Goal: Task Accomplishment & Management: Use online tool/utility

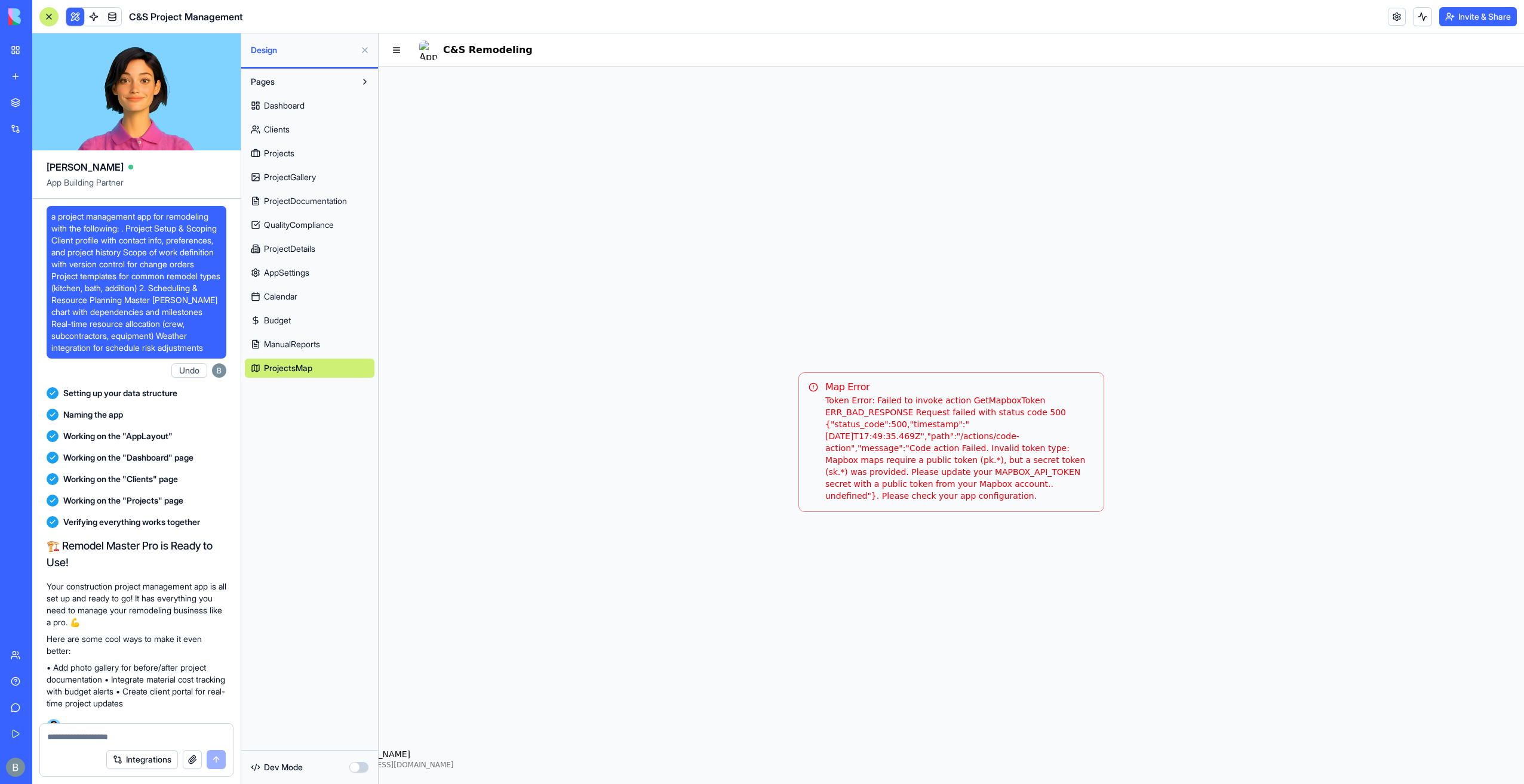
scroll to position [116380, 0]
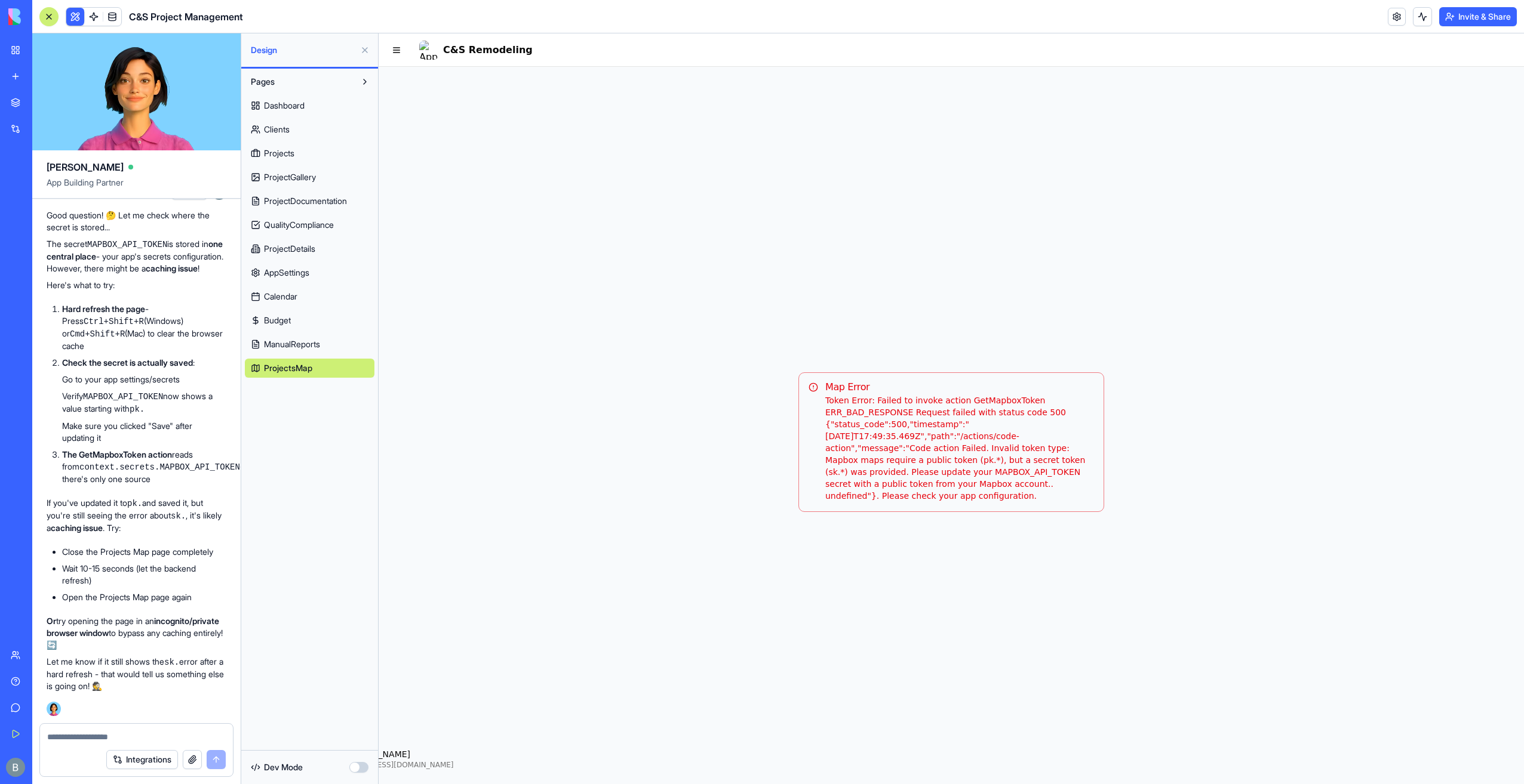
click at [1038, 95] on div "Map Error Token Error: Failed to invoke action GetMapboxToken ERR_BAD_RESPONSE …" at bounding box center [950, 442] width 1145 height 751
click at [331, 489] on div "Pages Dashboard Clients Projects ProjectGallery ProjectDocumentation QualityCom…" at bounding box center [309, 410] width 136 height 682
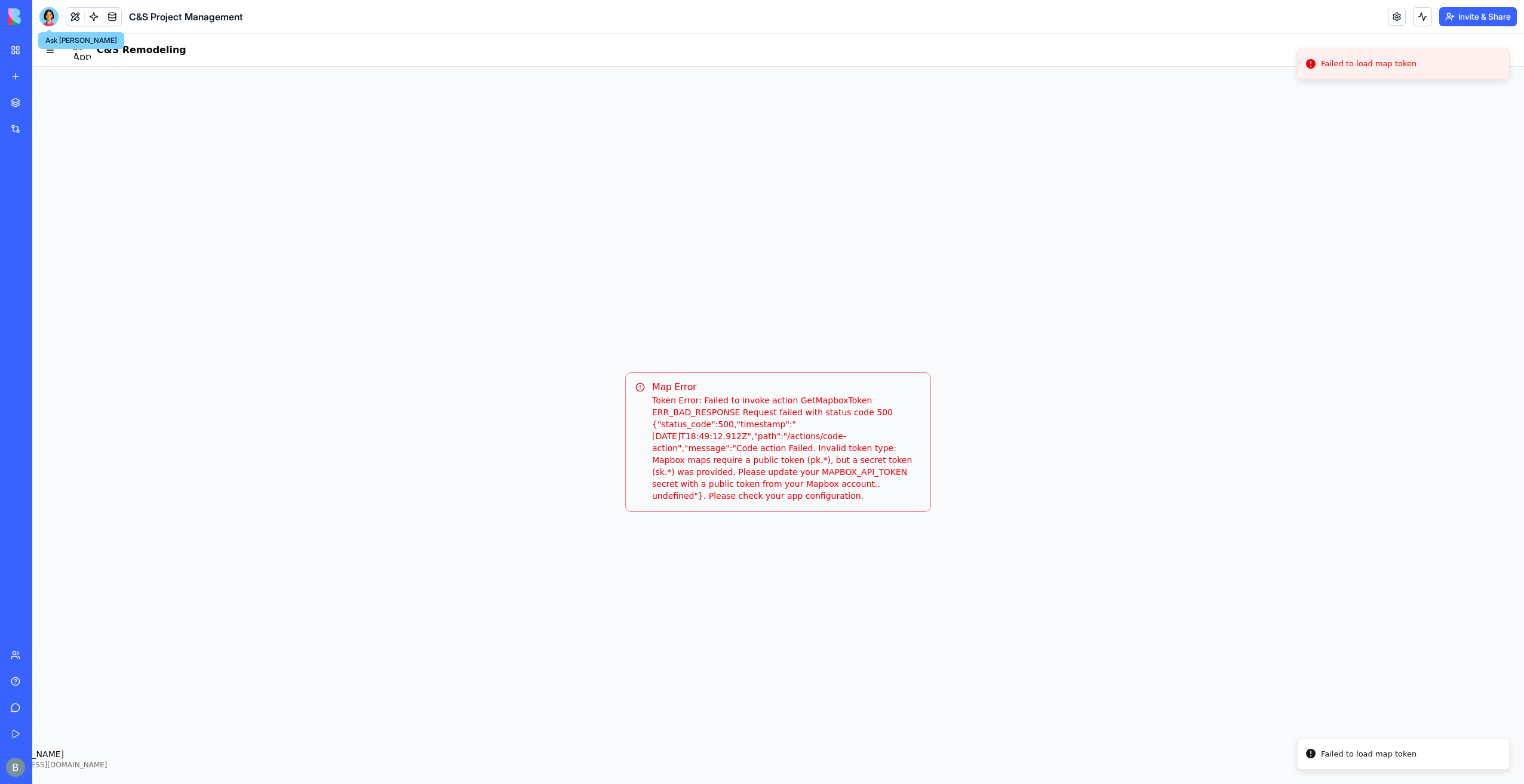
click at [50, 19] on div at bounding box center [49, 16] width 19 height 19
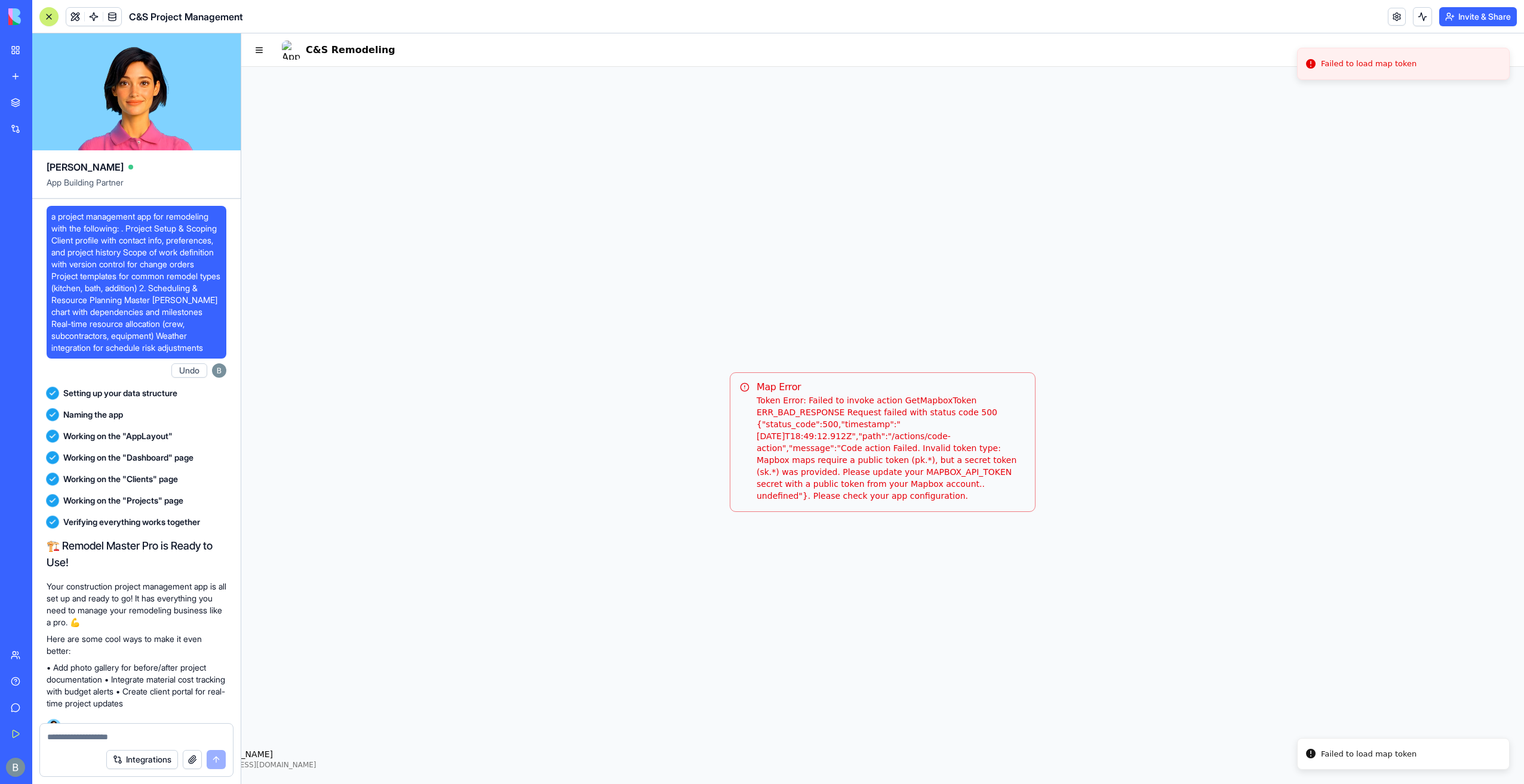
scroll to position [116380, 0]
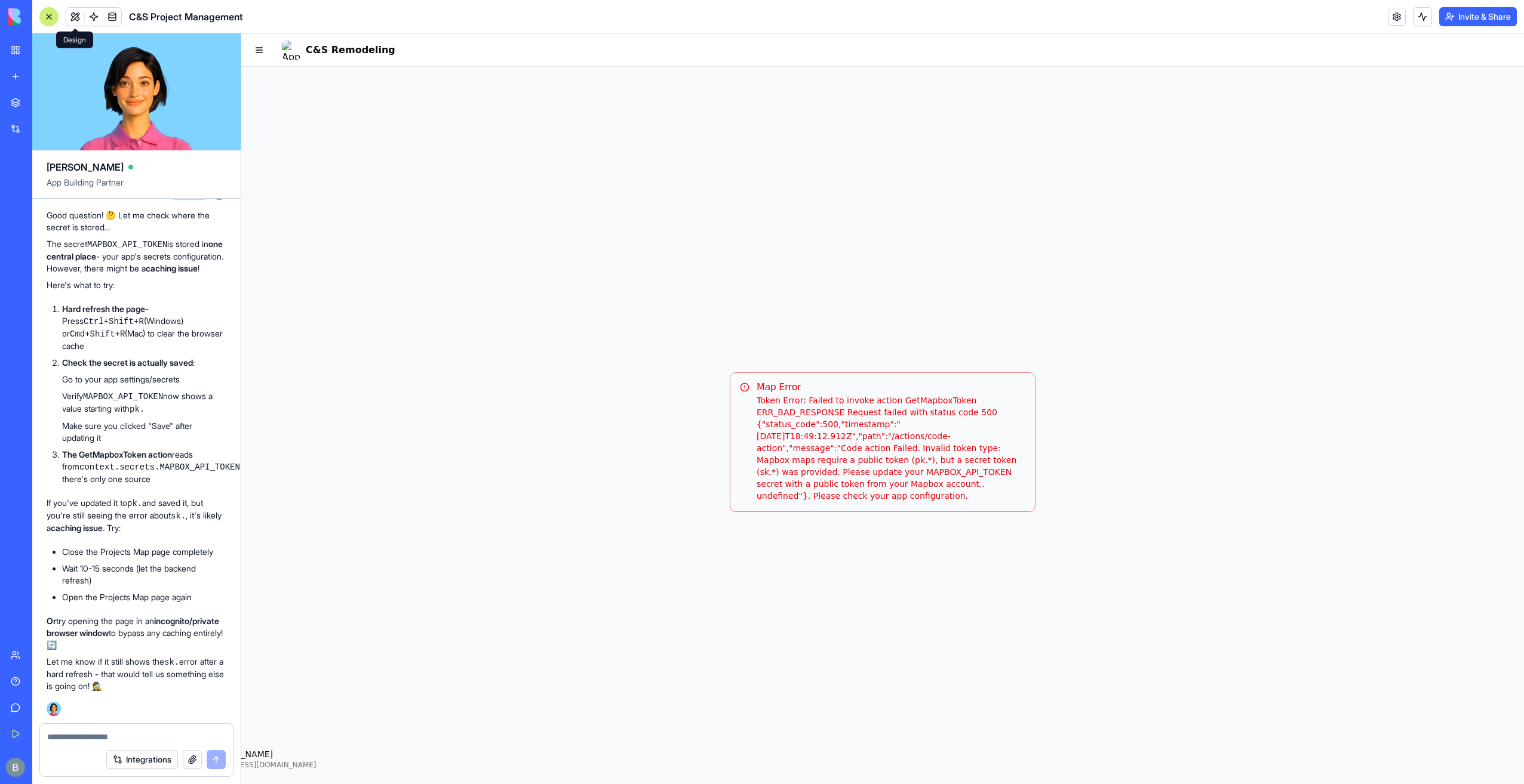
click at [74, 22] on button at bounding box center [74, 16] width 18 height 18
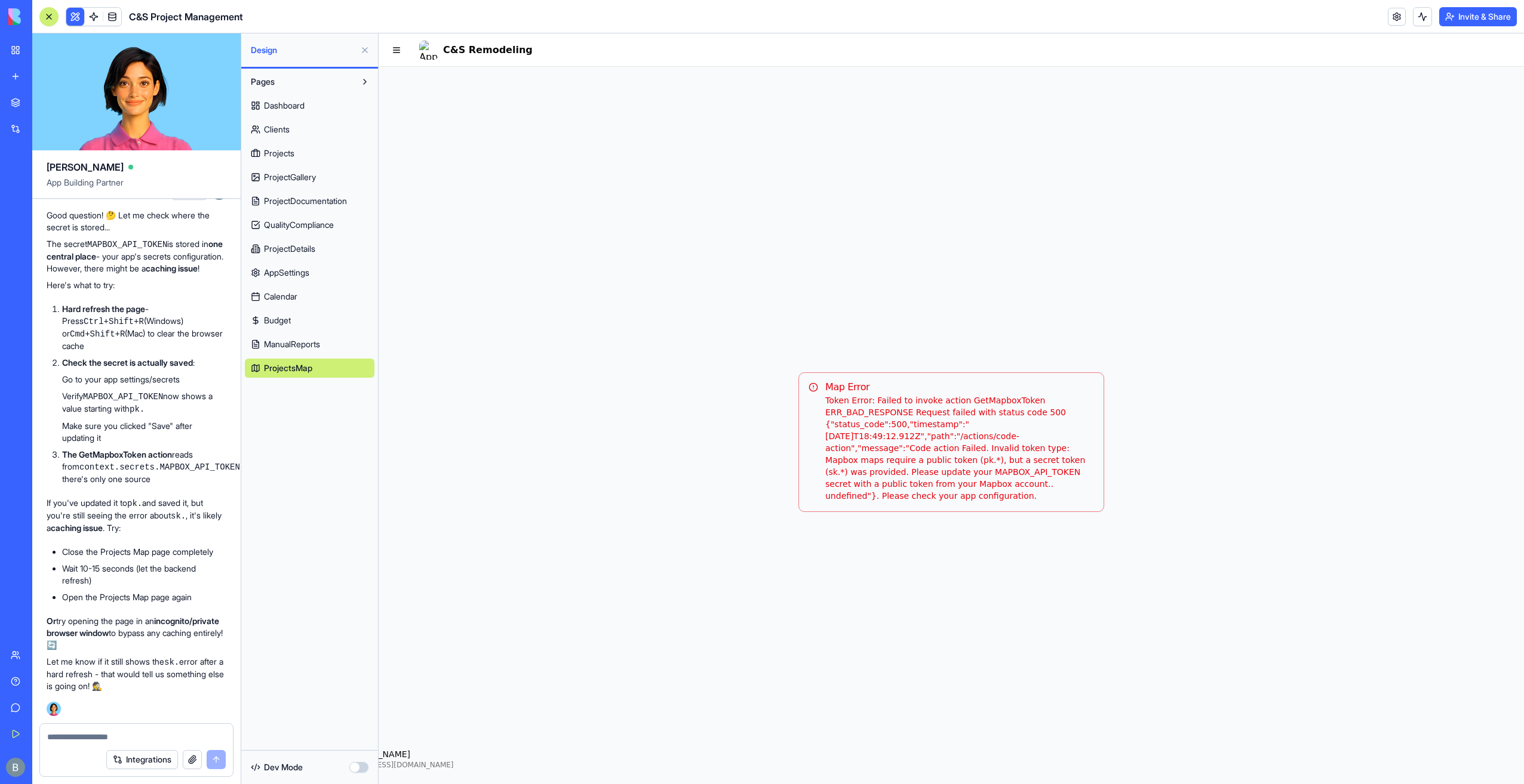
click at [343, 751] on div "Dev Mode" at bounding box center [309, 767] width 136 height 33
click at [349, 765] on div "Dev Mode" at bounding box center [309, 768] width 129 height 26
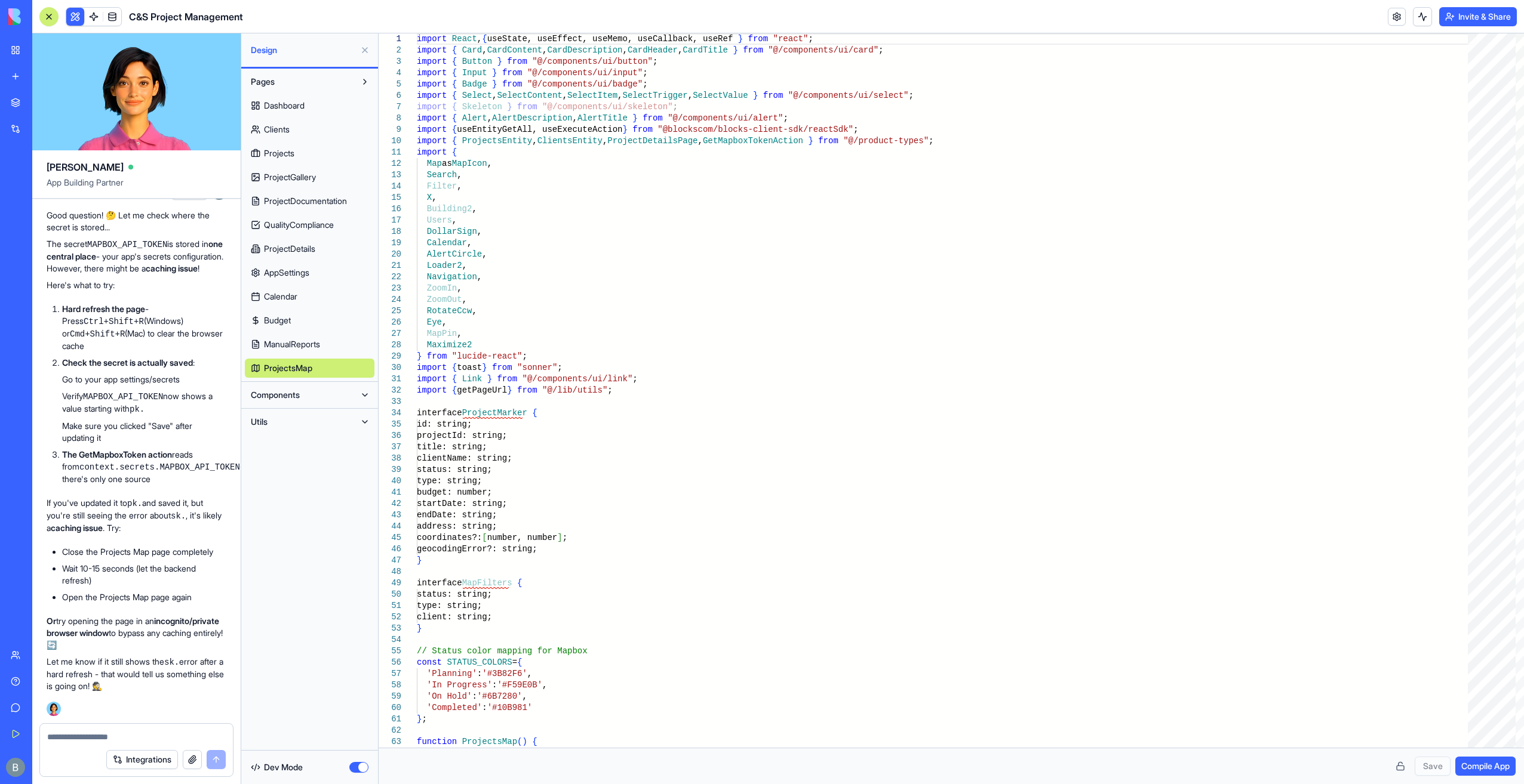
click at [305, 402] on button "Components" at bounding box center [300, 395] width 110 height 19
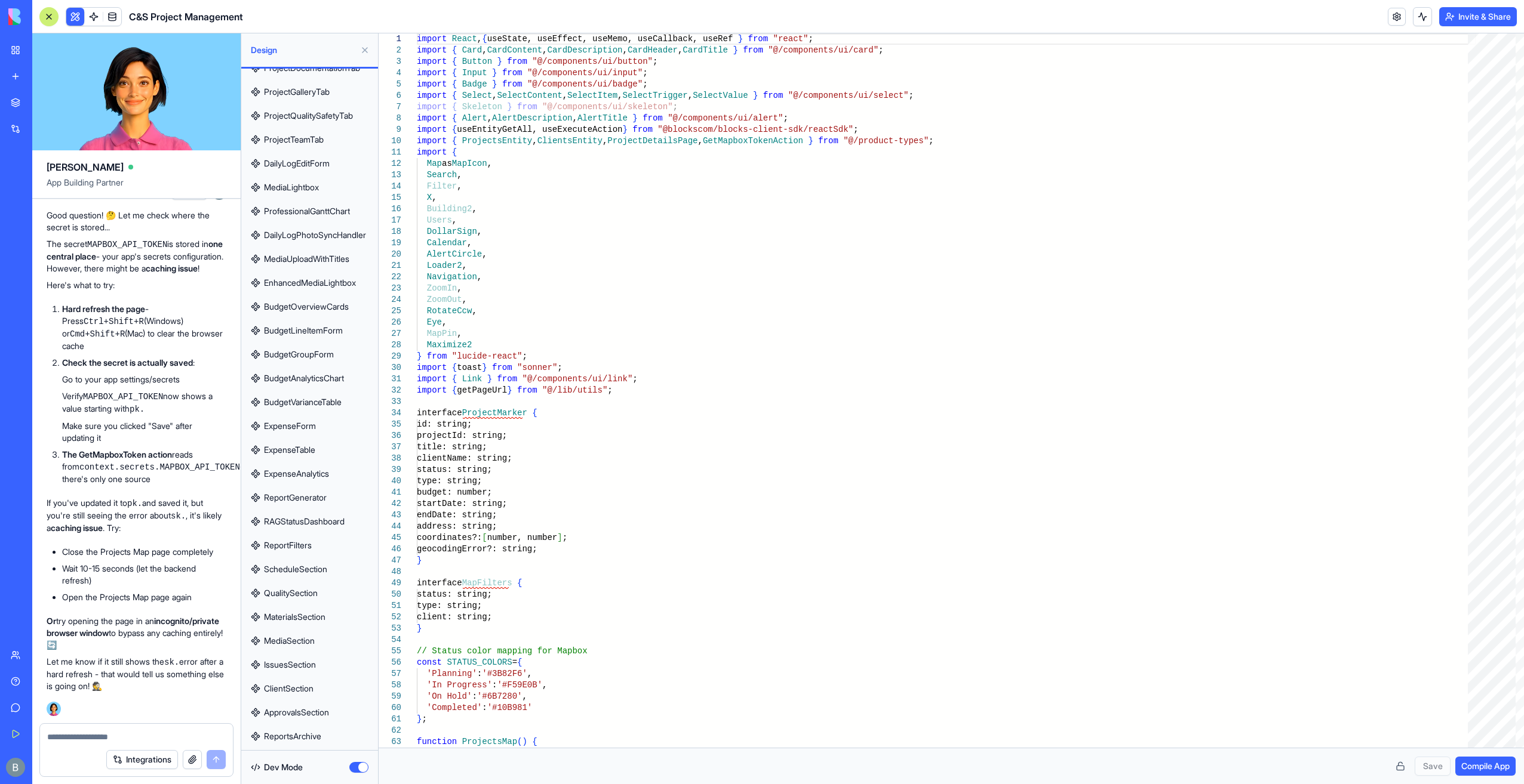
scroll to position [543, 0]
click at [308, 741] on button "Utils" at bounding box center [300, 738] width 110 height 19
click at [340, 741] on span "GetMapboxTokenAction" at bounding box center [308, 738] width 88 height 12
type textarea "**********"
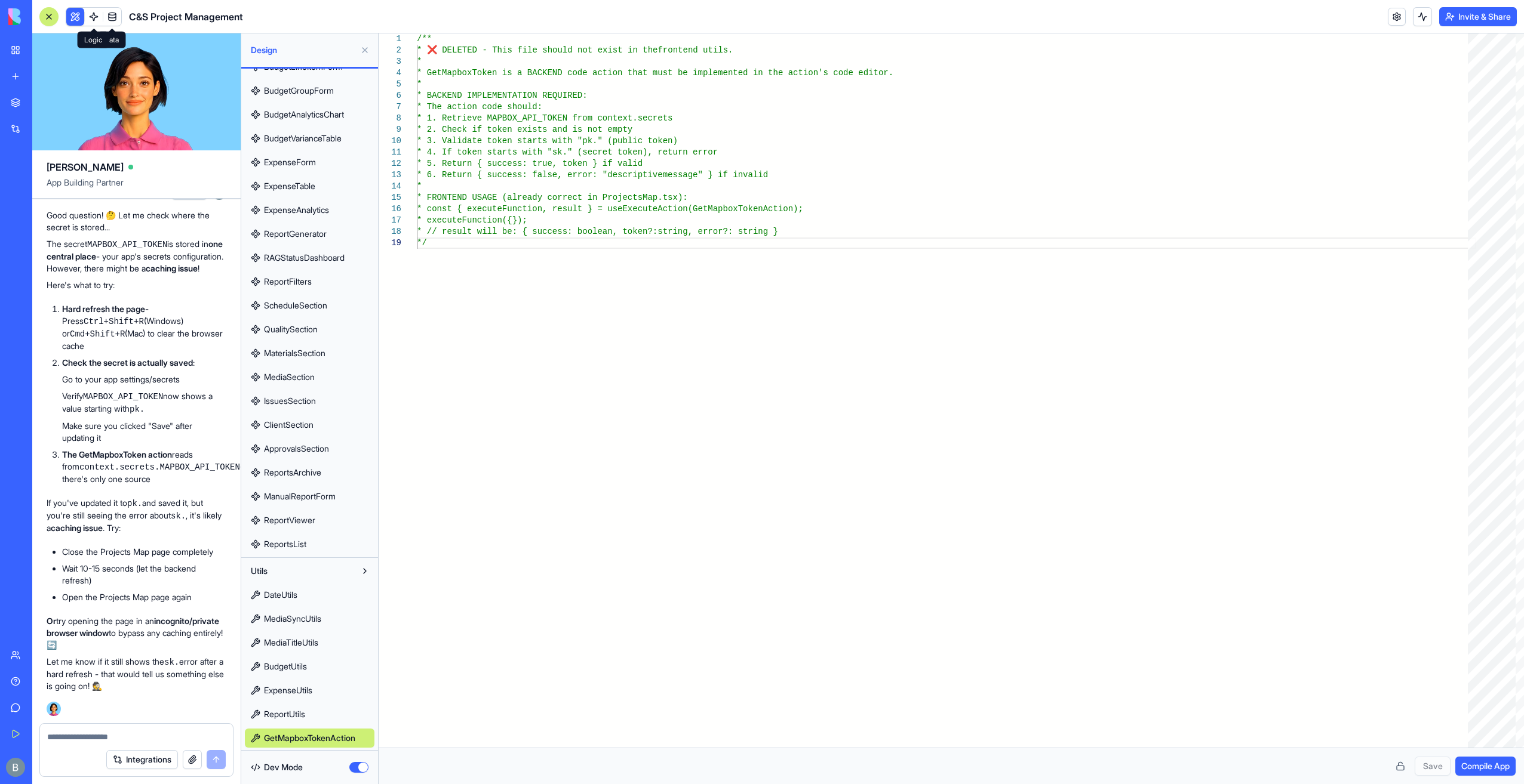
click at [86, 12] on link at bounding box center [93, 16] width 18 height 18
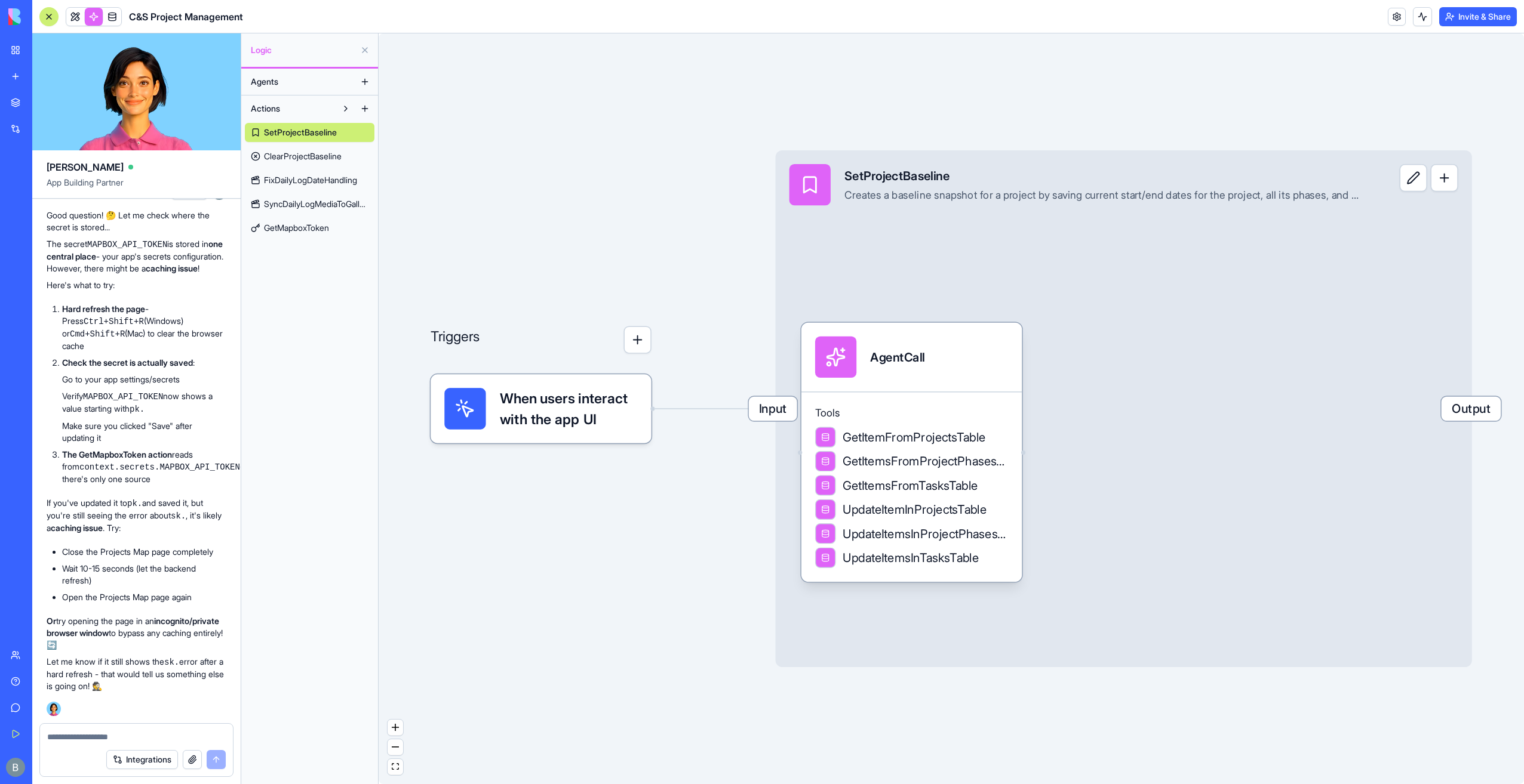
click at [327, 225] on span "GetMapboxToken" at bounding box center [296, 228] width 65 height 12
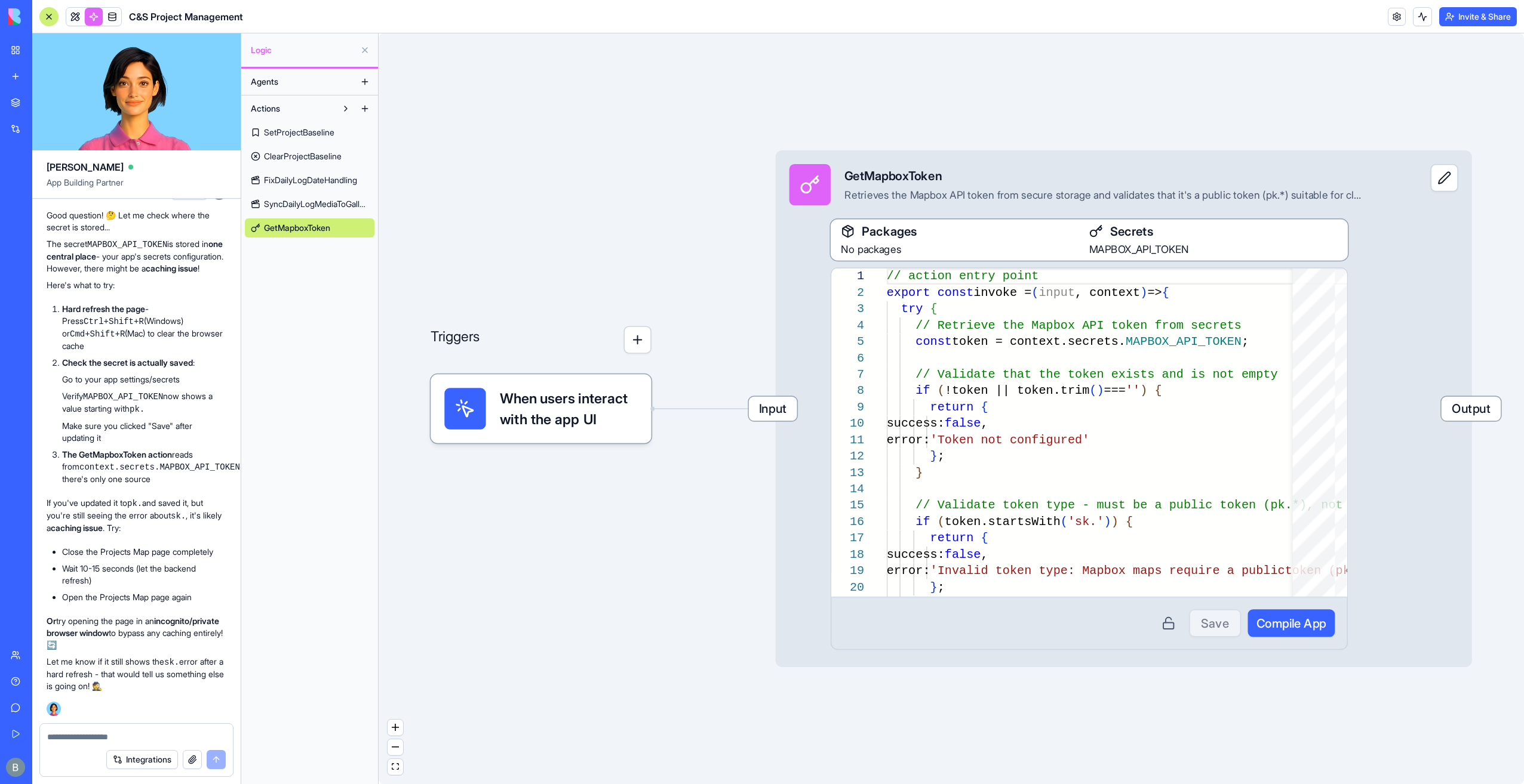
click at [1202, 249] on div "MAPBOX_API_TOKEN" at bounding box center [1213, 249] width 248 height 17
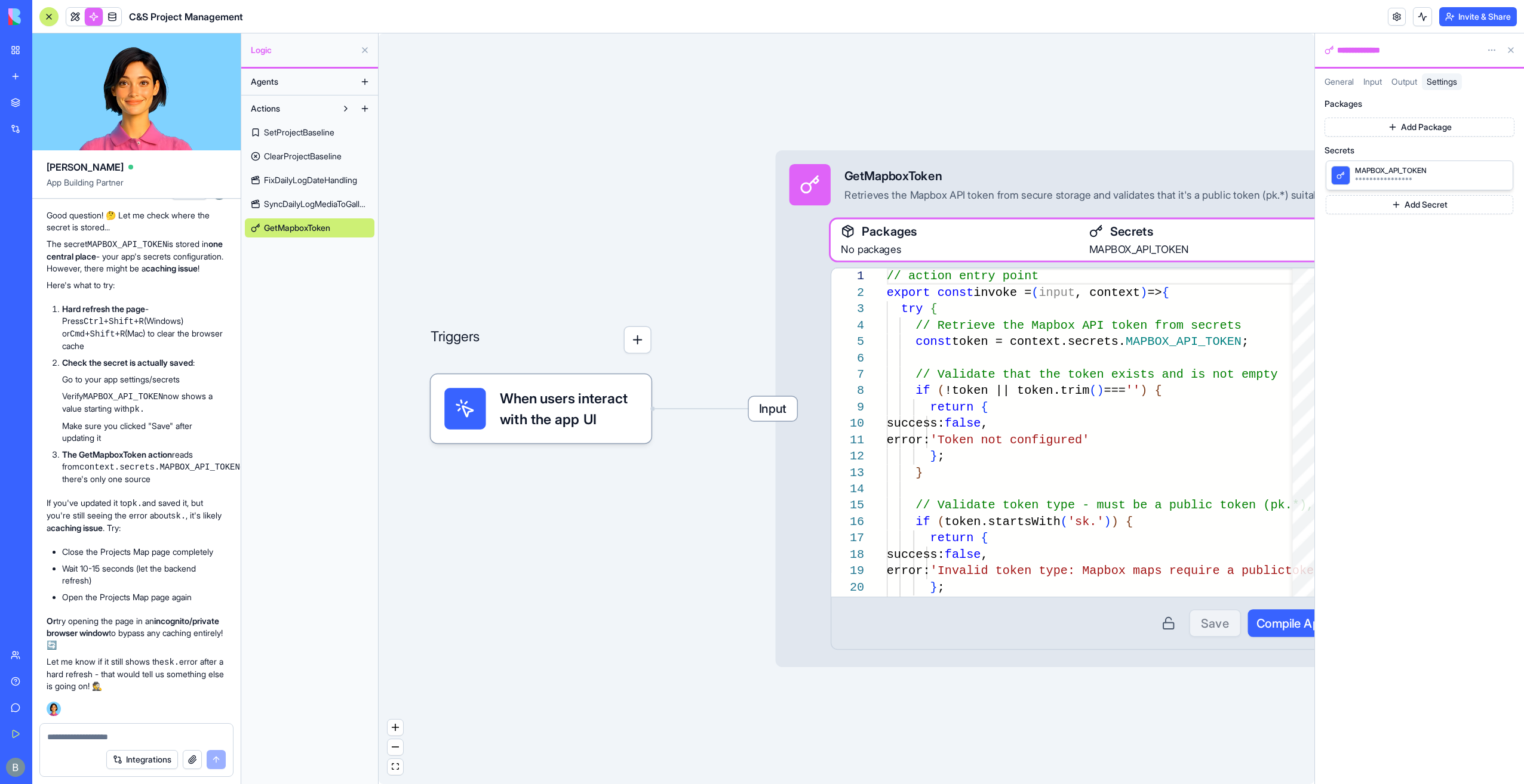
click at [1399, 177] on button "**********" at bounding box center [1424, 180] width 139 height 9
click at [1494, 191] on button "Cancel" at bounding box center [1490, 185] width 36 height 14
click at [1402, 84] on span "Output" at bounding box center [1404, 81] width 26 height 10
click at [1385, 179] on div at bounding box center [1408, 170] width 159 height 18
click at [1457, 80] on span "Settings" at bounding box center [1441, 81] width 30 height 10
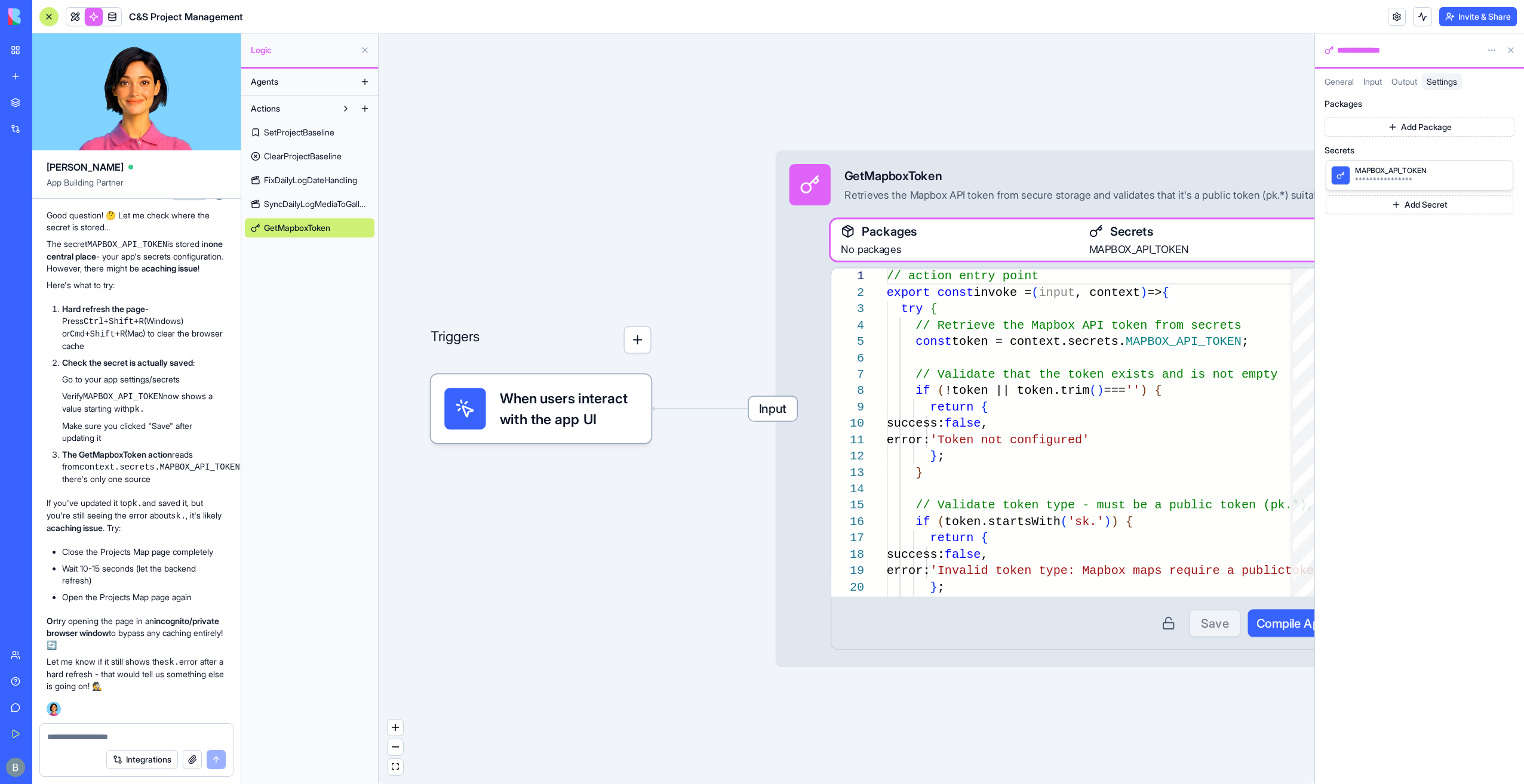
click at [1500, 175] on icon at bounding box center [1500, 175] width 5 height 5
click at [1414, 79] on span "Output" at bounding box center [1404, 81] width 26 height 10
drag, startPoint x: 1405, startPoint y: 170, endPoint x: 1400, endPoint y: 154, distance: 16.8
click at [1405, 157] on div "token The Mapbox public API token" at bounding box center [1419, 173] width 190 height 56
click at [1391, 180] on div at bounding box center [1408, 170] width 159 height 18
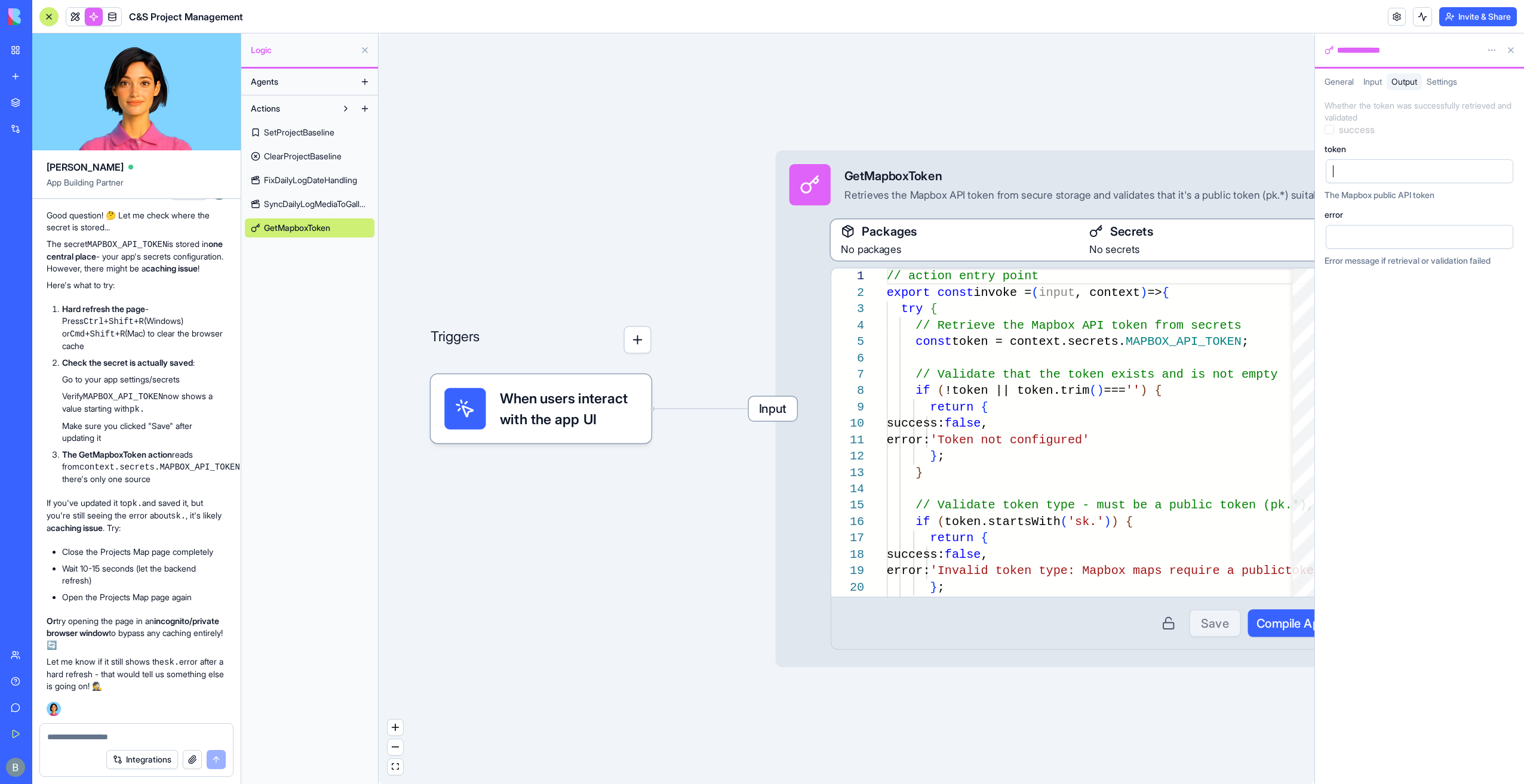
scroll to position [0, 340]
click at [1422, 136] on div "**********" at bounding box center [1419, 184] width 190 height 167
click at [1408, 209] on div "**********" at bounding box center [1419, 184] width 190 height 167
click at [1459, 109] on div "Whether the token was successfully retrieved and validated" at bounding box center [1419, 112] width 190 height 24
click at [1511, 53] on button at bounding box center [1510, 50] width 19 height 19
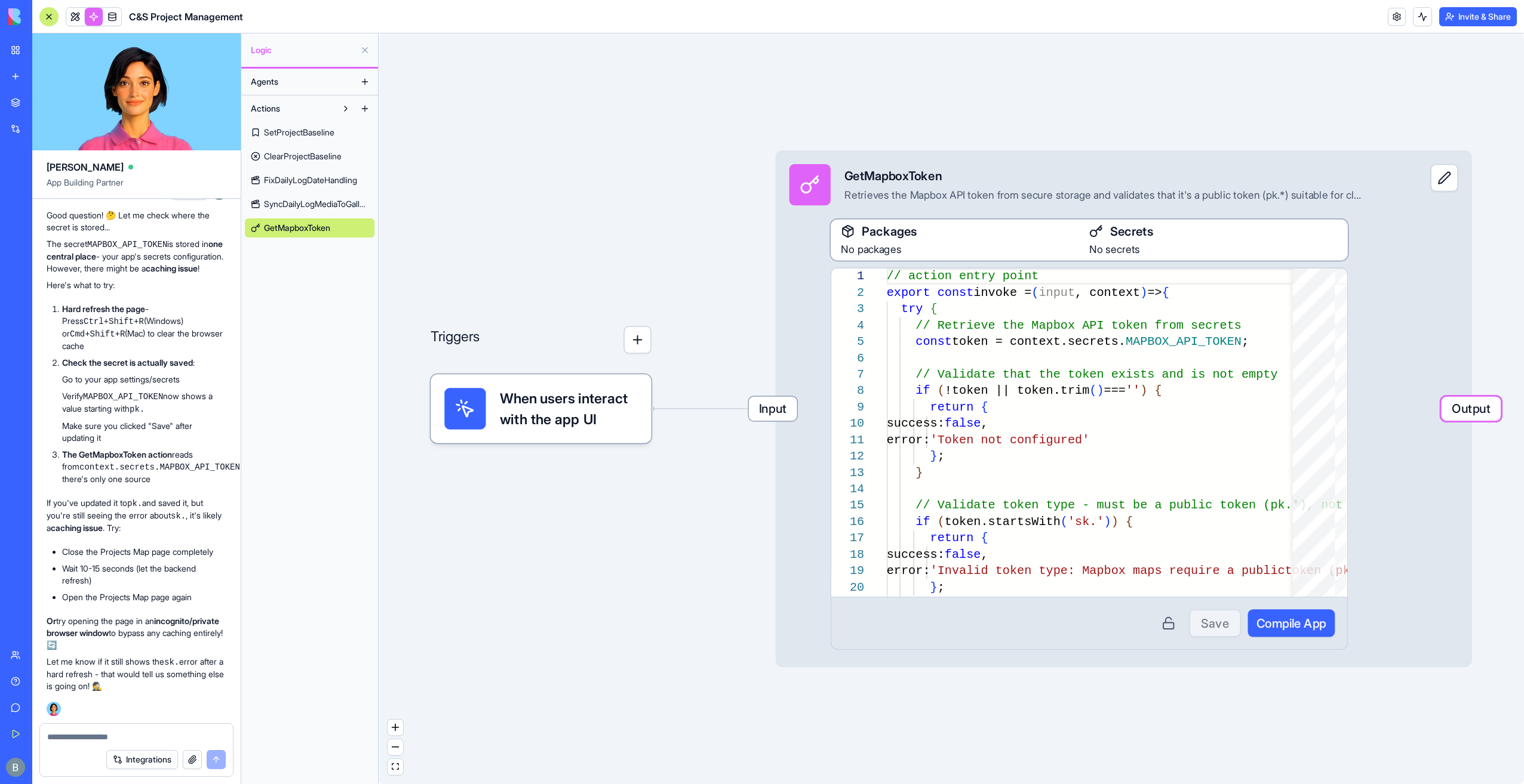
click at [1311, 130] on div "Triggers When users interact with the app UI Input GetMapboxToken Retrieves the…" at bounding box center [950, 408] width 1145 height 751
click at [370, 44] on button at bounding box center [364, 50] width 19 height 19
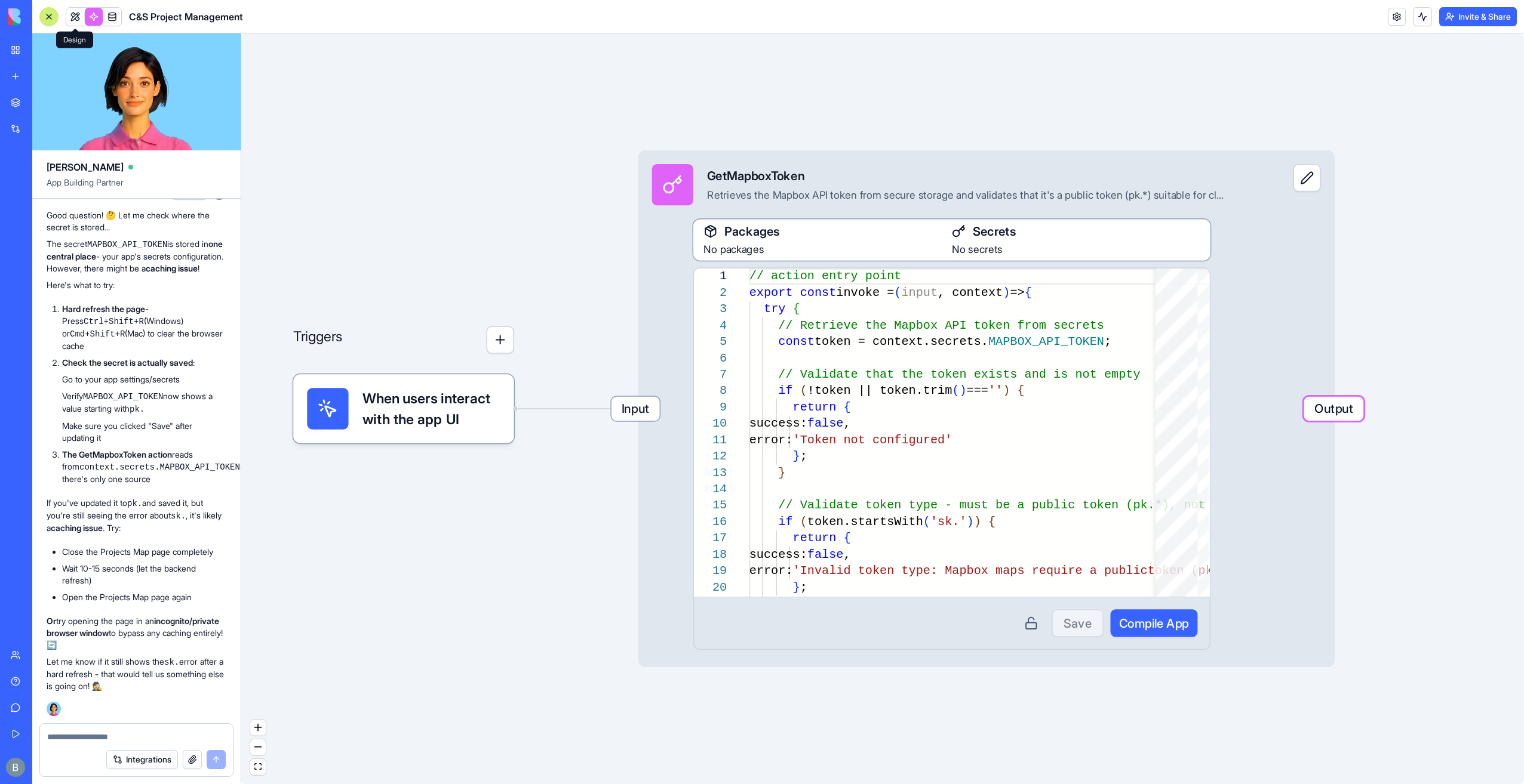
click at [76, 13] on link at bounding box center [74, 16] width 18 height 18
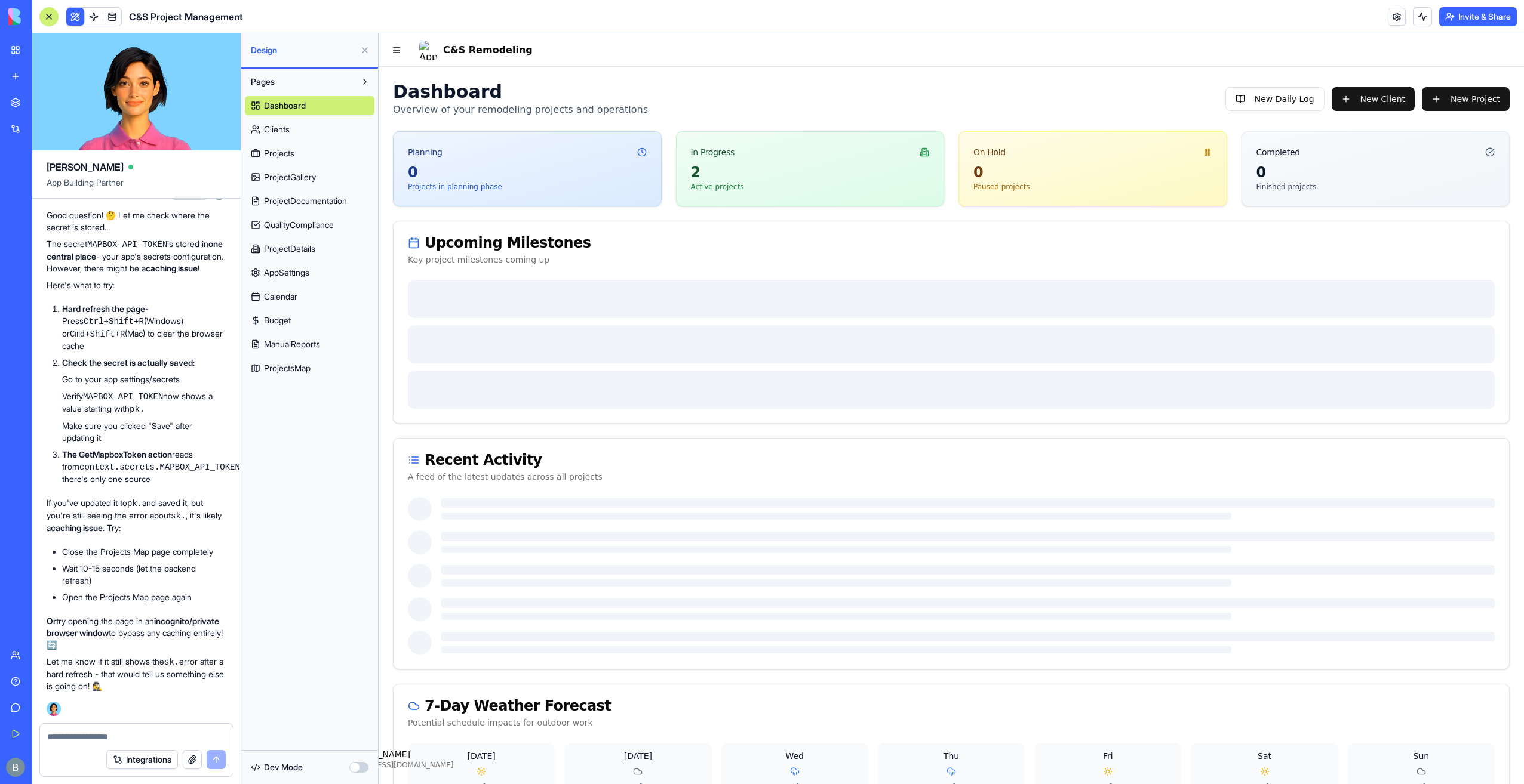
drag, startPoint x: 369, startPoint y: 48, endPoint x: 73, endPoint y: 21, distance: 297.2
click at [369, 48] on button at bounding box center [364, 50] width 19 height 19
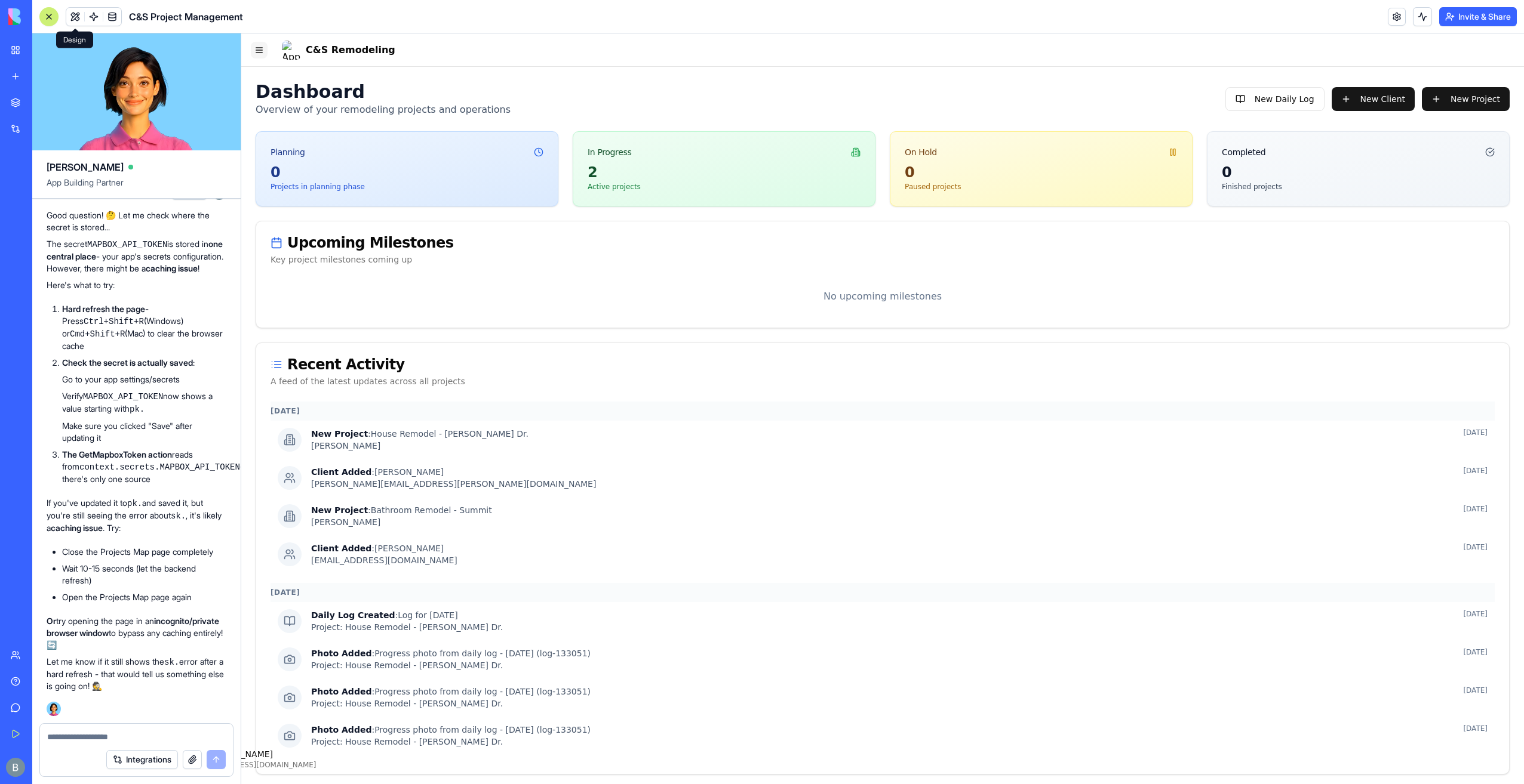
click at [267, 53] on button "Toggle Navigation Menu" at bounding box center [259, 50] width 17 height 17
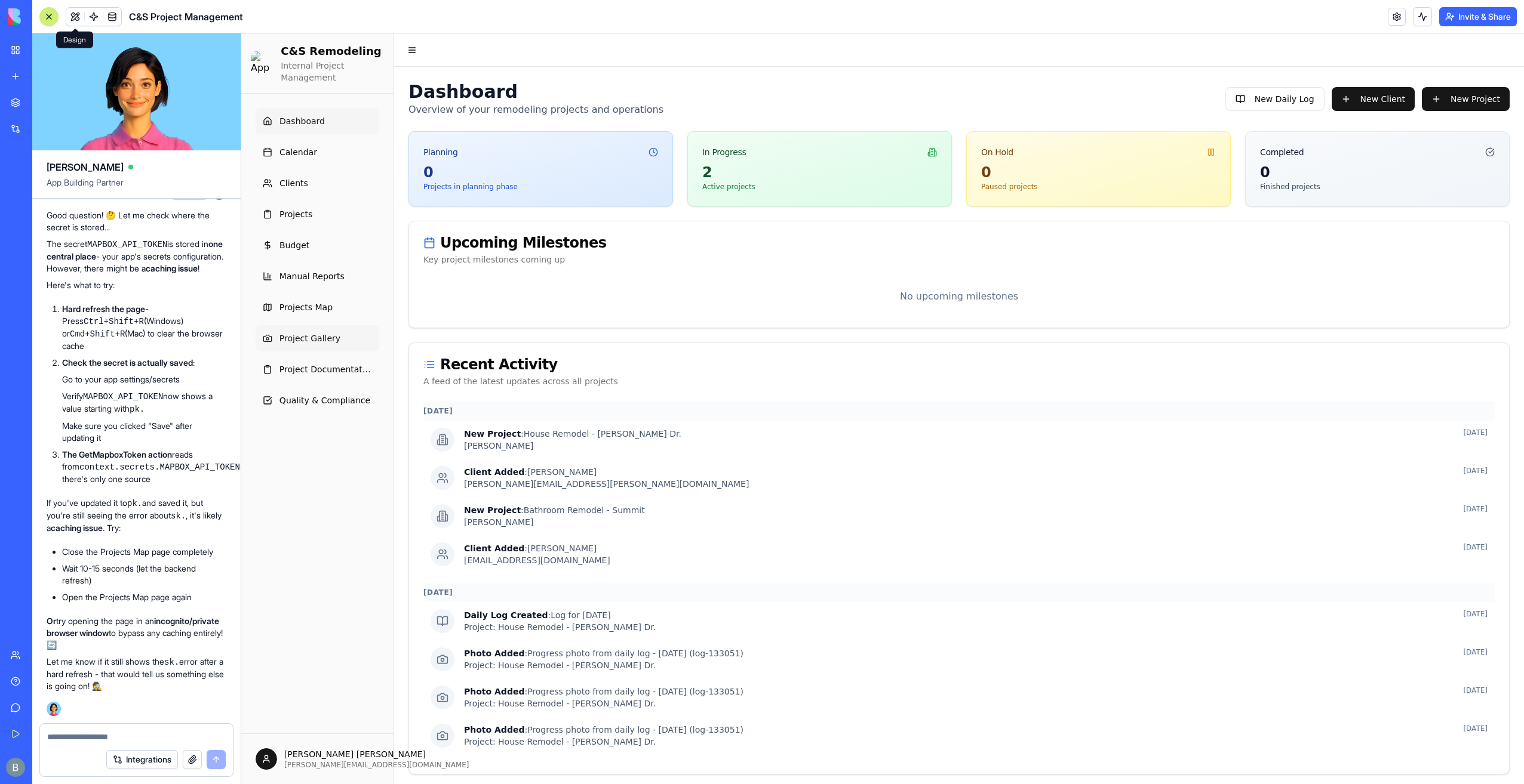
click at [327, 346] on link "Project Gallery" at bounding box center [317, 339] width 123 height 26
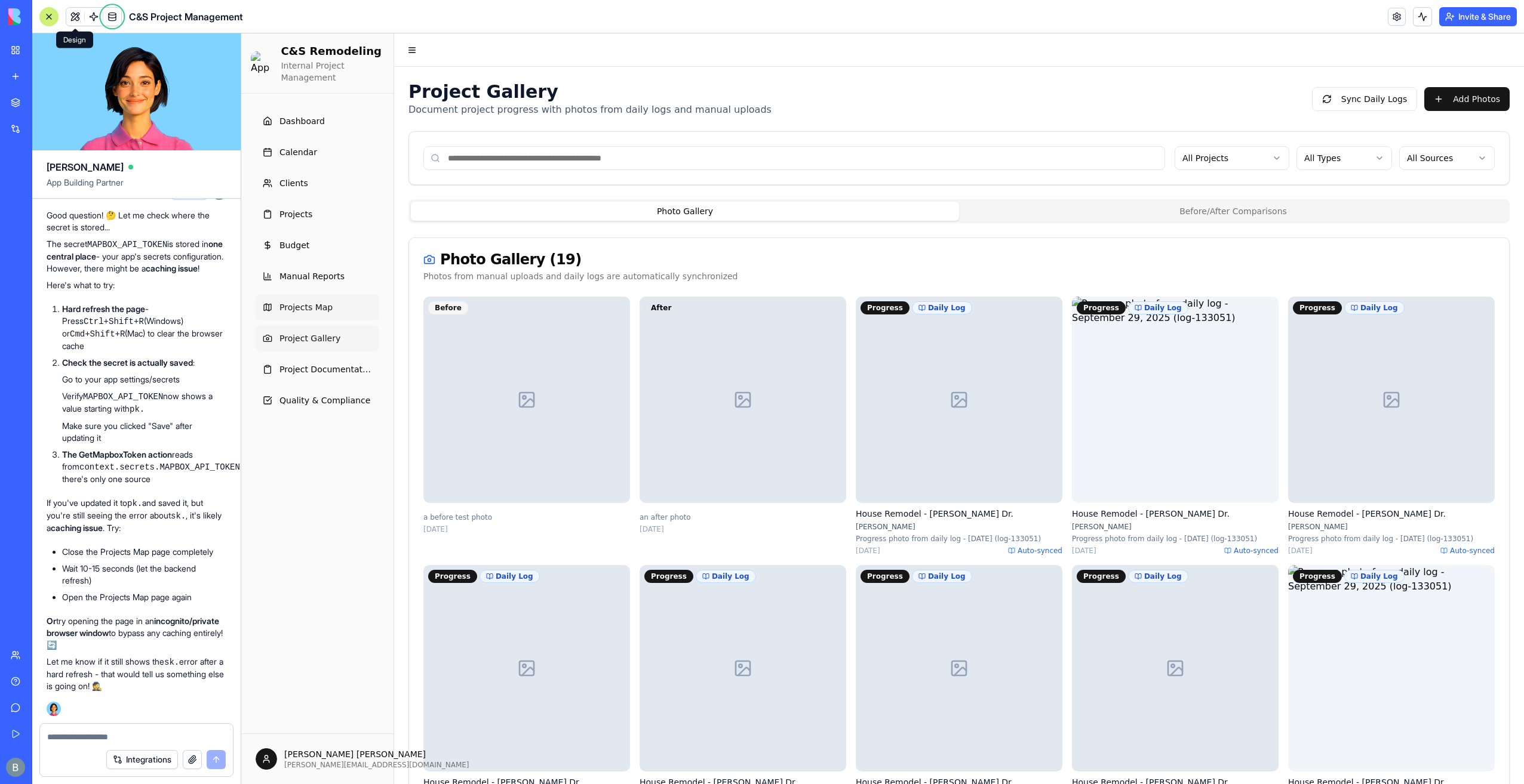
click at [321, 306] on span "Projects Map" at bounding box center [305, 307] width 53 height 12
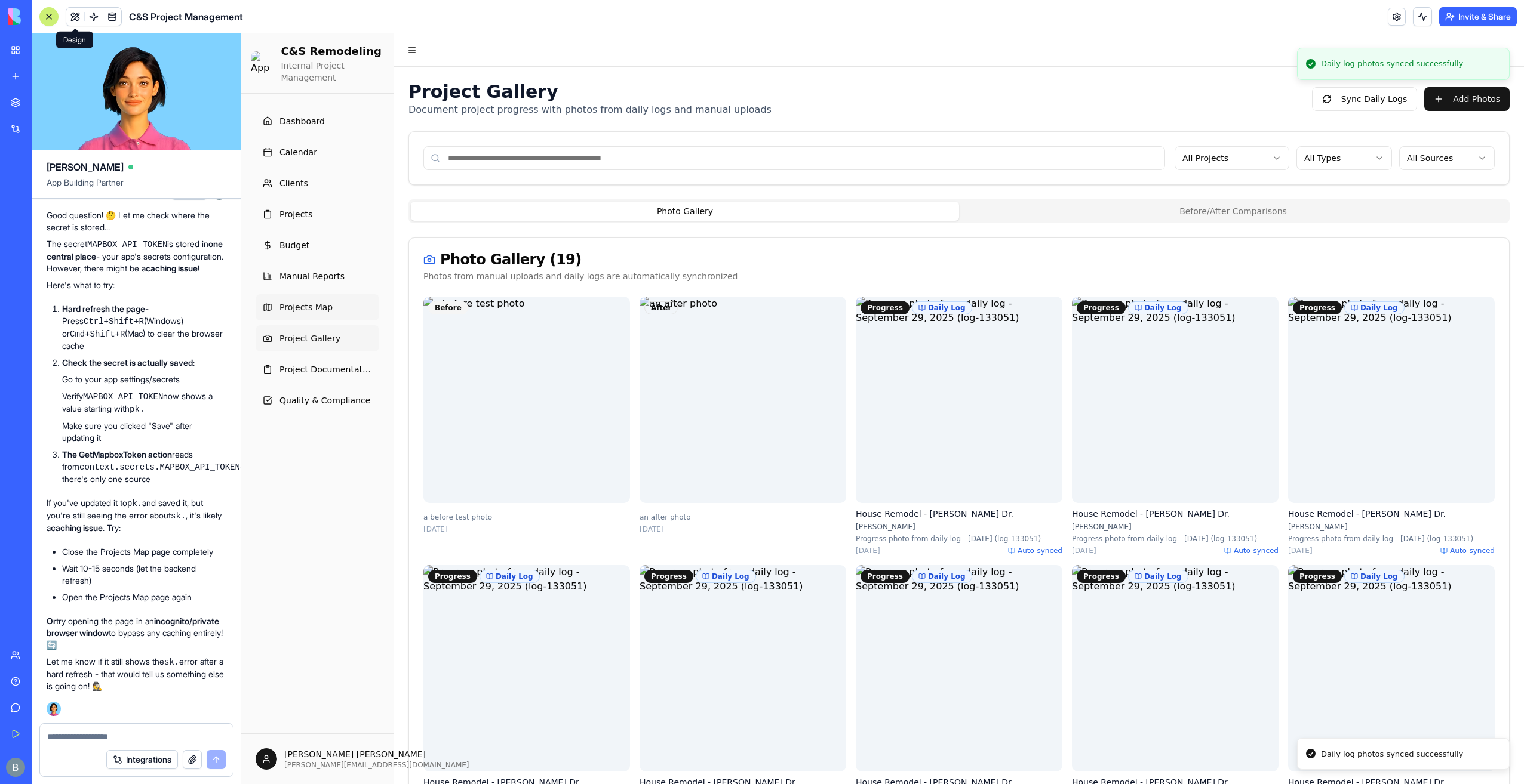
click at [304, 308] on span "Projects Map" at bounding box center [305, 307] width 53 height 12
click at [329, 274] on span "Manual Reports" at bounding box center [312, 276] width 65 height 12
click at [80, 728] on div at bounding box center [136, 733] width 193 height 19
click at [81, 728] on div at bounding box center [136, 733] width 193 height 19
drag, startPoint x: 81, startPoint y: 728, endPoint x: 88, endPoint y: 732, distance: 8.1
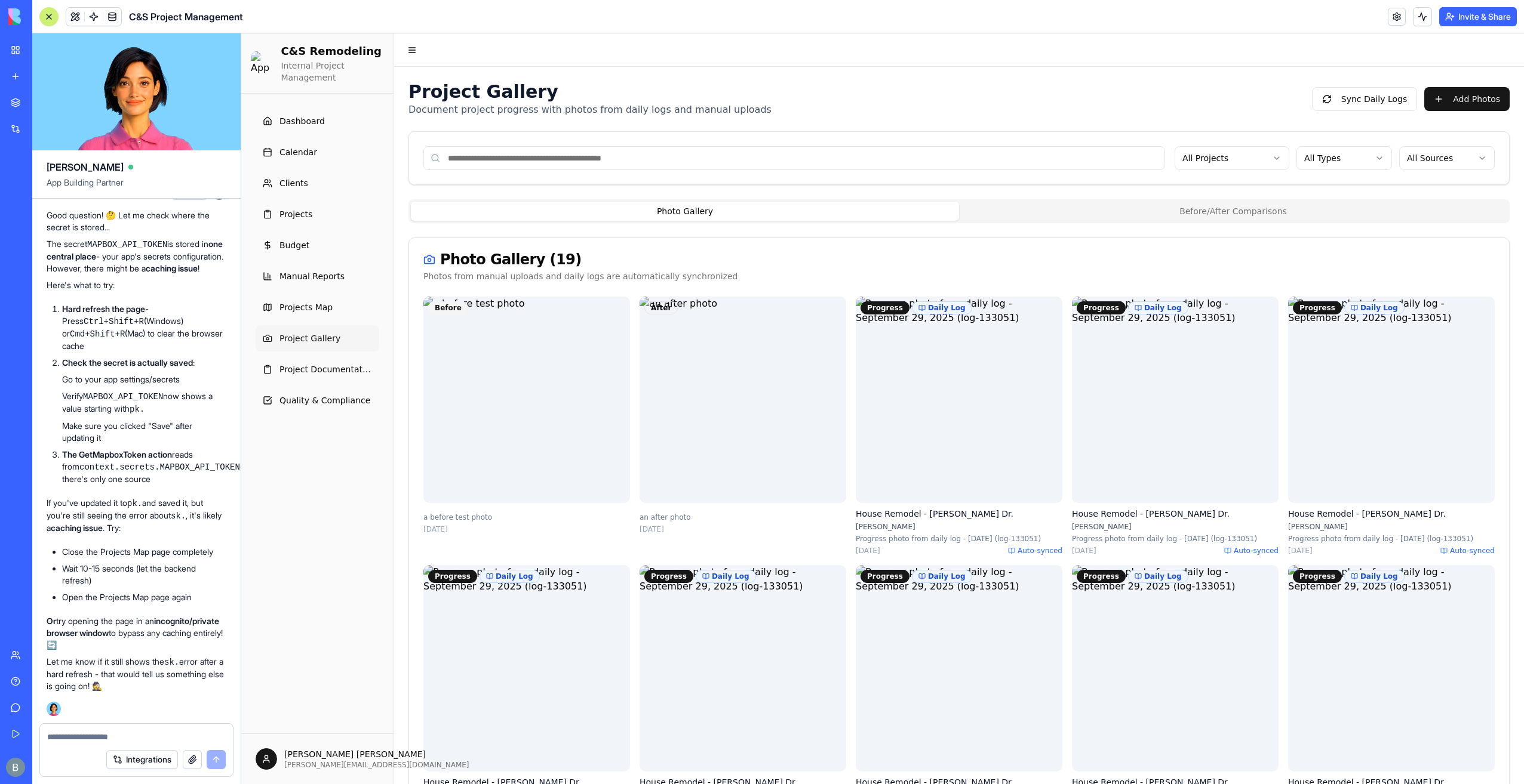
click at [92, 731] on div at bounding box center [136, 733] width 193 height 19
click at [83, 738] on textarea at bounding box center [136, 737] width 178 height 12
type textarea "*******"
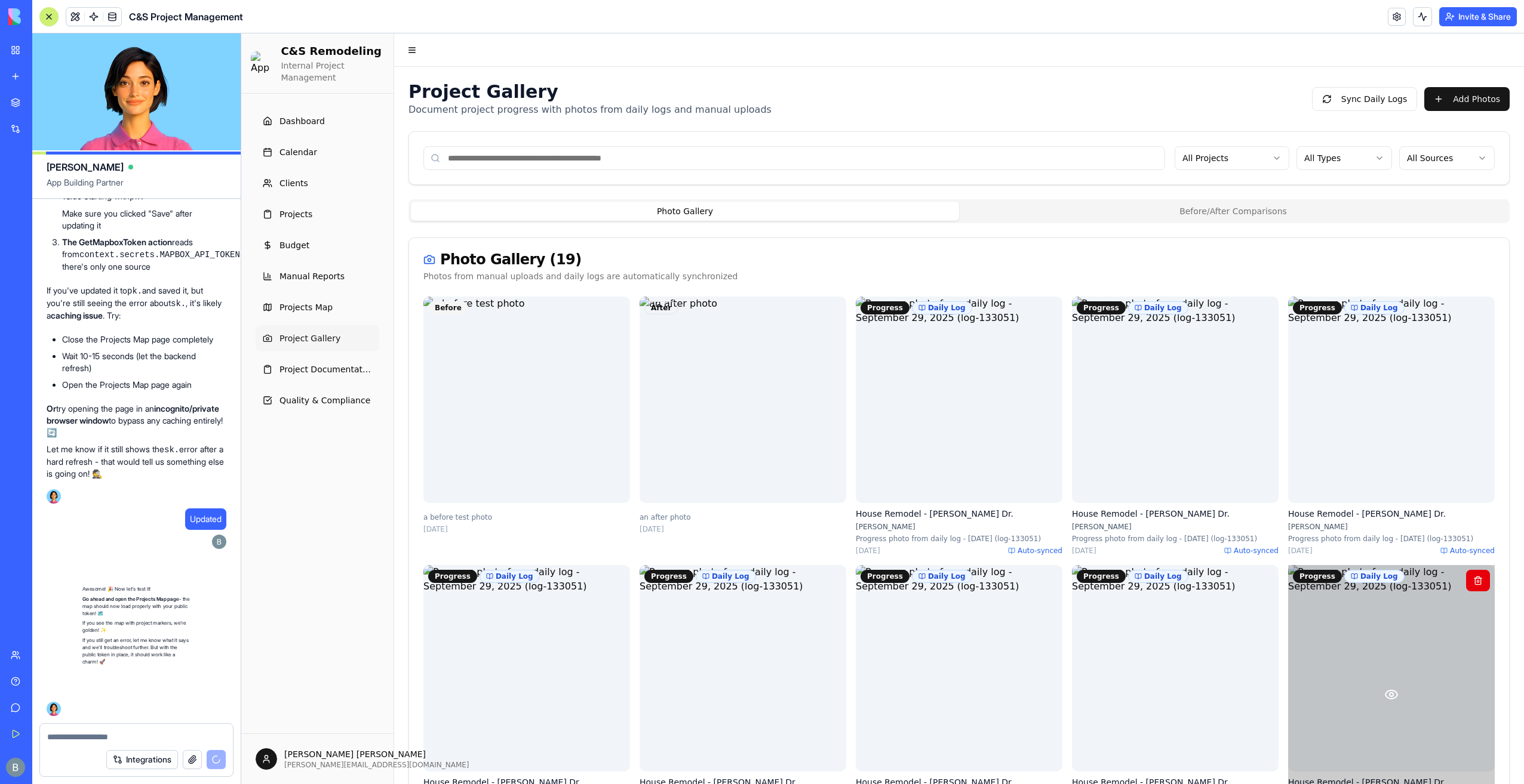
scroll to position [116592, 0]
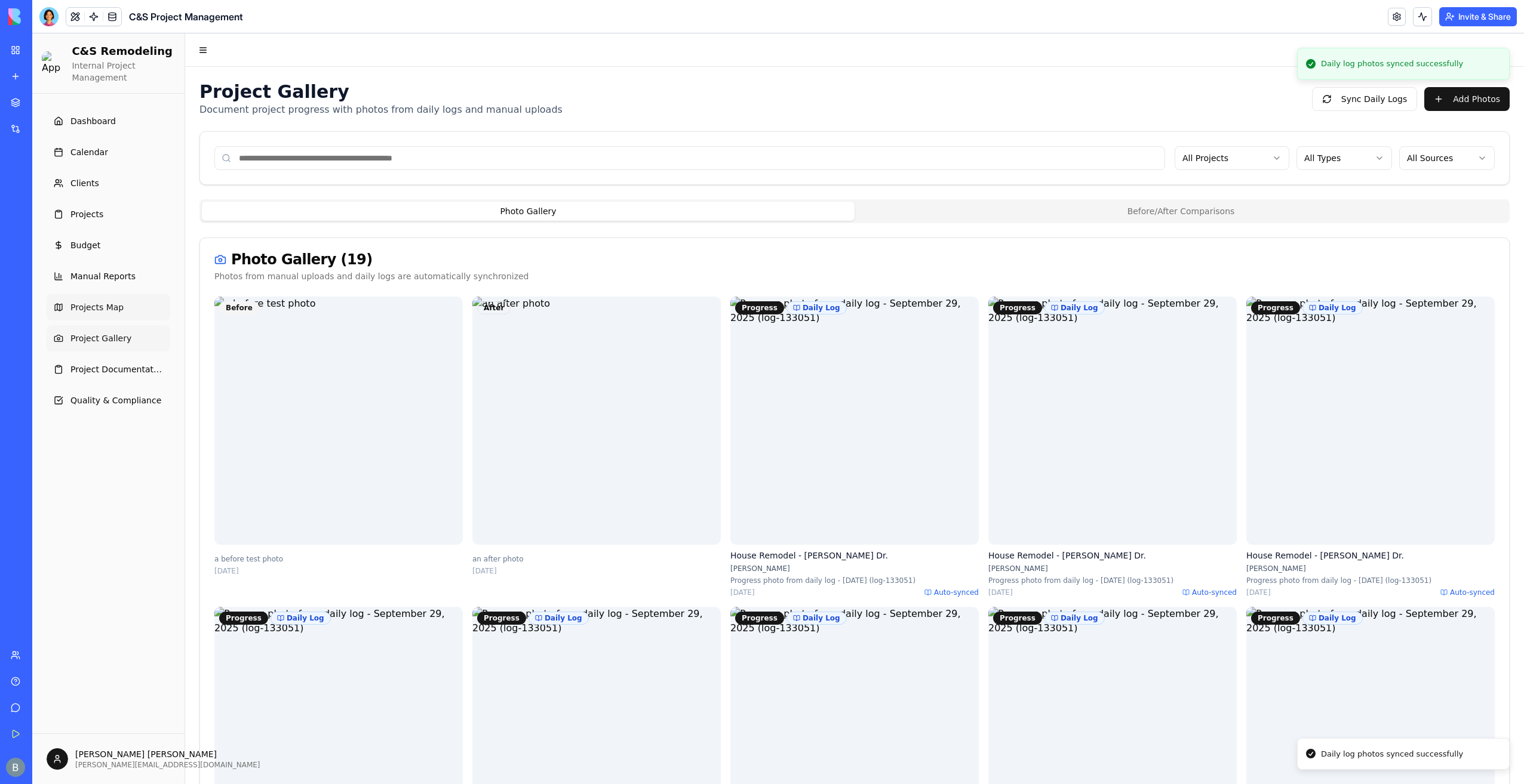
click at [119, 307] on link "Projects Map" at bounding box center [108, 308] width 123 height 26
click at [79, 15] on button at bounding box center [74, 16] width 18 height 18
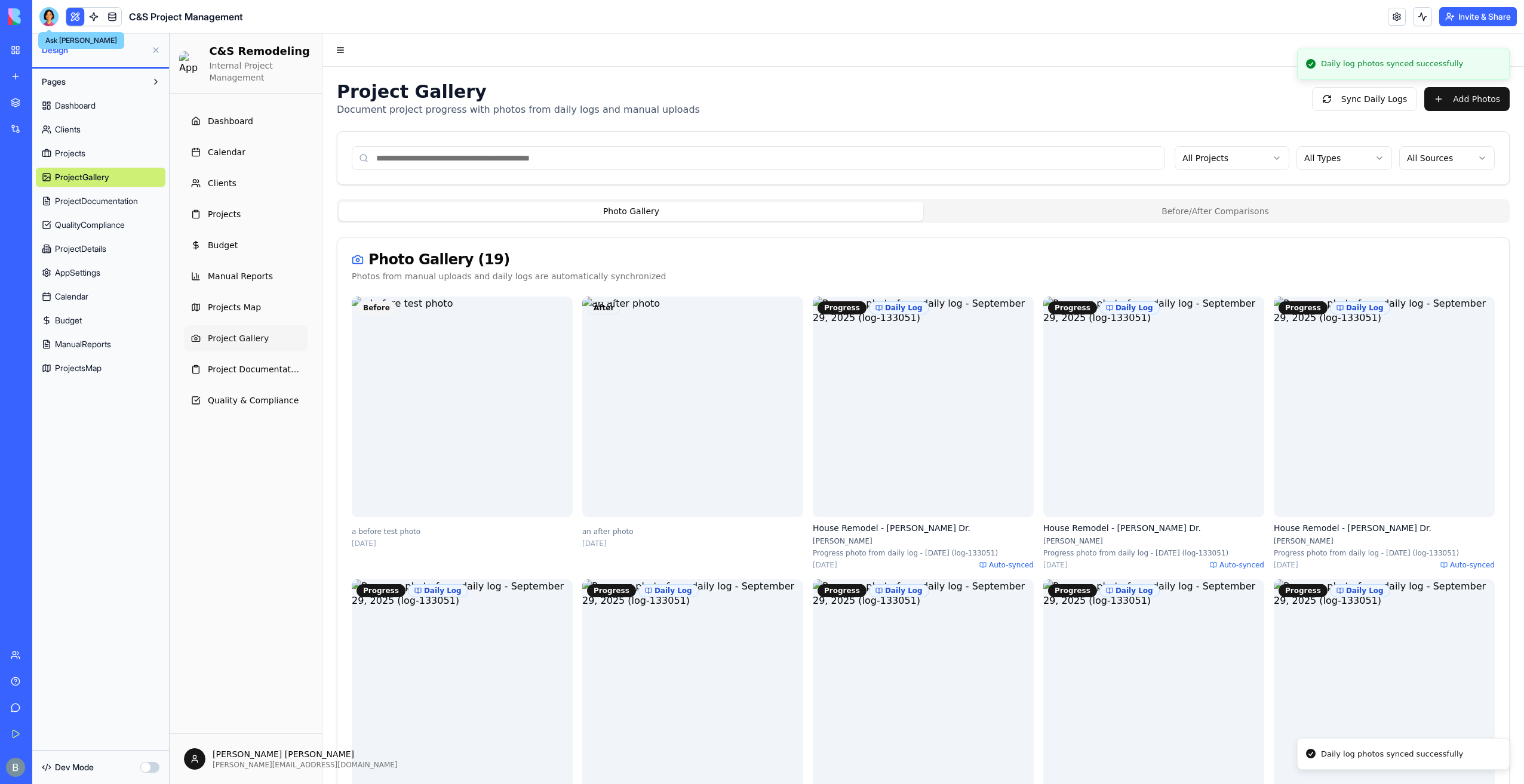
click at [57, 18] on div at bounding box center [49, 16] width 19 height 19
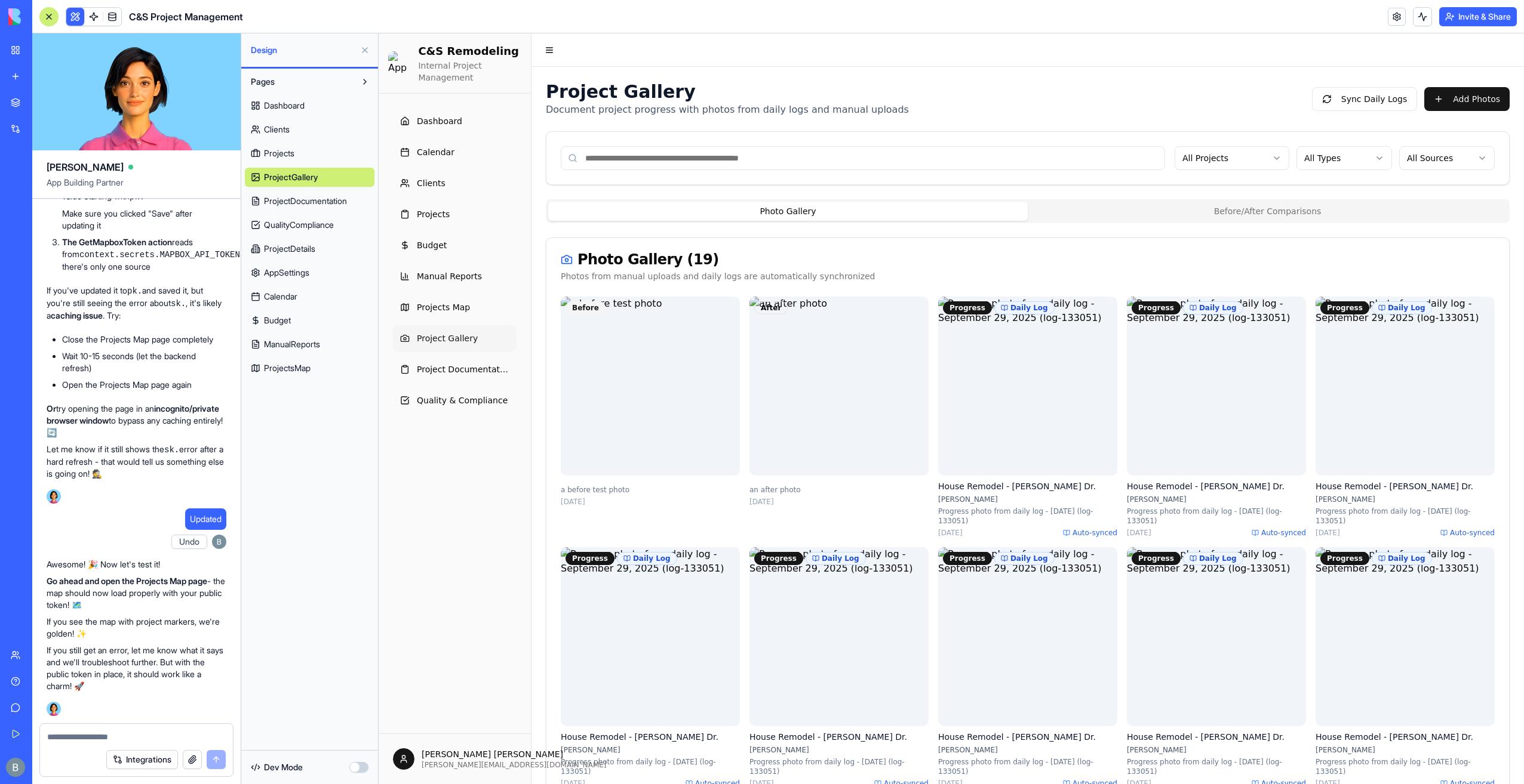
click at [311, 363] on span "ProjectsMap" at bounding box center [287, 368] width 47 height 12
click at [340, 340] on link "ManualReports" at bounding box center [309, 344] width 129 height 19
click at [322, 364] on link "ProjectsMap" at bounding box center [309, 368] width 129 height 19
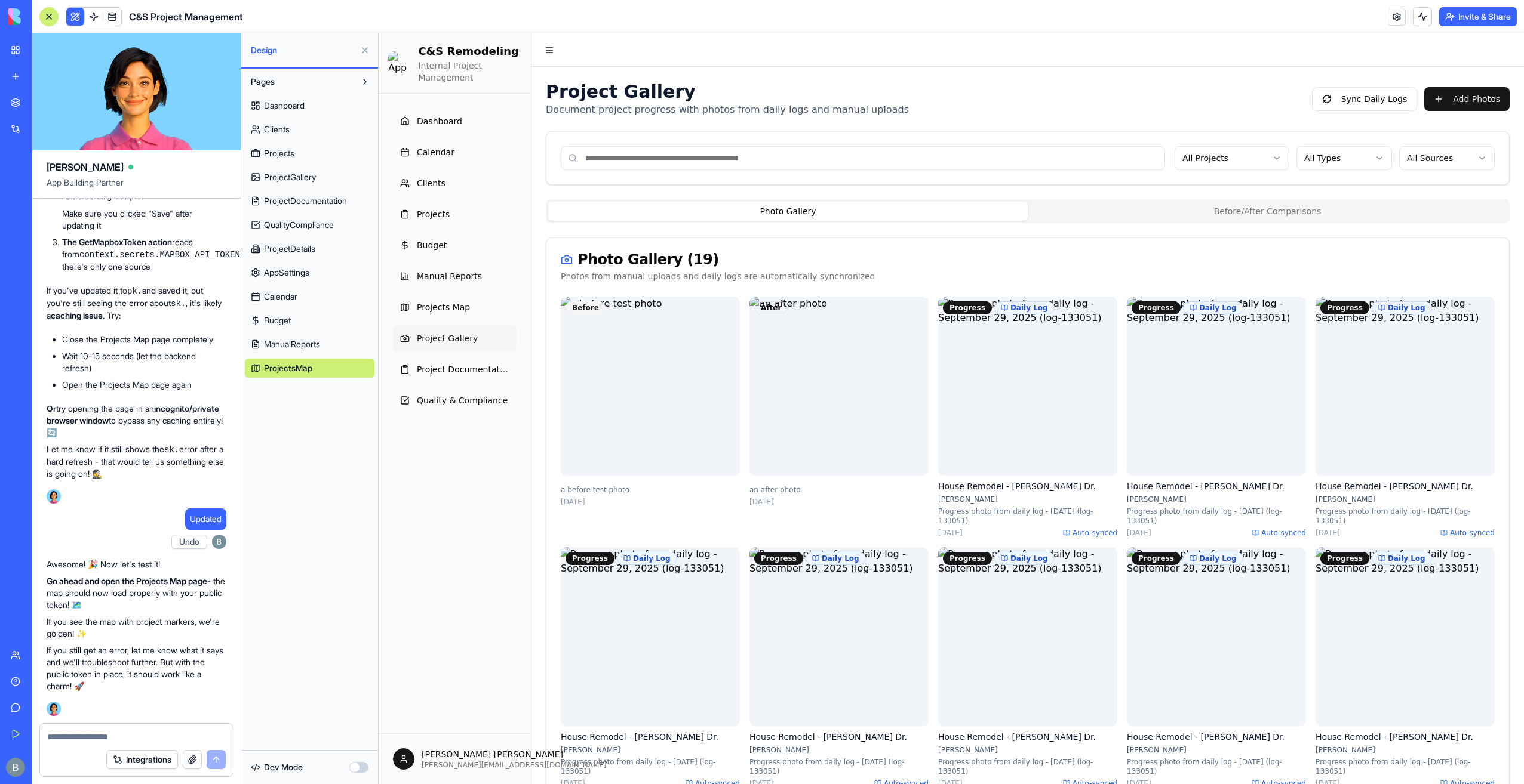
click at [129, 744] on form "Integrations" at bounding box center [136, 749] width 194 height 53
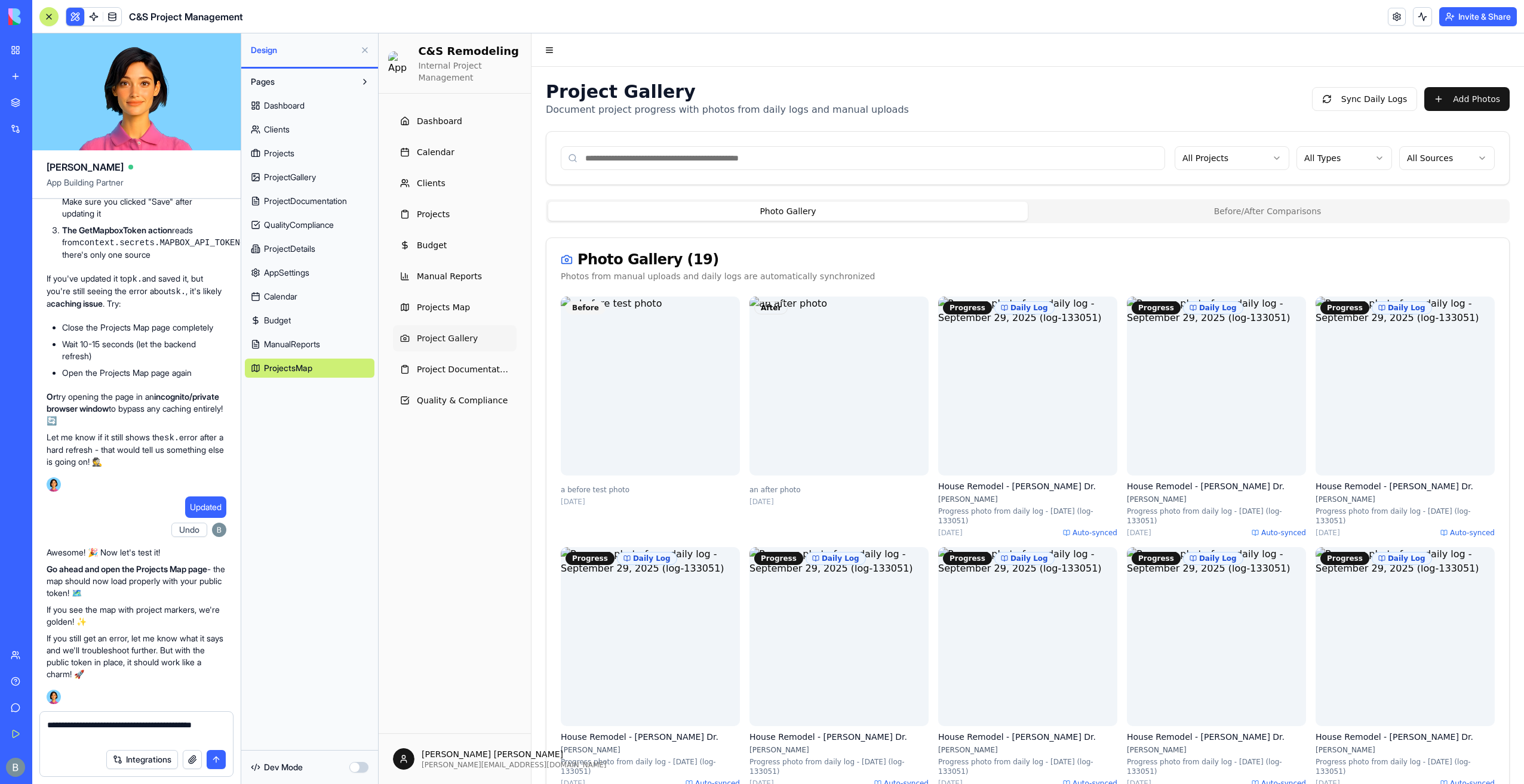
type textarea "**********"
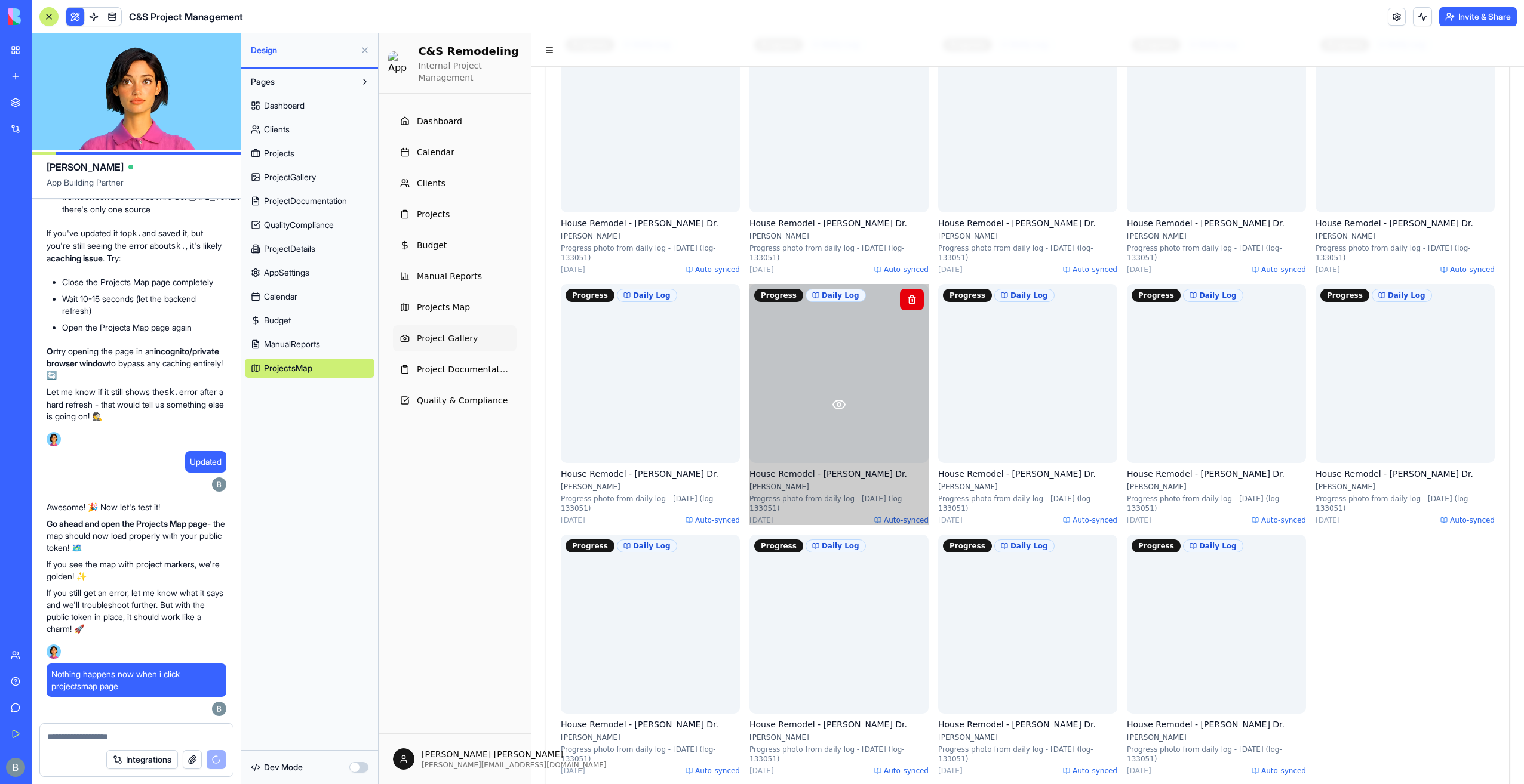
scroll to position [526, 0]
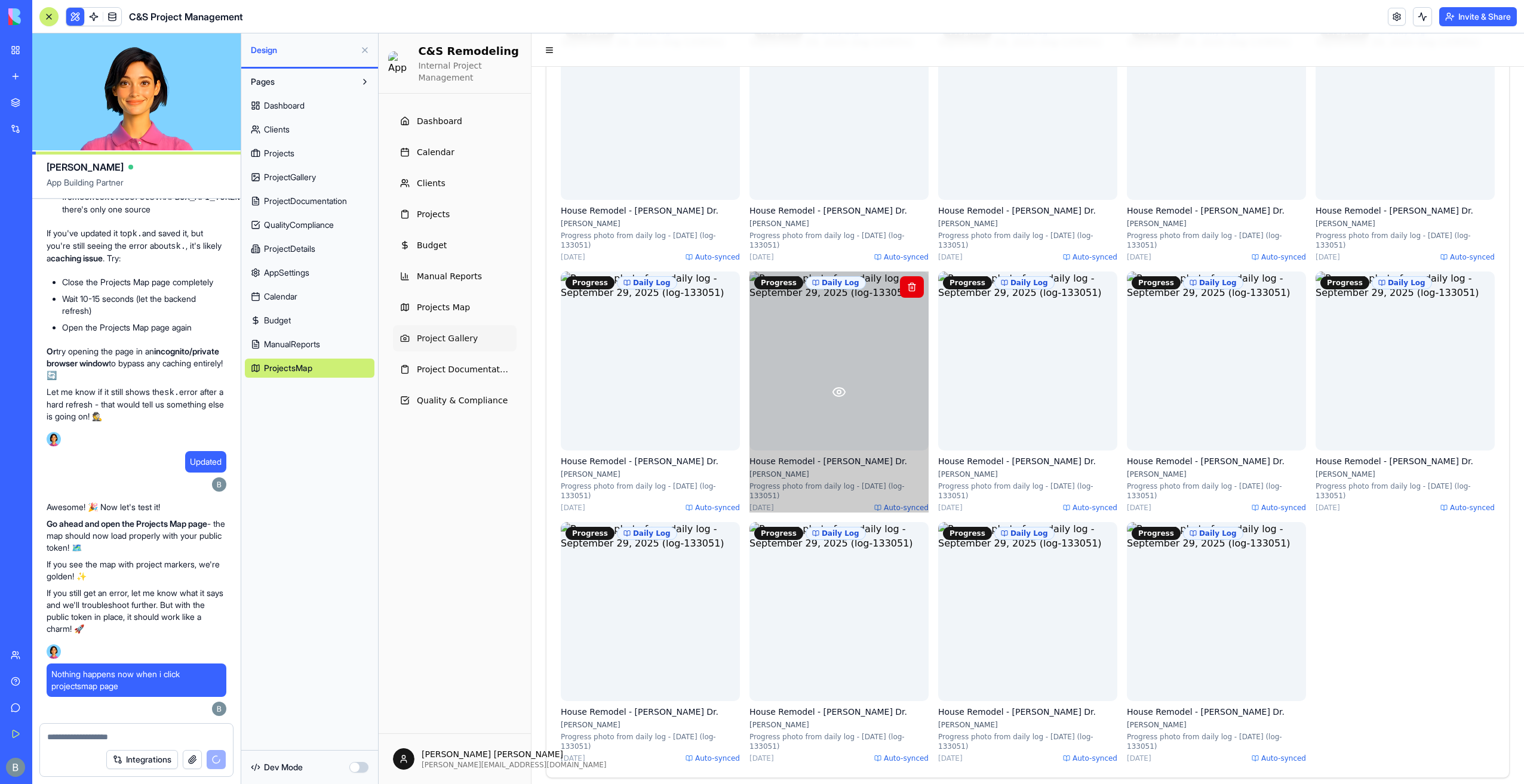
click at [837, 385] on icon at bounding box center [839, 392] width 14 height 14
click at [838, 385] on icon at bounding box center [839, 392] width 14 height 14
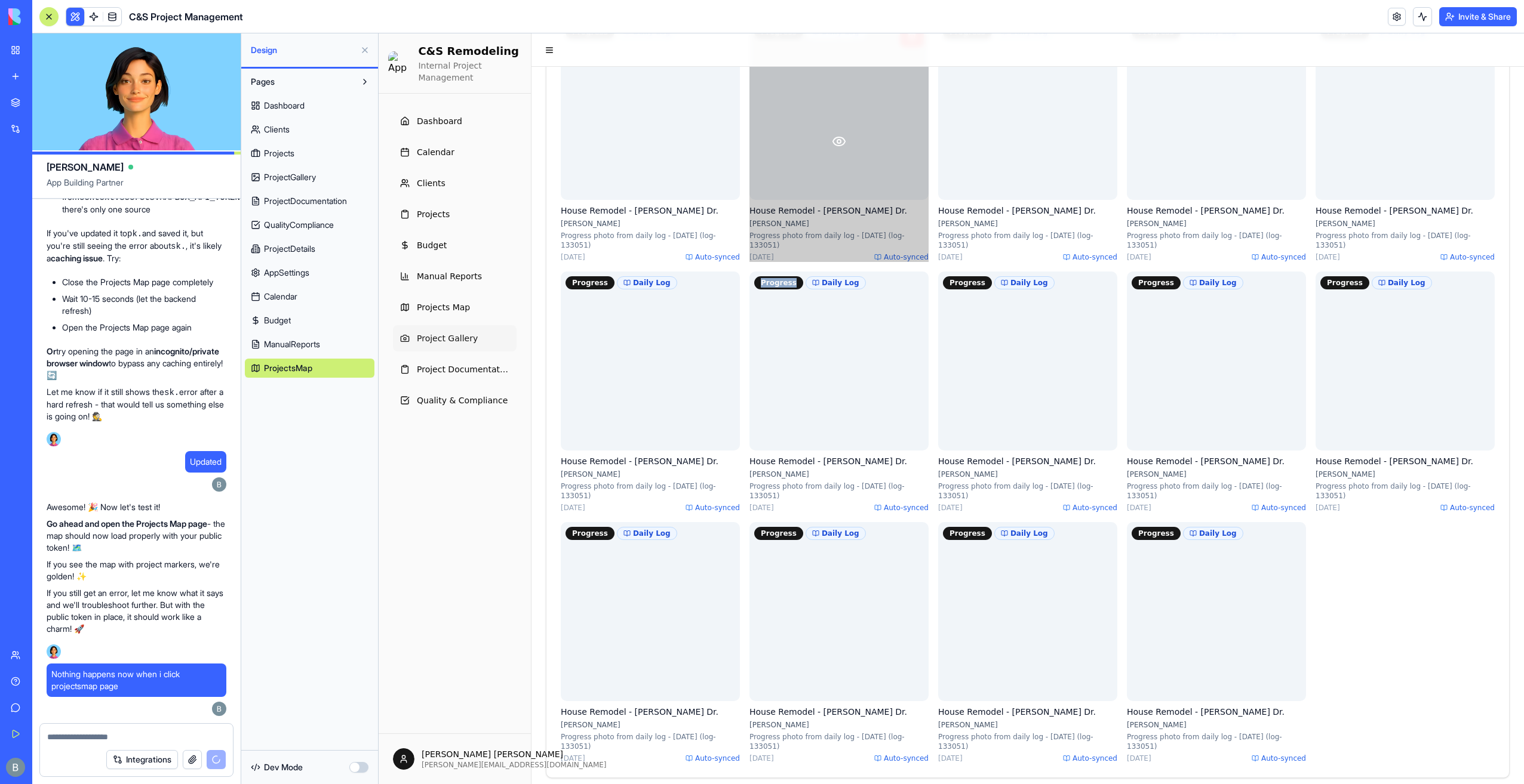
scroll to position [287, 0]
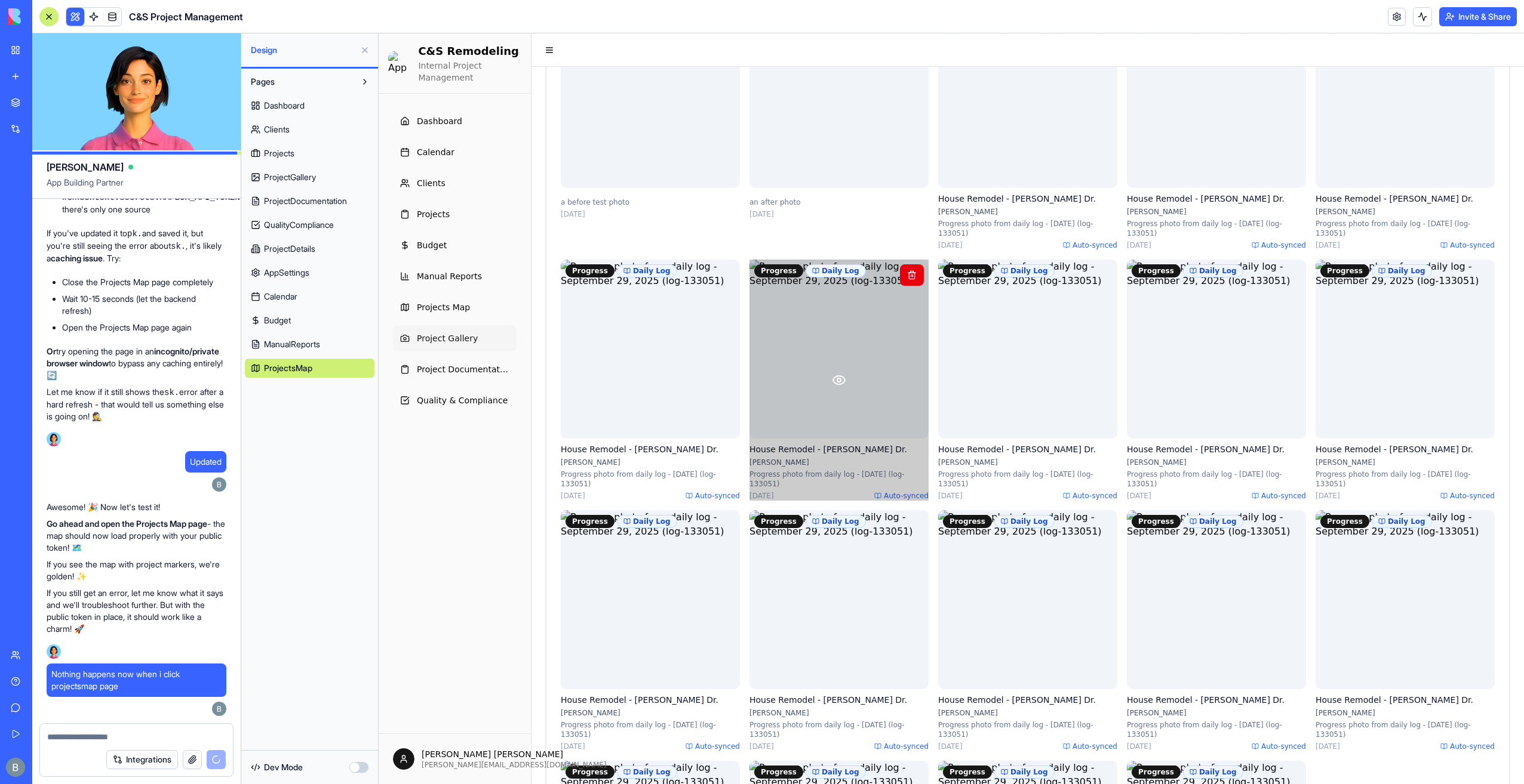
click at [834, 379] on icon at bounding box center [839, 380] width 14 height 14
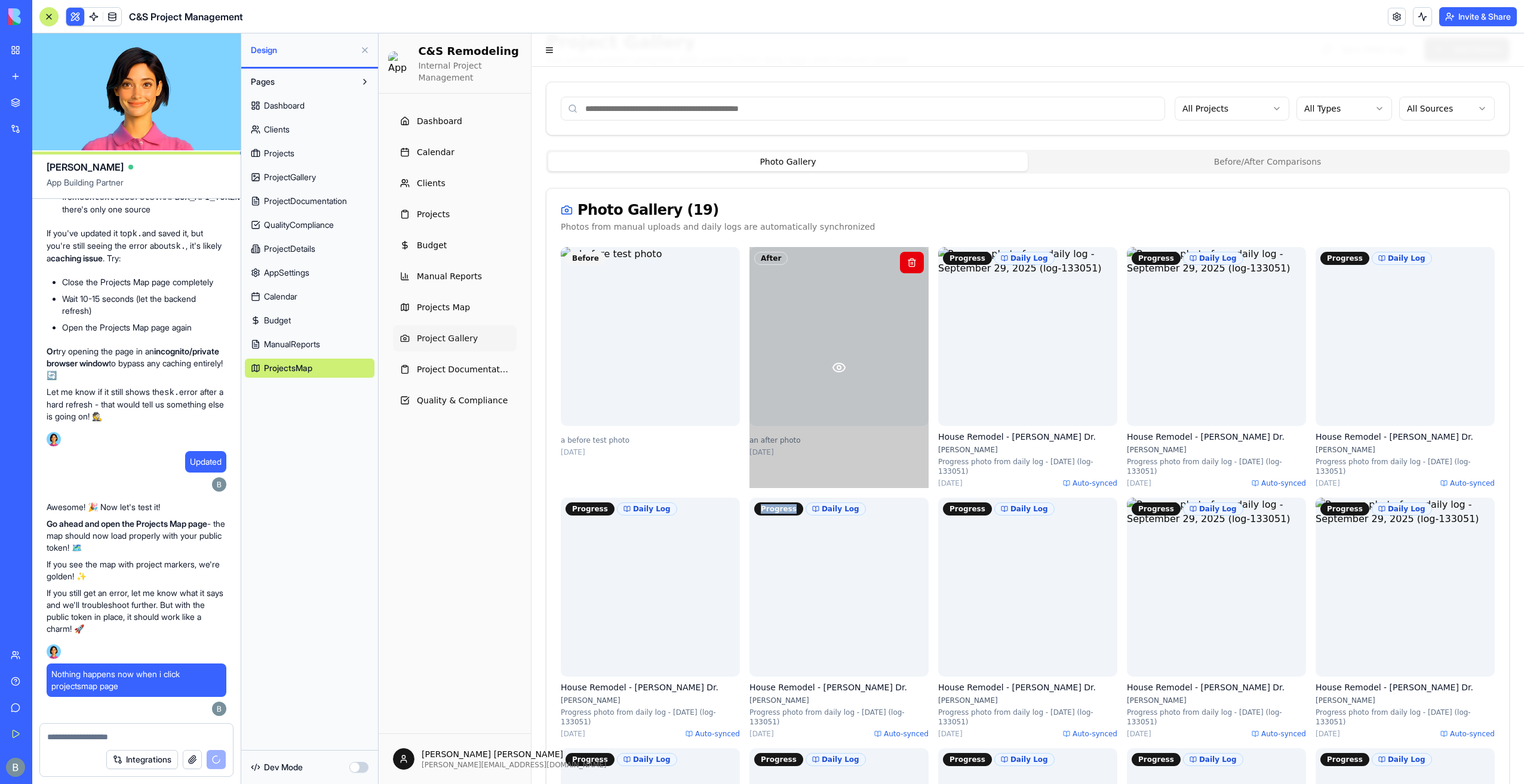
scroll to position [49, 0]
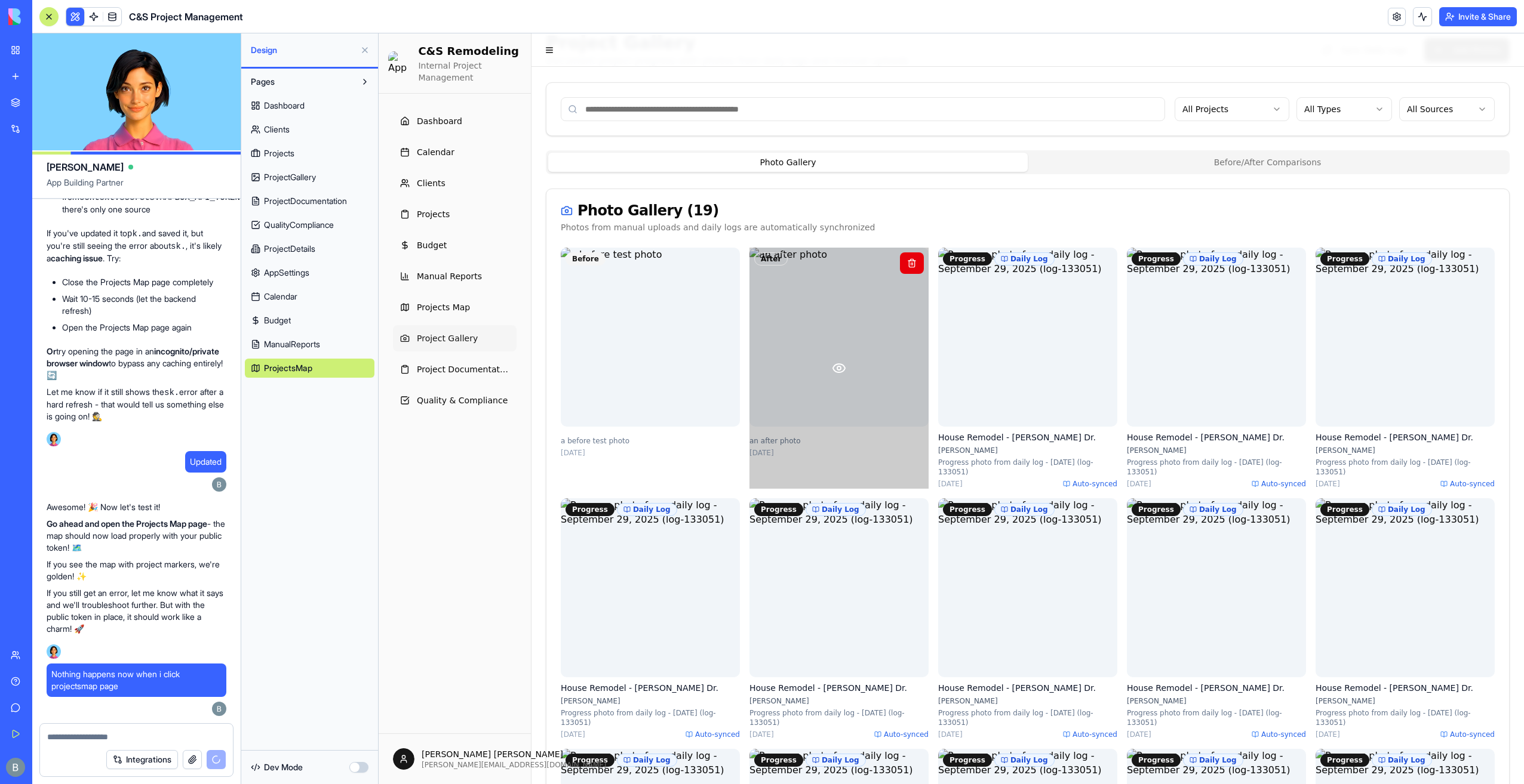
click at [833, 336] on div at bounding box center [839, 368] width 179 height 241
click at [837, 371] on icon at bounding box center [839, 368] width 14 height 14
click at [838, 366] on circle at bounding box center [839, 368] width 4 height 4
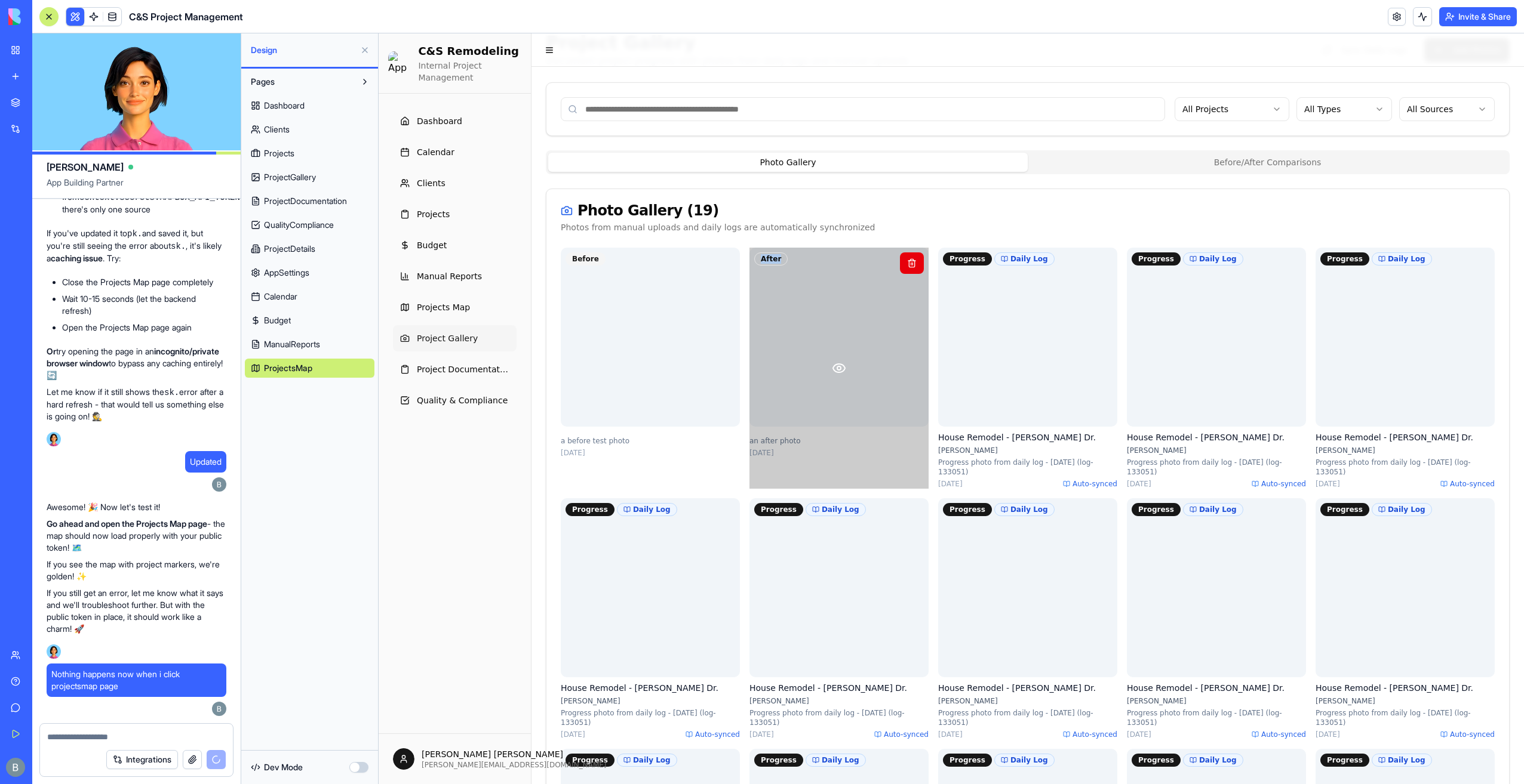
click at [838, 366] on circle at bounding box center [839, 368] width 4 height 4
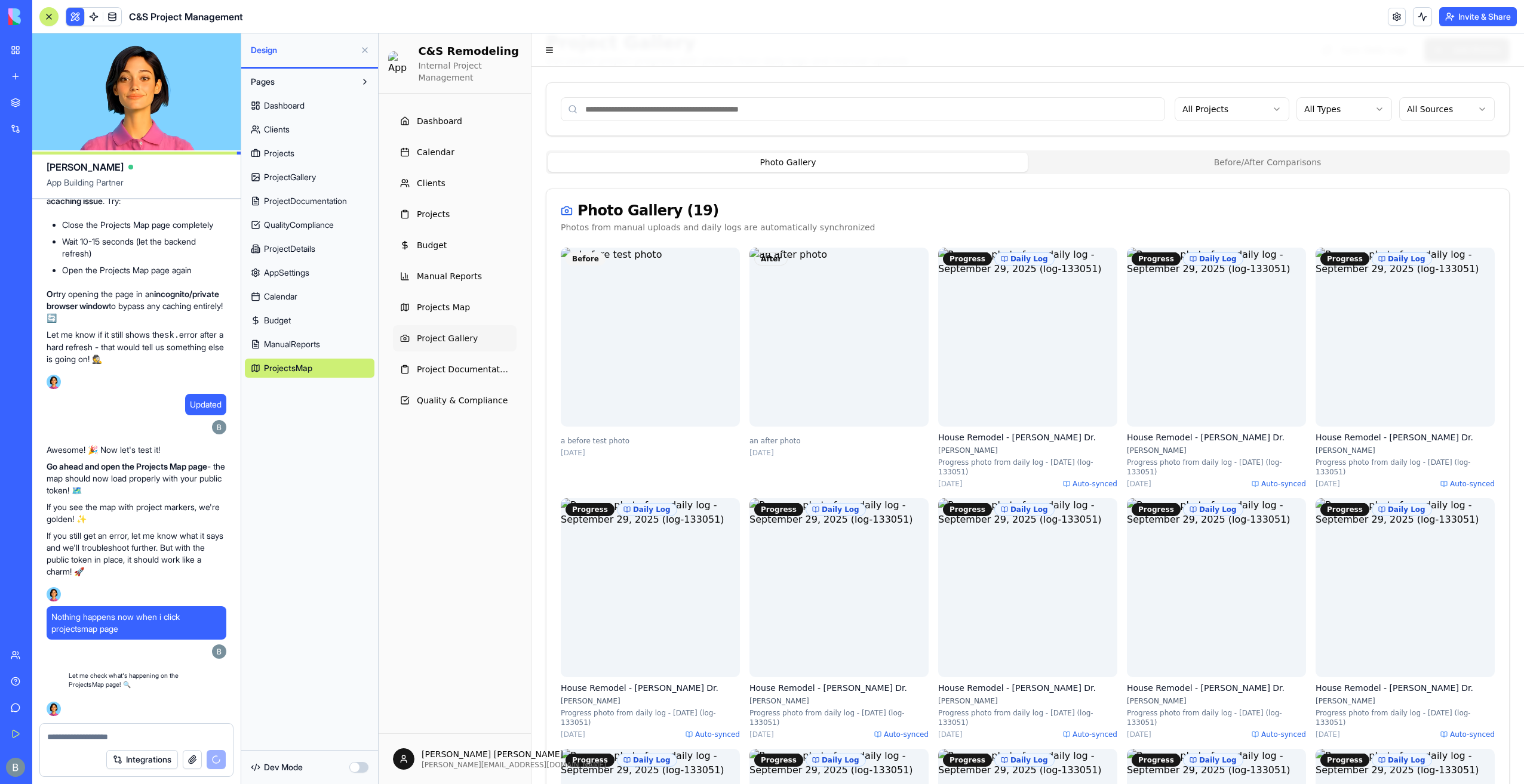
click at [1209, 172] on div "Photo Gallery Before/After Comparisons" at bounding box center [1027, 162] width 964 height 24
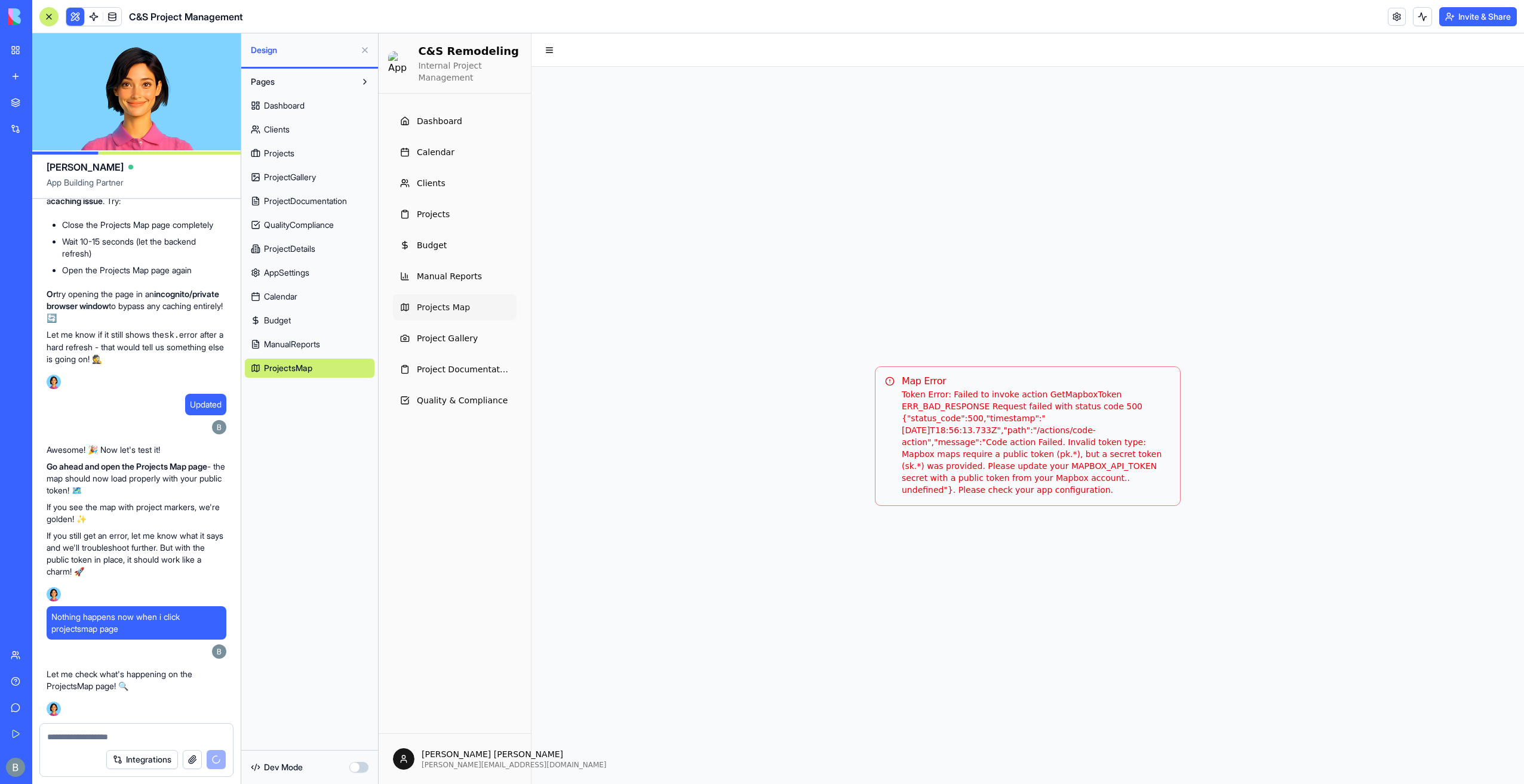
scroll to position [0, 0]
click at [98, 17] on link at bounding box center [93, 16] width 18 height 18
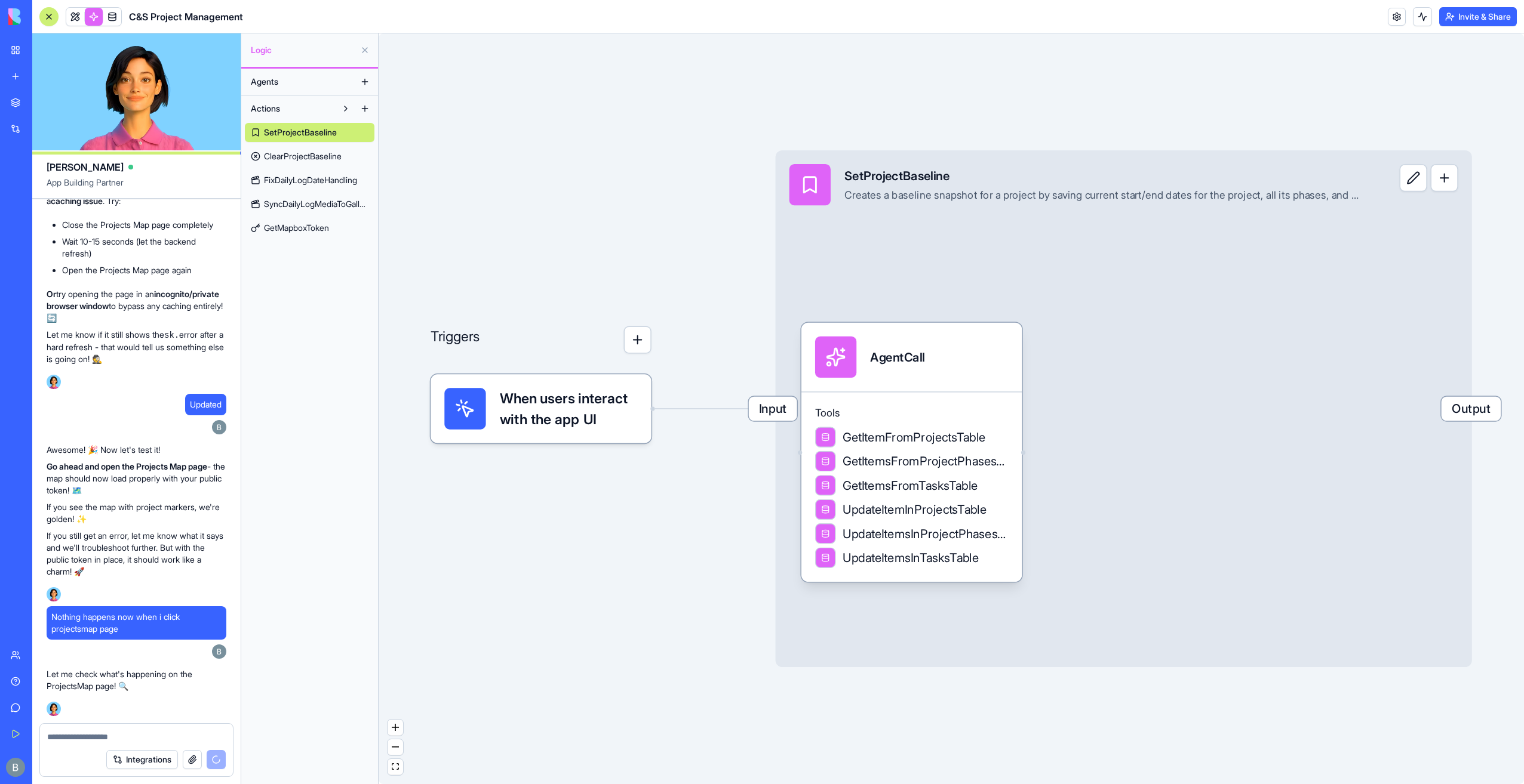
click at [312, 230] on span "GetMapboxToken" at bounding box center [296, 228] width 65 height 12
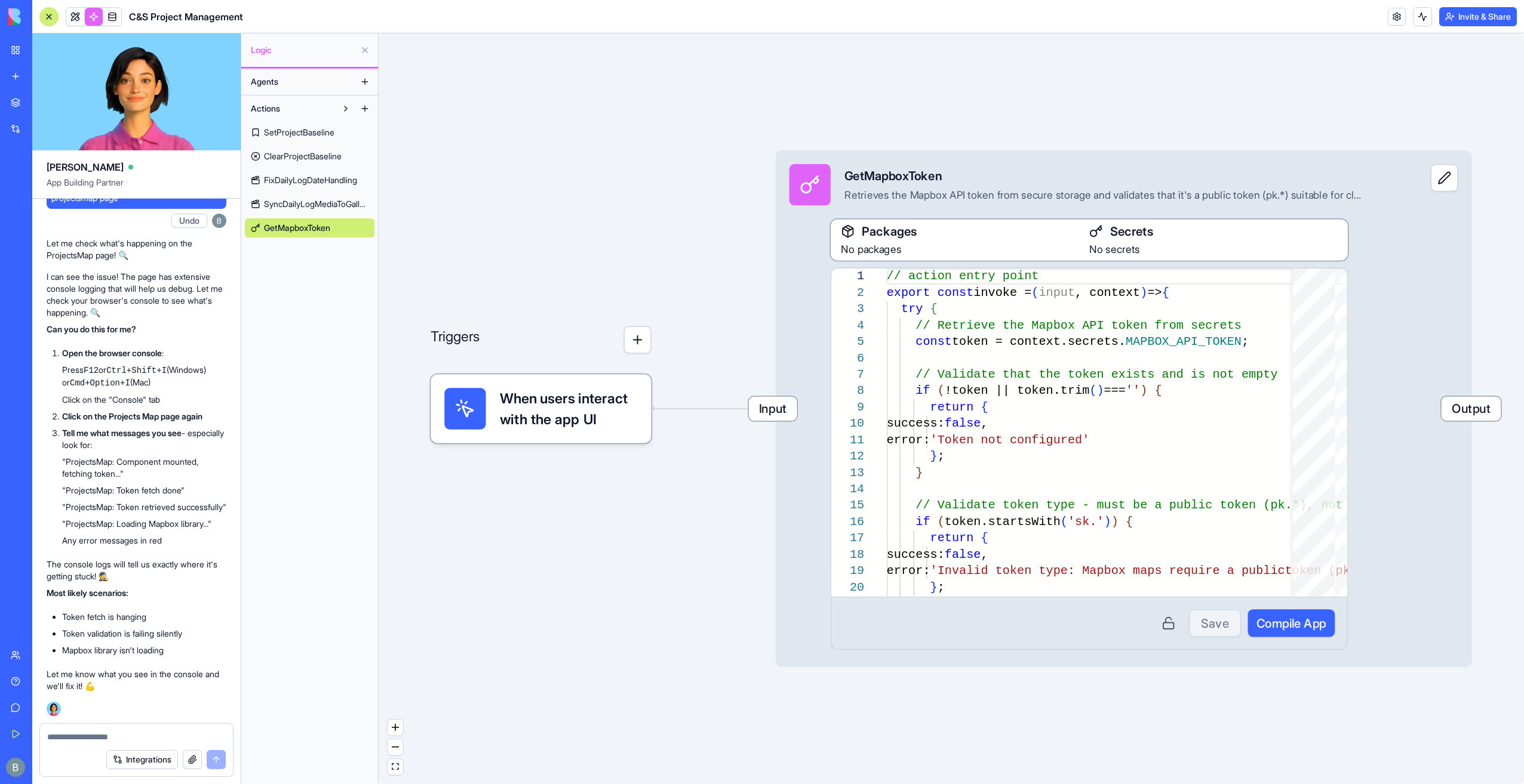
click at [1449, 184] on button at bounding box center [1443, 177] width 27 height 27
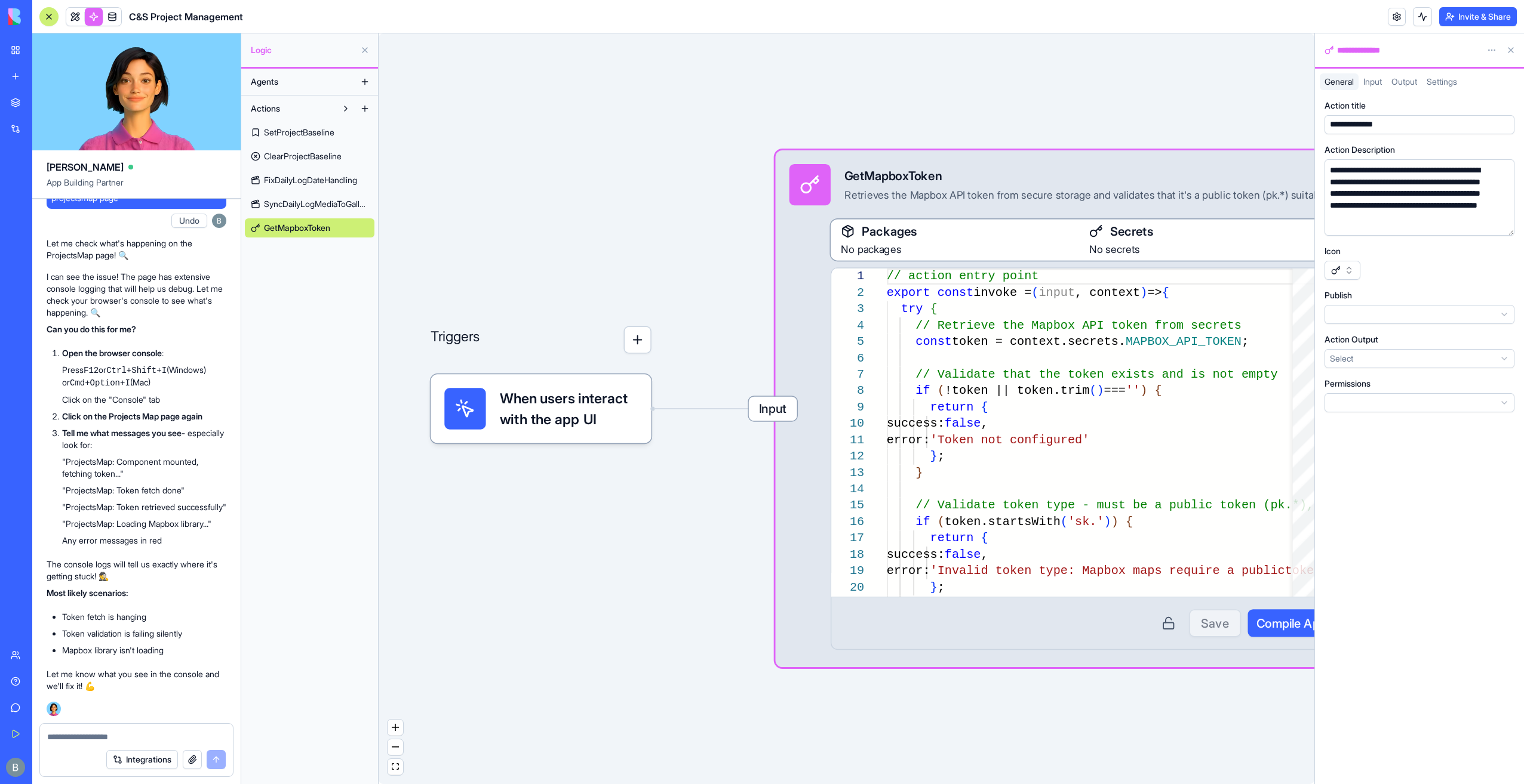
click at [1417, 80] on span "Output" at bounding box center [1404, 81] width 26 height 10
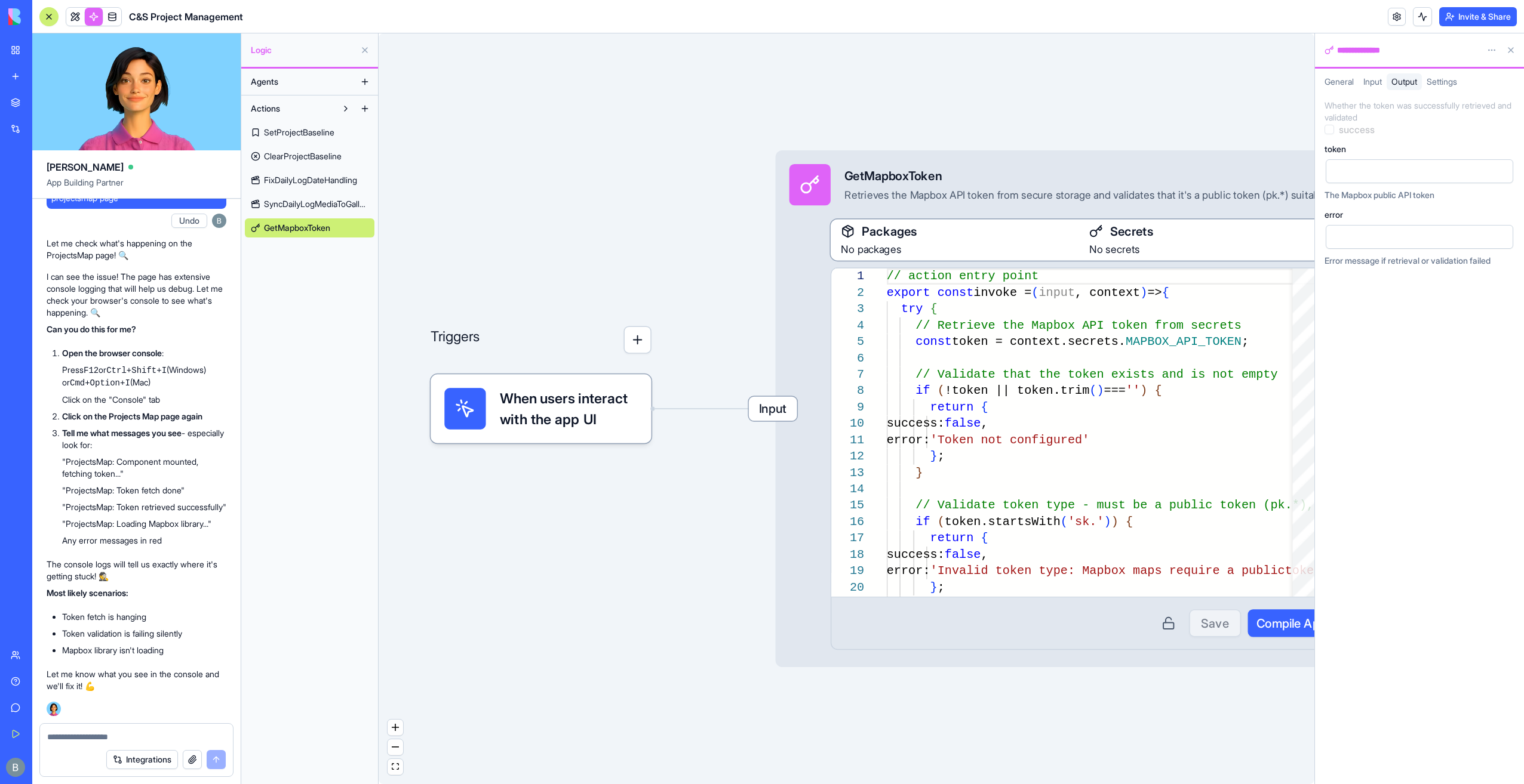
click at [1391, 175] on div at bounding box center [1408, 170] width 159 height 18
click at [1441, 143] on div "**********" at bounding box center [1419, 184] width 190 height 167
click at [1260, 698] on div "Triggers When users interact with the app UI Input GetMapboxToken Retrieves the…" at bounding box center [846, 408] width 936 height 751
click at [1453, 82] on span "Settings" at bounding box center [1441, 81] width 30 height 10
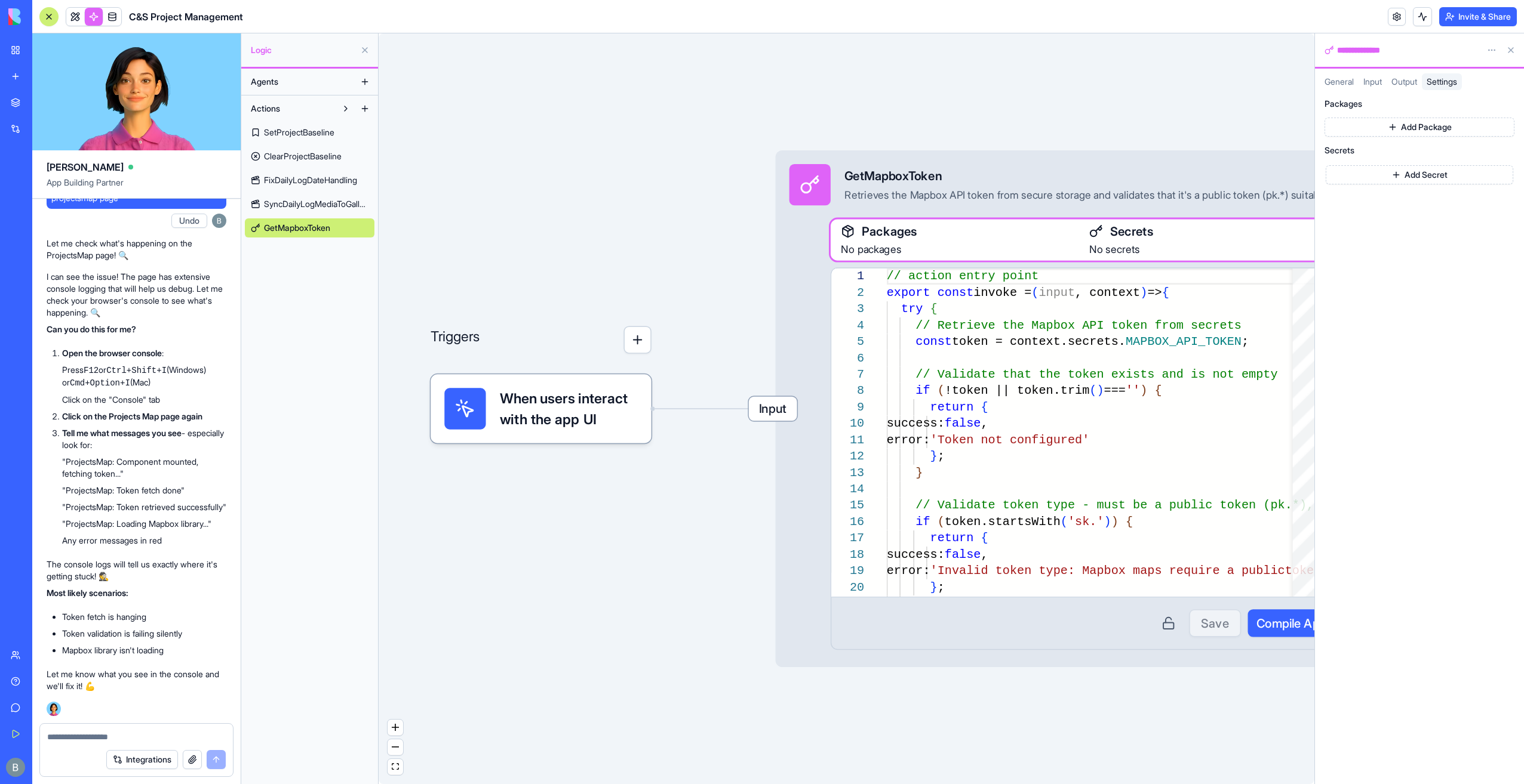
click at [1401, 79] on span "Output" at bounding box center [1404, 81] width 26 height 10
click at [1439, 83] on span "Settings" at bounding box center [1441, 81] width 30 height 10
click at [1399, 81] on span "Output" at bounding box center [1404, 81] width 26 height 10
drag, startPoint x: 1423, startPoint y: 156, endPoint x: 1415, endPoint y: 168, distance: 14.4
click at [1422, 160] on div "token The Mapbox public API token" at bounding box center [1419, 173] width 190 height 56
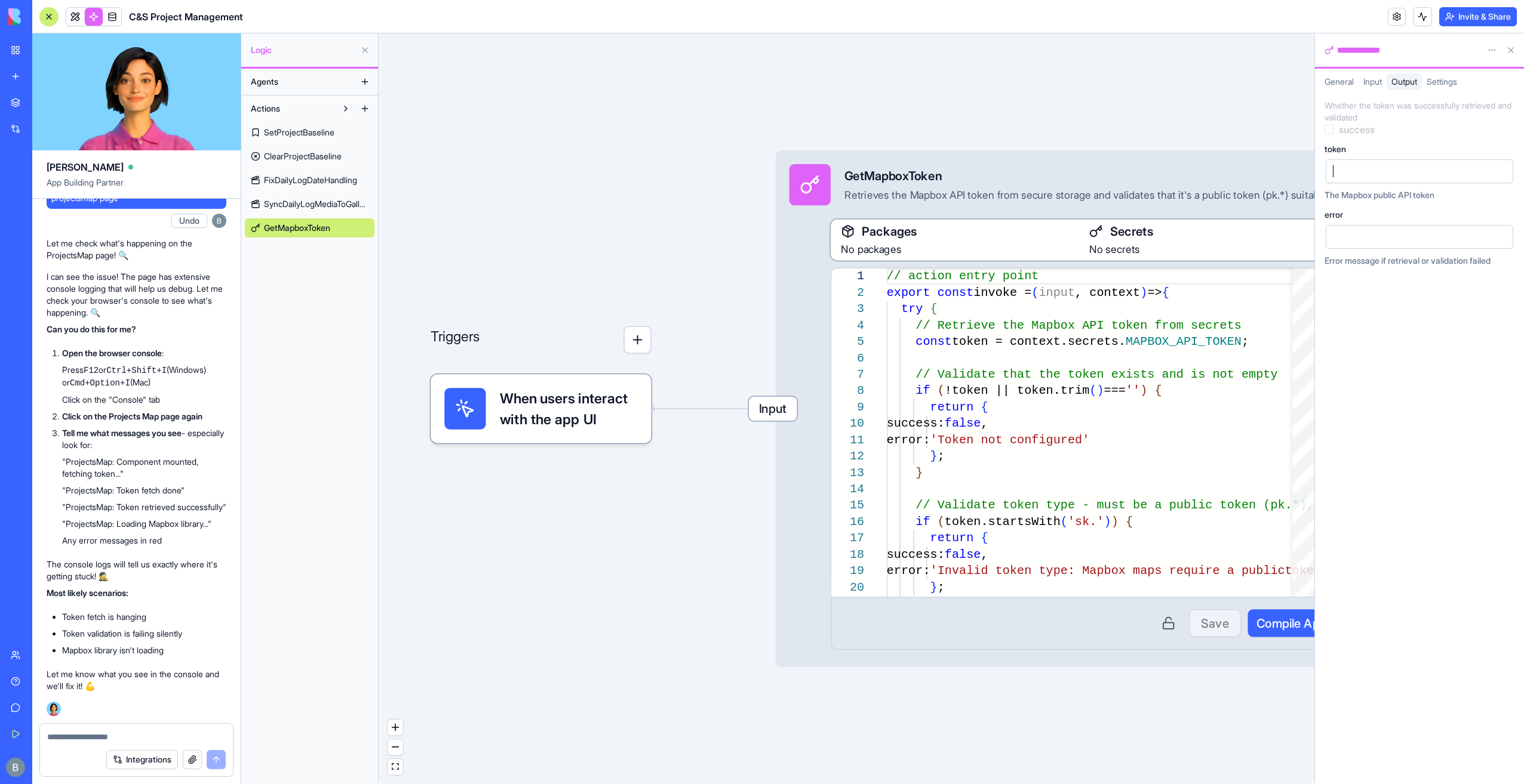
click at [1411, 173] on div at bounding box center [1408, 170] width 159 height 18
click at [1372, 77] on span "Input" at bounding box center [1372, 81] width 19 height 10
click at [1412, 77] on span "Output" at bounding box center [1404, 81] width 26 height 10
drag, startPoint x: 1111, startPoint y: 136, endPoint x: 932, endPoint y: 129, distance: 179.1
click at [938, 134] on div "Triggers When users interact with the app UI Input GetMapboxToken Retrieves the…" at bounding box center [846, 408] width 936 height 751
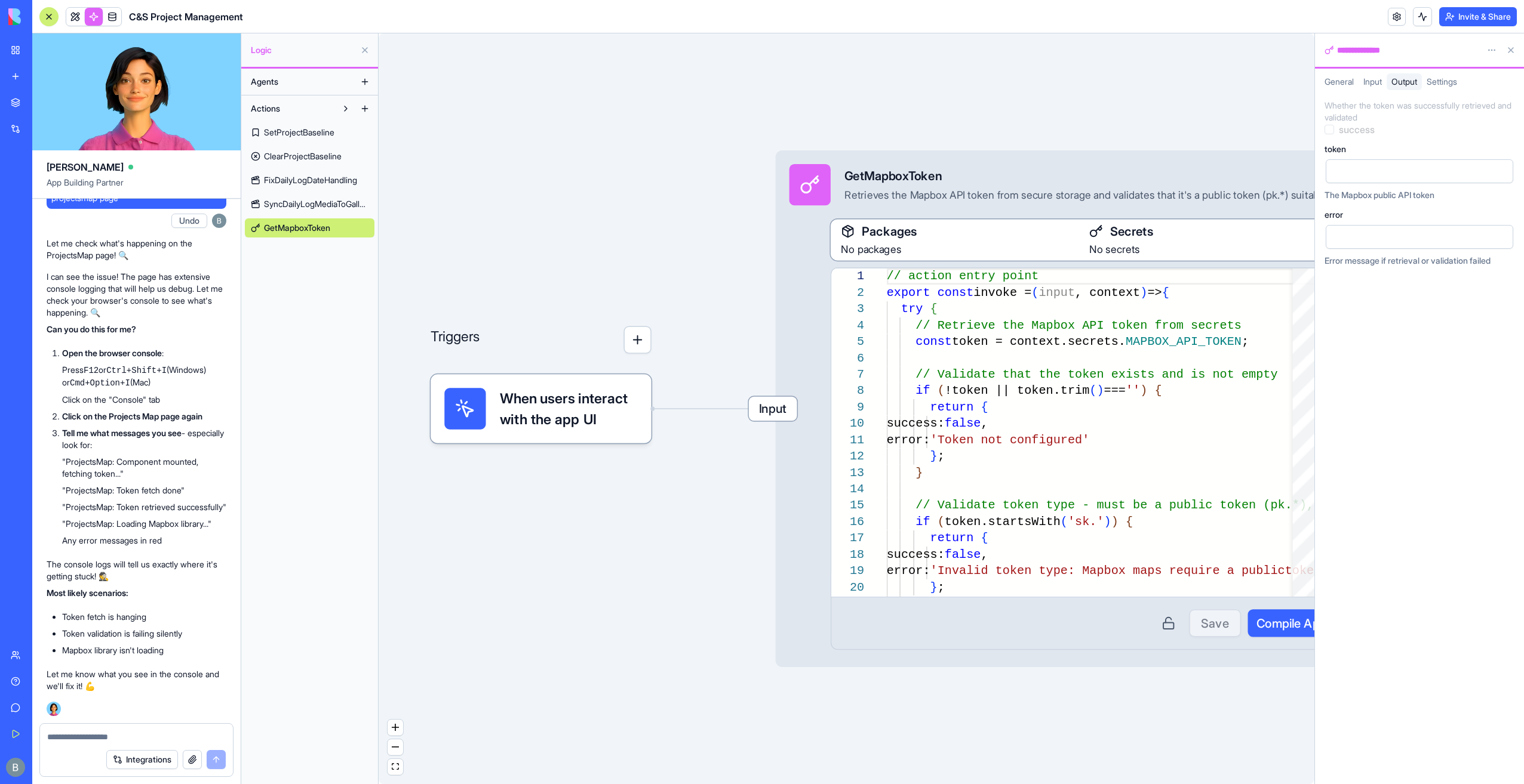
drag, startPoint x: 907, startPoint y: 121, endPoint x: 822, endPoint y: 136, distance: 86.3
click at [829, 135] on div "Triggers When users interact with the app UI Input GetMapboxToken Retrieves the…" at bounding box center [846, 408] width 936 height 751
drag, startPoint x: 822, startPoint y: 136, endPoint x: 812, endPoint y: 148, distance: 15.6
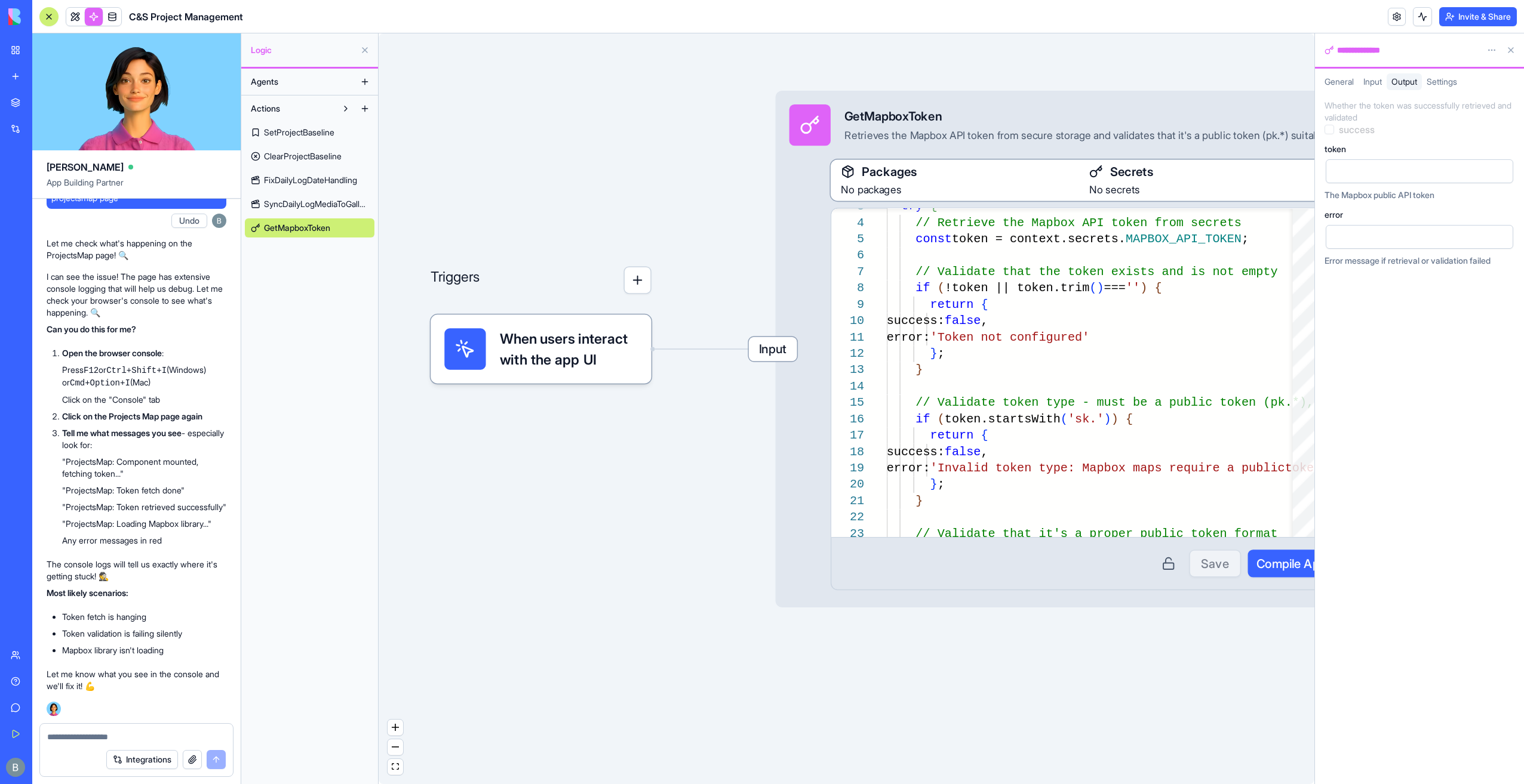
click at [1507, 53] on button at bounding box center [1510, 50] width 19 height 19
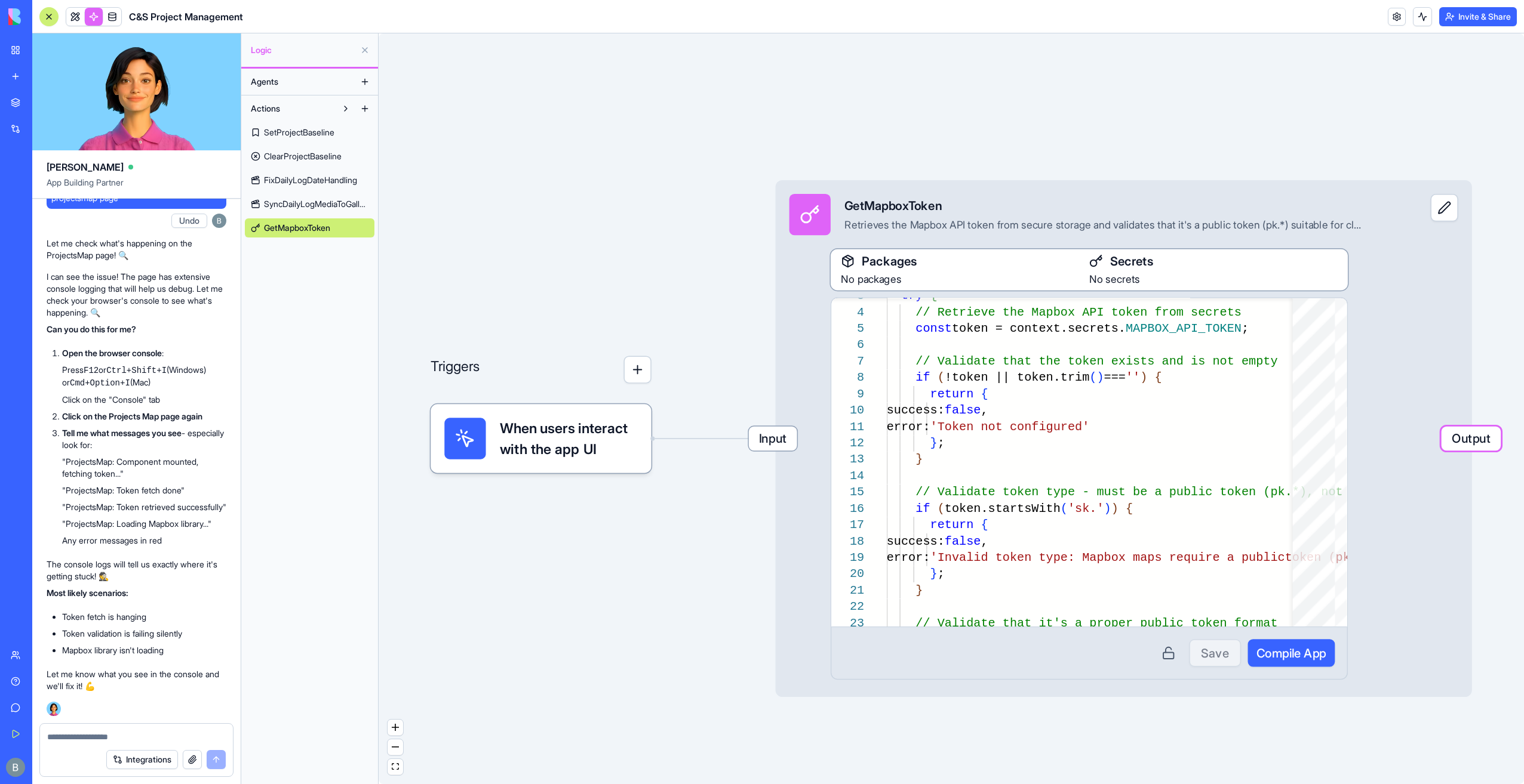
drag, startPoint x: 688, startPoint y: 658, endPoint x: 509, endPoint y: 634, distance: 180.6
click at [511, 635] on div "Triggers When users interact with the app UI Input GetMapboxToken Retrieves the…" at bounding box center [950, 408] width 1145 height 751
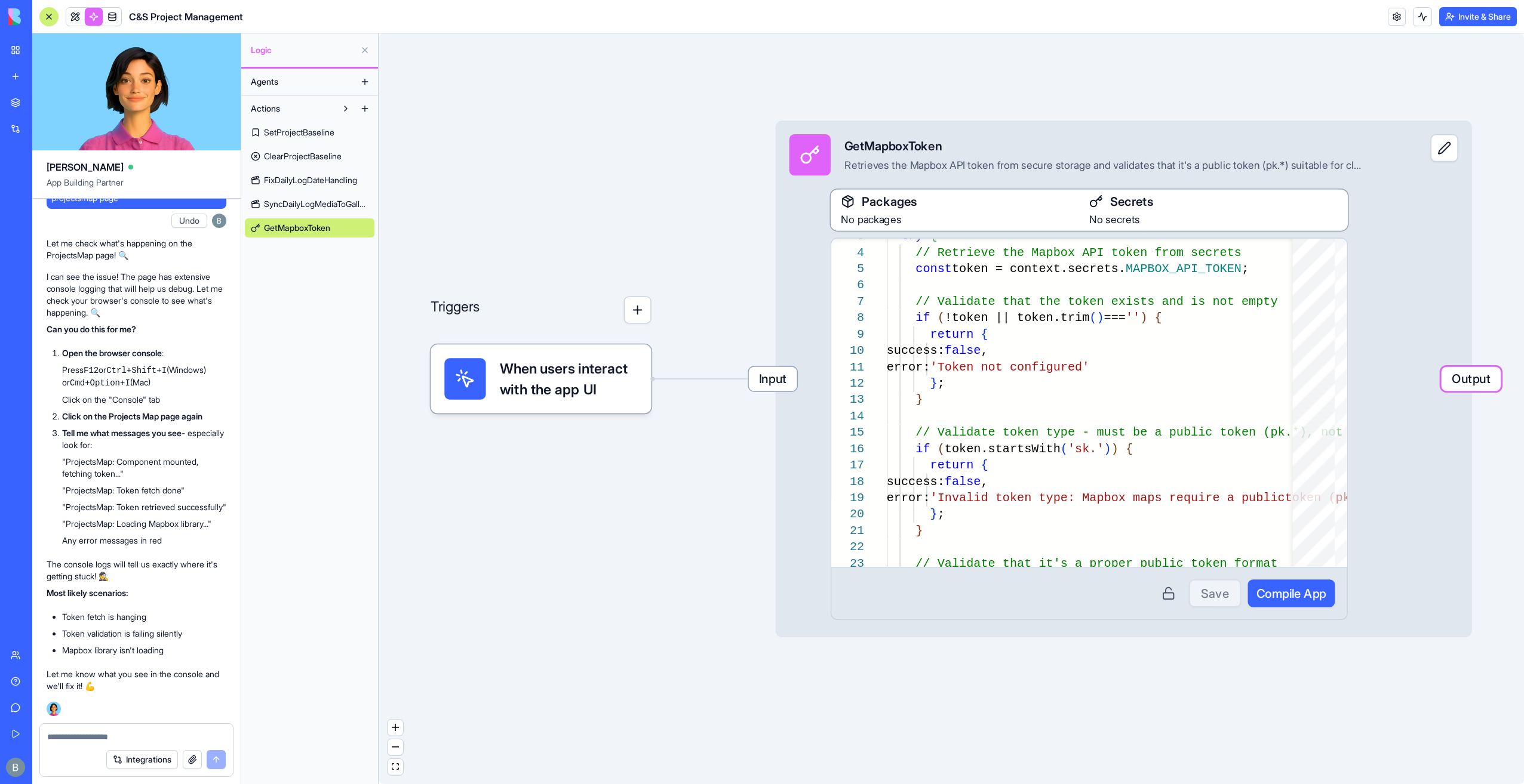
click at [1456, 382] on span "Output" at bounding box center [1471, 379] width 60 height 24
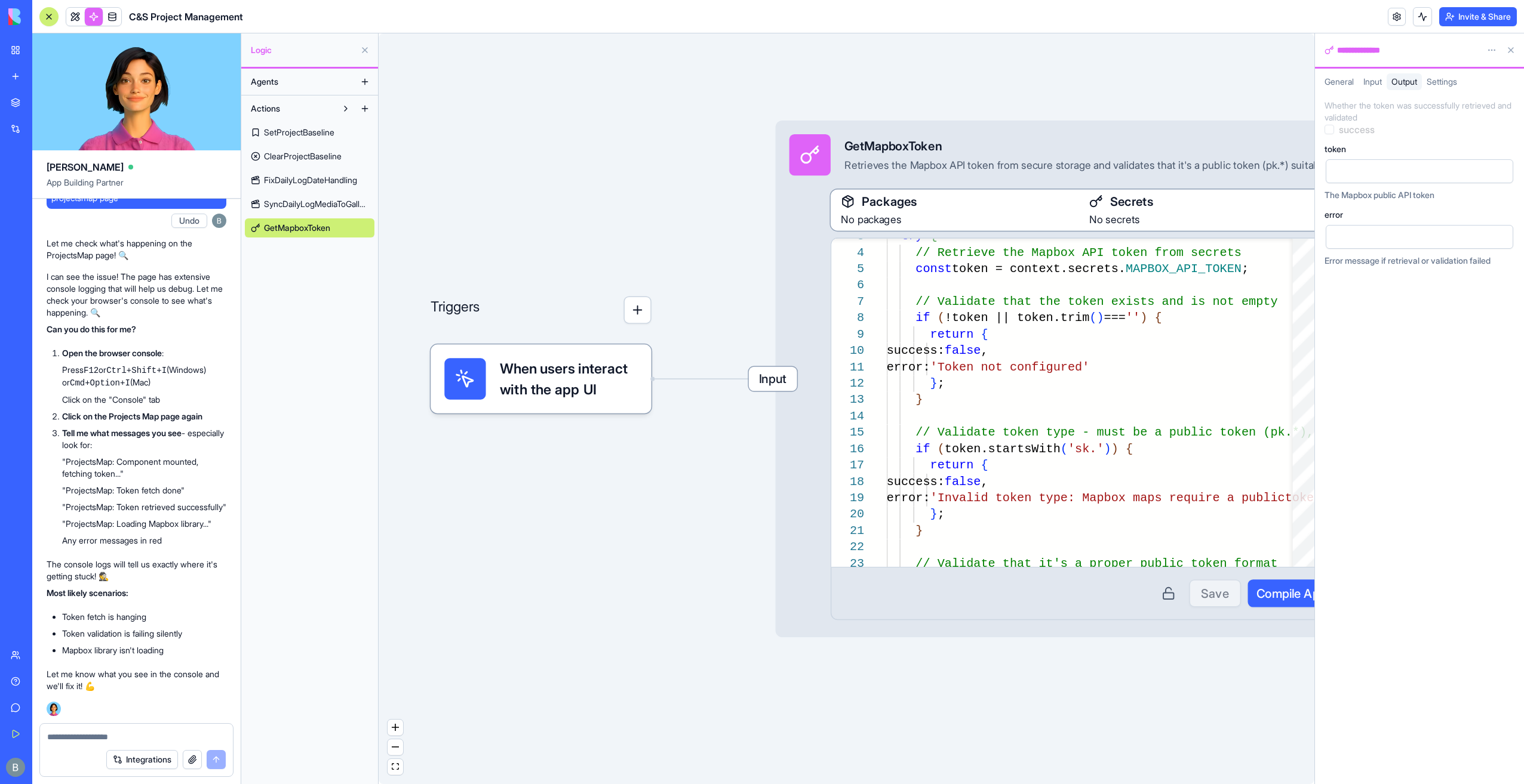
click at [1386, 178] on div at bounding box center [1408, 170] width 159 height 18
click at [1421, 134] on div "success" at bounding box center [1419, 129] width 190 height 12
click at [1446, 84] on span "Settings" at bounding box center [1441, 81] width 30 height 10
click at [1395, 178] on button "Add Secret" at bounding box center [1419, 174] width 188 height 19
click at [1391, 180] on input at bounding box center [1371, 174] width 91 height 19
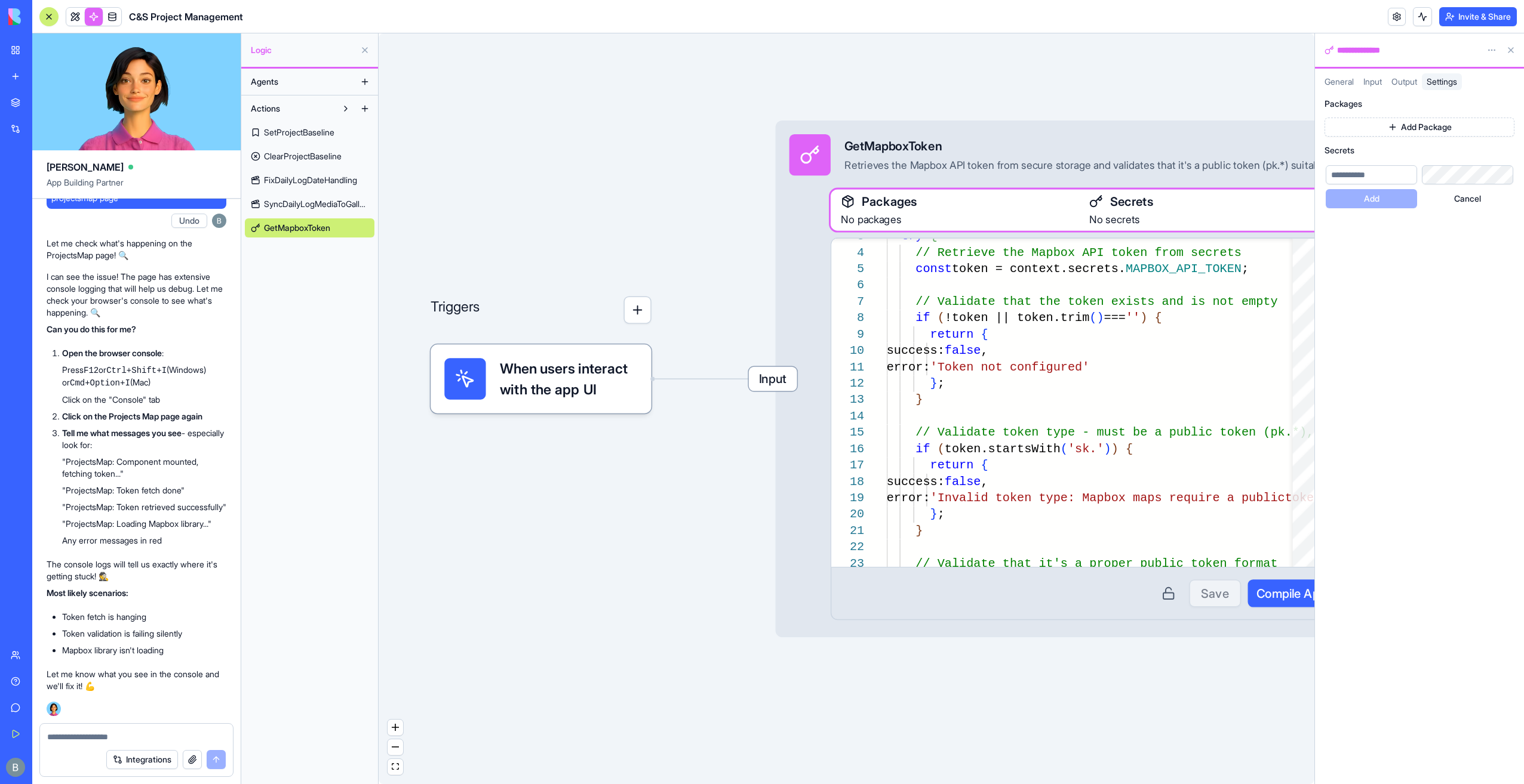
click at [1373, 172] on input at bounding box center [1371, 174] width 91 height 19
type input "*"
type input "**********"
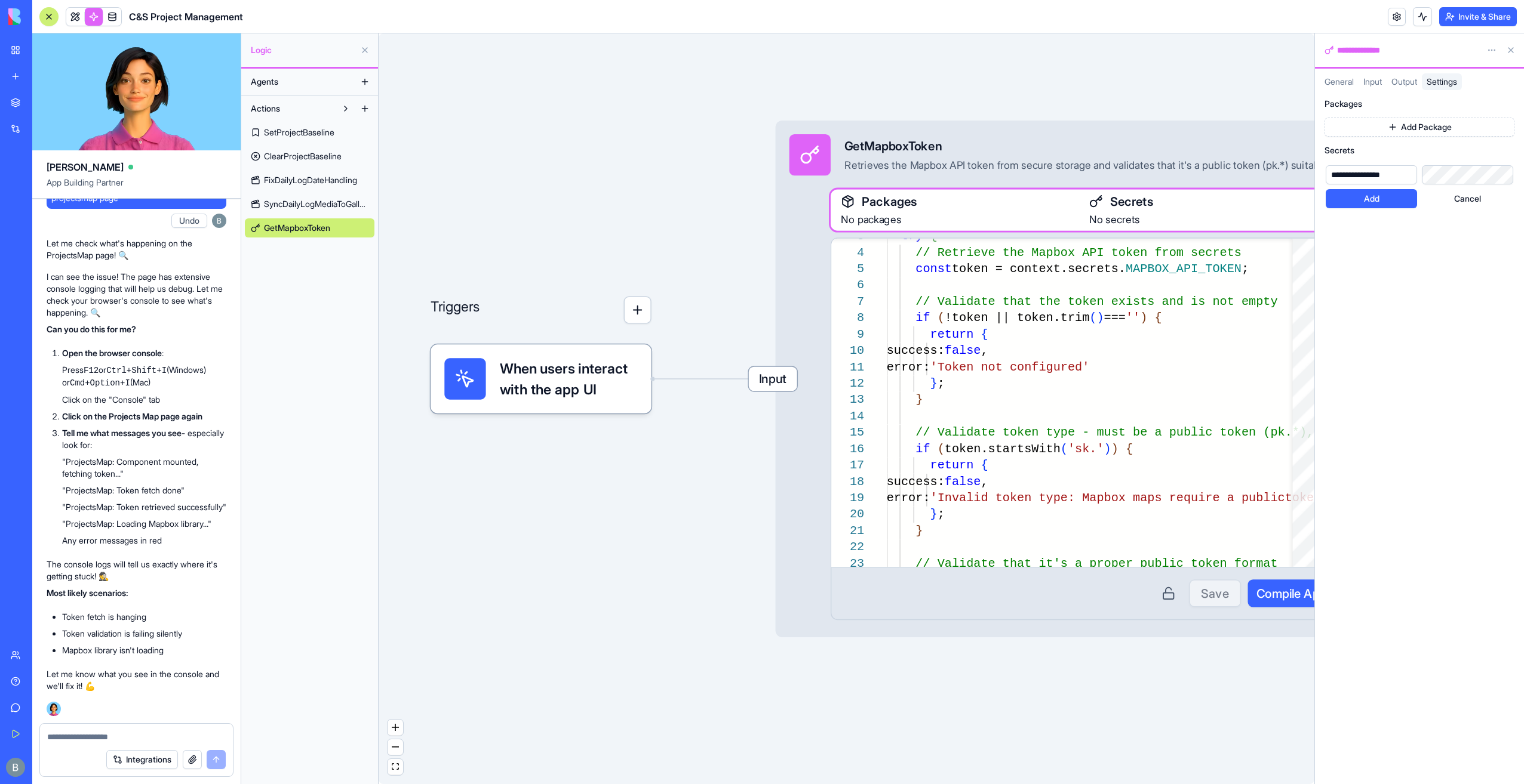
scroll to position [0, 371]
click at [1426, 224] on div "**********" at bounding box center [1419, 437] width 209 height 694
click at [1353, 197] on button "Add" at bounding box center [1371, 198] width 91 height 19
click at [1415, 284] on div "**********" at bounding box center [1419, 437] width 209 height 694
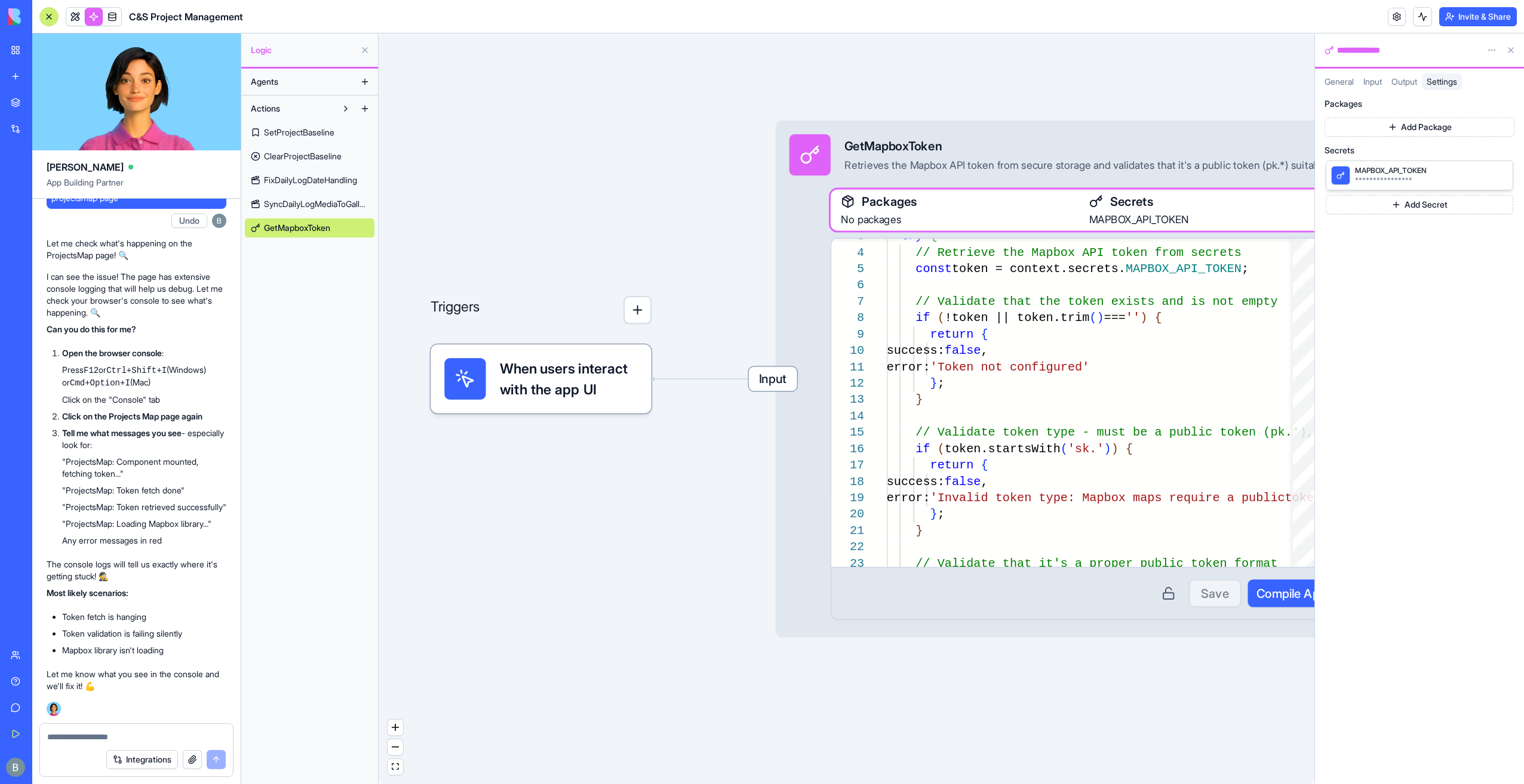
click at [1411, 128] on button "Add Package" at bounding box center [1419, 127] width 190 height 19
click at [1408, 161] on input "text" at bounding box center [1426, 155] width 160 height 24
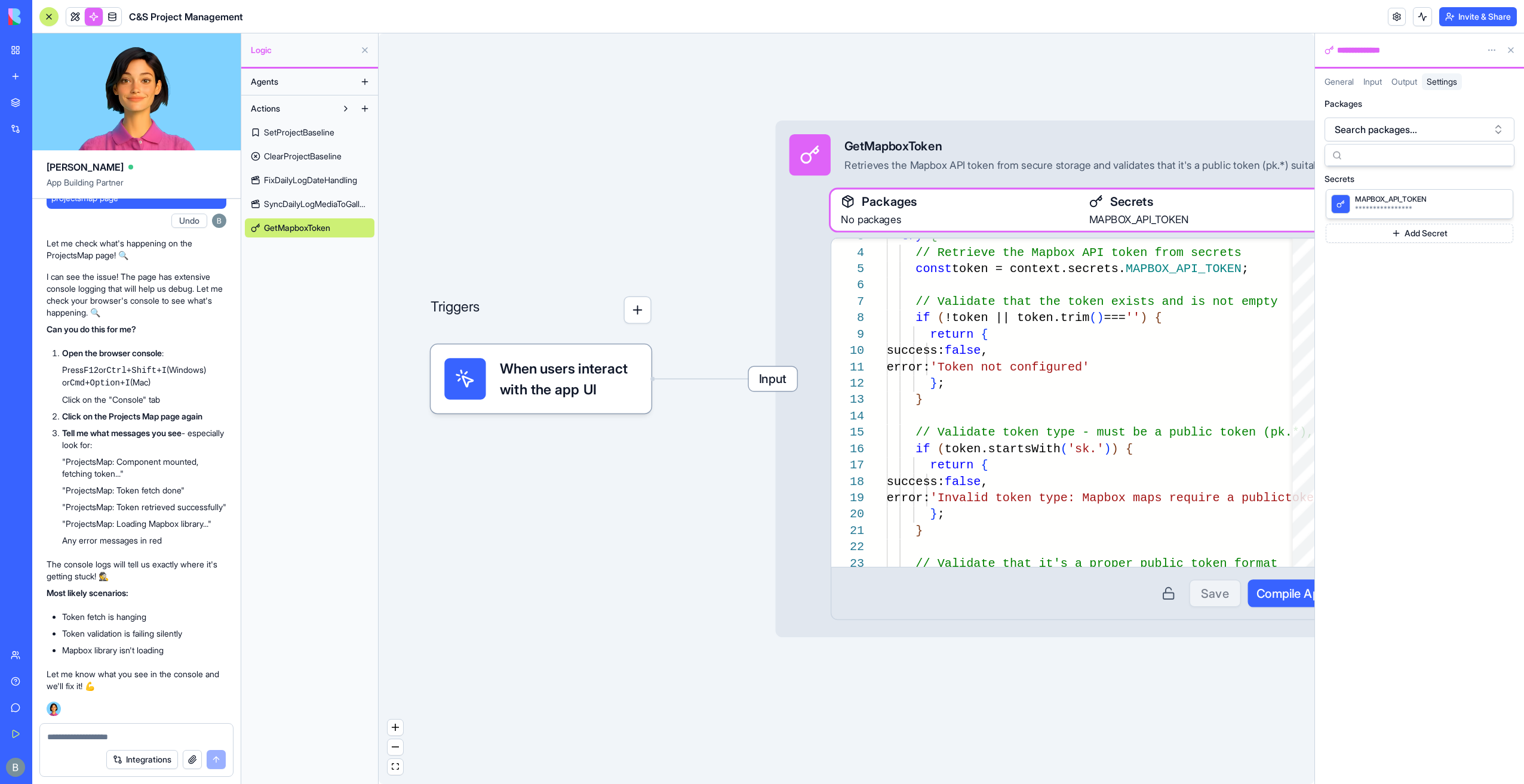
type input "*"
click at [1397, 86] on span "Output" at bounding box center [1404, 81] width 26 height 10
click at [1377, 166] on div at bounding box center [1408, 170] width 159 height 18
click at [1509, 152] on icon at bounding box center [1509, 150] width 9 height 9
click at [1504, 148] on div "token" at bounding box center [1419, 149] width 190 height 9
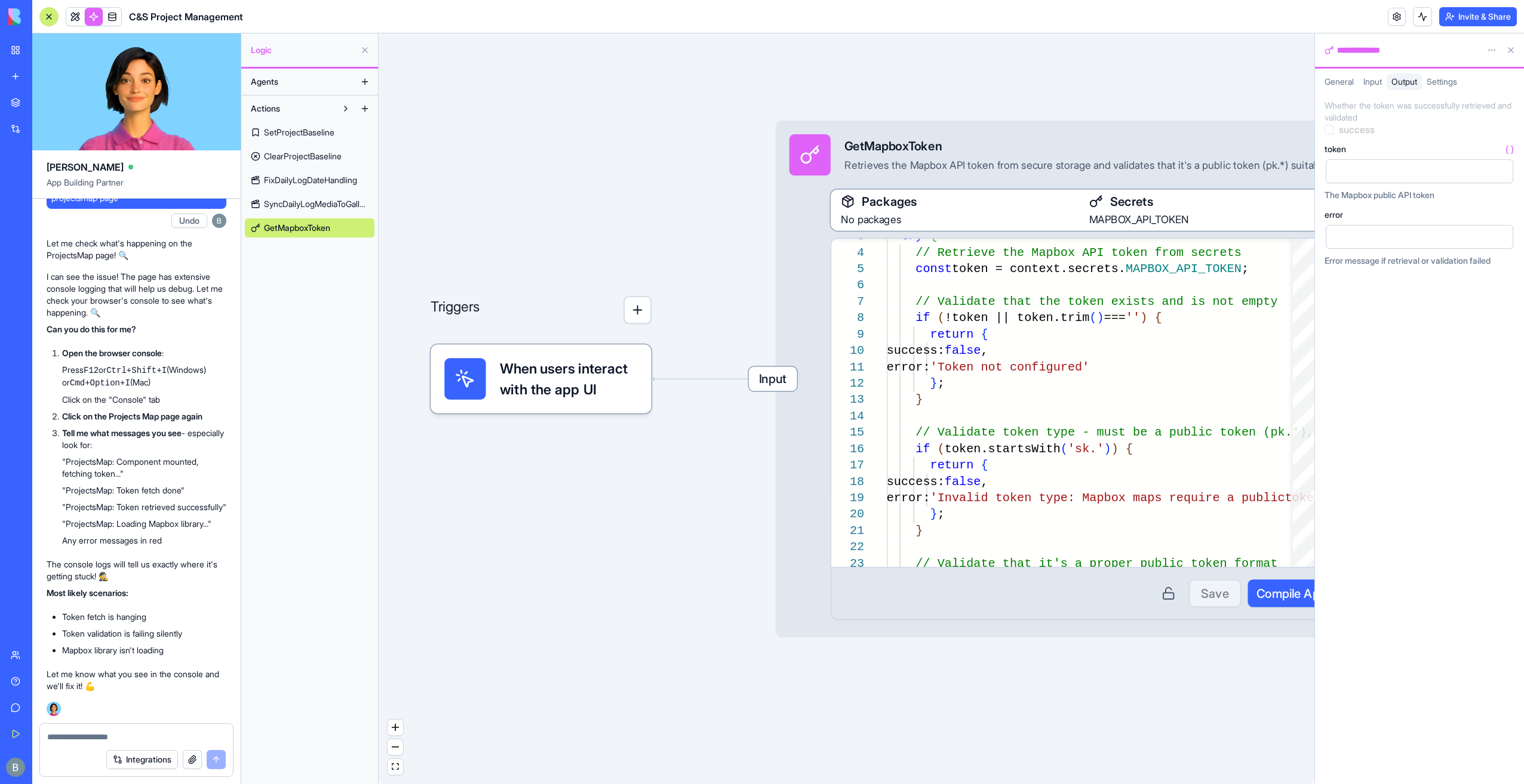
click at [1512, 150] on icon at bounding box center [1509, 150] width 9 height 9
drag, startPoint x: 1512, startPoint y: 150, endPoint x: 1498, endPoint y: 153, distance: 14.3
click at [1512, 150] on icon at bounding box center [1512, 150] width 2 height 7
click at [1485, 147] on div "token" at bounding box center [1419, 149] width 190 height 9
click at [1498, 168] on button "button" at bounding box center [1501, 171] width 19 height 19
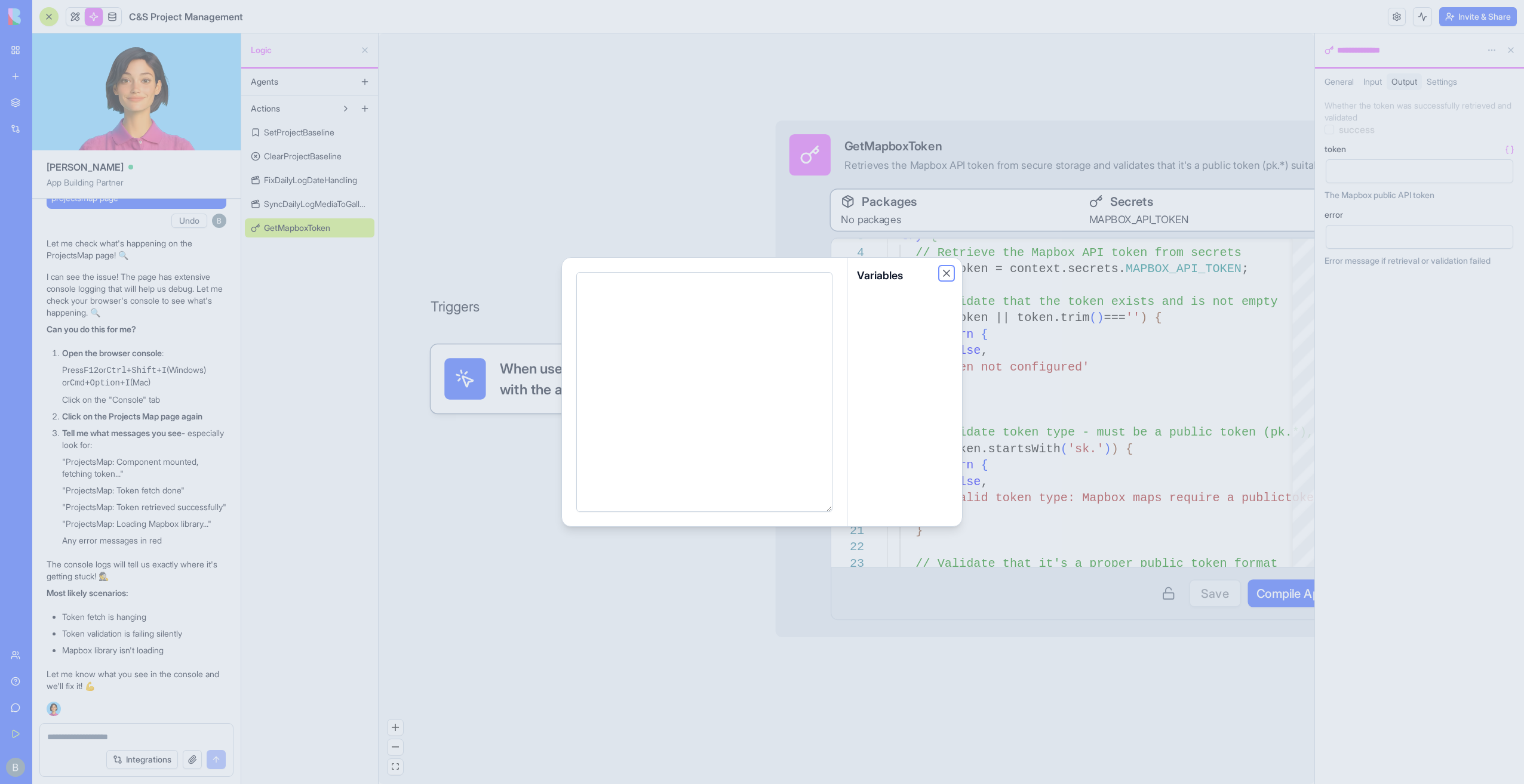
click at [946, 274] on button "Close" at bounding box center [946, 273] width 12 height 12
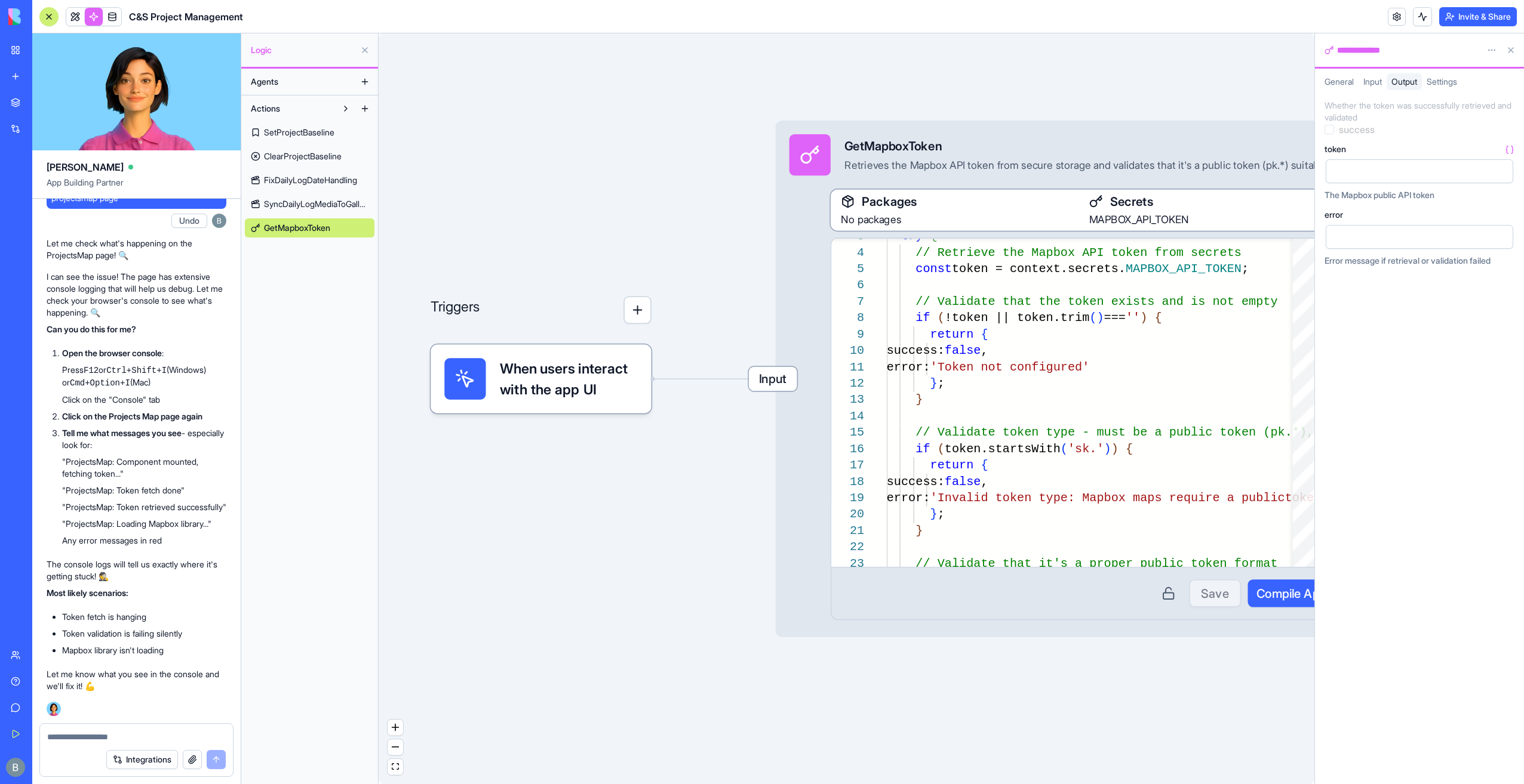
click at [1371, 218] on div "error" at bounding box center [1419, 215] width 190 height 9
drag, startPoint x: 1381, startPoint y: 69, endPoint x: 1367, endPoint y: 84, distance: 20.5
click at [1381, 70] on div "General Input Output Settings" at bounding box center [1419, 80] width 209 height 22
click at [1367, 86] on span "Input" at bounding box center [1372, 81] width 19 height 10
drag, startPoint x: 1222, startPoint y: 95, endPoint x: 1018, endPoint y: 105, distance: 204.2
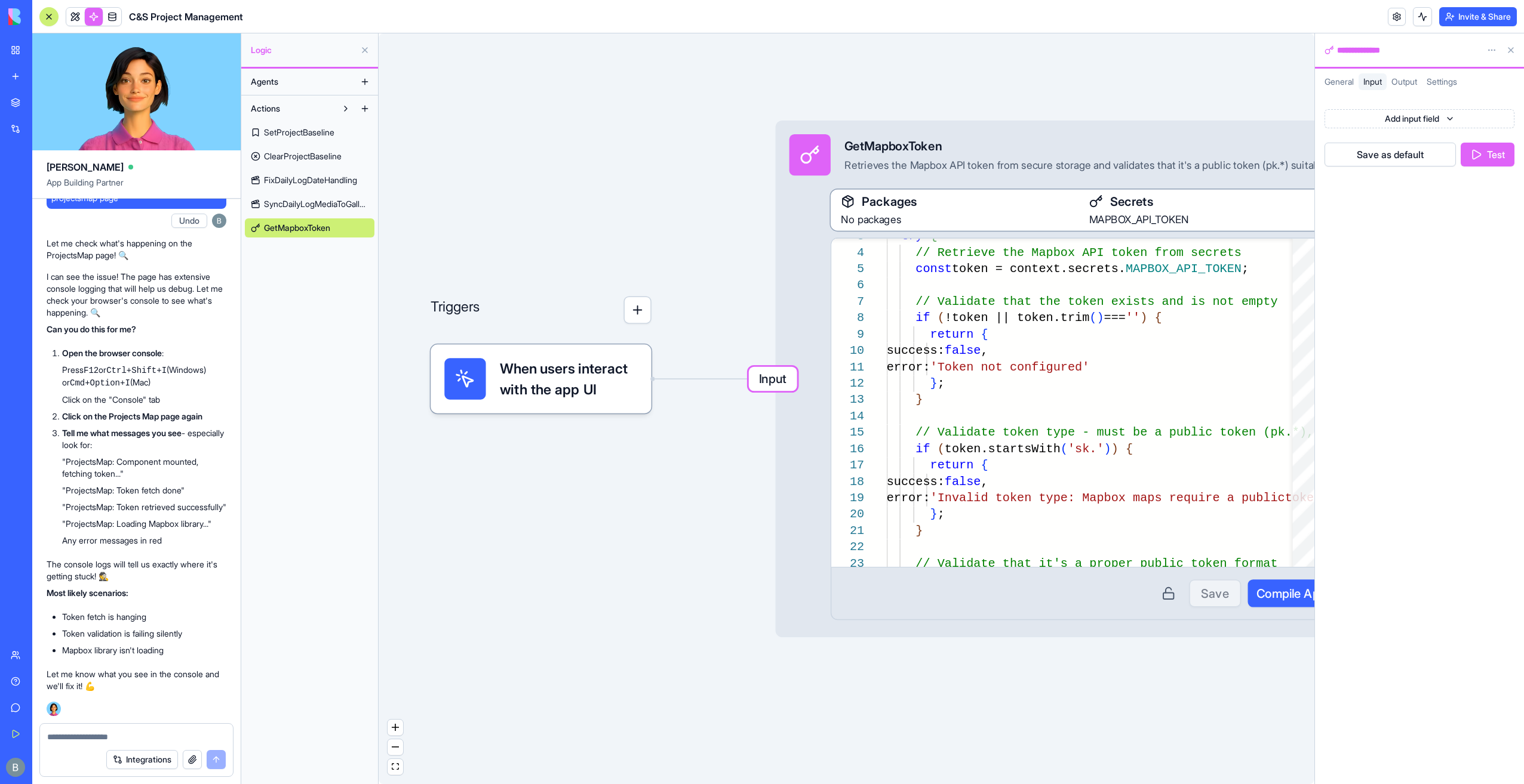
click at [1036, 108] on div "Triggers When users interact with the app UI Input GetMapboxToken Retrieves the…" at bounding box center [846, 408] width 936 height 751
drag, startPoint x: 999, startPoint y: 105, endPoint x: 940, endPoint y: 106, distance: 59.0
click at [940, 106] on div "Triggers When users interact with the app UI Input GetMapboxToken Retrieves the…" at bounding box center [846, 408] width 936 height 751
click at [1474, 160] on button "Test" at bounding box center [1487, 154] width 53 height 24
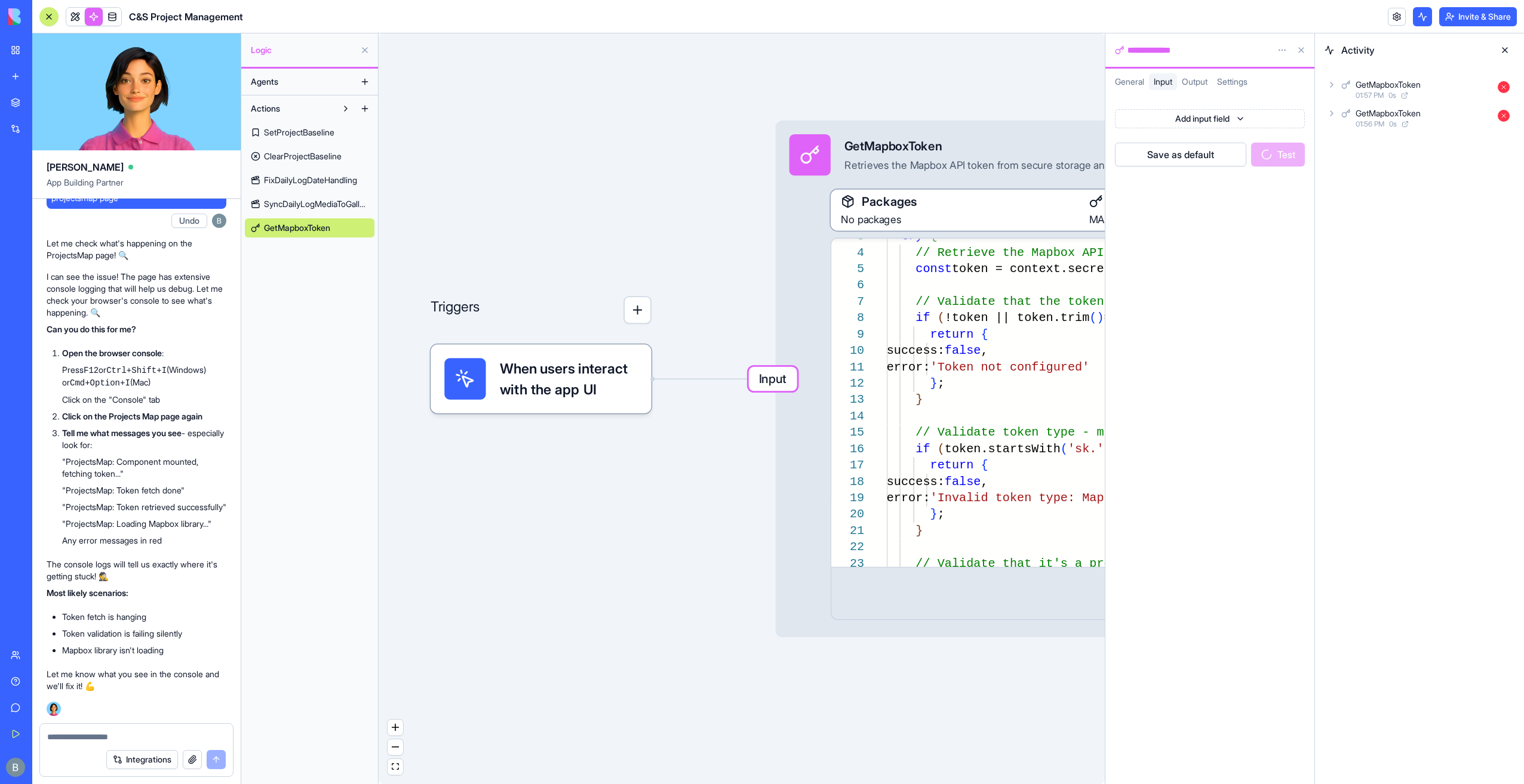
click at [1329, 113] on icon at bounding box center [1331, 113] width 9 height 9
click at [1348, 172] on div "GetMapboxToken 01:56 PM 0 s" at bounding box center [1429, 170] width 171 height 26
click at [1364, 218] on icon at bounding box center [1363, 221] width 9 height 9
click at [1365, 201] on div "Input" at bounding box center [1433, 197] width 160 height 22
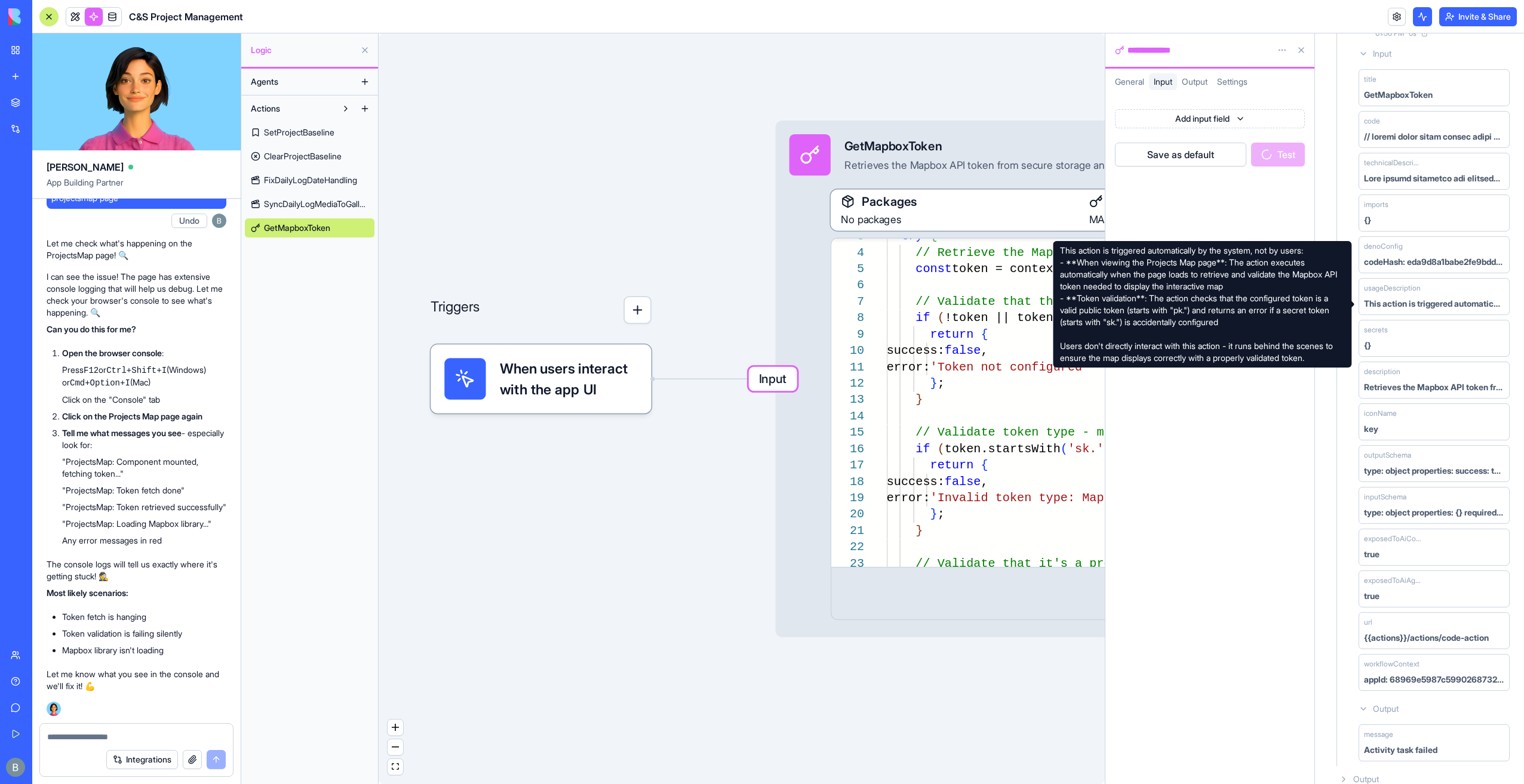
scroll to position [152, 0]
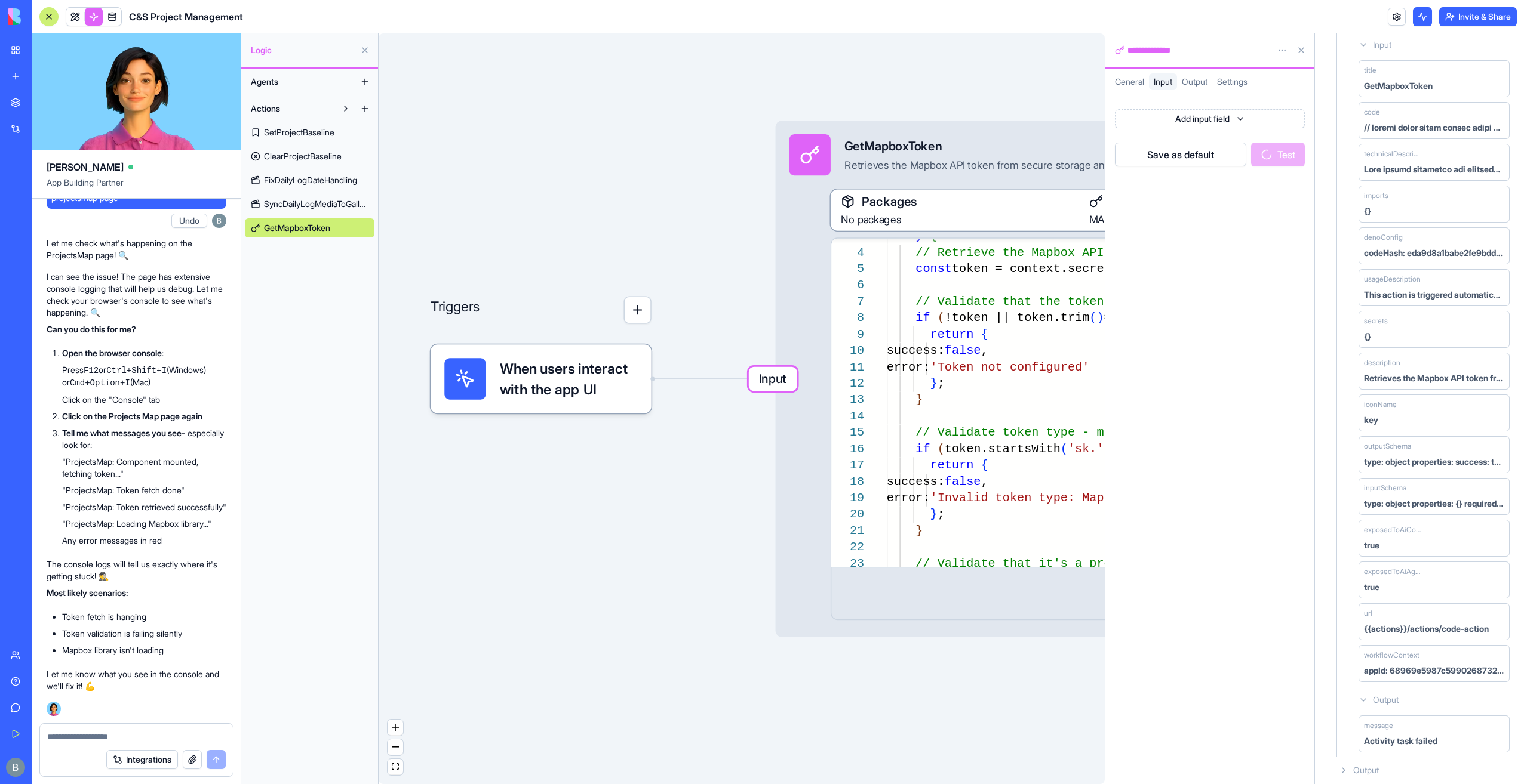
drag, startPoint x: 1414, startPoint y: 733, endPoint x: 1391, endPoint y: 724, distance: 24.7
click at [1412, 735] on div "Activity task failed" at bounding box center [1400, 741] width 74 height 12
click at [1365, 736] on div "Activity task failed" at bounding box center [1400, 741] width 74 height 12
click at [1360, 765] on span "Output" at bounding box center [1365, 770] width 26 height 12
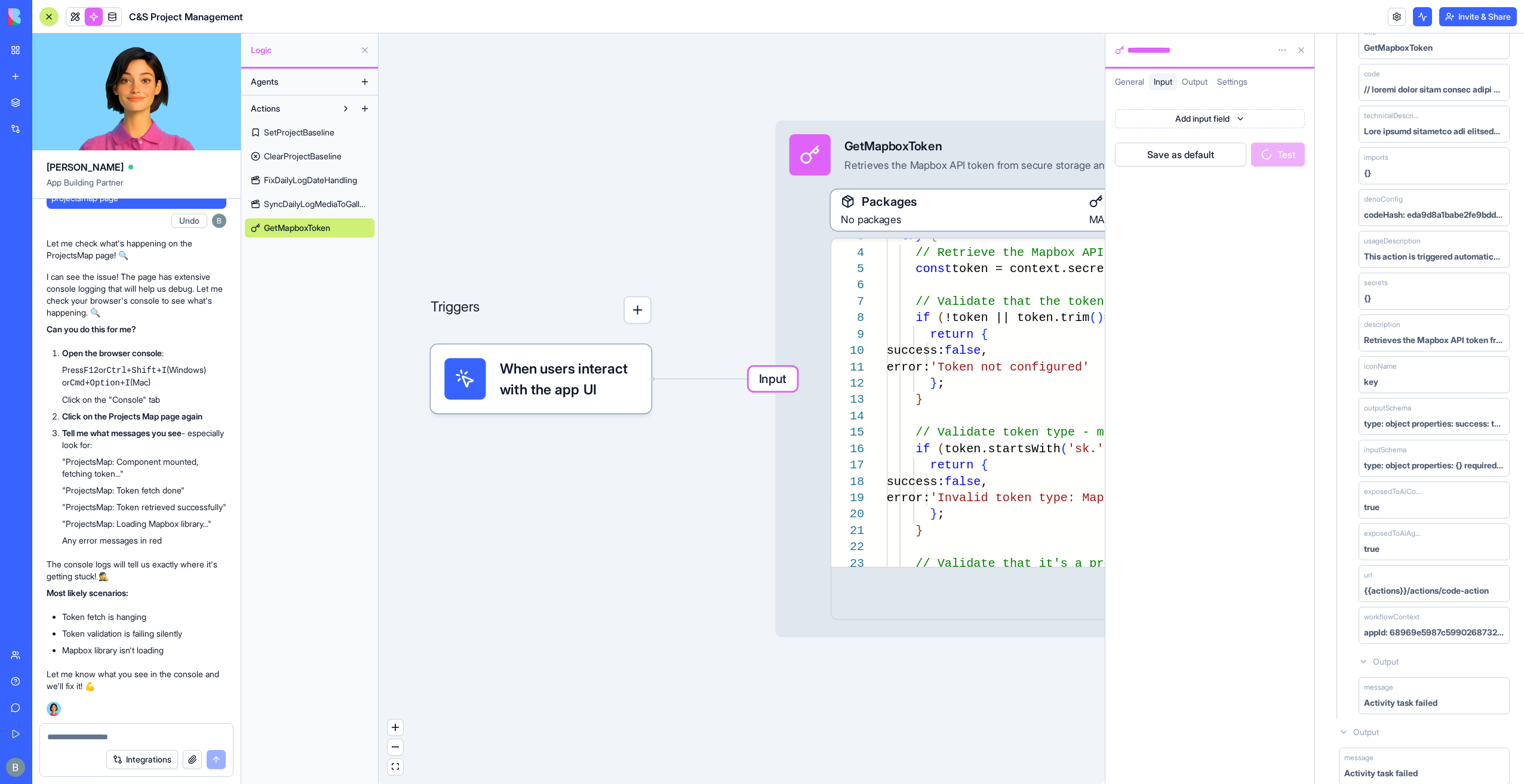
scroll to position [198, 0]
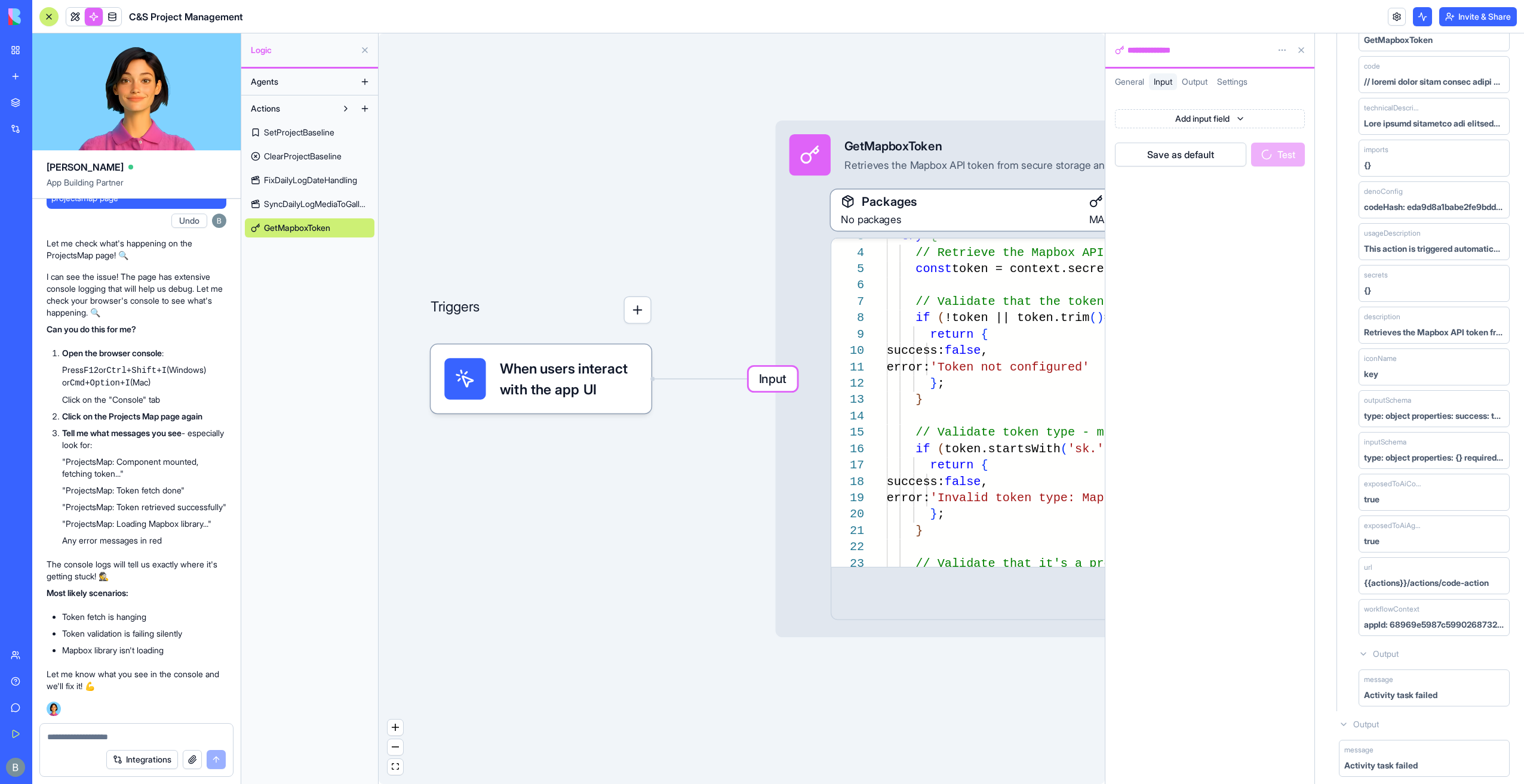
drag, startPoint x: 1385, startPoint y: 770, endPoint x: 1385, endPoint y: 755, distance: 15.0
click at [1385, 763] on div "message Activity task failed" at bounding box center [1424, 758] width 181 height 46
click at [1385, 759] on div "Activity task failed" at bounding box center [1381, 765] width 74 height 12
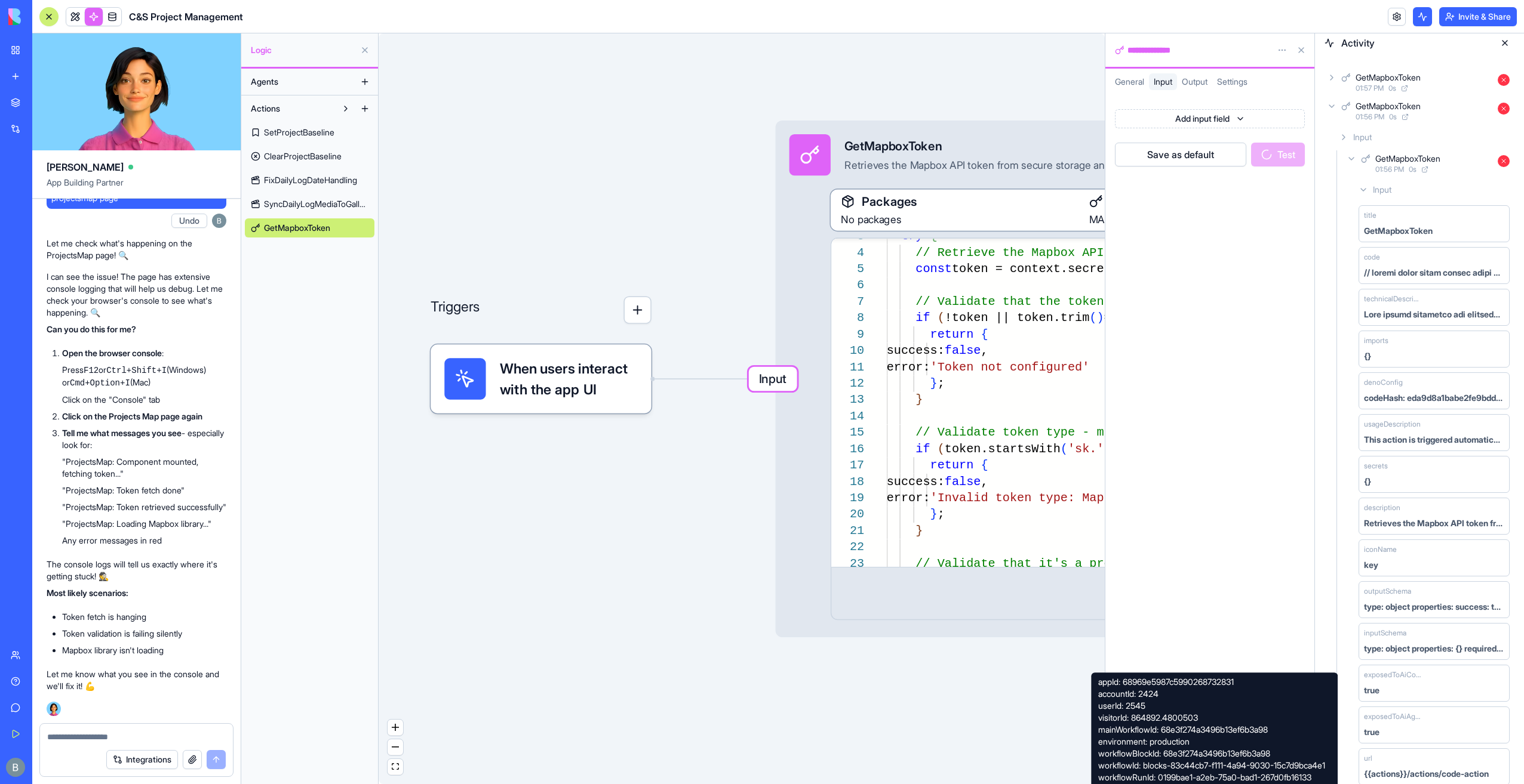
scroll to position [0, 0]
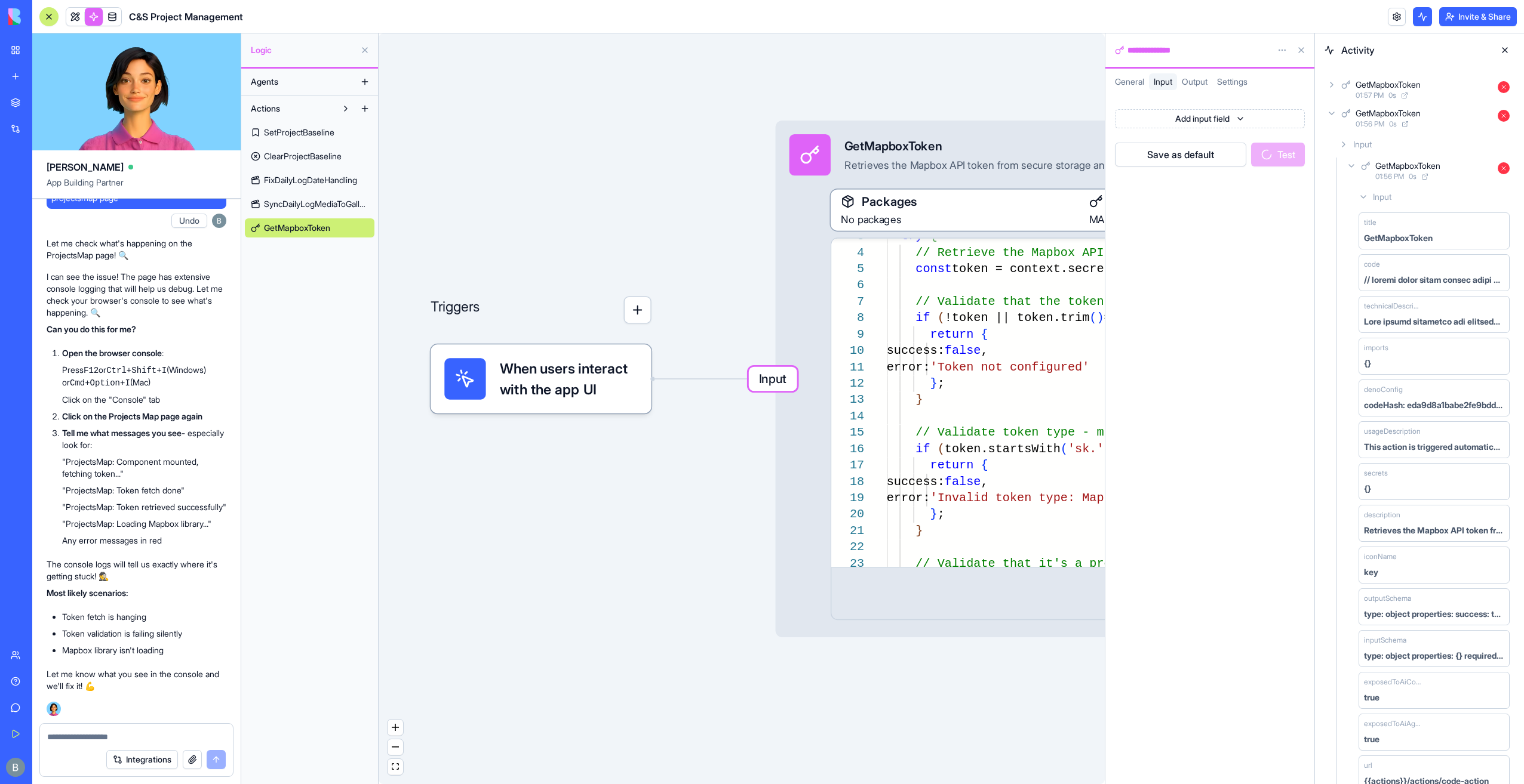
click at [1426, 178] on icon at bounding box center [1424, 176] width 7 height 7
drag, startPoint x: 804, startPoint y: 102, endPoint x: 665, endPoint y: 122, distance: 140.4
click at [667, 119] on div "Triggers When users interact with the app UI Input GetMapboxToken Retrieves the…" at bounding box center [741, 408] width 726 height 751
drag, startPoint x: 660, startPoint y: 146, endPoint x: 604, endPoint y: 238, distance: 107.7
click at [608, 239] on div "Triggers When users interact with the app UI Input GetMapboxToken Retrieves the…" at bounding box center [741, 408] width 726 height 751
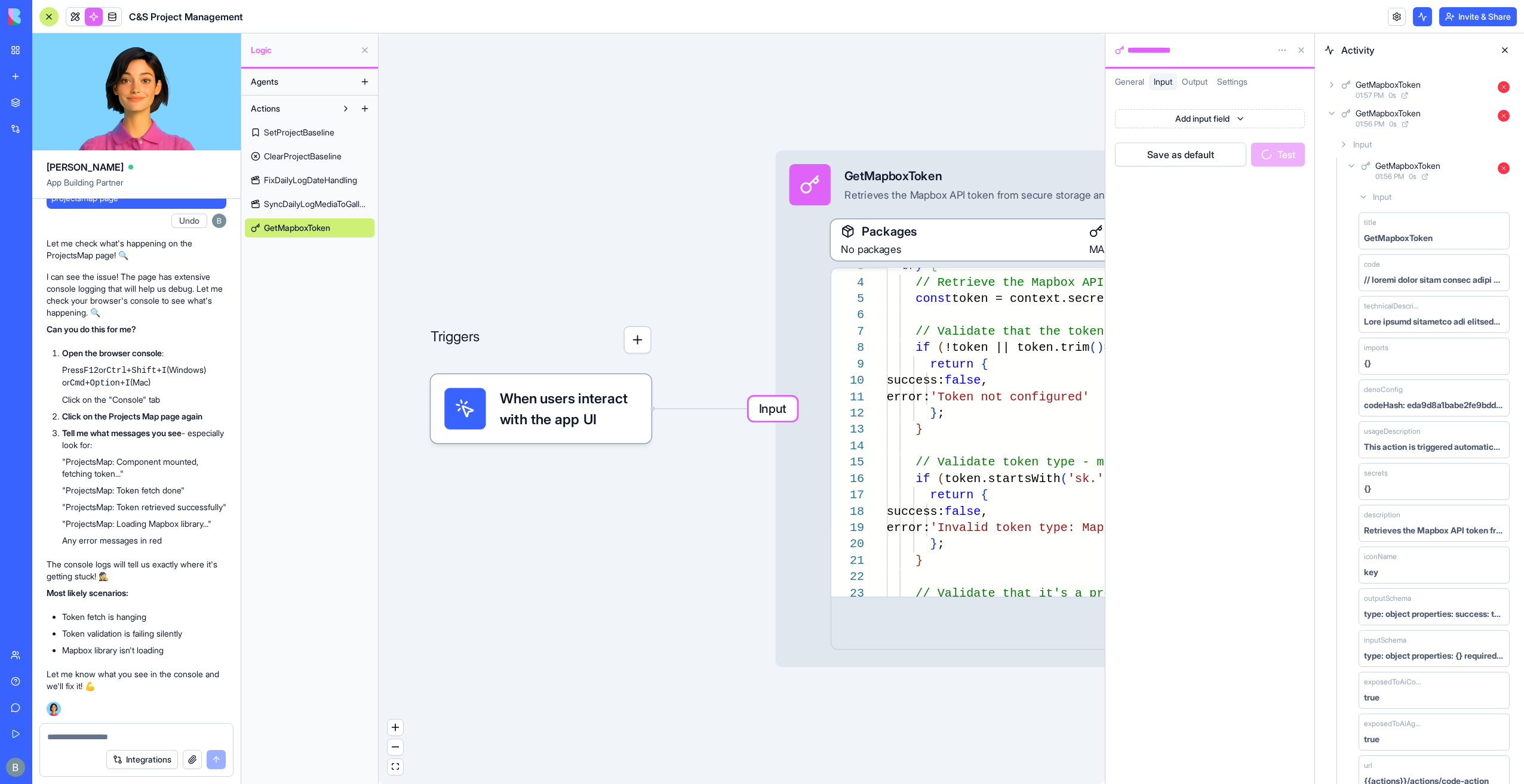
drag, startPoint x: 689, startPoint y: 248, endPoint x: 646, endPoint y: 230, distance: 46.6
click at [567, 243] on div "Triggers When users interact with the app UI Input GetMapboxToken Retrieves the…" at bounding box center [741, 408] width 726 height 751
drag, startPoint x: 567, startPoint y: 242, endPoint x: 487, endPoint y: 241, distance: 80.0
drag, startPoint x: 487, startPoint y: 241, endPoint x: 722, endPoint y: 156, distance: 249.9
click at [722, 156] on div "Triggers When users interact with the app UI Input GetMapboxToken Retrieves the…" at bounding box center [741, 408] width 726 height 751
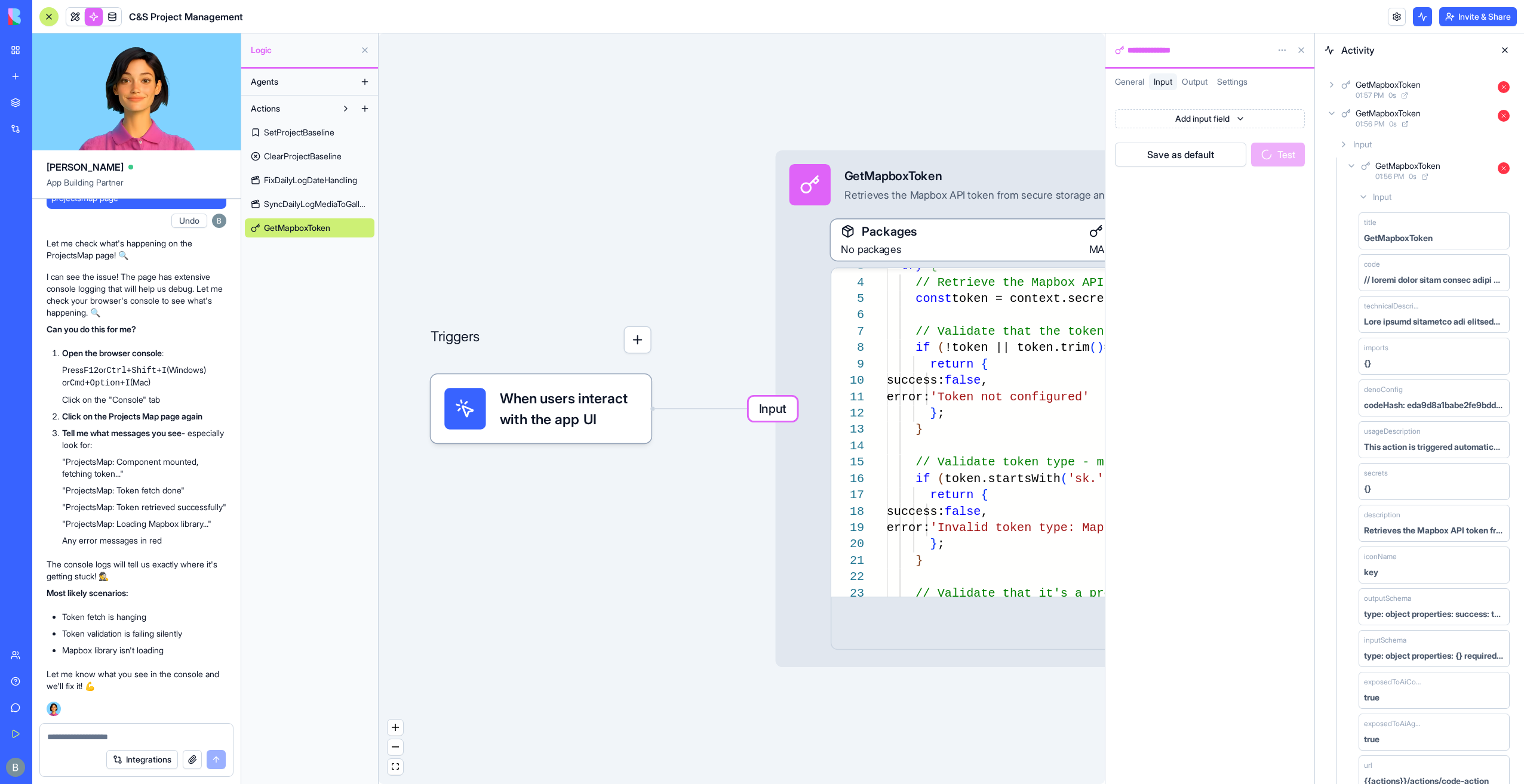
drag, startPoint x: 750, startPoint y: 157, endPoint x: 682, endPoint y: 170, distance: 69.2
click at [610, 177] on div "Triggers When users interact with the app UI Input GetMapboxToken Retrieves the…" at bounding box center [741, 408] width 726 height 751
drag, startPoint x: 872, startPoint y: 103, endPoint x: 750, endPoint y: 114, distance: 122.5
click at [757, 115] on div "Triggers When users interact with the app UI Input GetMapboxToken Retrieves the…" at bounding box center [741, 408] width 726 height 751
click at [769, 198] on div "Triggers When users interact with the app UI Input GetMapboxToken Retrieves the…" at bounding box center [741, 408] width 726 height 751
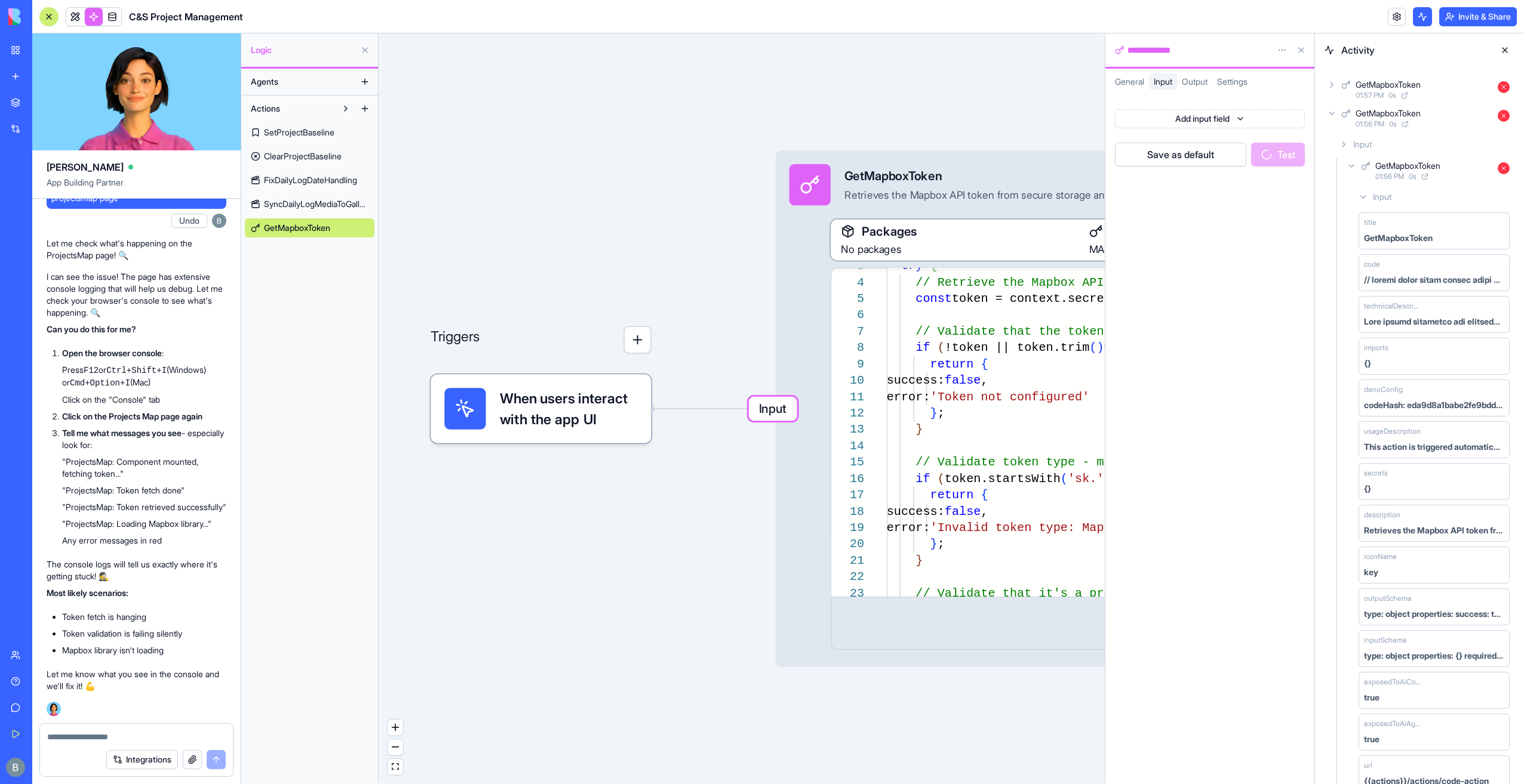
drag, startPoint x: 811, startPoint y: 314, endPoint x: 771, endPoint y: 322, distance: 40.8
click at [773, 322] on div "Triggers When users interact with the app UI Input GetMapboxToken Retrieves the…" at bounding box center [741, 408] width 726 height 751
drag, startPoint x: 765, startPoint y: 407, endPoint x: 664, endPoint y: 304, distance: 144.3
click at [665, 304] on div "Triggers When users interact with the app UI Input GetMapboxToken Retrieves the…" at bounding box center [741, 408] width 726 height 751
click at [664, 304] on div "Triggers When users interact with the app UI Input GetMapboxToken Retrieves the…" at bounding box center [741, 408] width 726 height 751
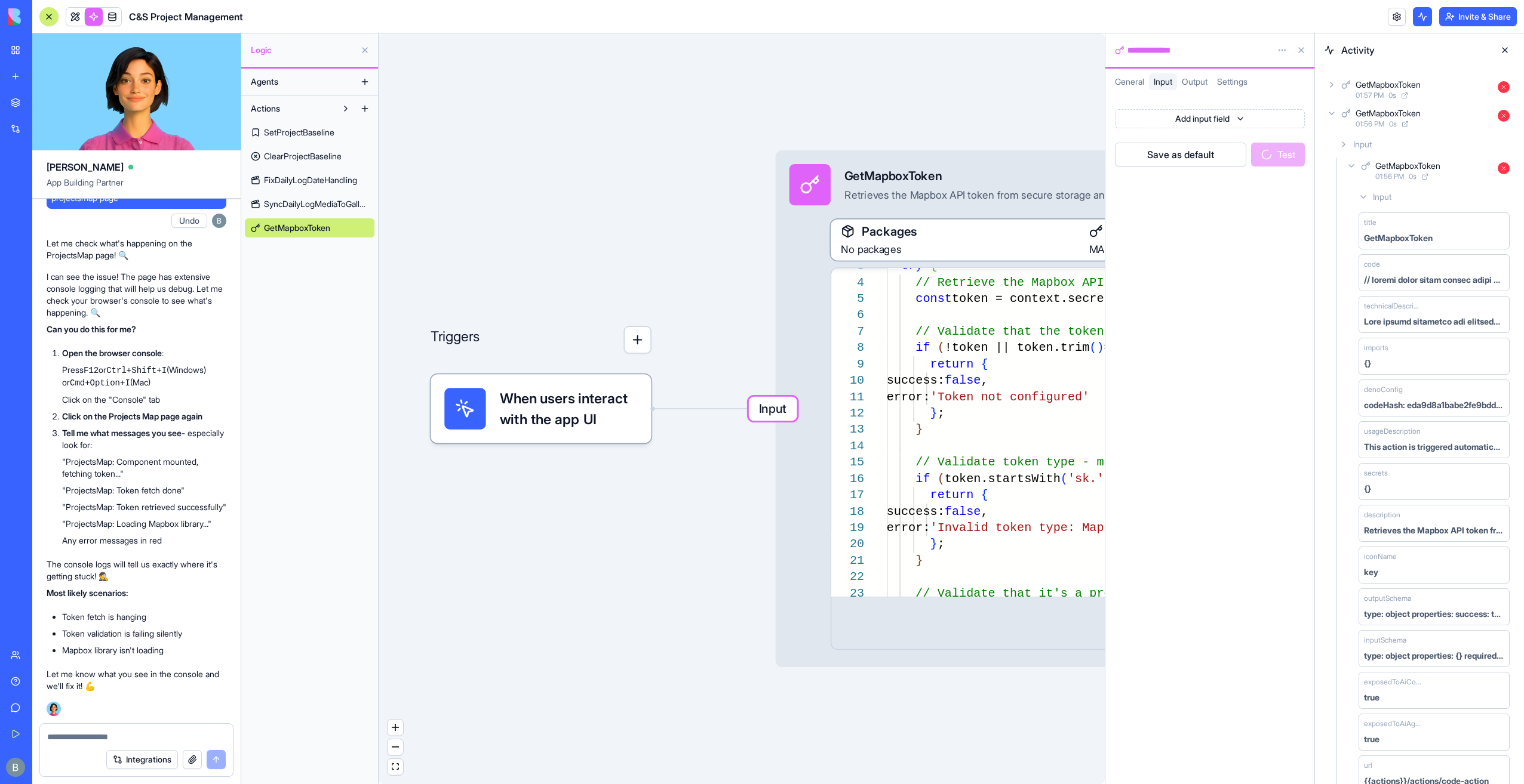
drag, startPoint x: 712, startPoint y: 286, endPoint x: 641, endPoint y: 313, distance: 76.0
click at [641, 313] on div "Triggers When users interact with the app UI Input GetMapboxToken Retrieves the…" at bounding box center [741, 408] width 726 height 751
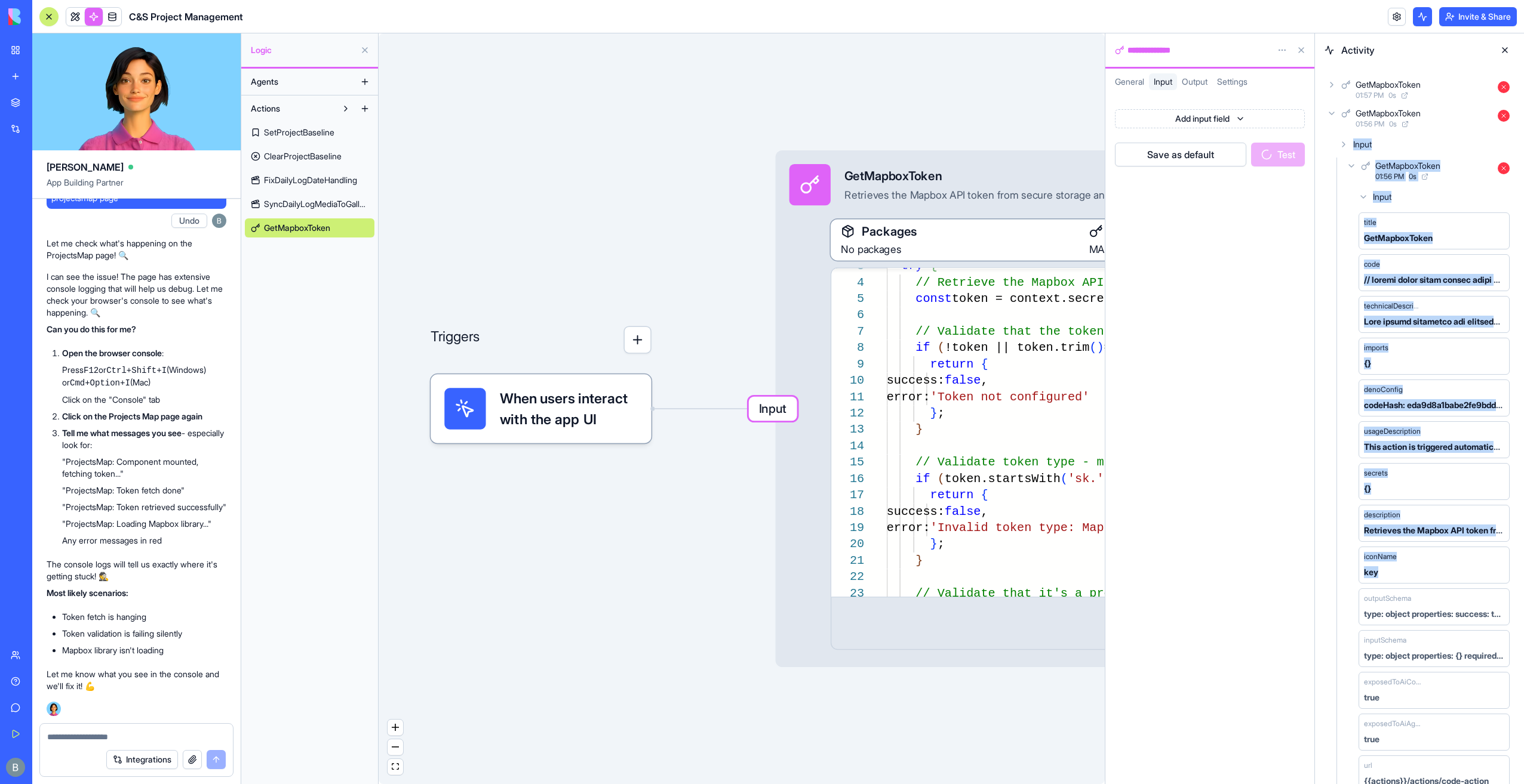
drag, startPoint x: 1336, startPoint y: 141, endPoint x: 1465, endPoint y: 567, distance: 445.1
click at [1467, 567] on div "Input GetMapboxToken 01:56 PM 0 s Input title GetMapboxToken code technicalDesc…" at bounding box center [1419, 557] width 190 height 846
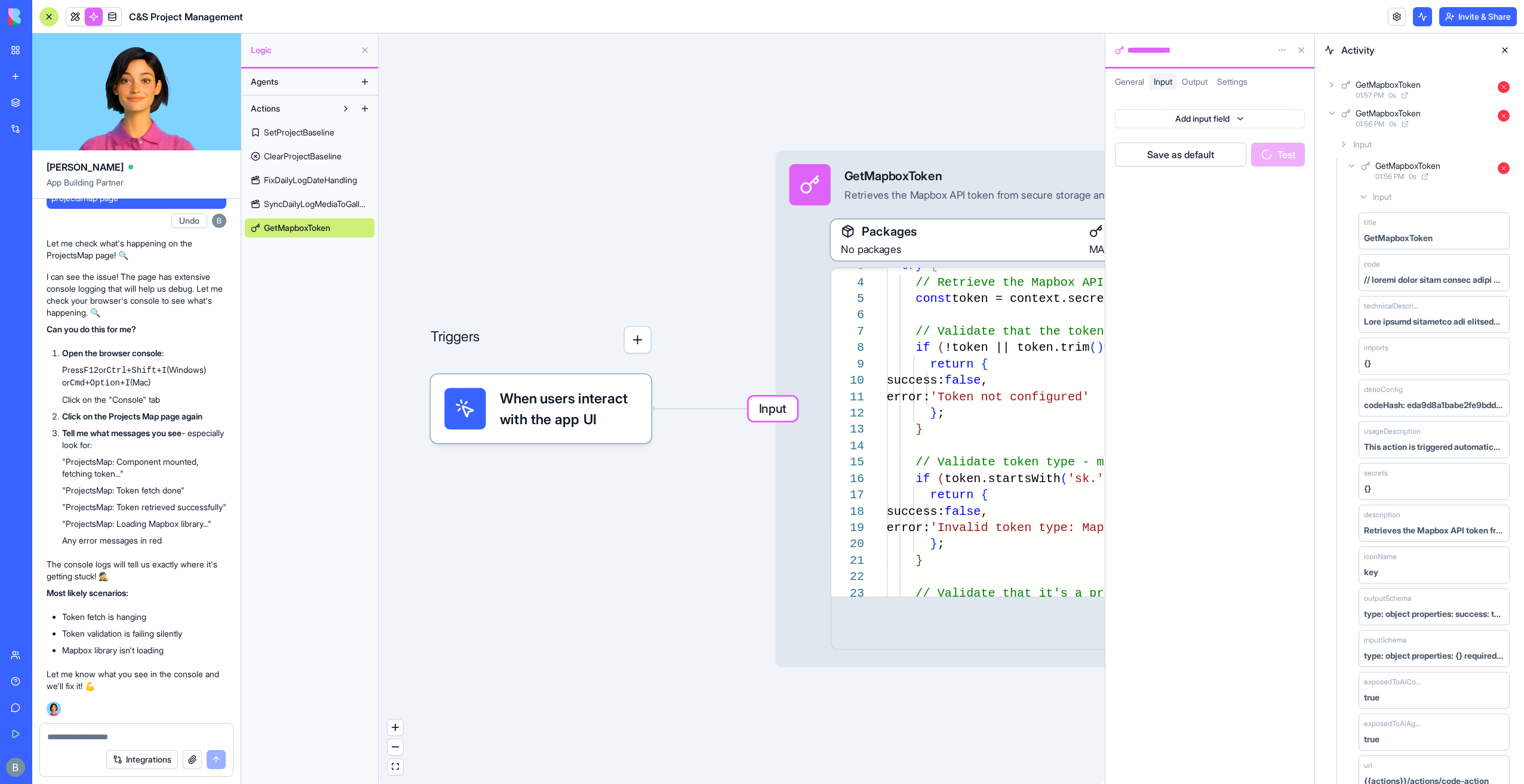
drag, startPoint x: 1465, startPoint y: 567, endPoint x: 1280, endPoint y: 508, distance: 194.2
click at [1280, 511] on div "Add input field Save as default Test" at bounding box center [1210, 437] width 209 height 694
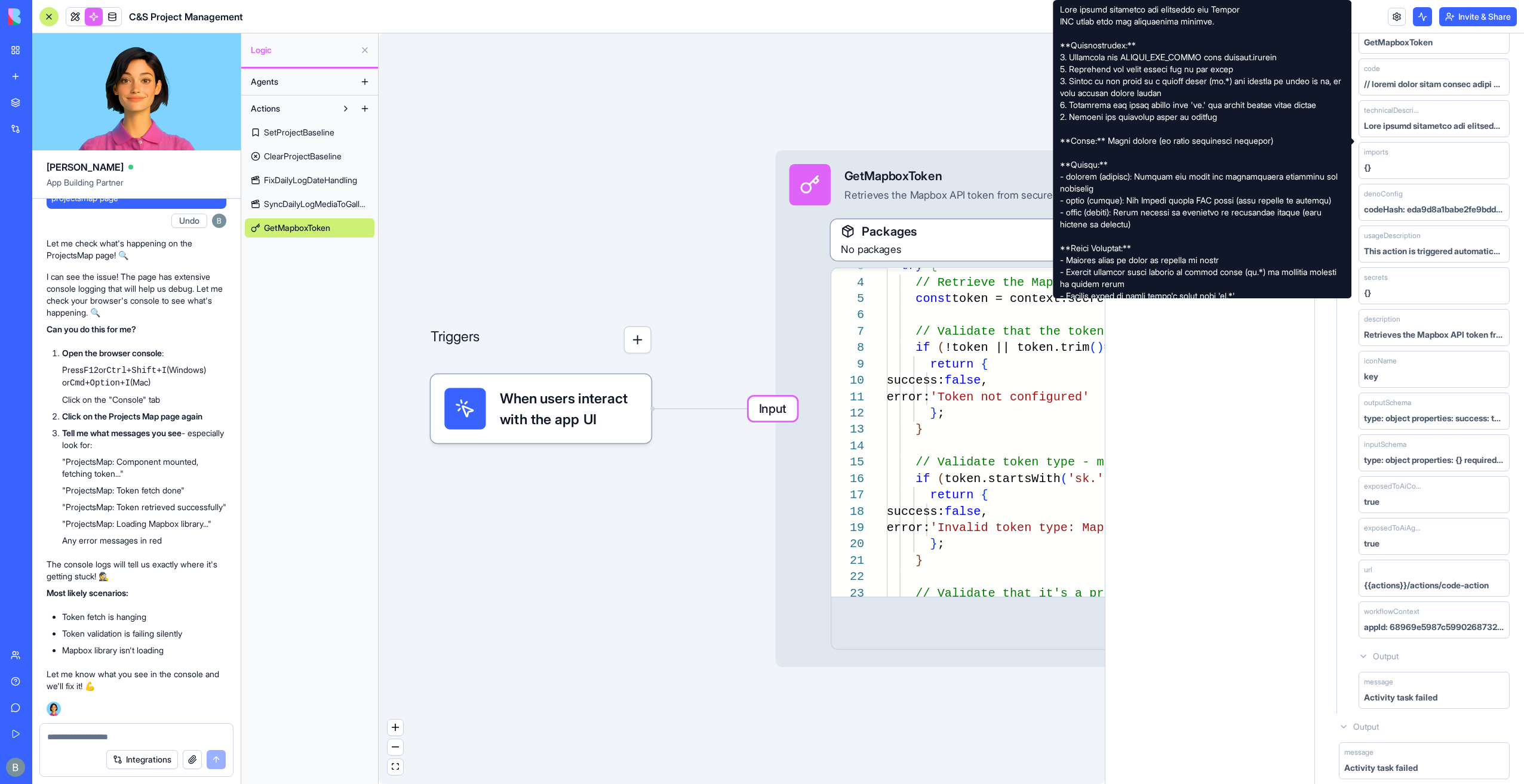
scroll to position [198, 0]
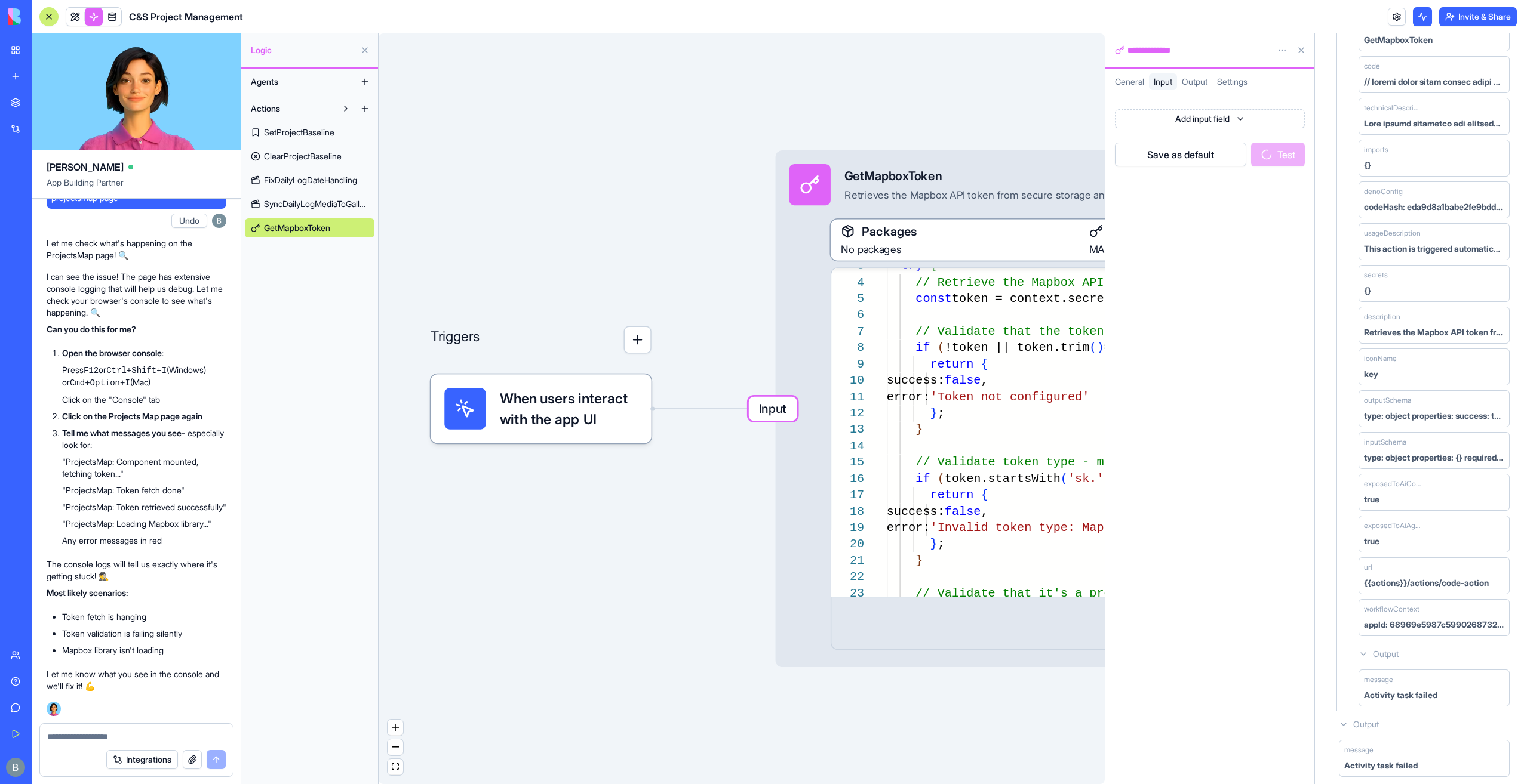
click at [1375, 759] on div "Activity task failed" at bounding box center [1381, 765] width 74 height 12
click at [820, 587] on div "Input GetMapboxToken Retrieves the Mapbox API token from secure storage and val…" at bounding box center [1076, 400] width 600 height 500
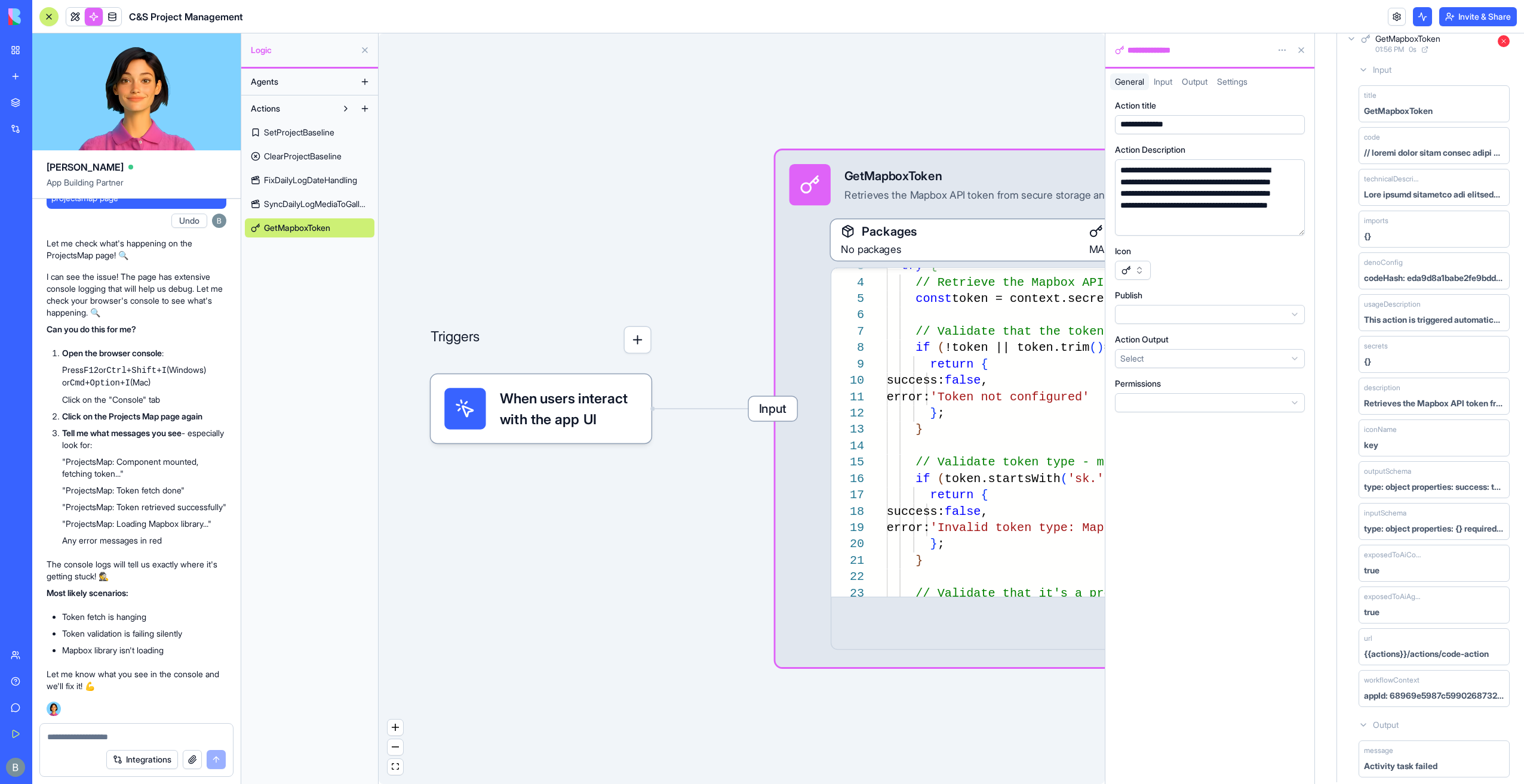
scroll to position [0, 0]
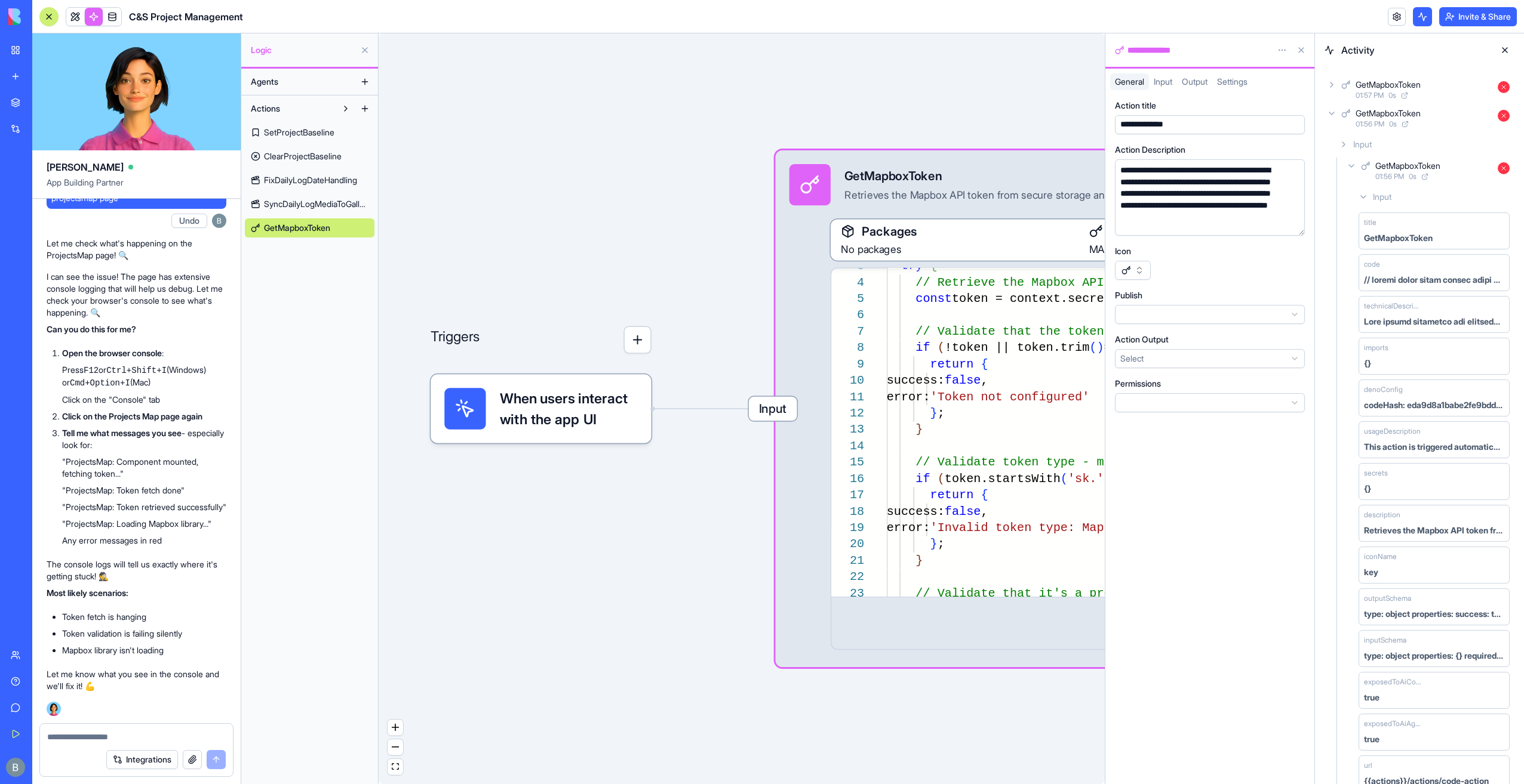
click at [1149, 310] on html "My Workspace New app Marketplace Integrations Recent Co-Op Cafe Gaming Hub Ship…" at bounding box center [762, 392] width 1524 height 784
click at [1150, 318] on html "My Workspace New app Marketplace Integrations Recent Co-Op Cafe Gaming Hub Ship…" at bounding box center [762, 392] width 1524 height 784
click at [1151, 318] on html "My Workspace New app Marketplace Integrations Recent Co-Op Cafe Gaming Hub Ship…" at bounding box center [762, 392] width 1524 height 784
click at [1159, 321] on html "My Workspace New app Marketplace Integrations Recent Co-Op Cafe Gaming Hub Ship…" at bounding box center [762, 392] width 1524 height 784
click at [1178, 297] on div "Publish" at bounding box center [1209, 295] width 190 height 12
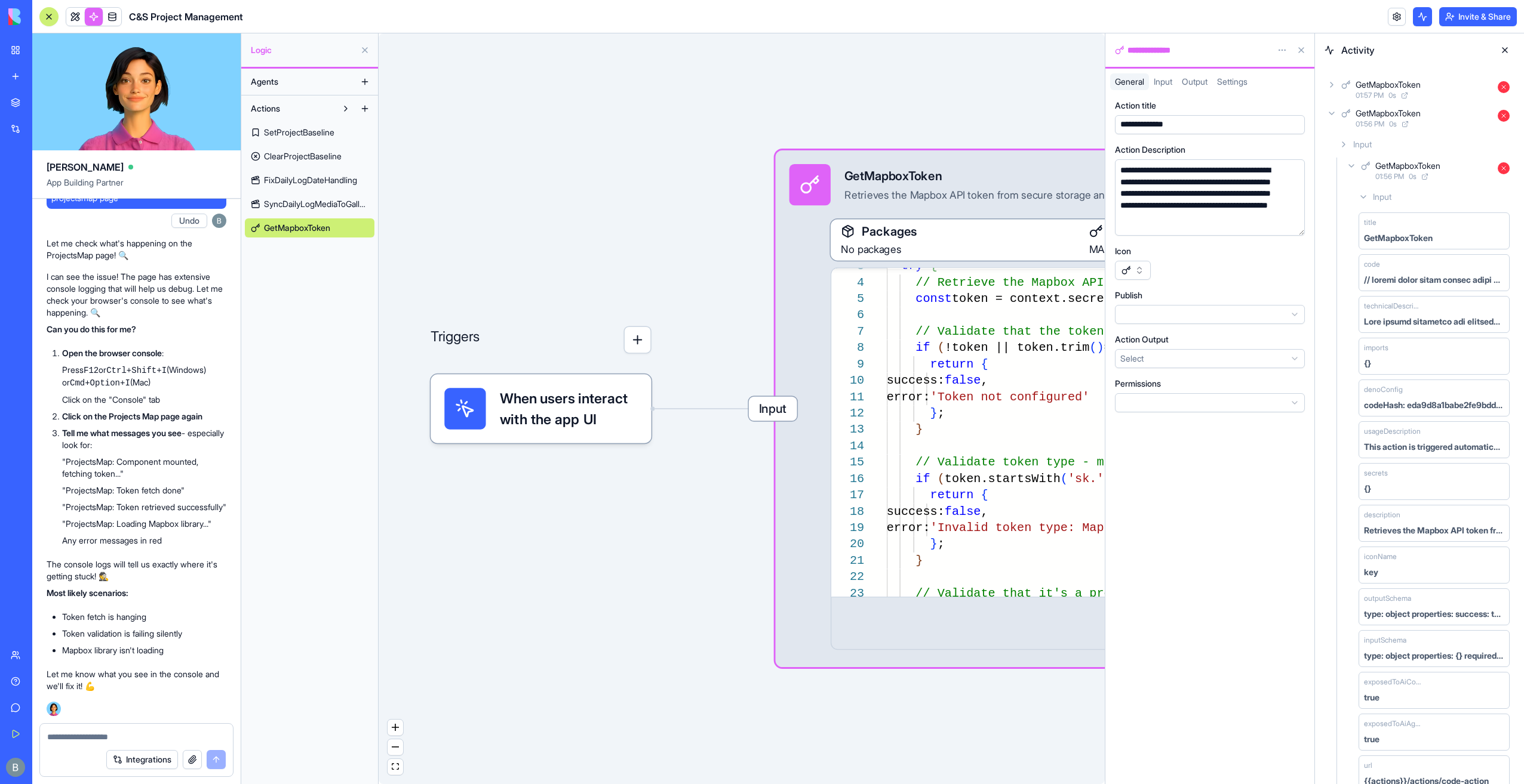
click at [1176, 346] on div "Action Output Select" at bounding box center [1209, 351] width 190 height 35
click at [1176, 359] on html "My Workspace New app Marketplace Integrations Recent Co-Op Cafe Gaming Hub Ship…" at bounding box center [762, 392] width 1524 height 784
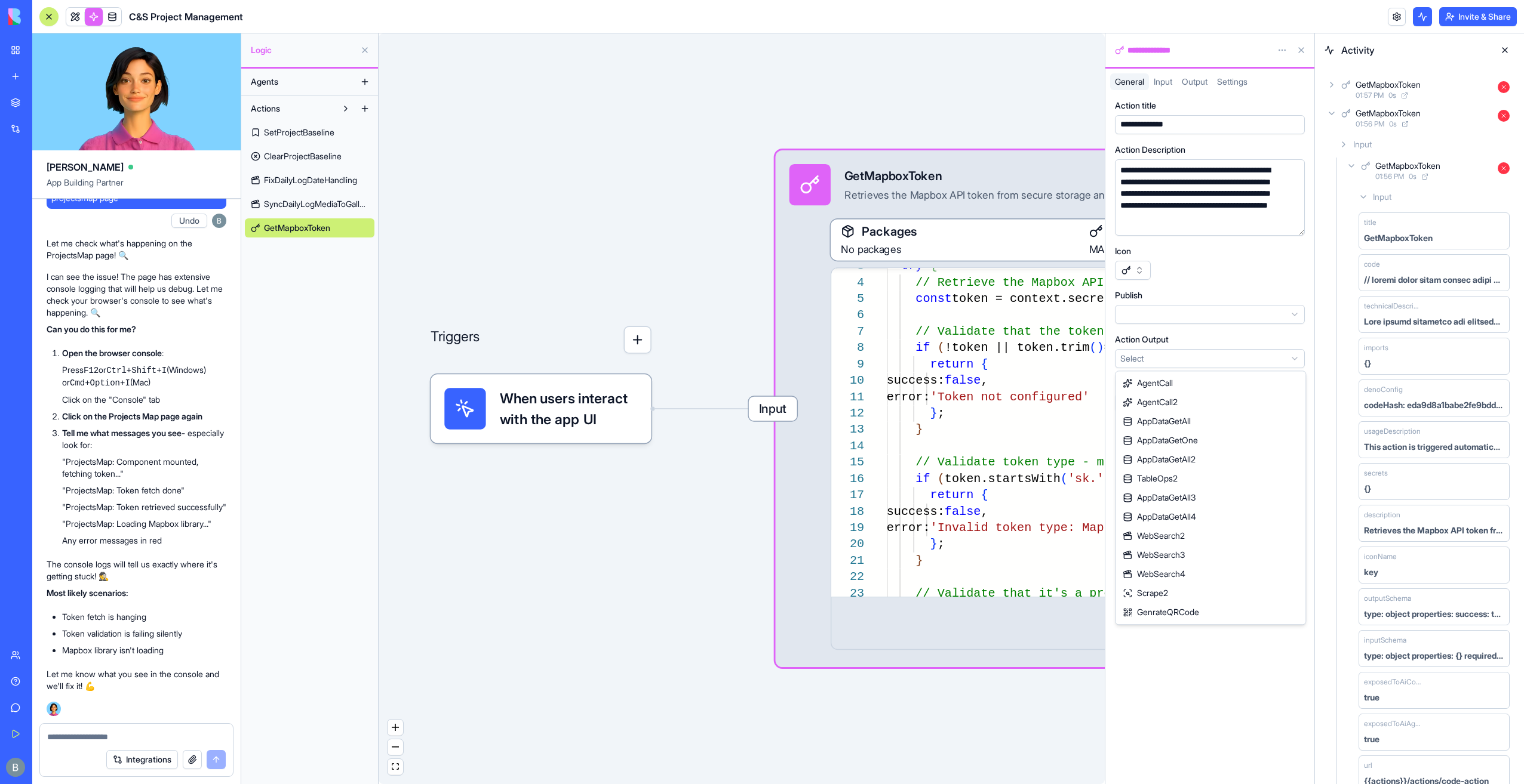
click at [1174, 358] on html "My Workspace New app Marketplace Integrations Recent Co-Op Cafe Gaming Hub Ship…" at bounding box center [762, 392] width 1524 height 784
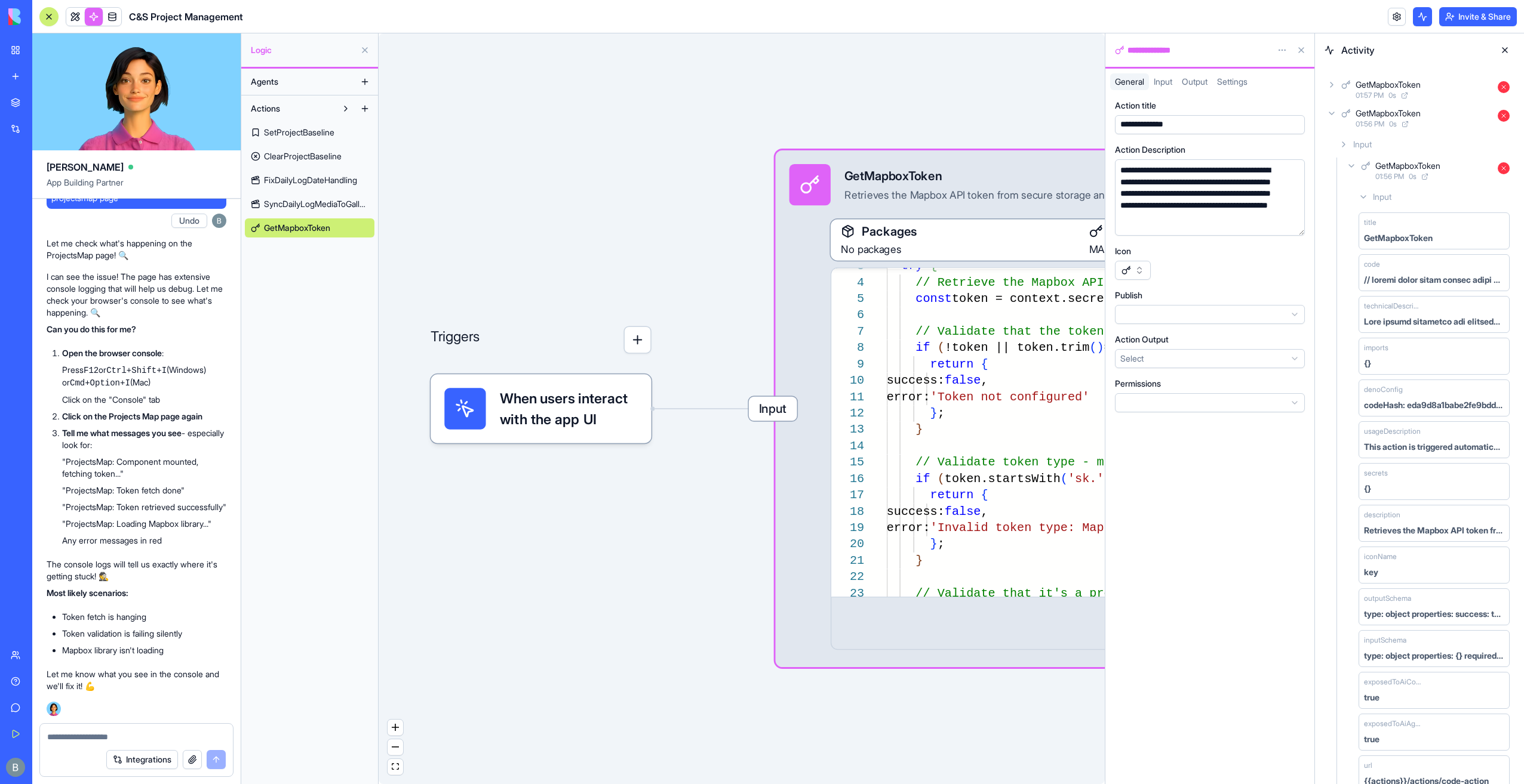
click at [1135, 397] on html "My Workspace New app Marketplace Integrations Recent Co-Op Cafe Gaming Hub Ship…" at bounding box center [762, 392] width 1524 height 784
click at [1135, 401] on html "My Workspace New app Marketplace Integrations Recent Co-Op Cafe Gaming Hub Ship…" at bounding box center [762, 392] width 1524 height 784
click at [1147, 380] on label "Permissions" at bounding box center [1137, 383] width 46 height 12
drag, startPoint x: 1209, startPoint y: 432, endPoint x: 1196, endPoint y: 402, distance: 32.7
click at [1208, 429] on div "**********" at bounding box center [1210, 437] width 209 height 694
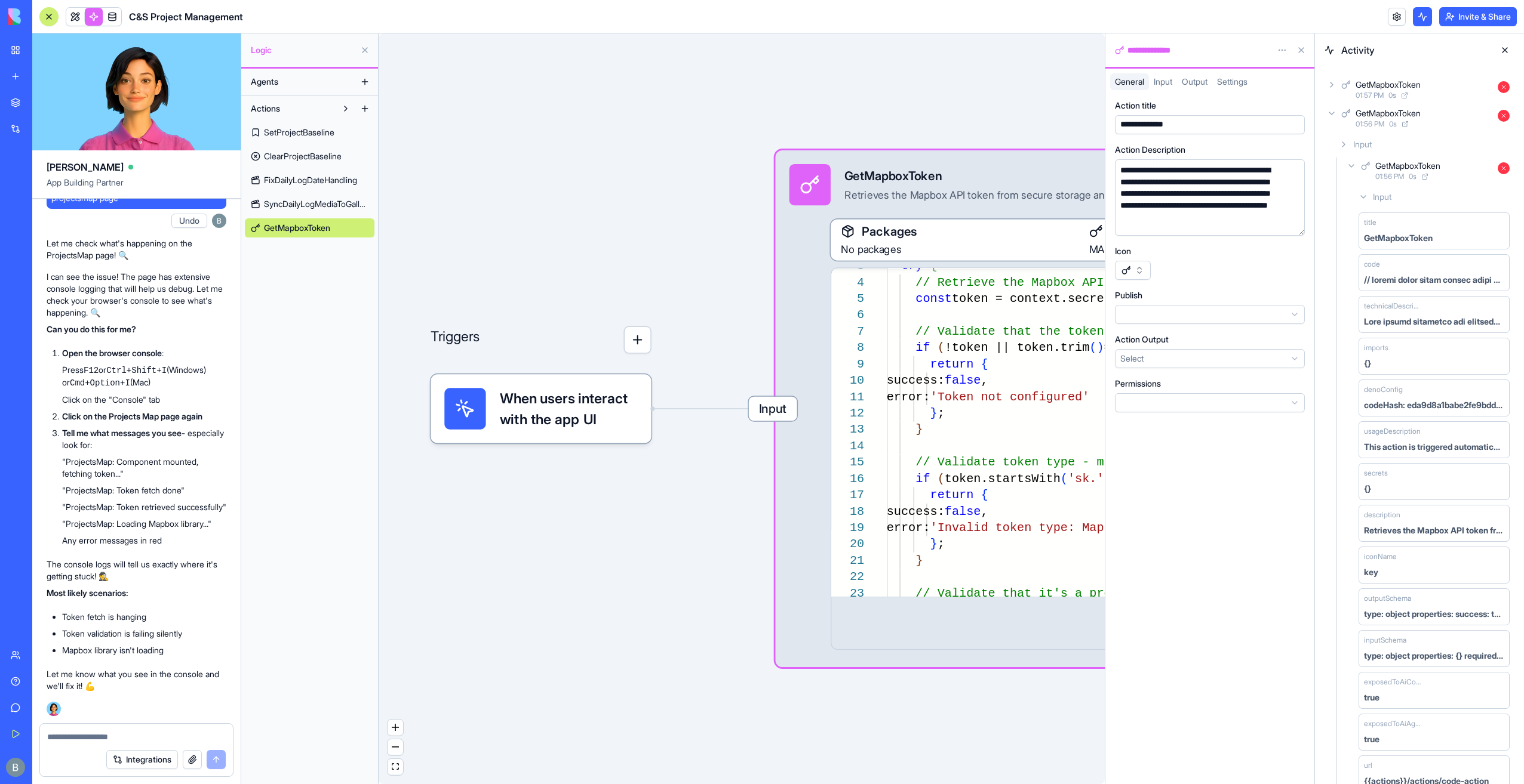
click at [1196, 402] on html "My Workspace New app Marketplace Integrations Recent Co-Op Cafe Gaming Hub Ship…" at bounding box center [762, 392] width 1524 height 784
click at [1247, 79] on span "Settings" at bounding box center [1232, 81] width 30 height 10
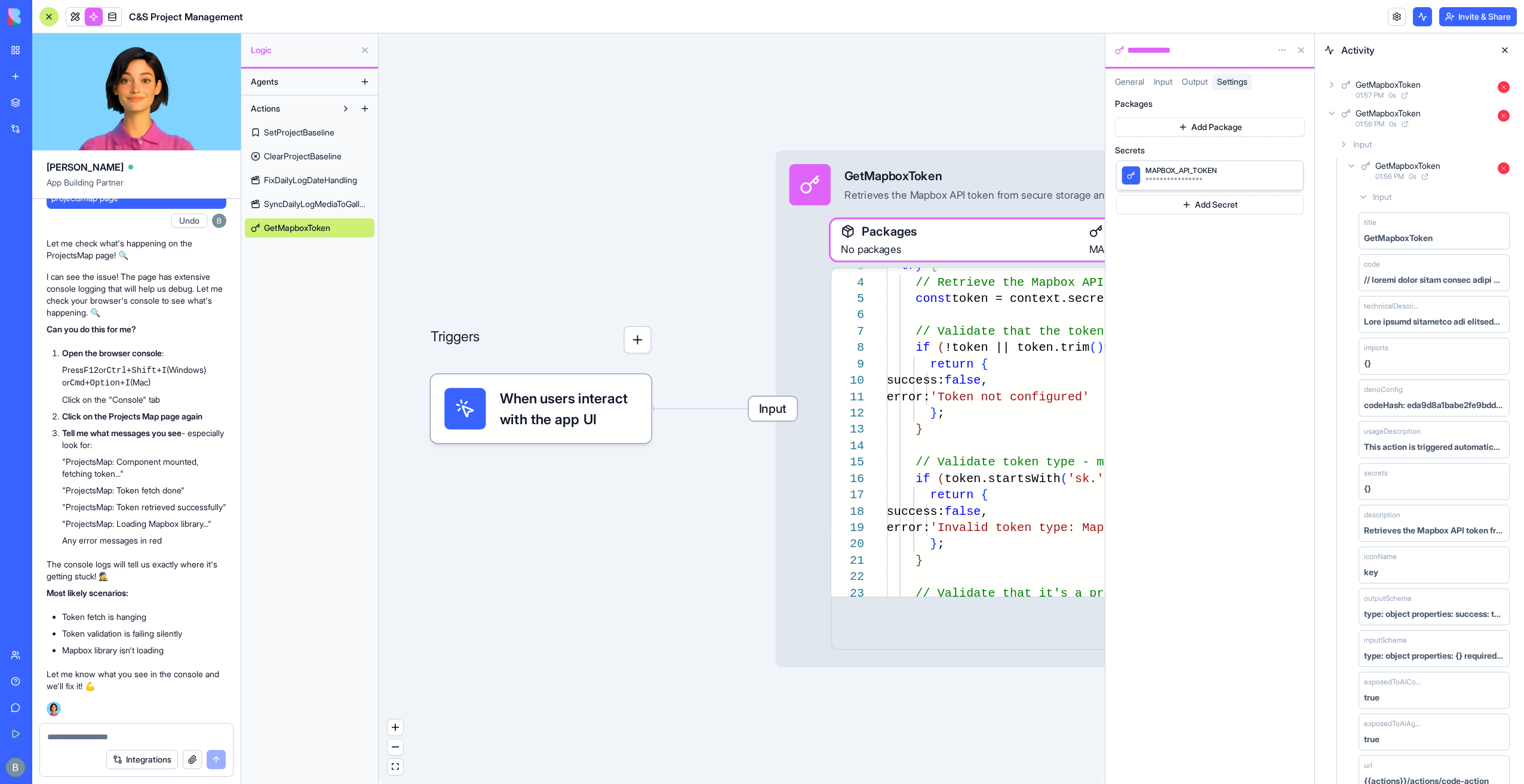
click at [1199, 88] on div "Output" at bounding box center [1194, 82] width 35 height 17
drag, startPoint x: 1302, startPoint y: 54, endPoint x: 1265, endPoint y: 79, distance: 44.7
click at [1302, 54] on button at bounding box center [1301, 50] width 19 height 19
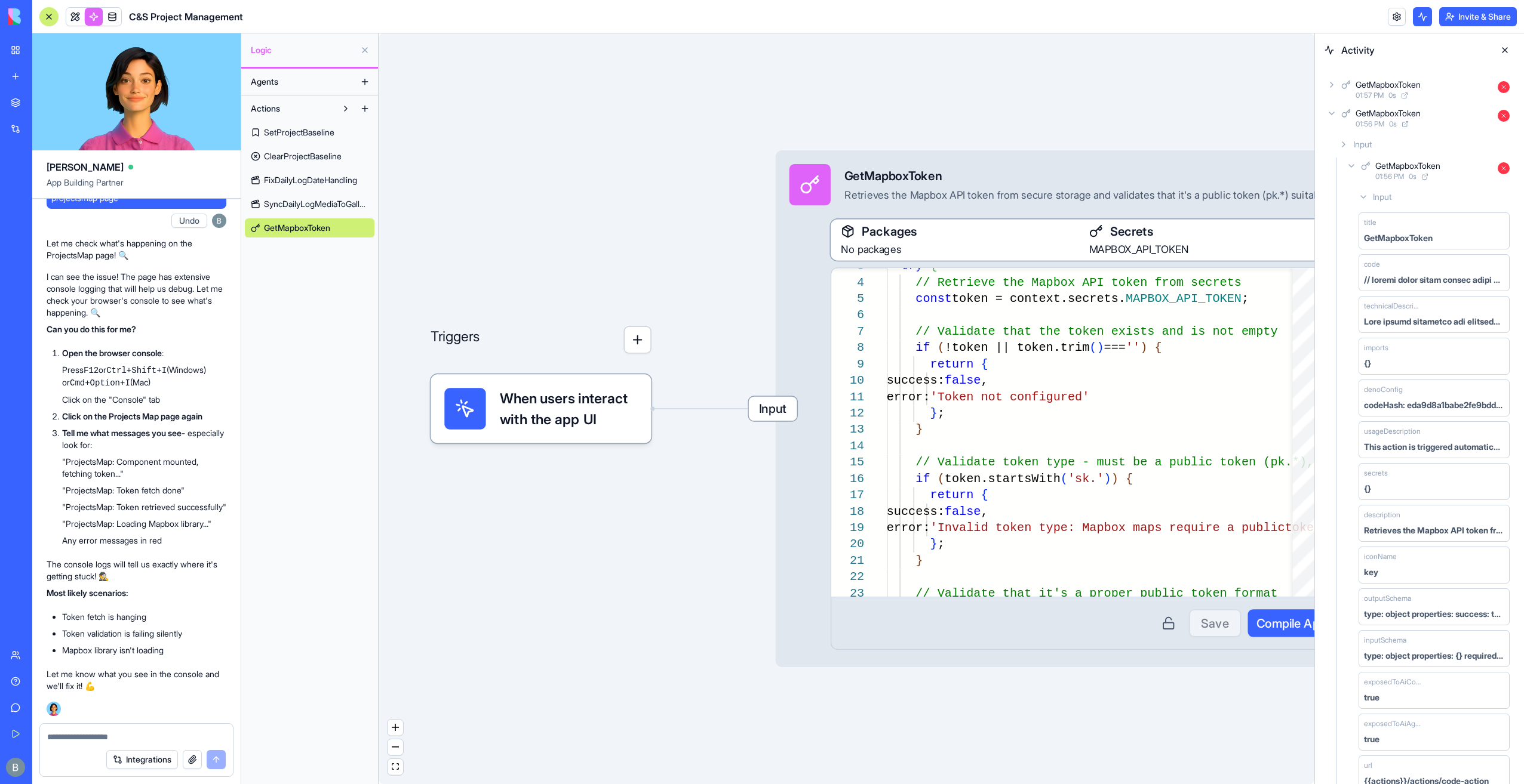
drag, startPoint x: 144, startPoint y: 726, endPoint x: 140, endPoint y: 741, distance: 15.5
click at [144, 728] on div at bounding box center [136, 733] width 193 height 19
drag, startPoint x: 134, startPoint y: 751, endPoint x: 140, endPoint y: 737, distance: 15.2
click at [141, 737] on form "Integrations" at bounding box center [136, 749] width 194 height 53
click at [140, 736] on textarea at bounding box center [136, 737] width 179 height 12
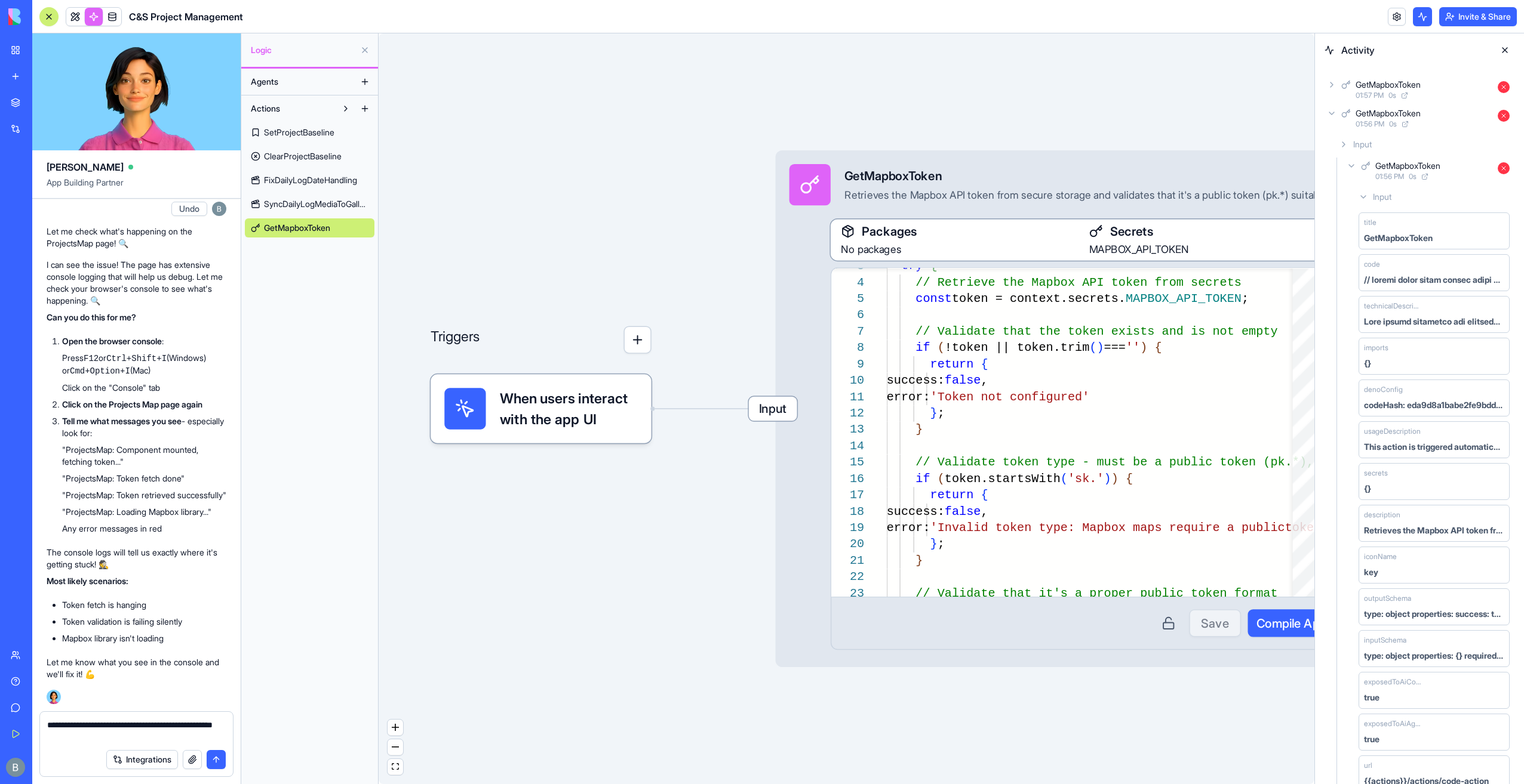
drag, startPoint x: 902, startPoint y: 71, endPoint x: 748, endPoint y: 105, distance: 157.7
click at [750, 82] on div "Triggers When users interact with the app UI Input GetMapboxToken Retrieves the…" at bounding box center [846, 408] width 936 height 751
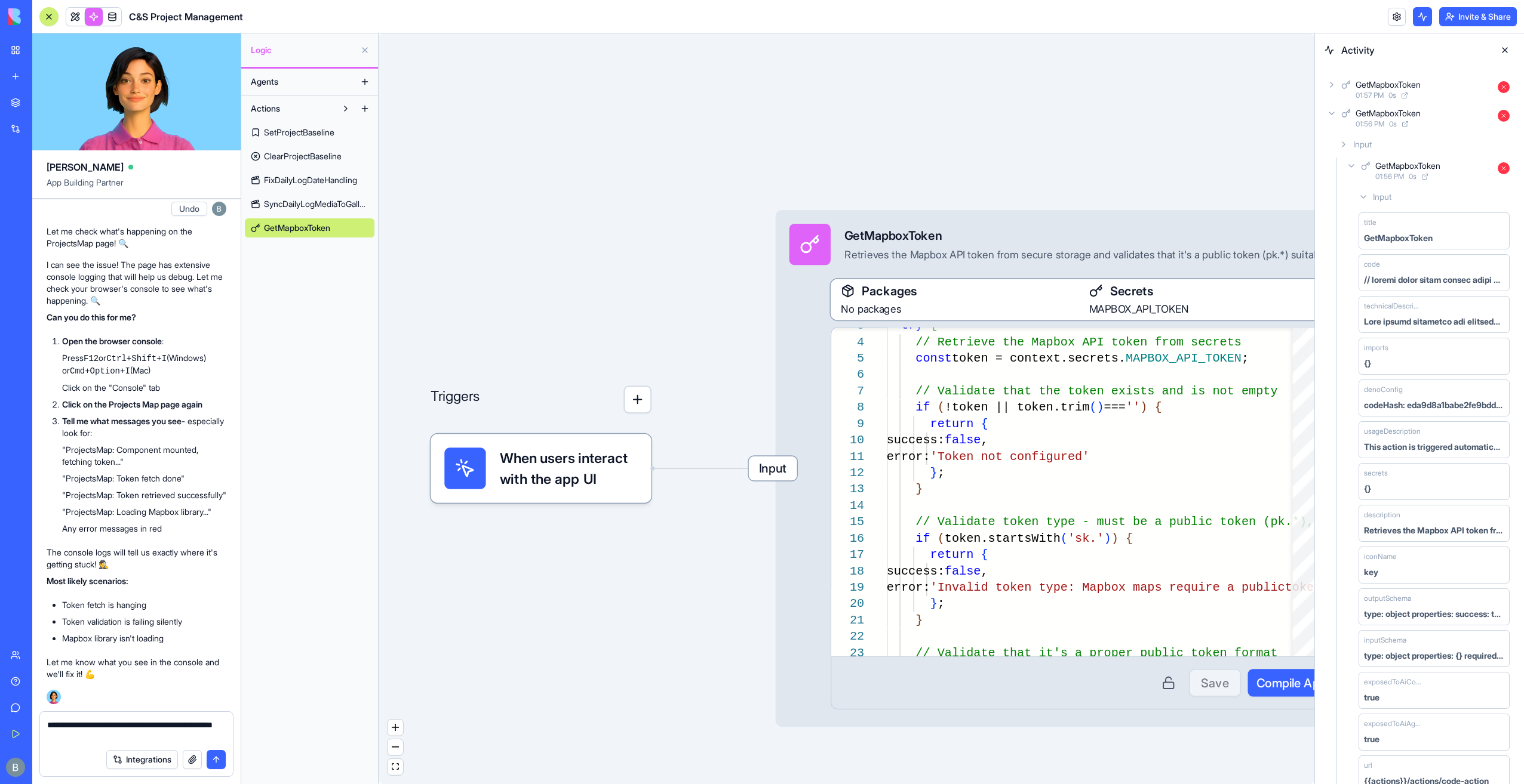
drag, startPoint x: 736, startPoint y: 381, endPoint x: 636, endPoint y: 361, distance: 102.0
click at [627, 369] on div "Triggers When users interact with the app UI Input GetMapboxToken Retrieves the…" at bounding box center [846, 408] width 936 height 751
drag, startPoint x: 681, startPoint y: 326, endPoint x: 415, endPoint y: 261, distance: 273.8
click at [158, 739] on textarea "**********" at bounding box center [136, 731] width 179 height 24
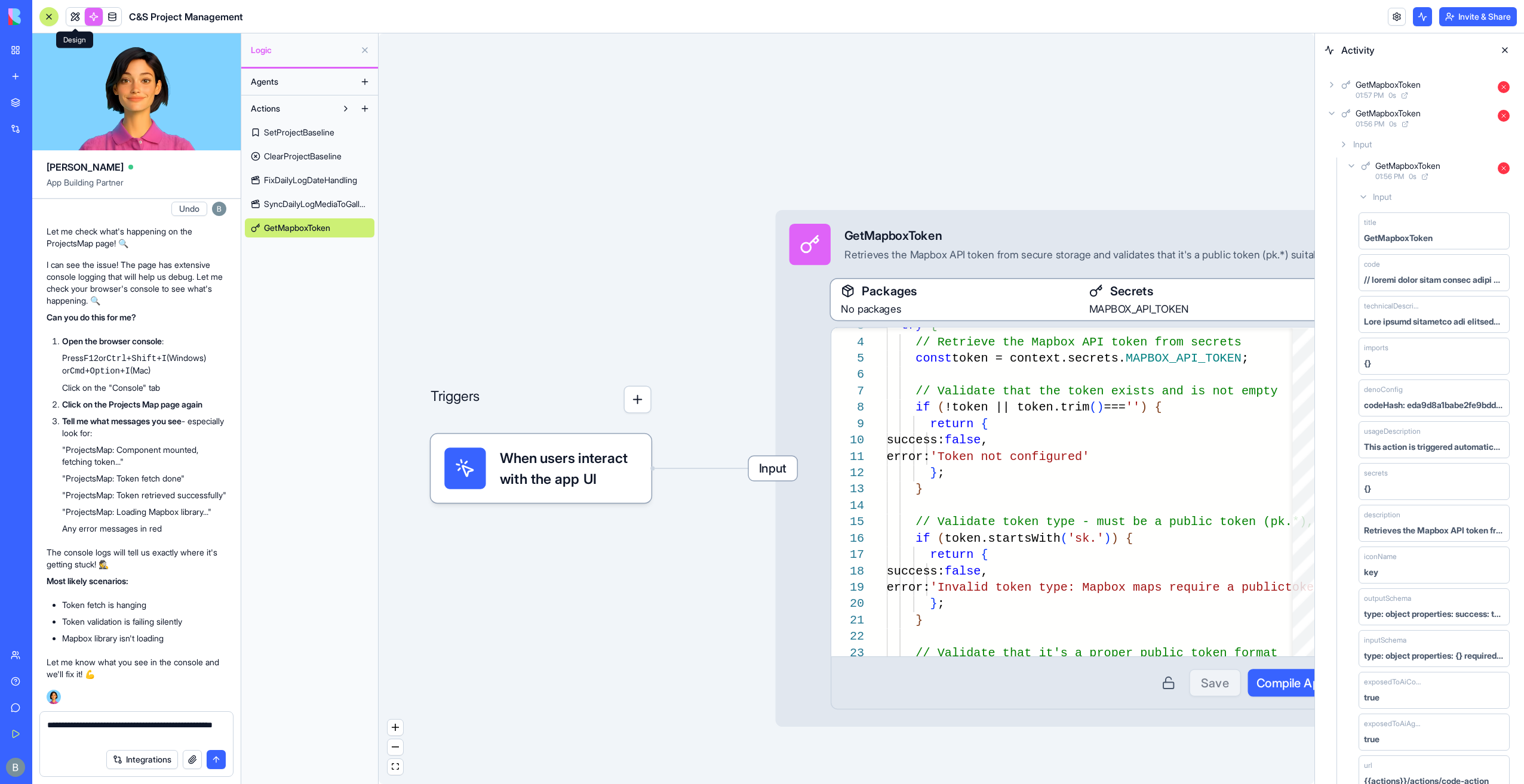
click at [71, 12] on link at bounding box center [74, 16] width 18 height 18
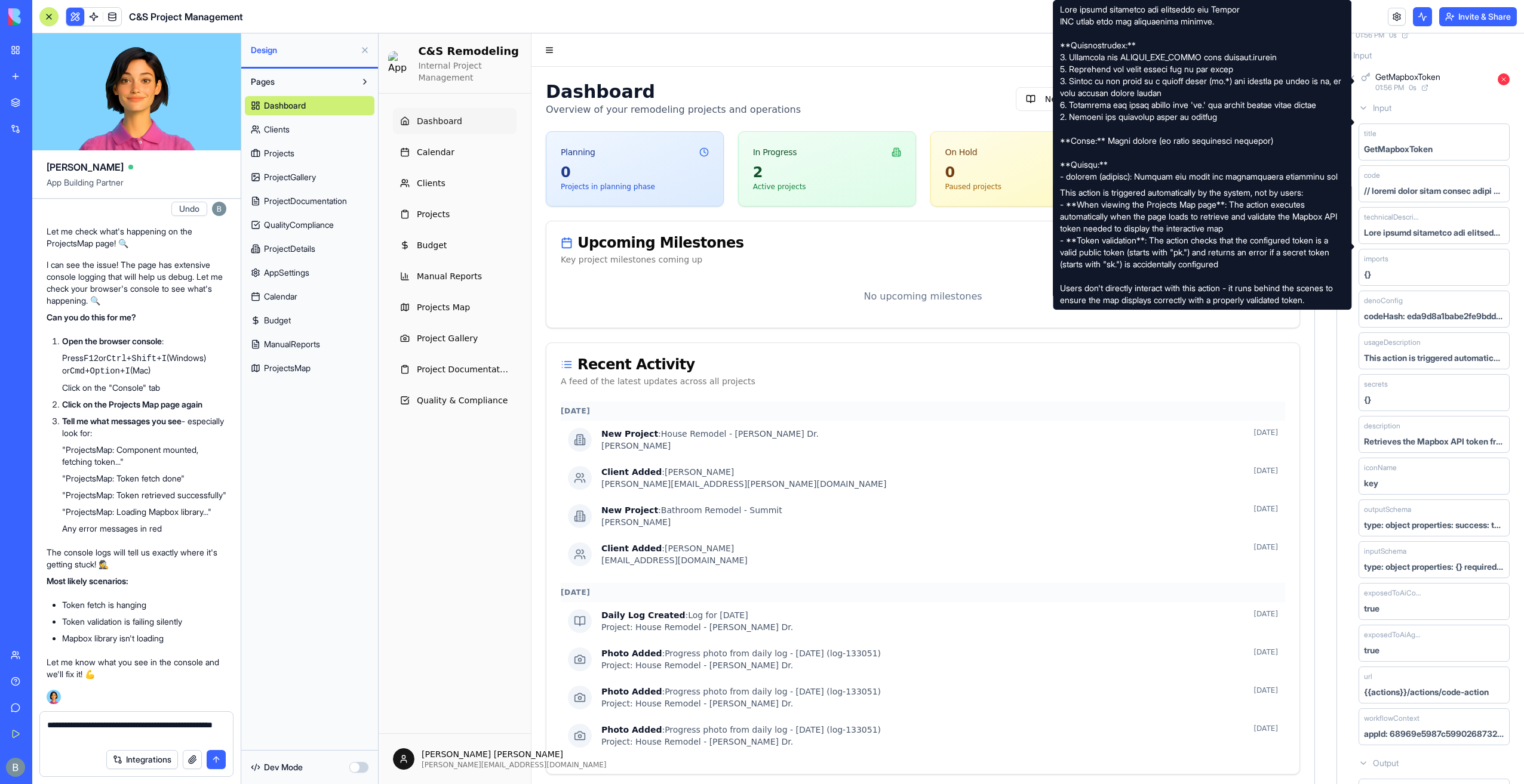
scroll to position [198, 0]
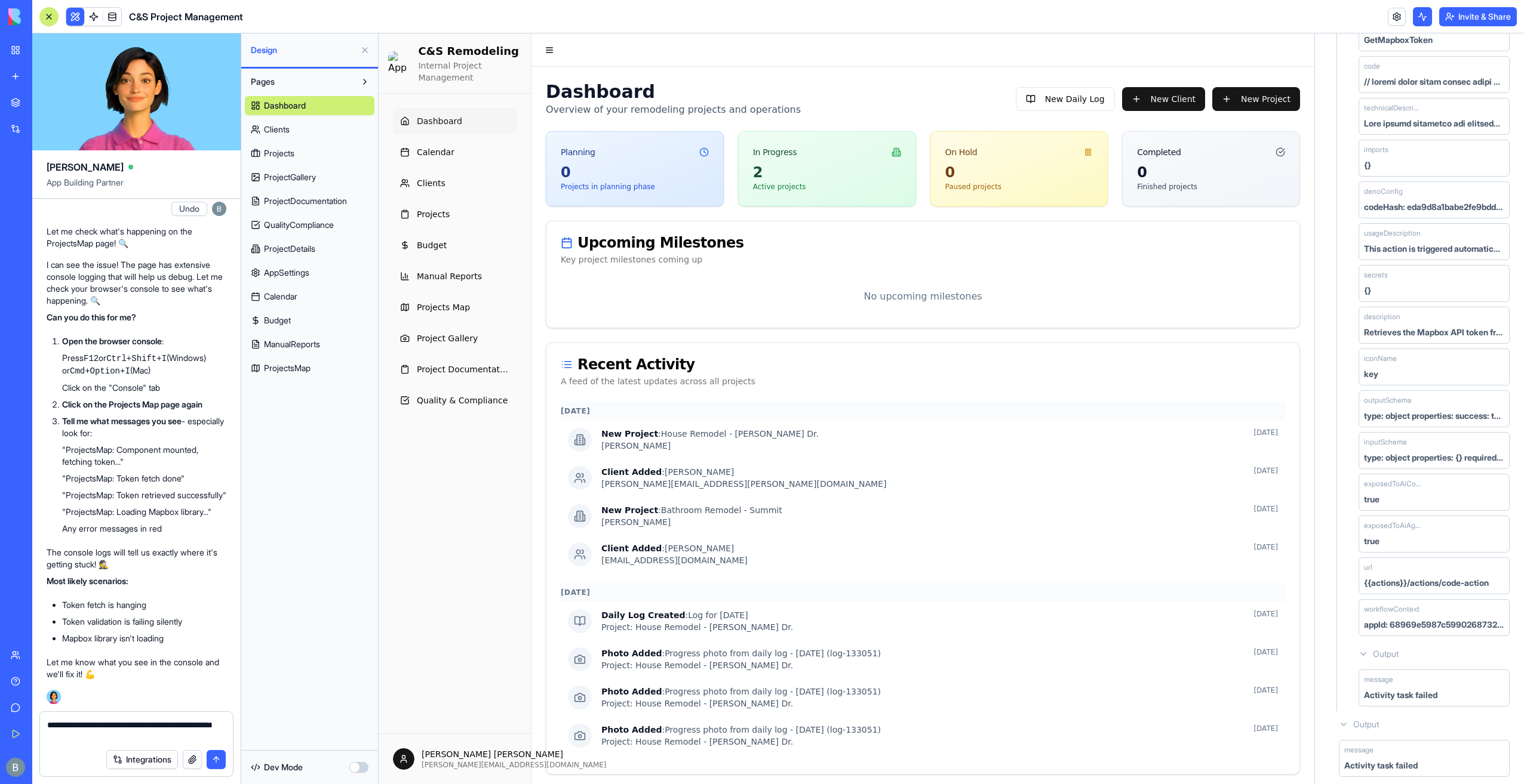
click at [1441, 689] on div "Activity task failed" at bounding box center [1433, 695] width 140 height 12
drag, startPoint x: 1466, startPoint y: 689, endPoint x: 1360, endPoint y: 687, distance: 106.0
click at [1360, 687] on div "message Activity task failed" at bounding box center [1433, 688] width 151 height 37
copy div "Activity task failed"
click at [453, 336] on span "Project Gallery" at bounding box center [447, 338] width 61 height 12
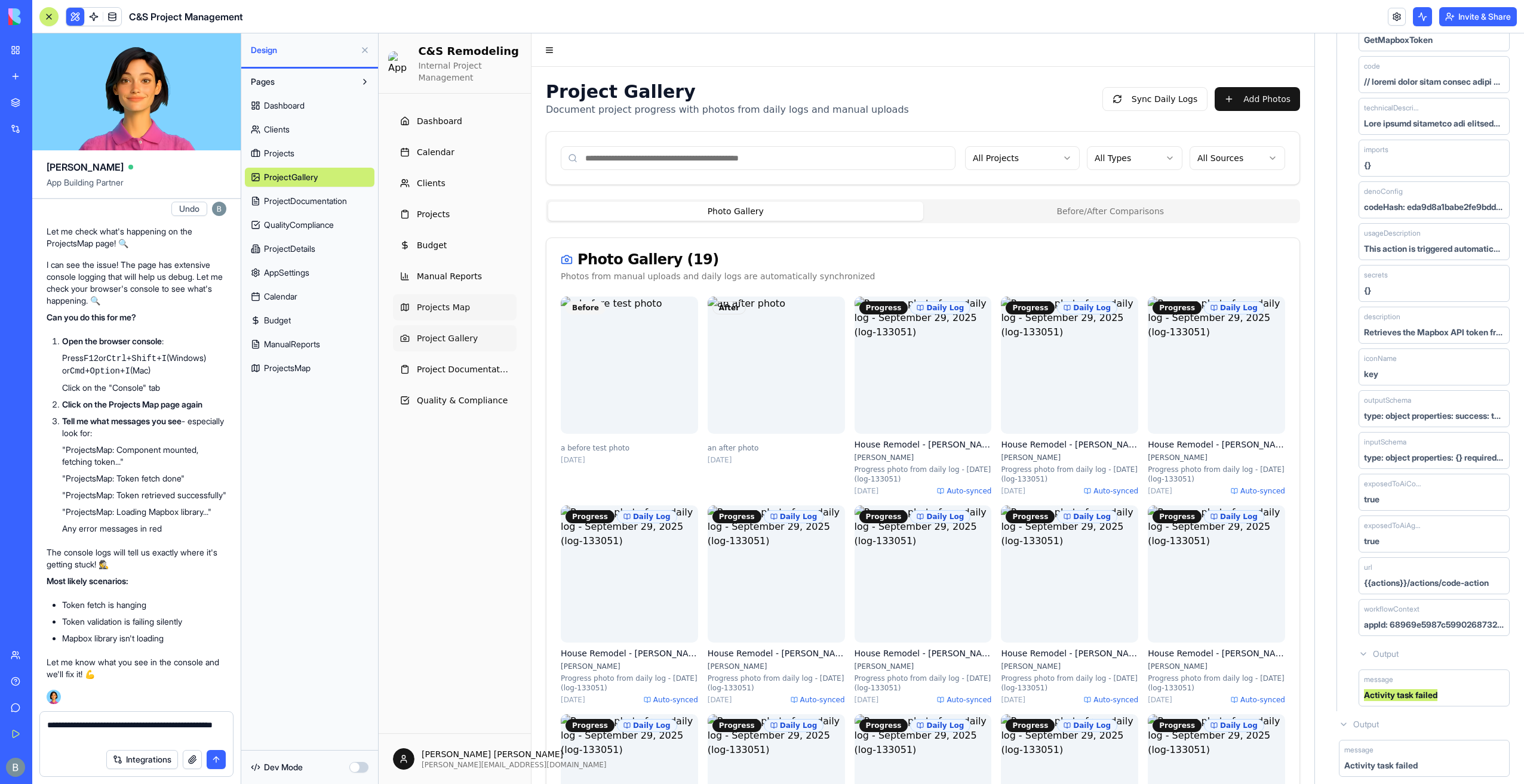
click at [453, 313] on link "Projects Map" at bounding box center [454, 308] width 123 height 26
click at [170, 744] on div "Integrations" at bounding box center [136, 759] width 193 height 33
click at [174, 734] on textarea "**********" at bounding box center [136, 731] width 179 height 24
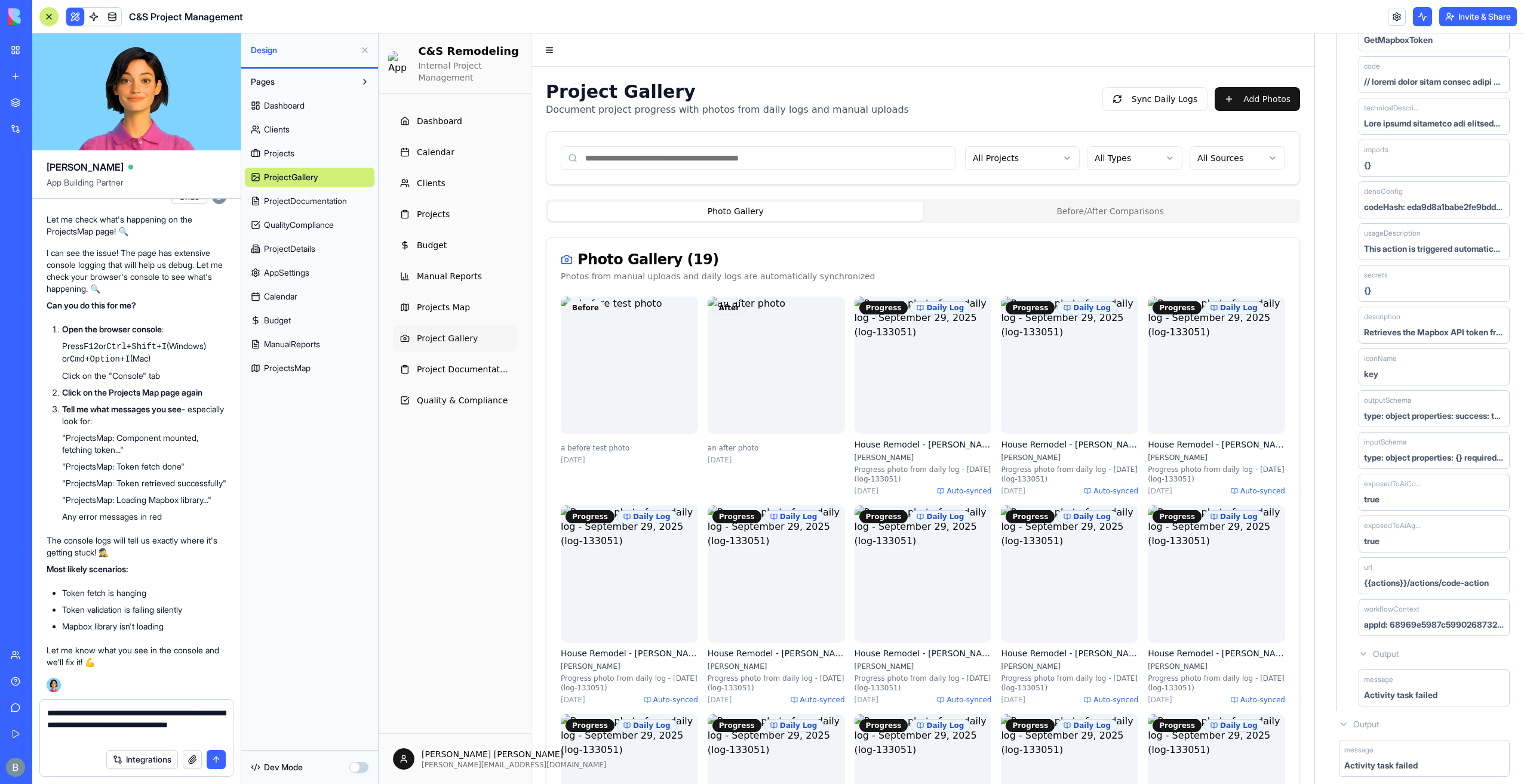
paste textarea "**********"
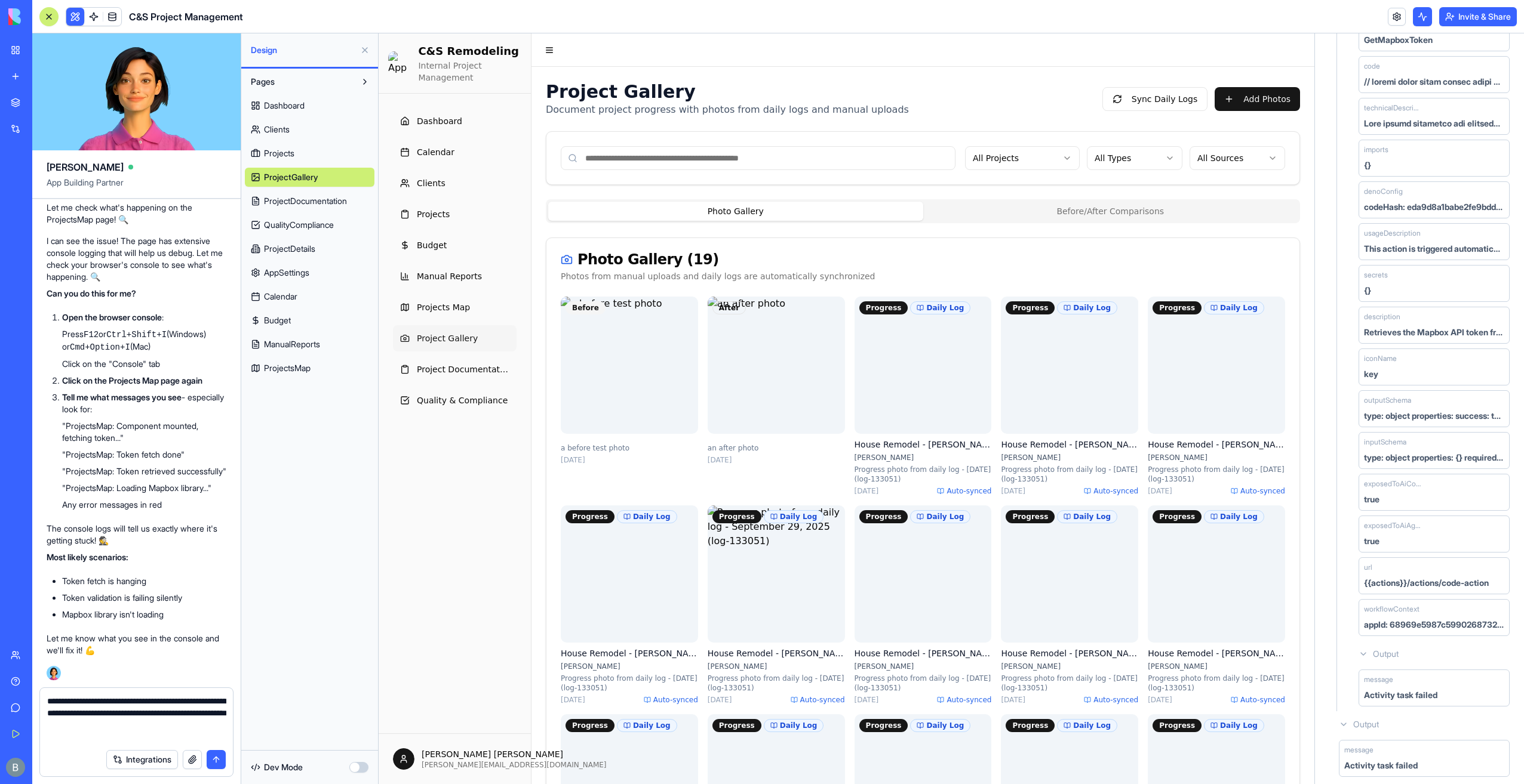
type textarea "**********"
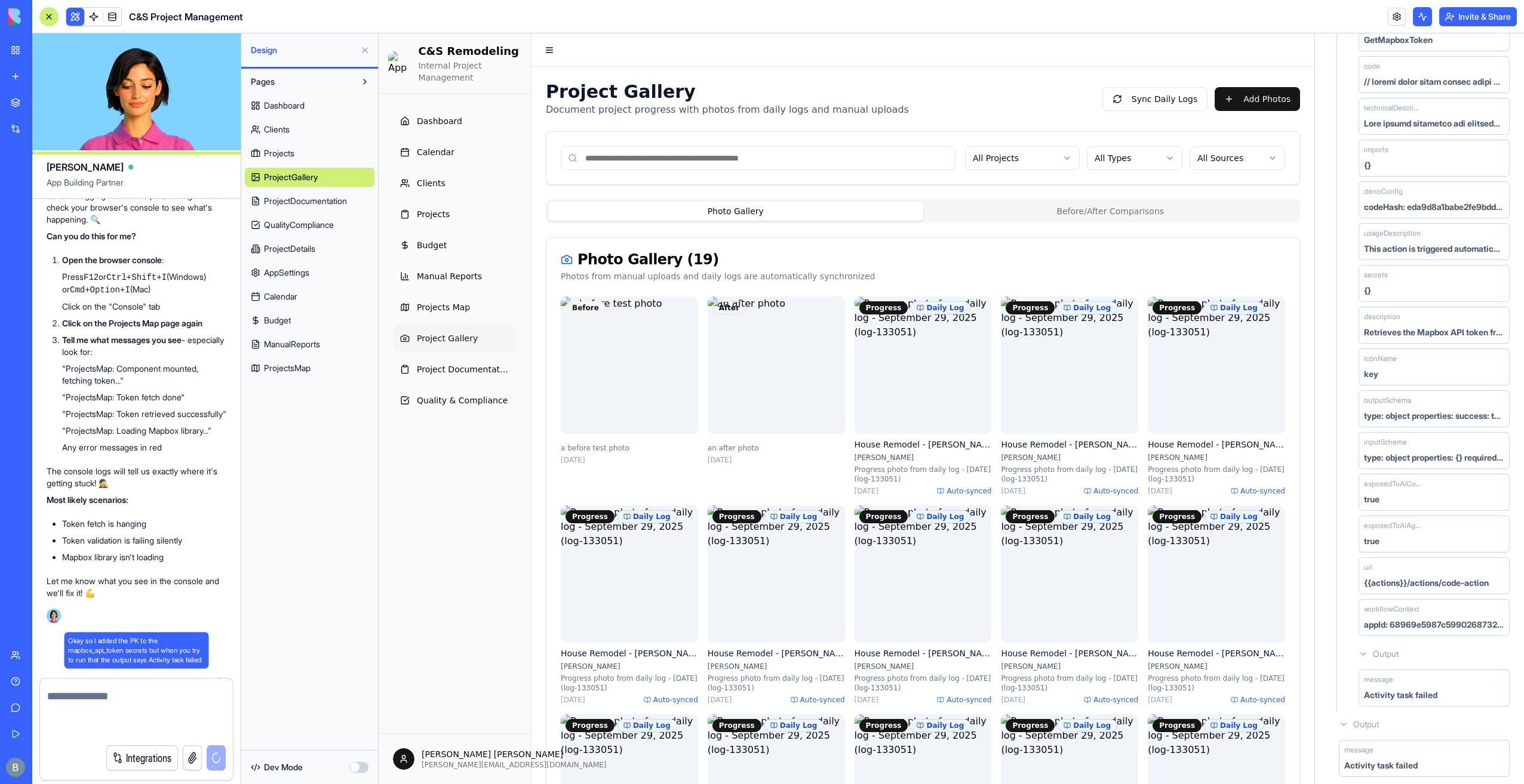
scroll to position [117230, 0]
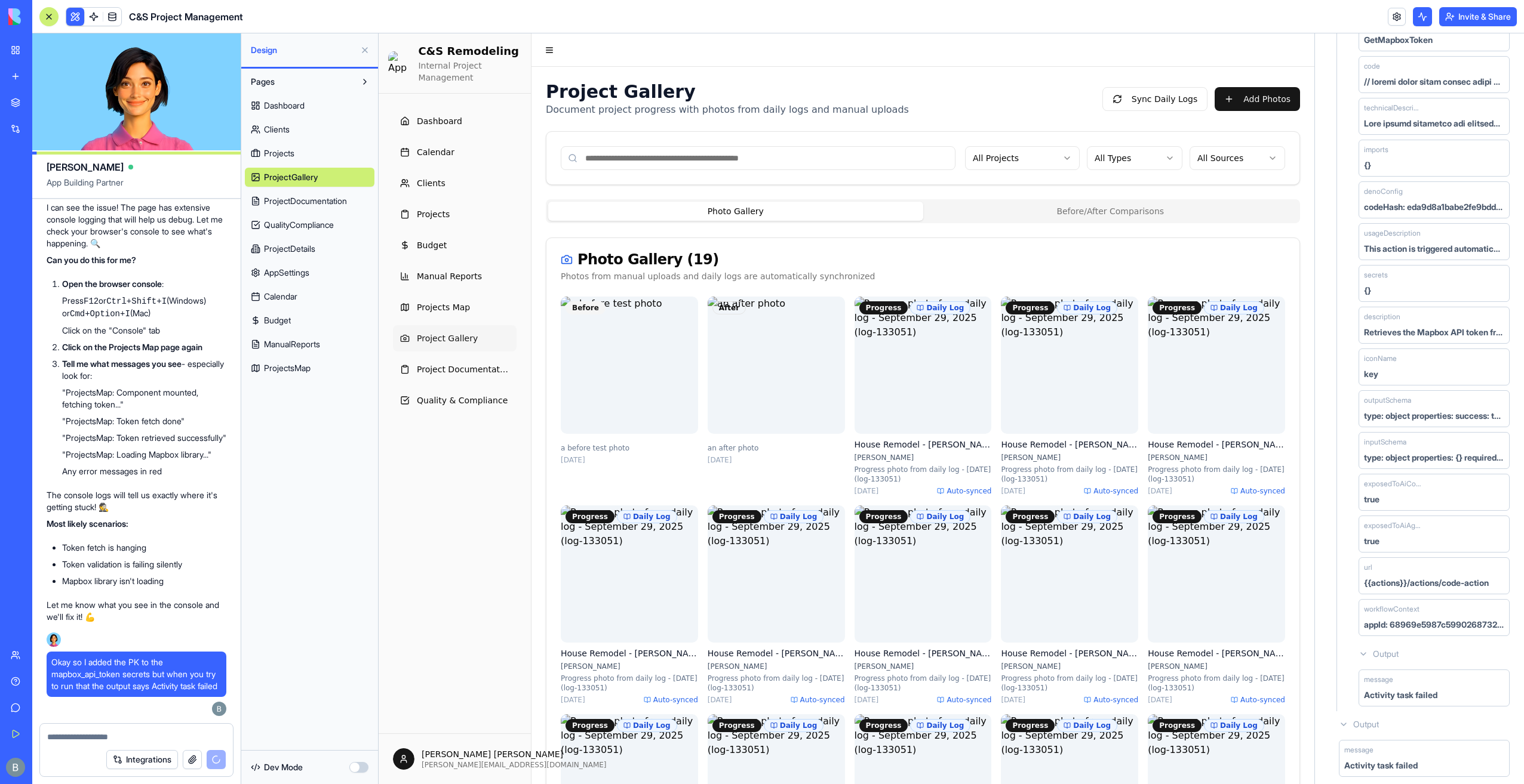
click at [295, 371] on span "ProjectsMap" at bounding box center [287, 368] width 47 height 12
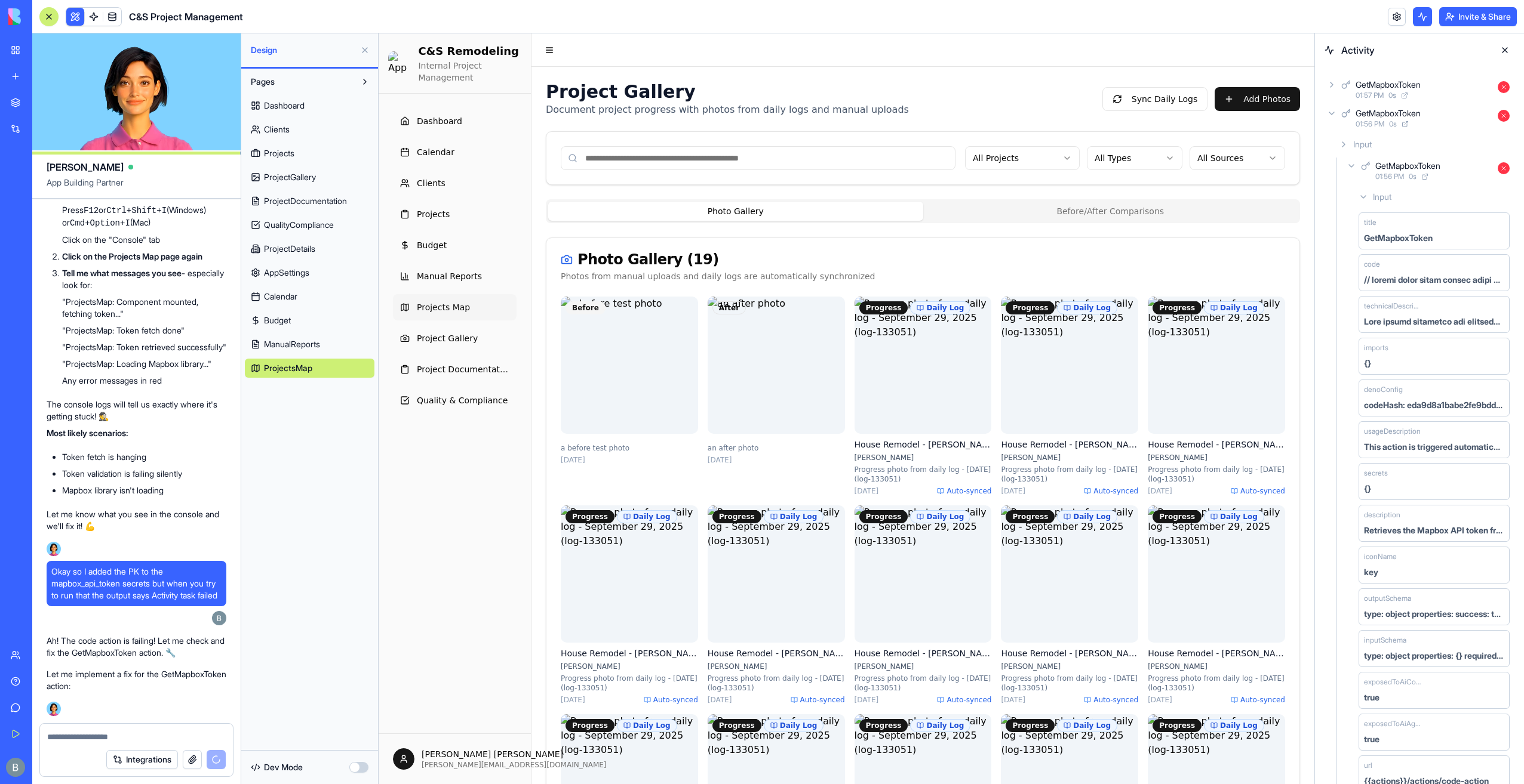
click at [1512, 46] on button at bounding box center [1505, 50] width 19 height 19
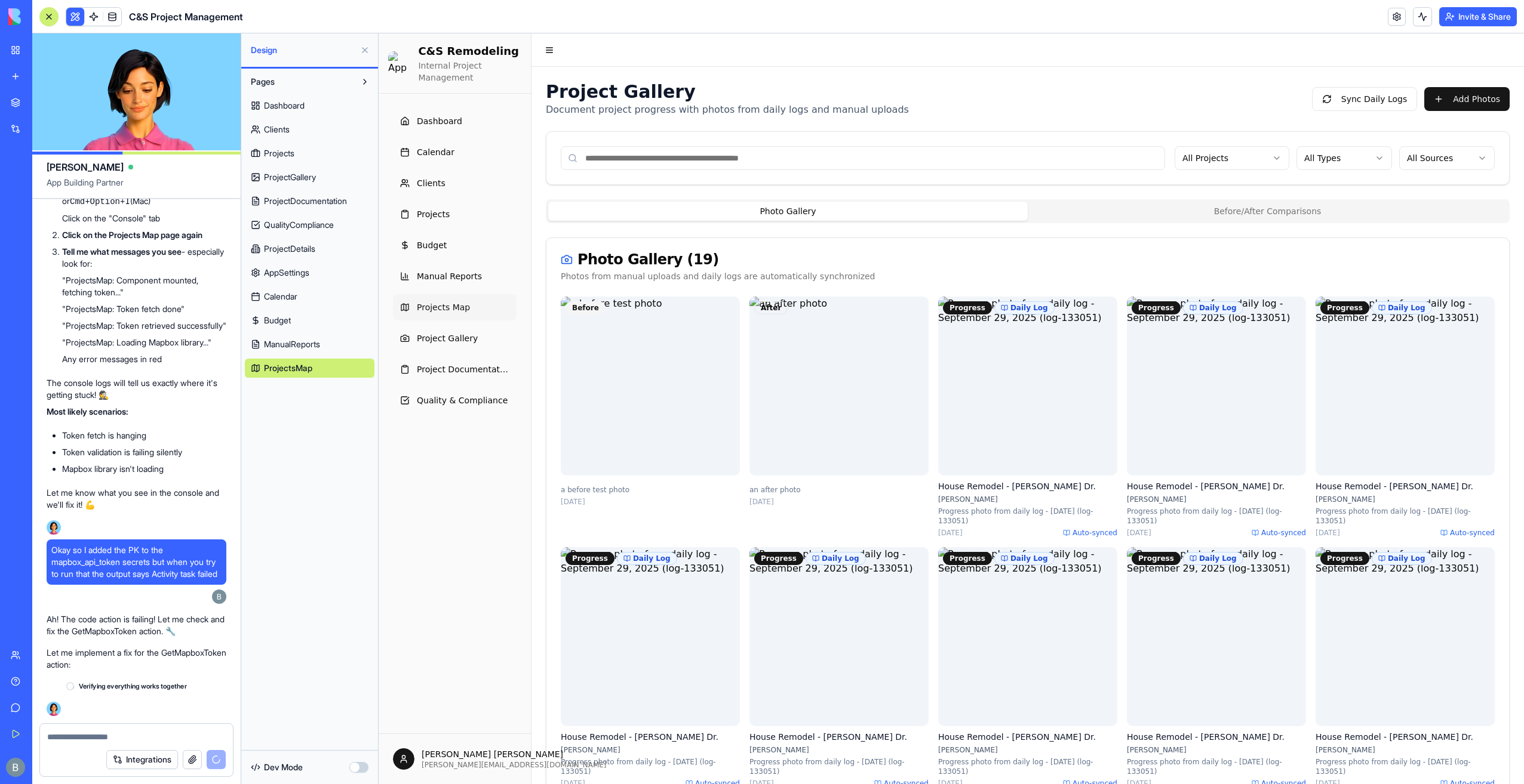
scroll to position [117341, 0]
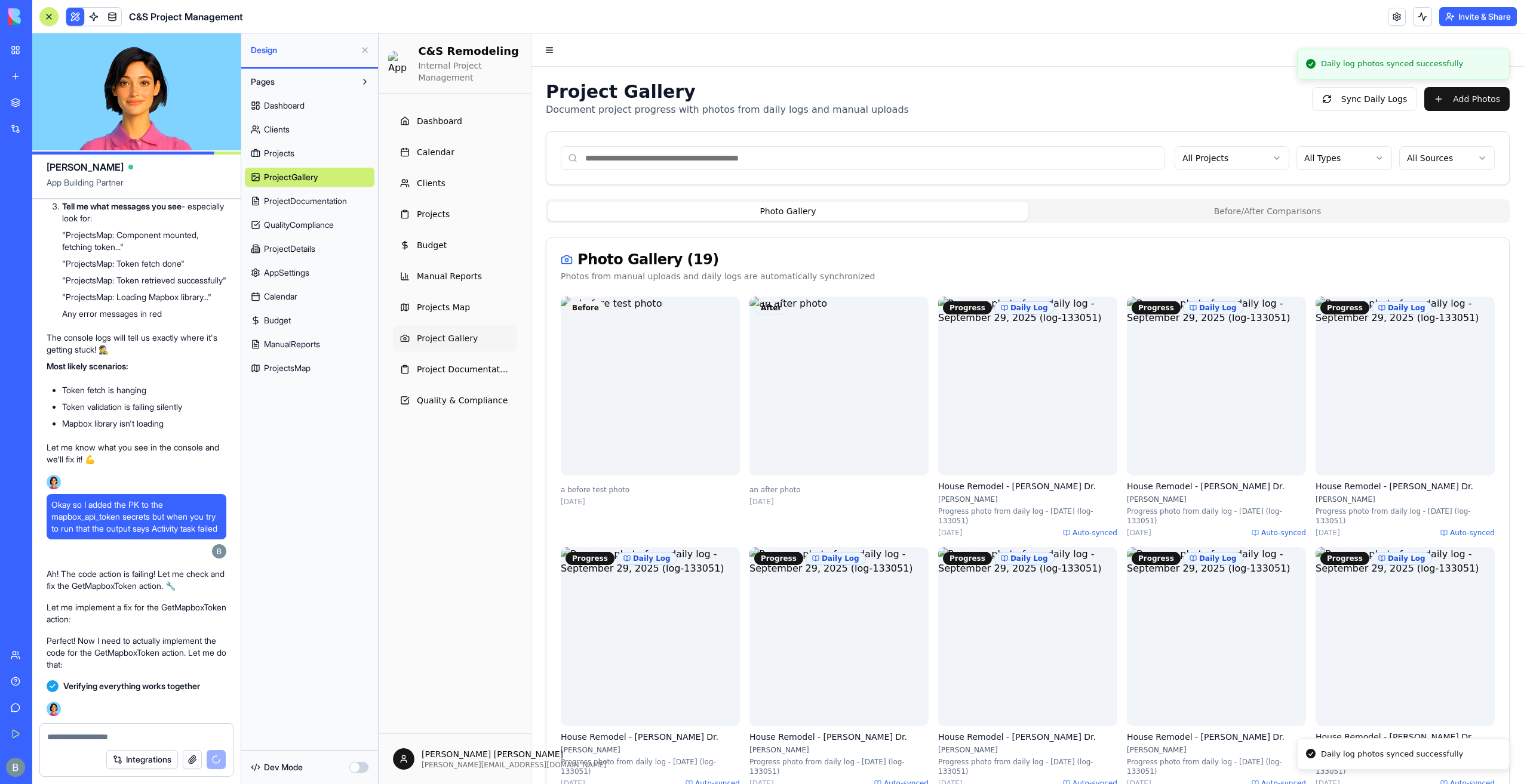
scroll to position [117578, 0]
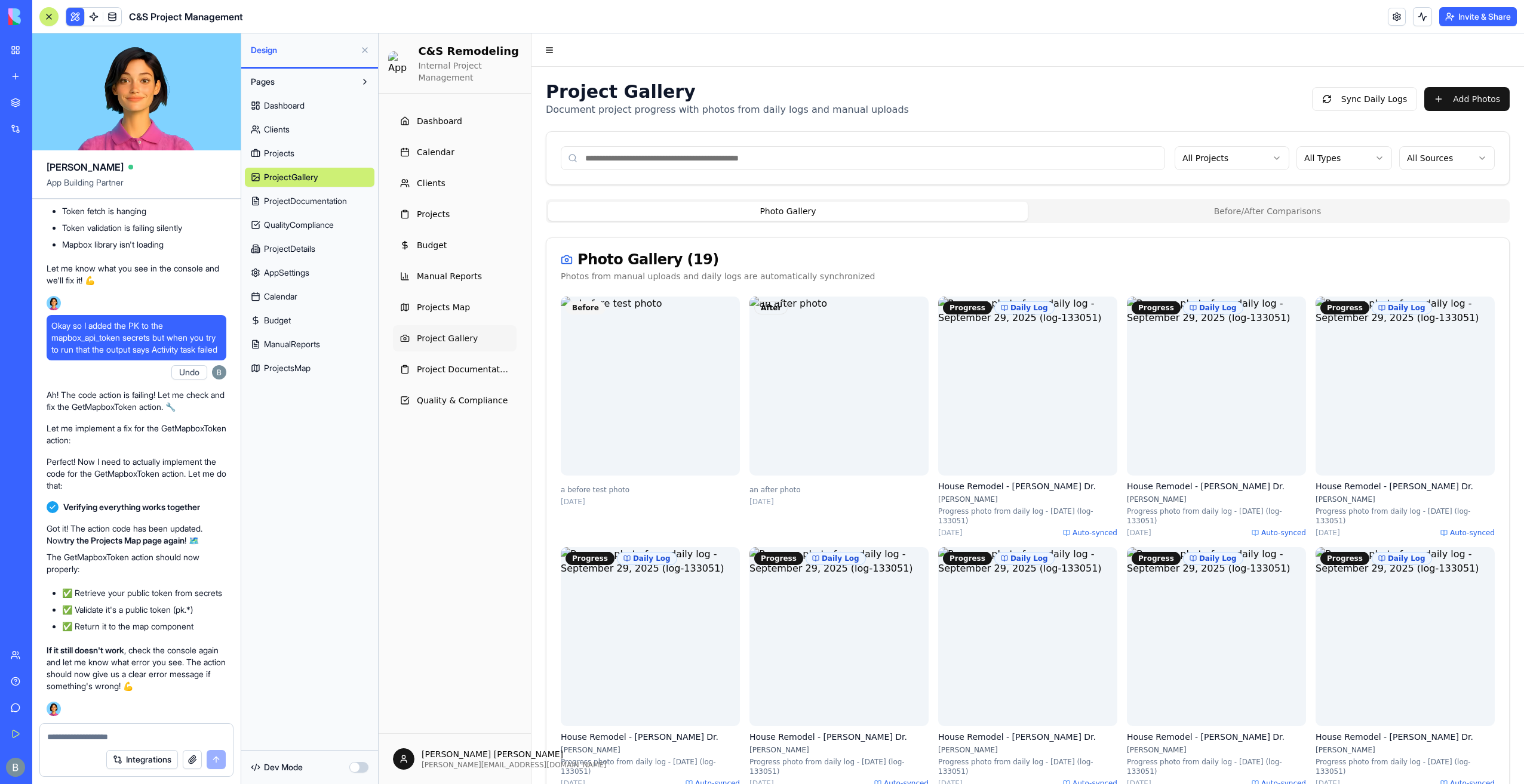
click at [362, 50] on button at bounding box center [364, 50] width 19 height 19
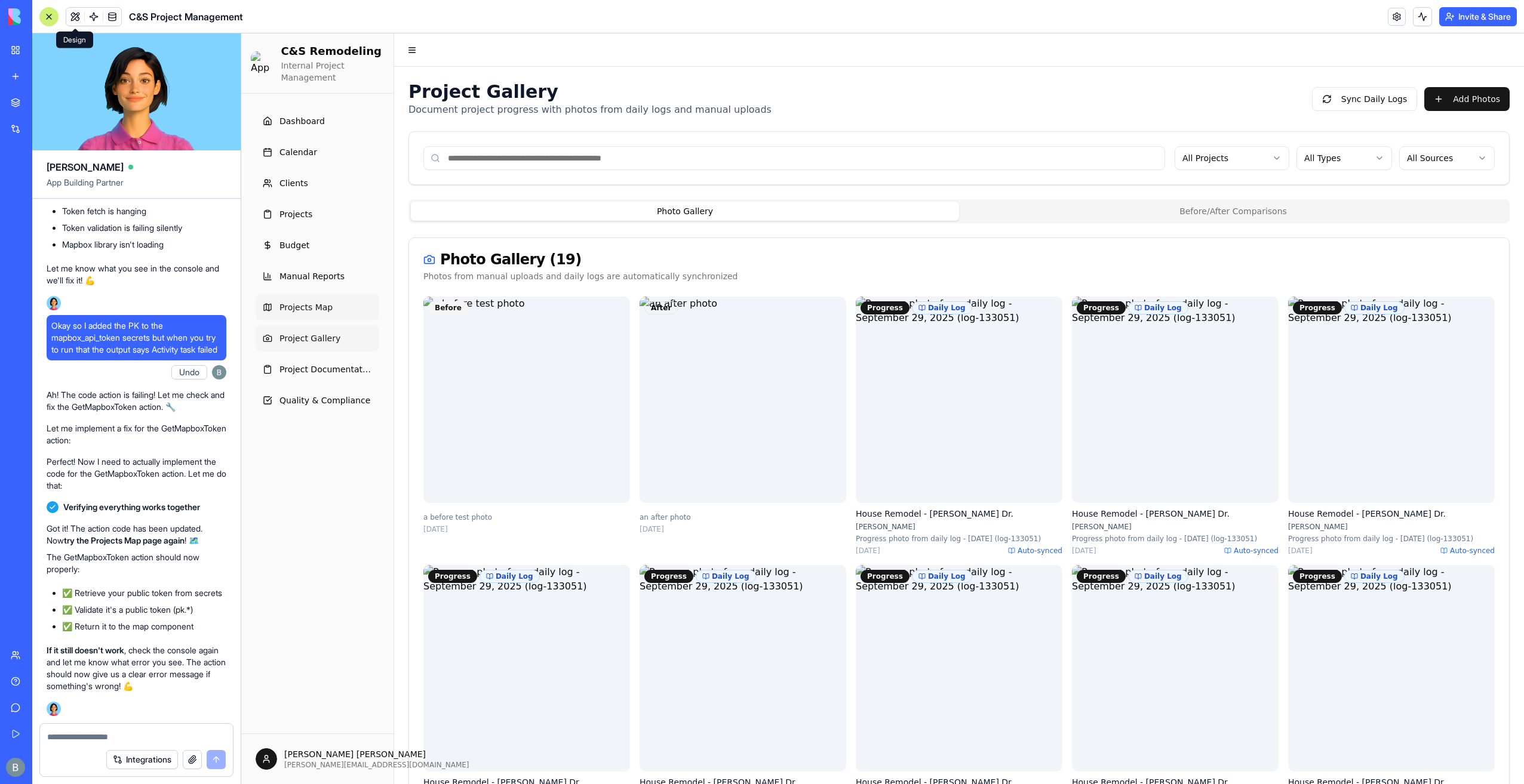
click at [329, 311] on link "Projects Map" at bounding box center [317, 308] width 123 height 26
click at [339, 273] on link "Manual Reports" at bounding box center [317, 277] width 123 height 26
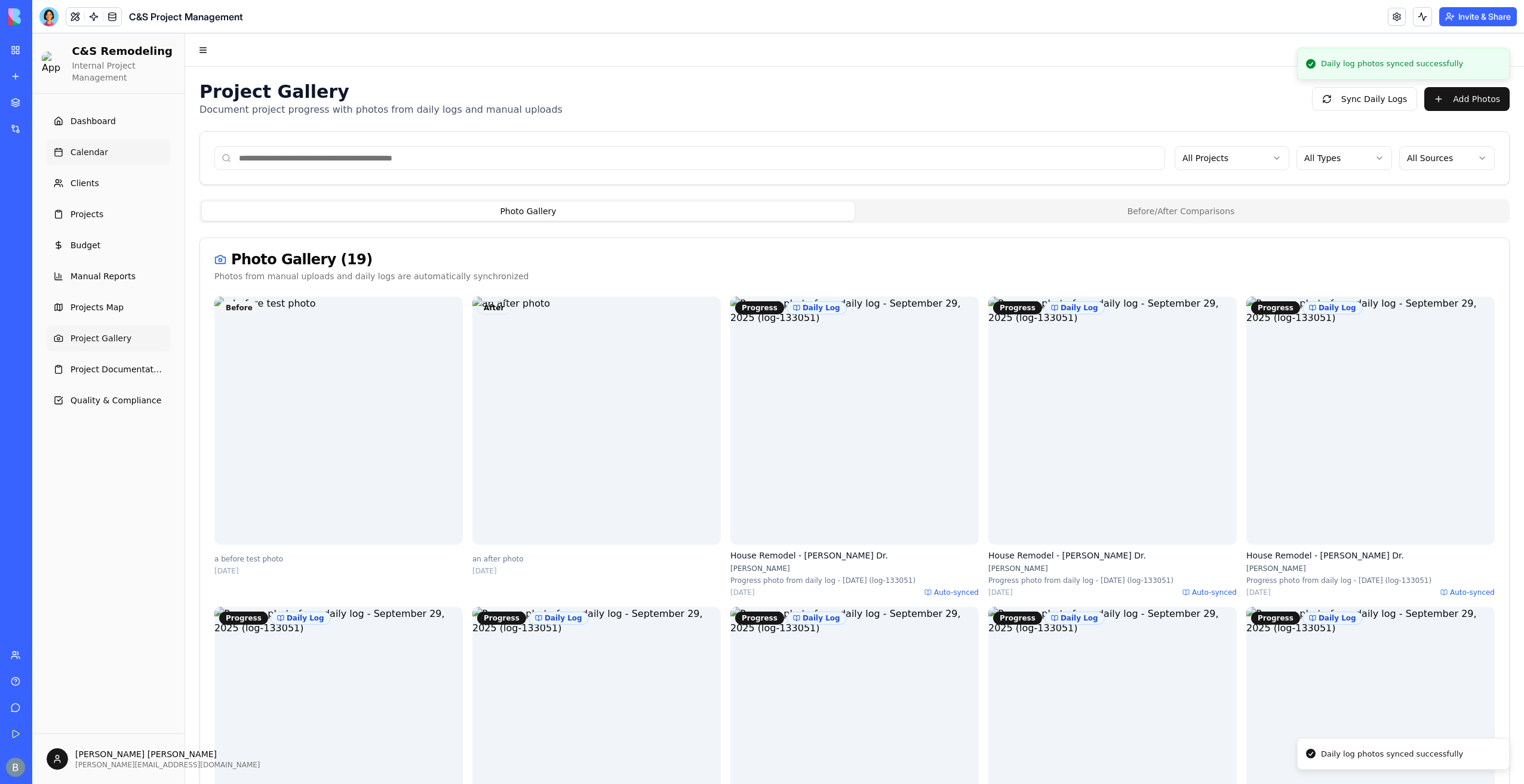
click at [102, 160] on link "Calendar" at bounding box center [108, 152] width 123 height 26
click at [84, 115] on span "Dashboard" at bounding box center [93, 121] width 46 height 12
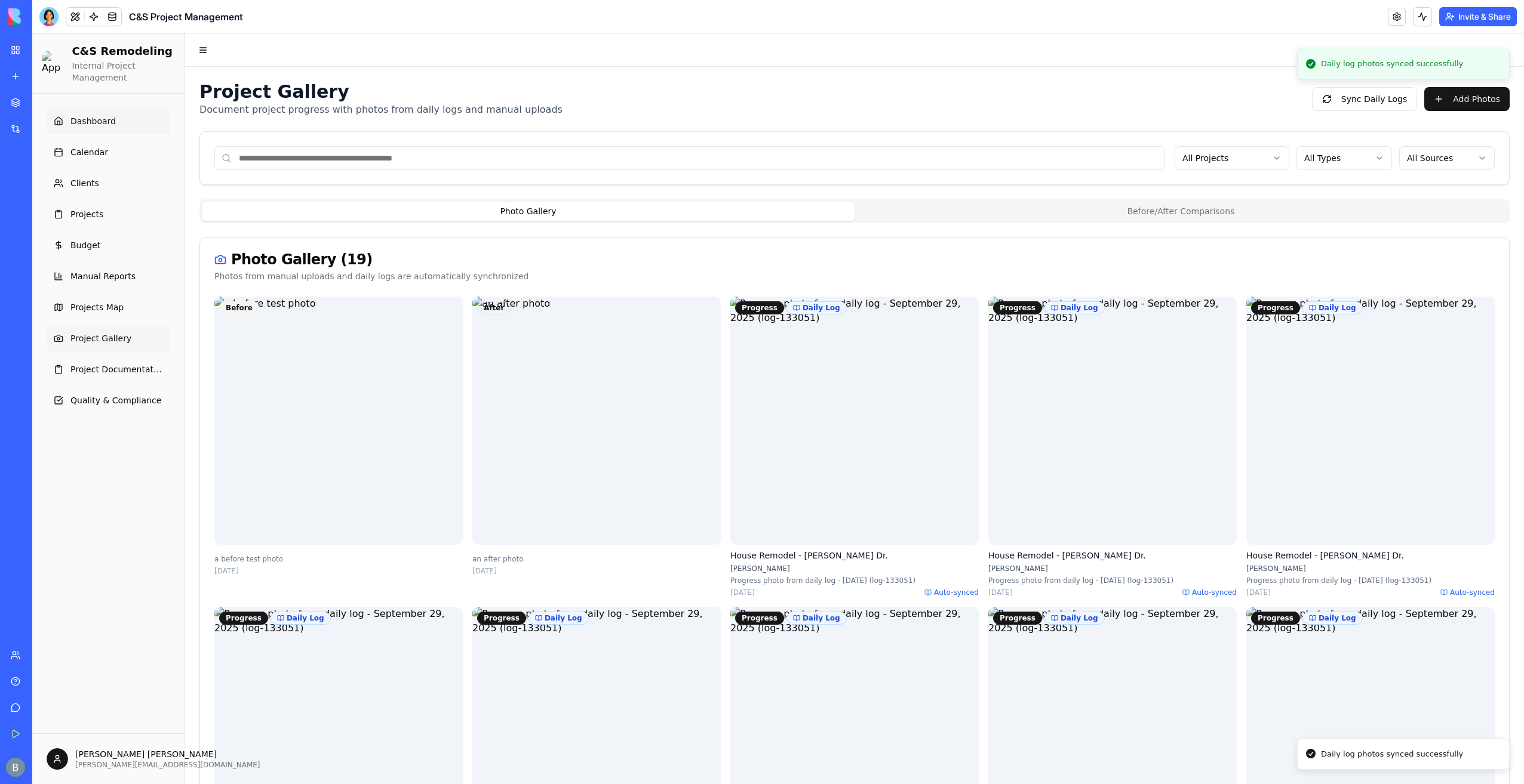
click at [84, 115] on span "Dashboard" at bounding box center [93, 121] width 46 height 12
drag, startPoint x: 84, startPoint y: 115, endPoint x: 571, endPoint y: 98, distance: 487.3
click at [84, 115] on span "Dashboard" at bounding box center [93, 121] width 46 height 12
click at [47, 18] on div at bounding box center [49, 16] width 19 height 19
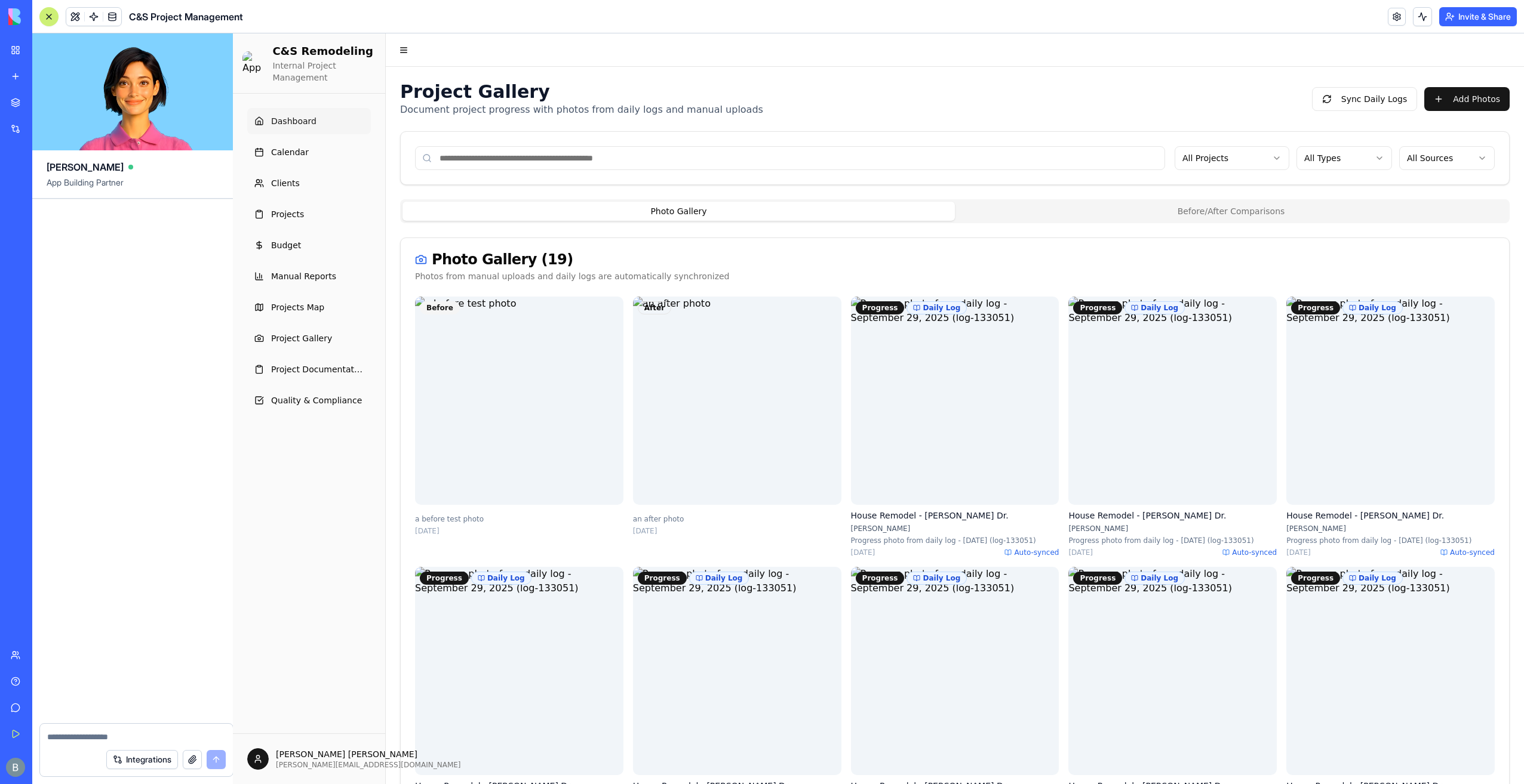
scroll to position [117578, 0]
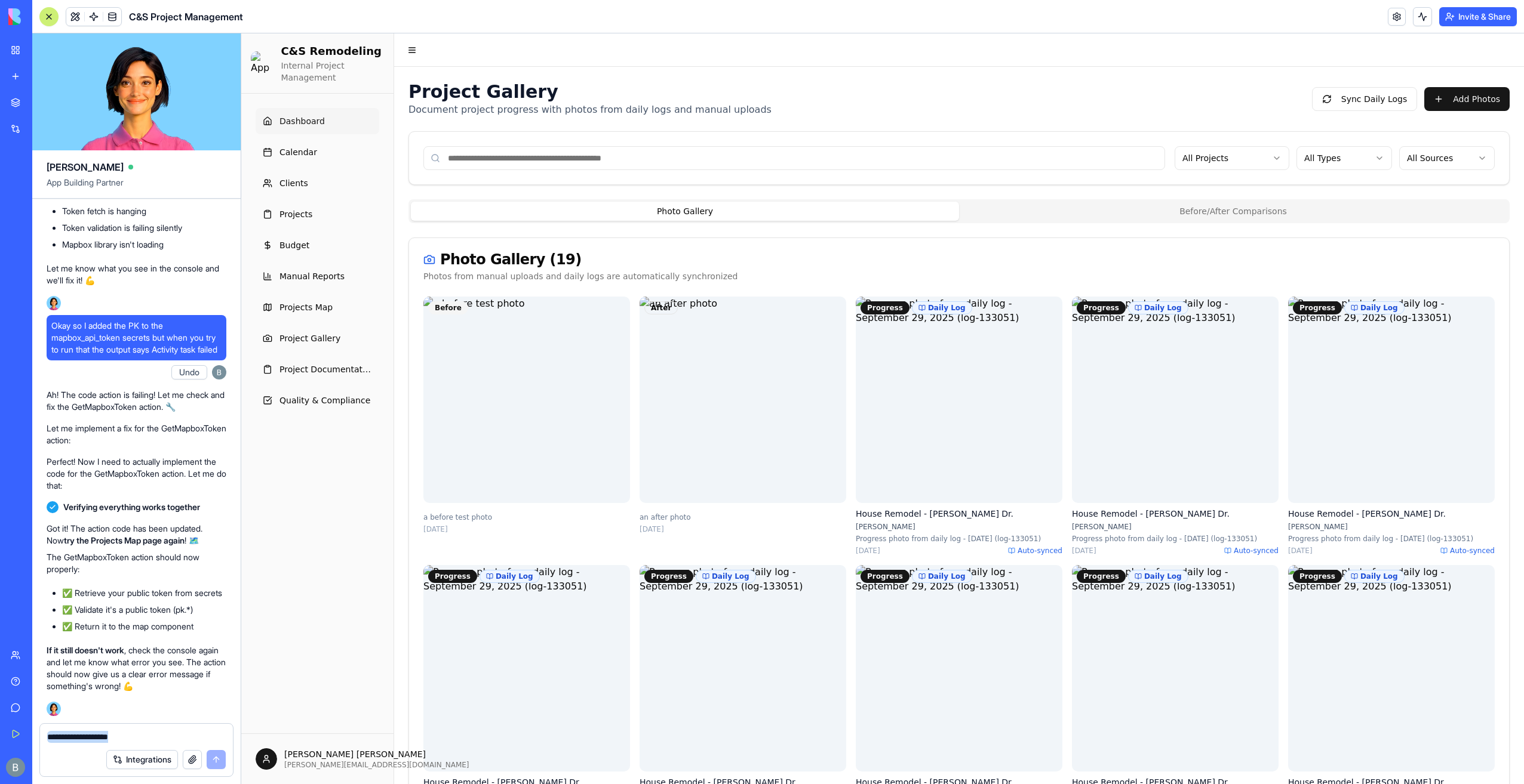
click at [91, 741] on form "Integrations" at bounding box center [136, 749] width 194 height 53
click at [91, 741] on textarea at bounding box center [136, 737] width 178 height 12
paste textarea "**********"
type textarea "**********"
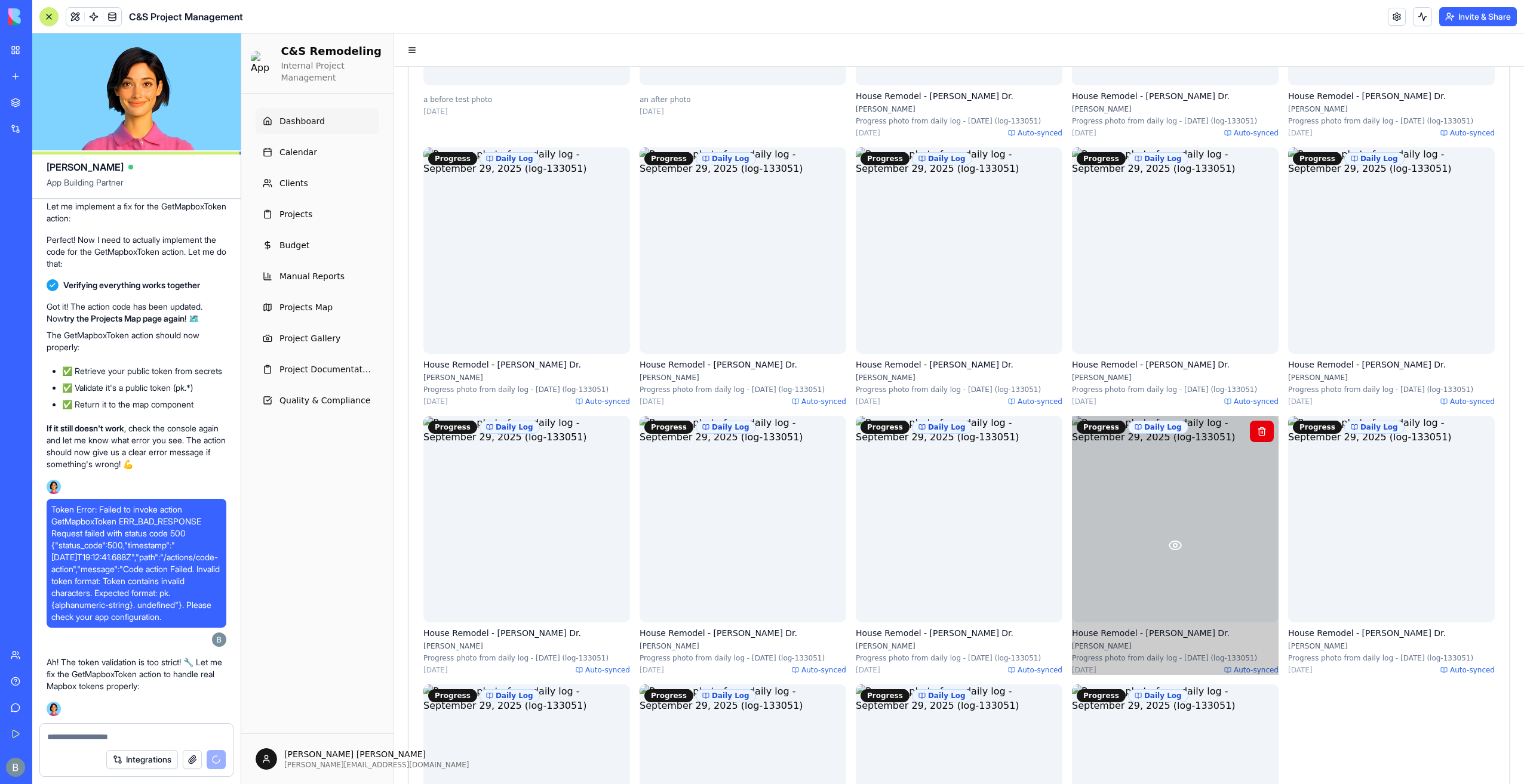
scroll to position [636, 0]
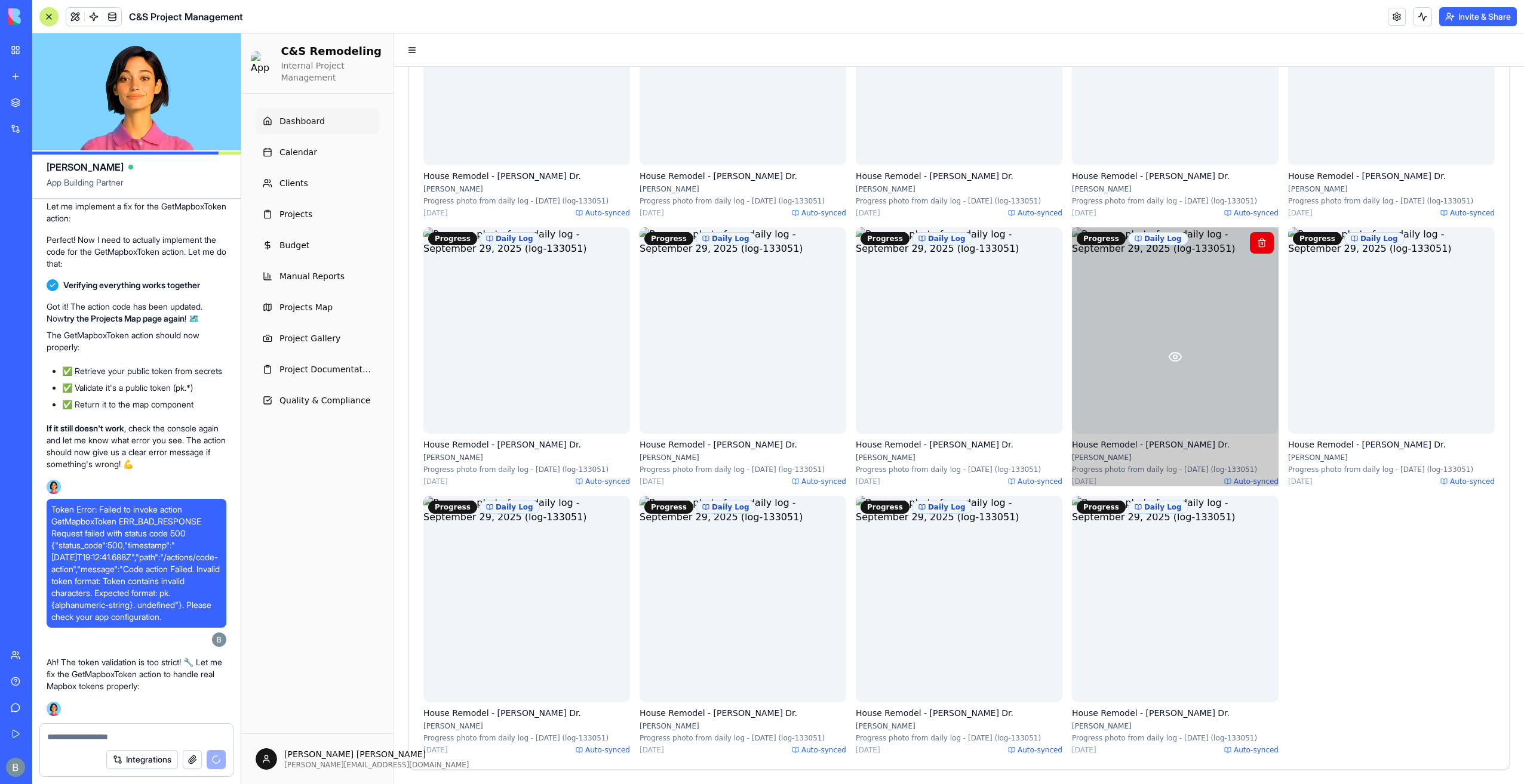
click at [1168, 349] on icon at bounding box center [1175, 356] width 14 height 14
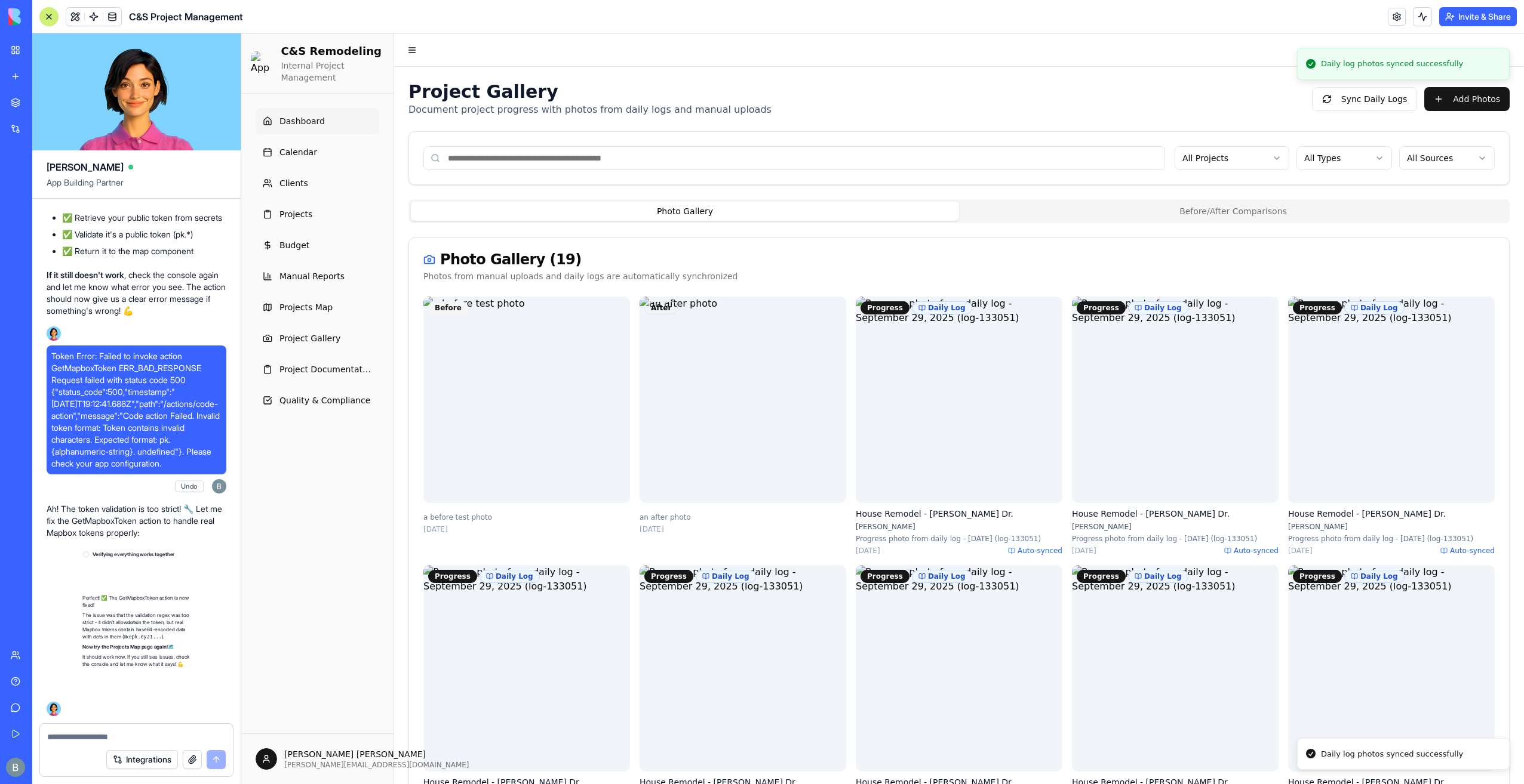
scroll to position [117977, 0]
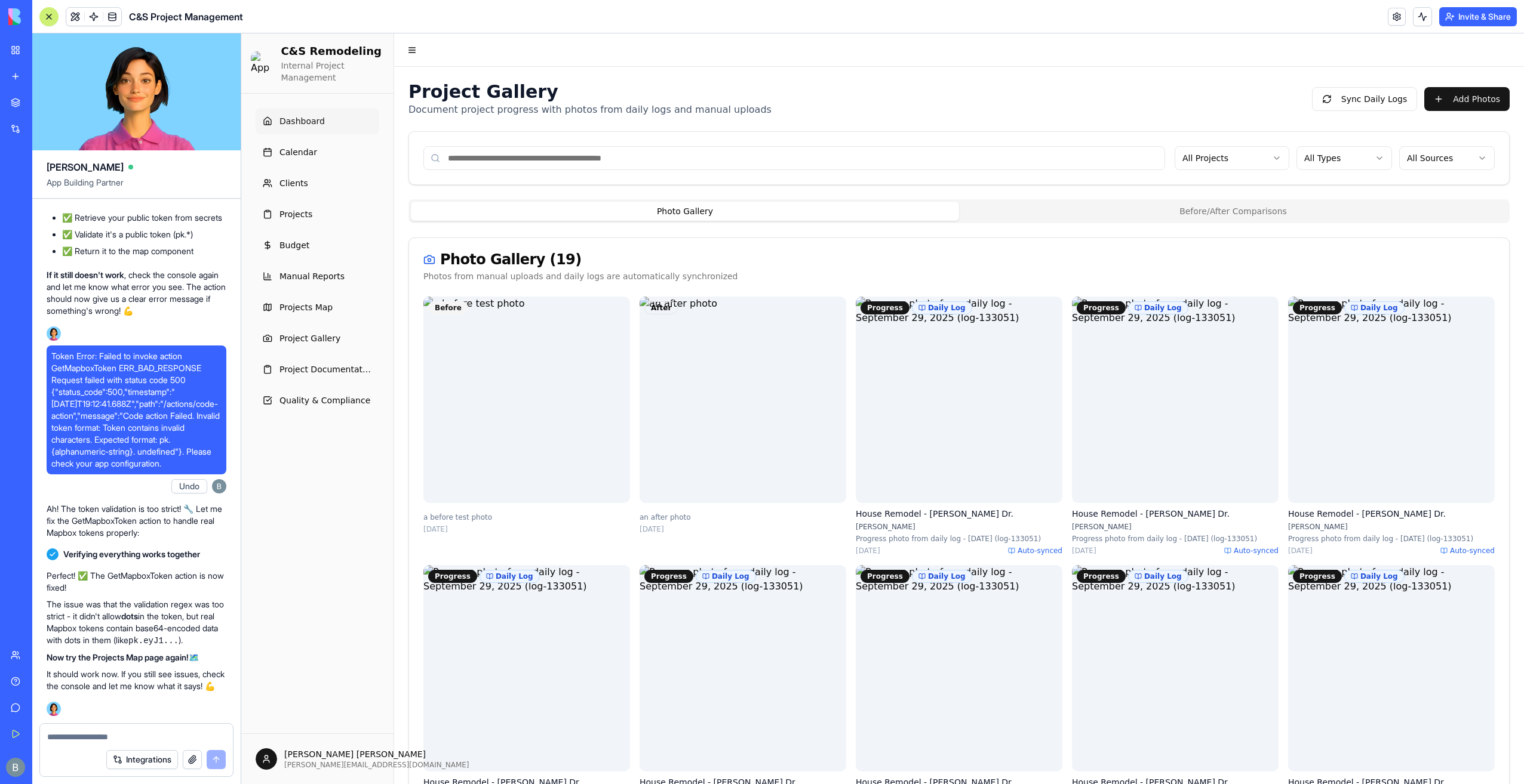
click at [121, 728] on div at bounding box center [136, 733] width 193 height 19
click at [114, 746] on div "Integrations" at bounding box center [136, 759] width 193 height 33
click at [112, 744] on div "Integrations" at bounding box center [136, 759] width 193 height 33
click at [80, 724] on div at bounding box center [136, 733] width 193 height 19
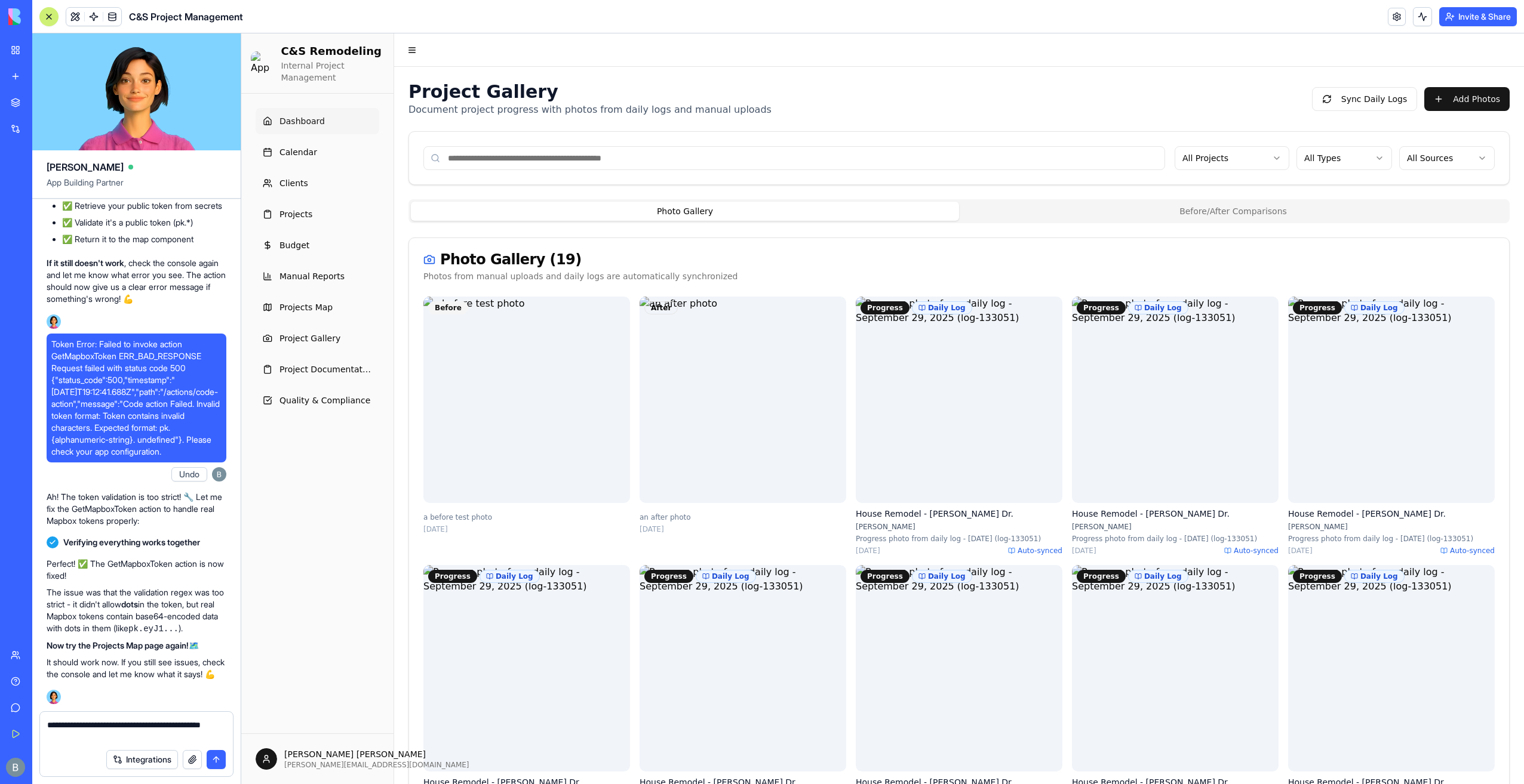
paste textarea "**"
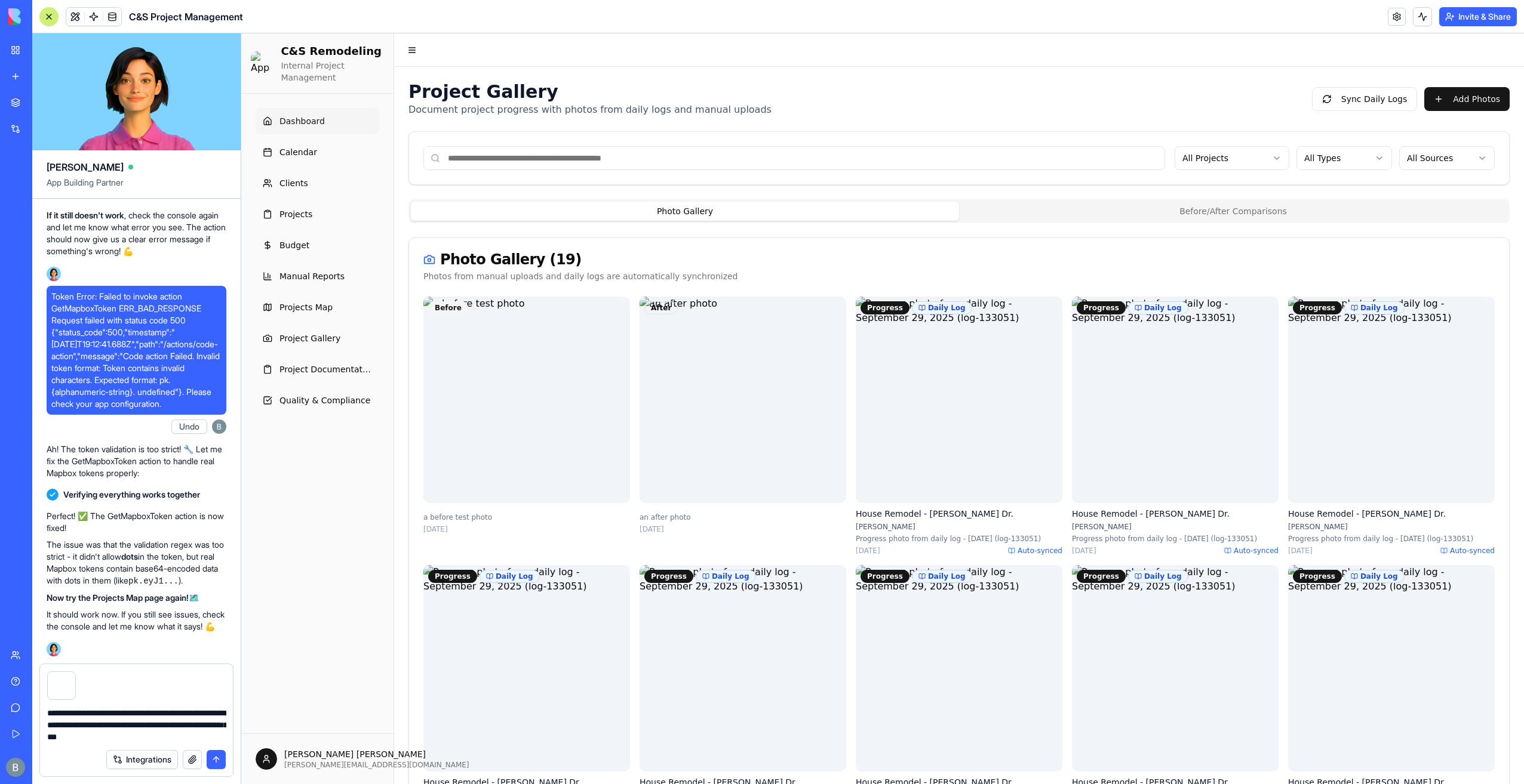
type textarea "**********"
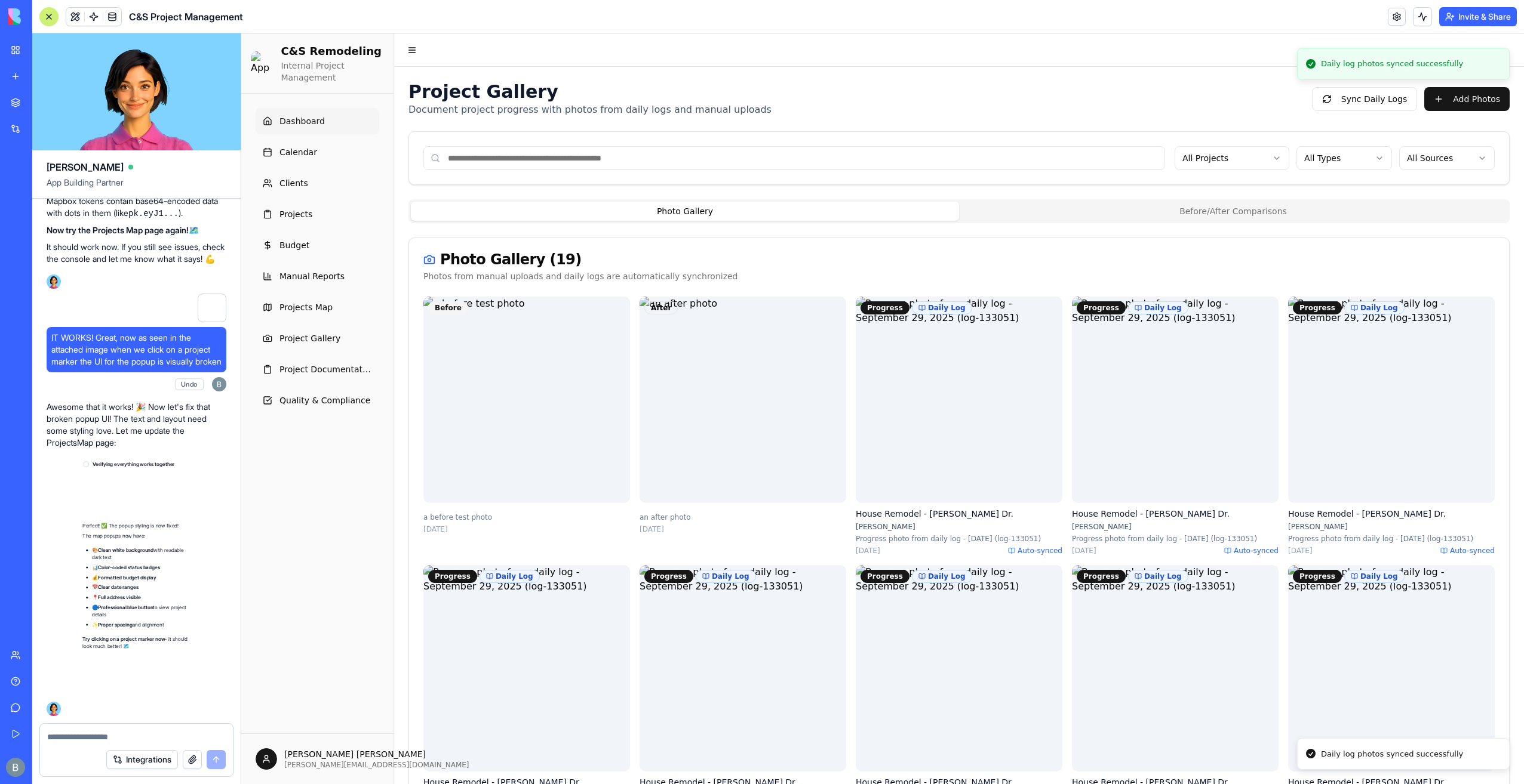
scroll to position [118416, 0]
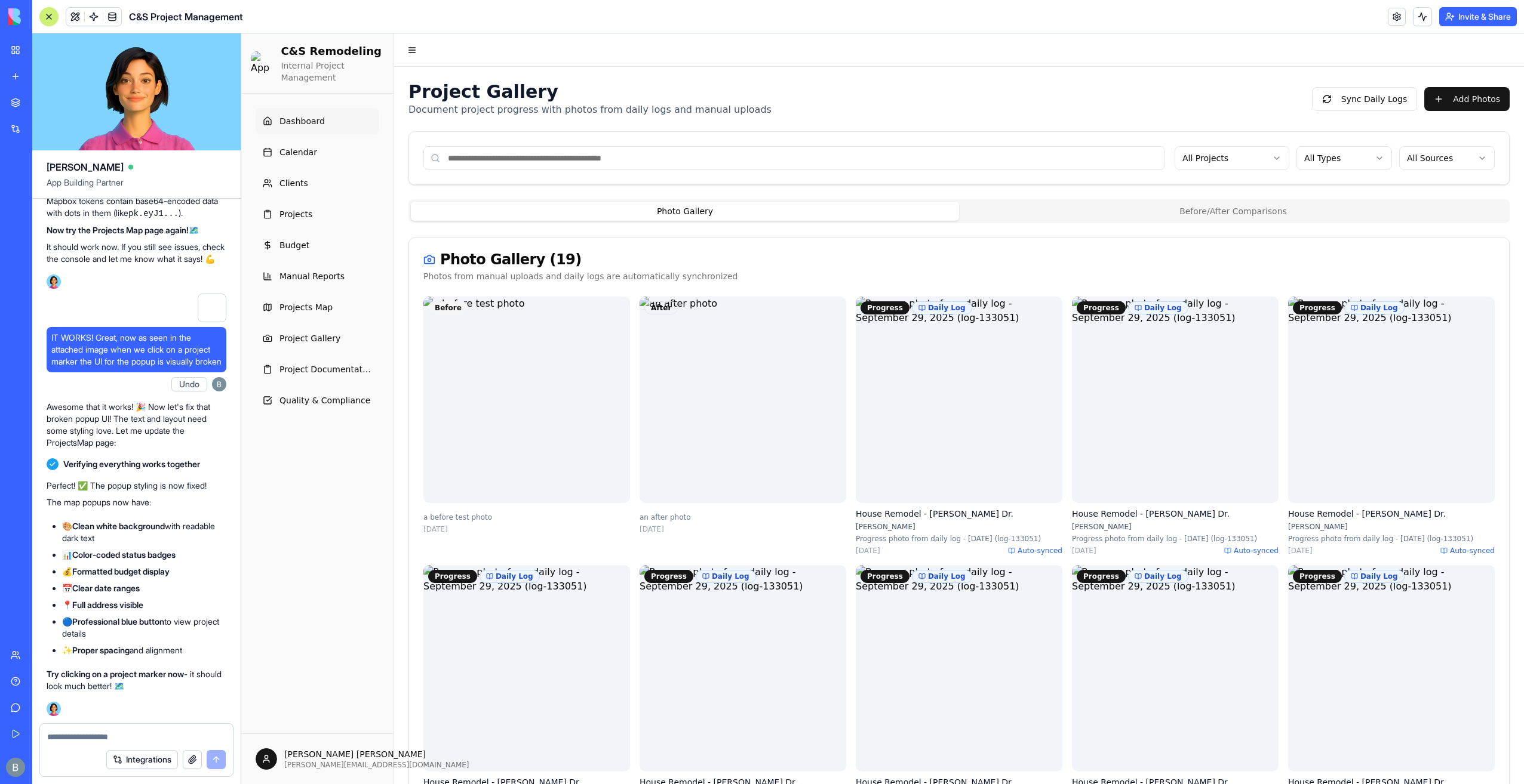
click at [84, 742] on form "Integrations" at bounding box center [136, 749] width 194 height 53
click at [86, 733] on textarea at bounding box center [136, 737] width 179 height 12
paste textarea "*"
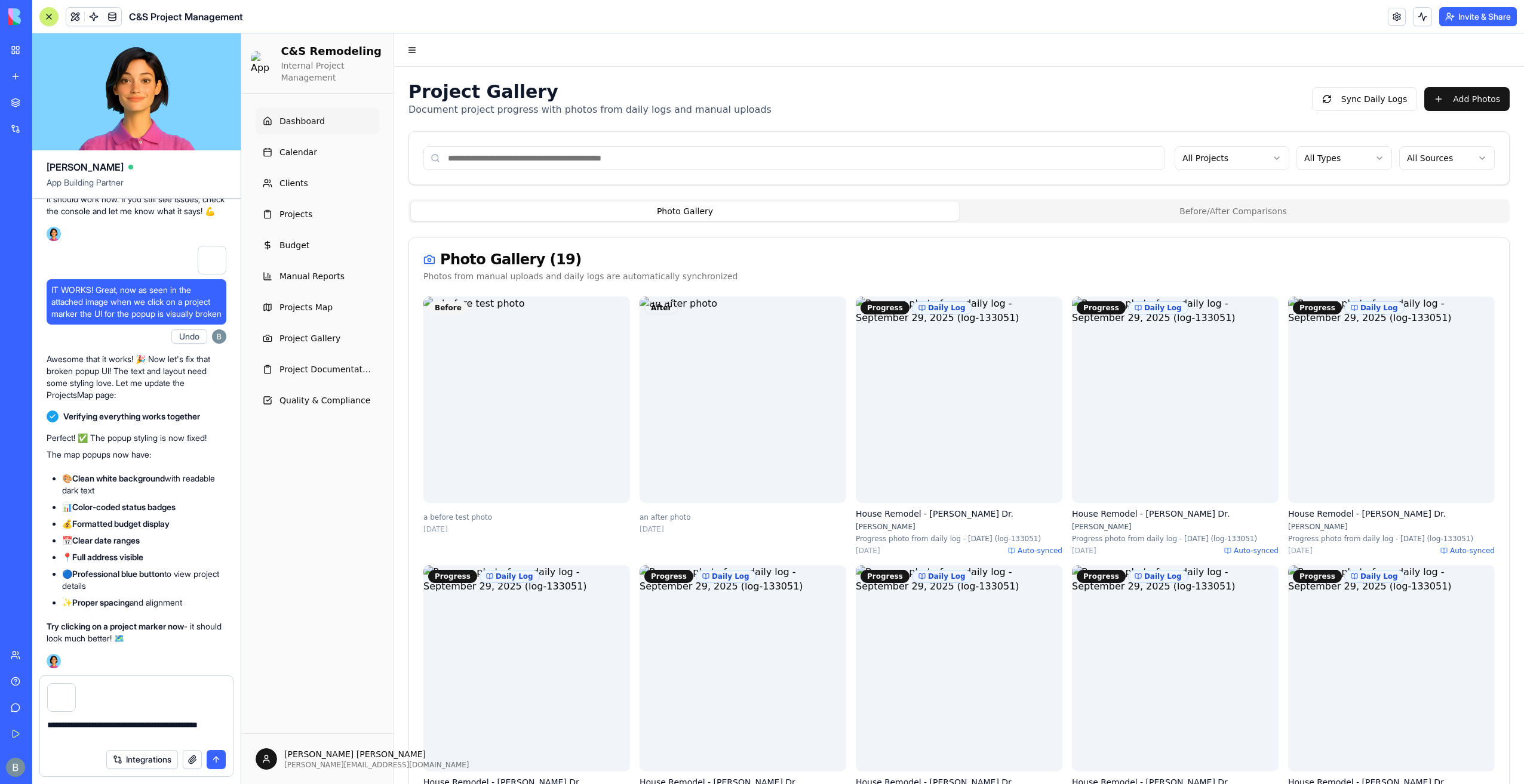
click at [63, 701] on div at bounding box center [61, 697] width 29 height 29
click at [92, 748] on div "Integrations" at bounding box center [136, 759] width 193 height 33
click at [91, 741] on textarea "**********" at bounding box center [136, 731] width 179 height 24
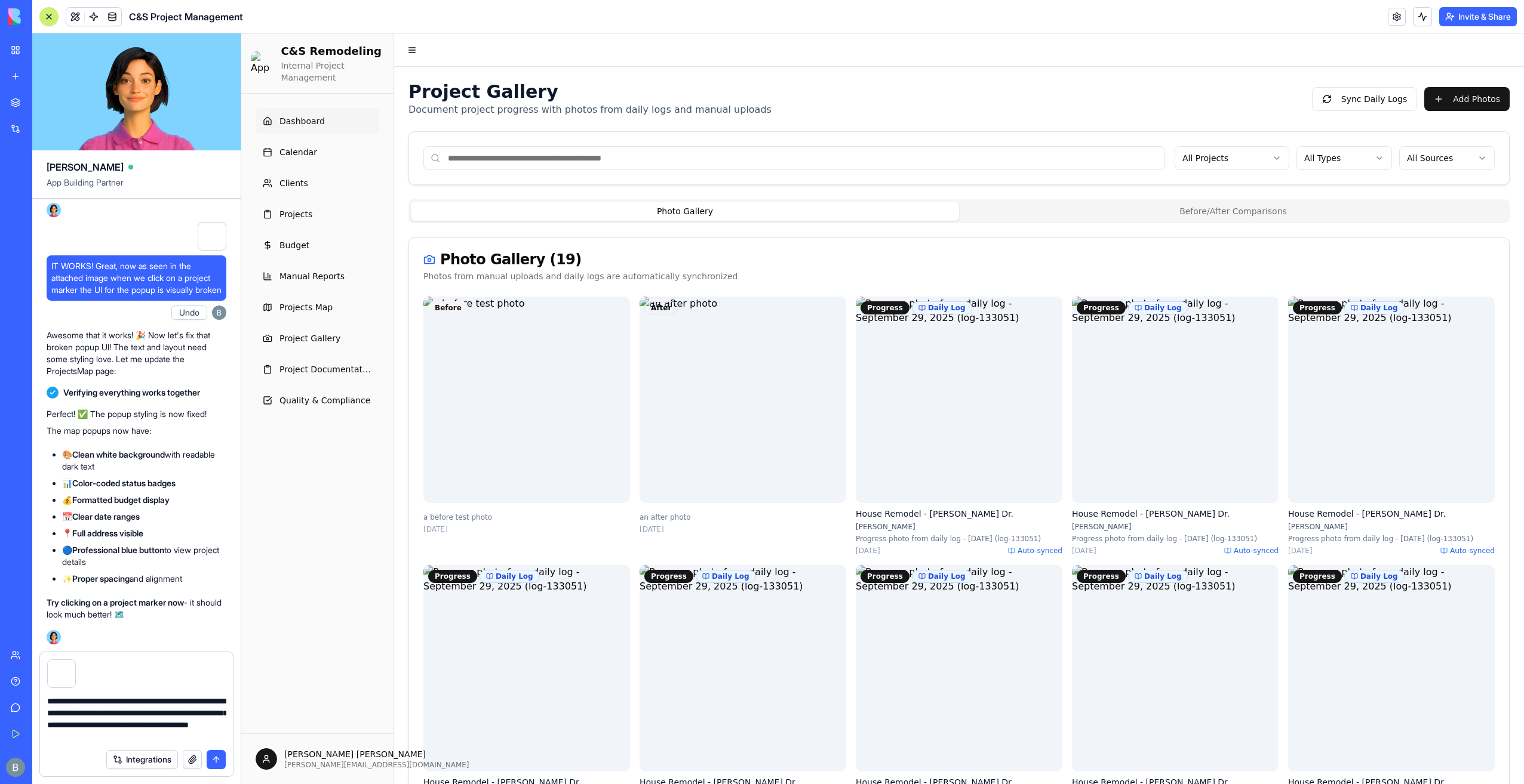
type textarea "**********"
click at [209, 761] on button "submit" at bounding box center [215, 759] width 19 height 19
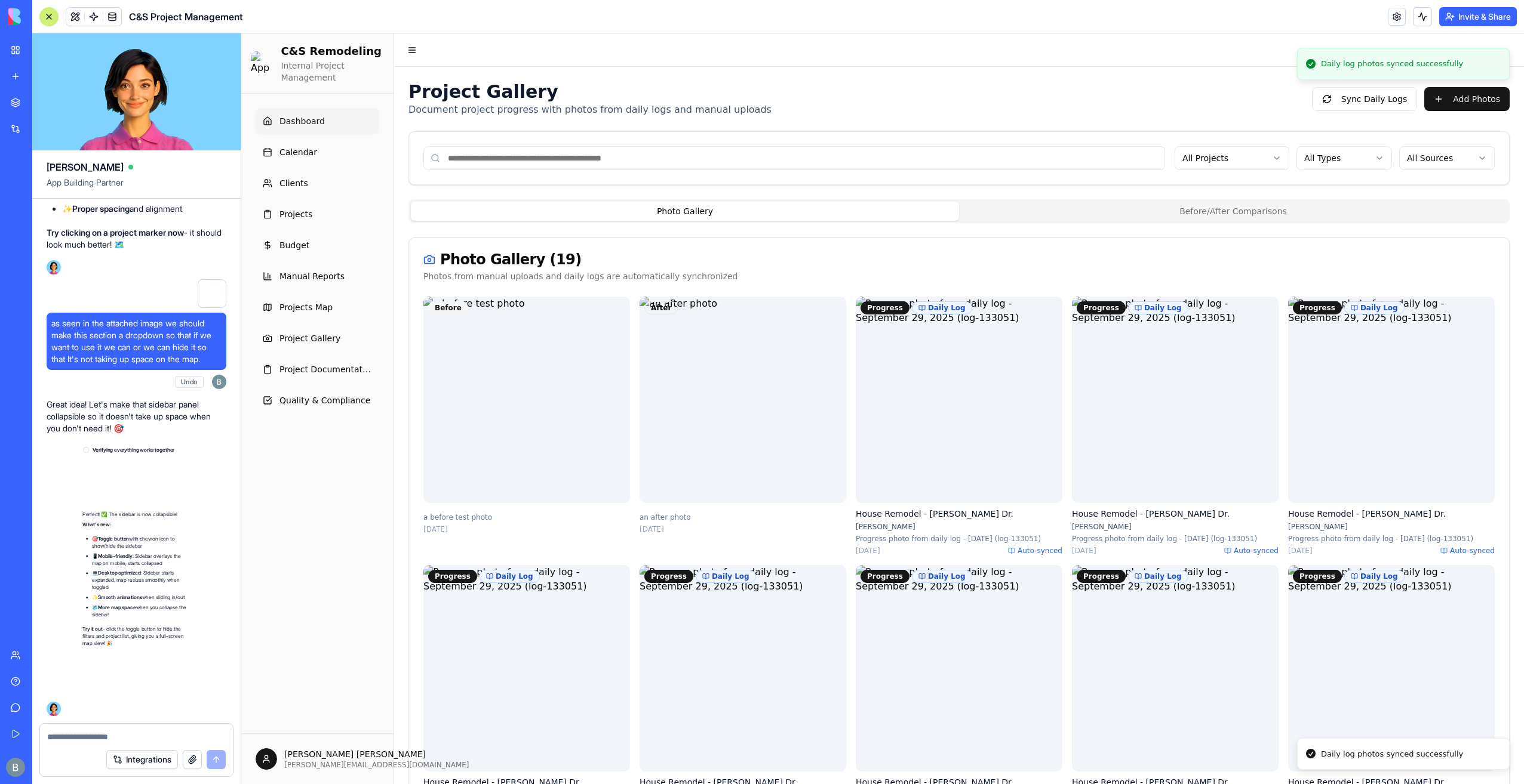
scroll to position [118869, 0]
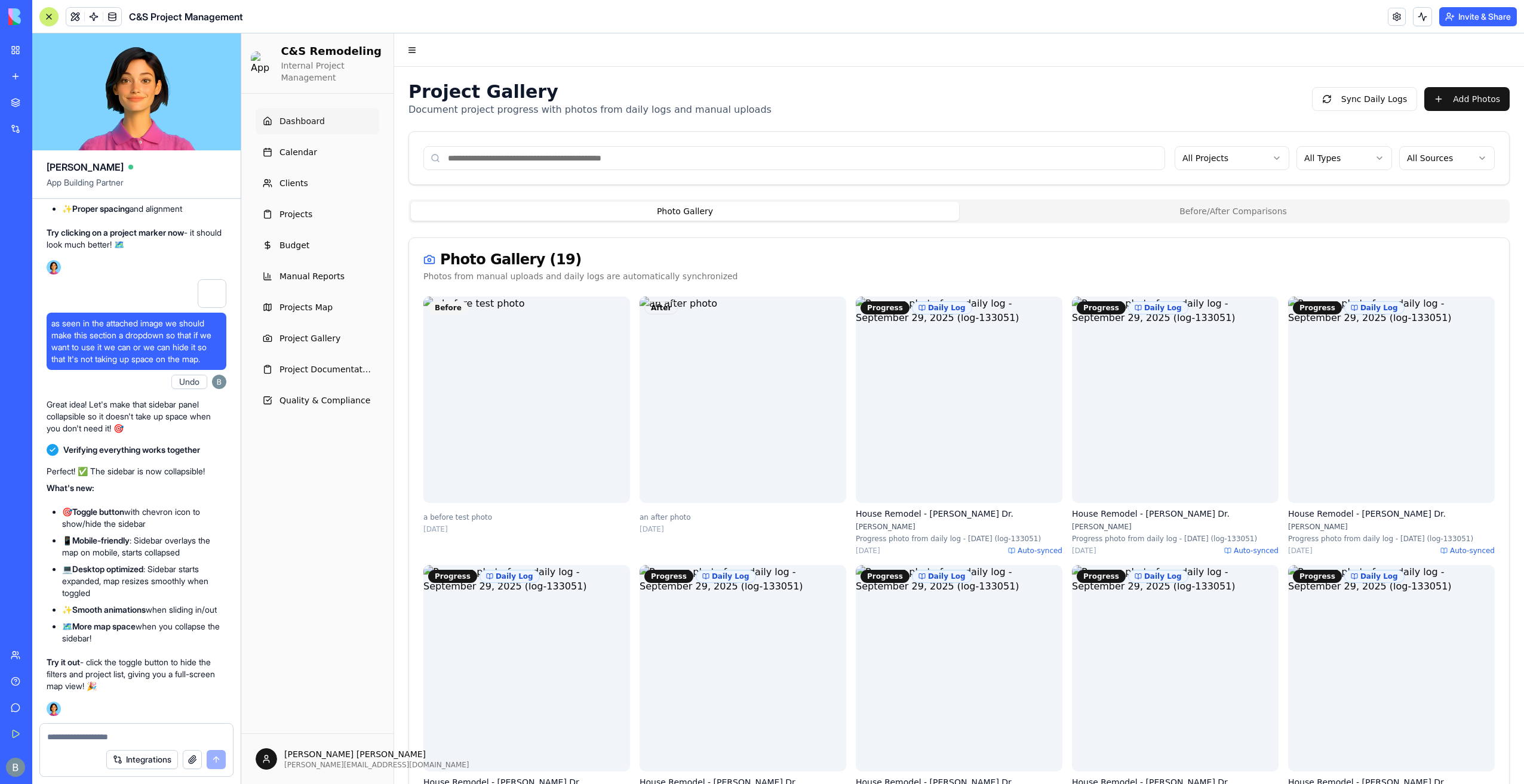
click at [64, 741] on textarea at bounding box center [136, 737] width 179 height 12
paste textarea "*"
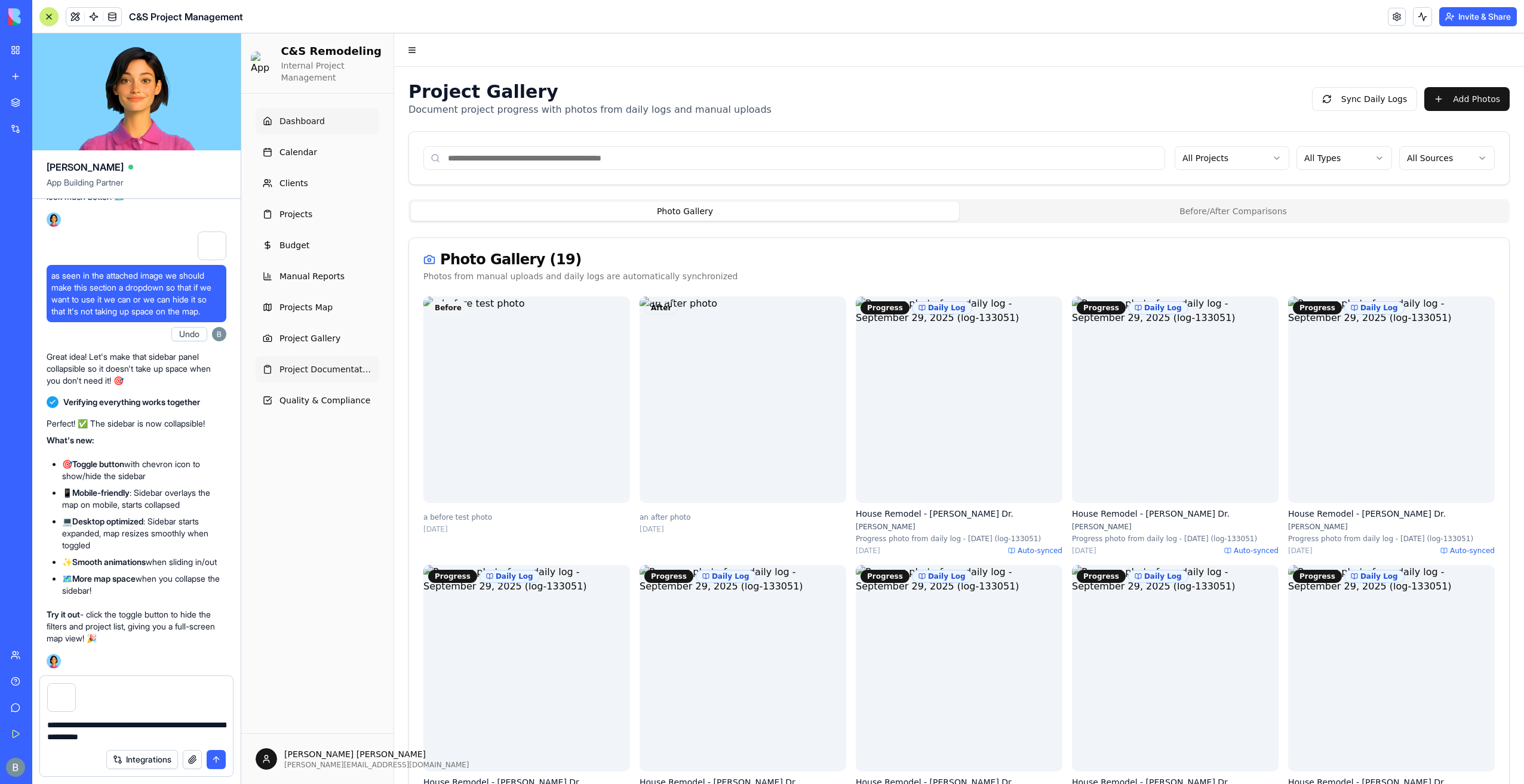
type textarea "**********"
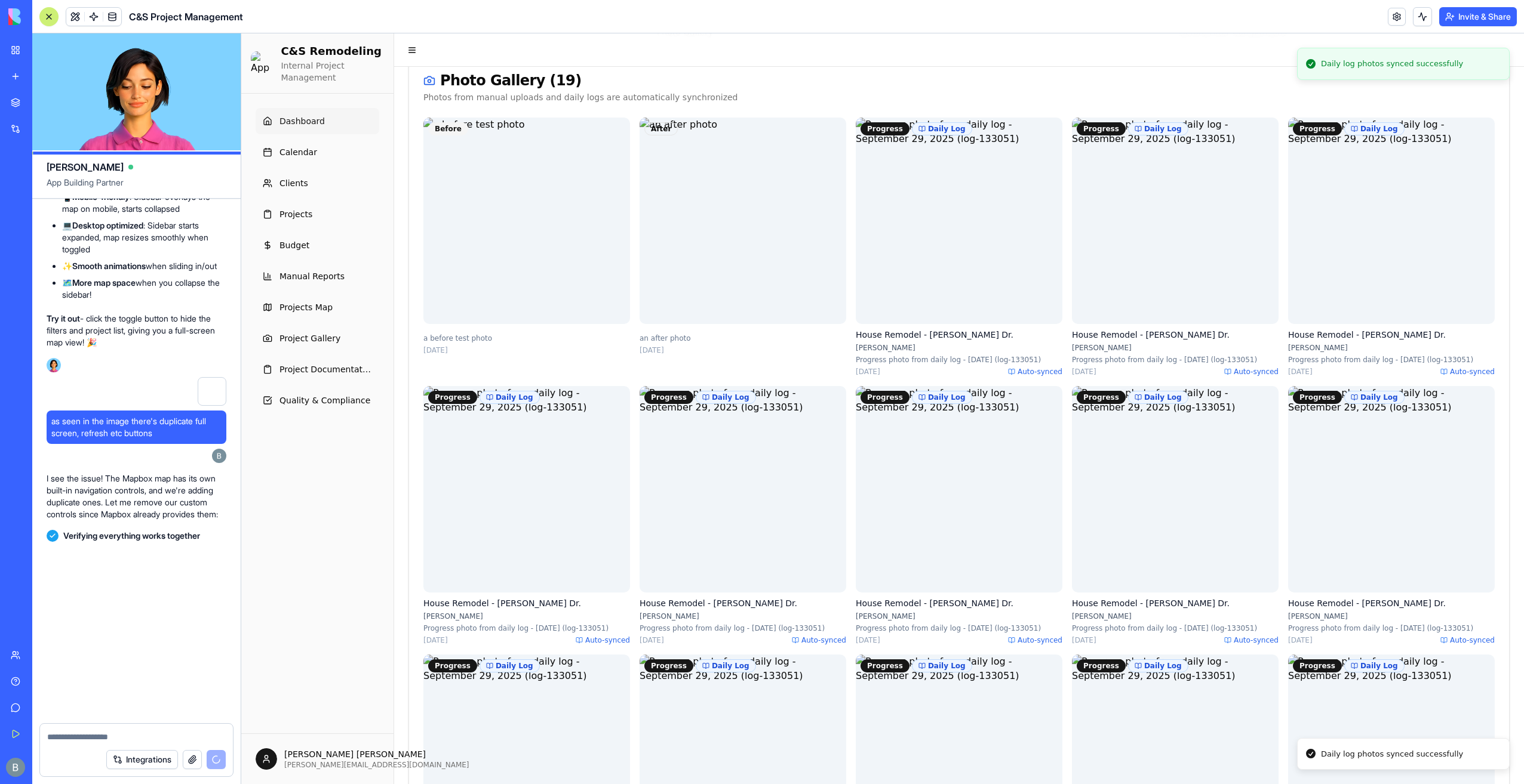
scroll to position [119225, 0]
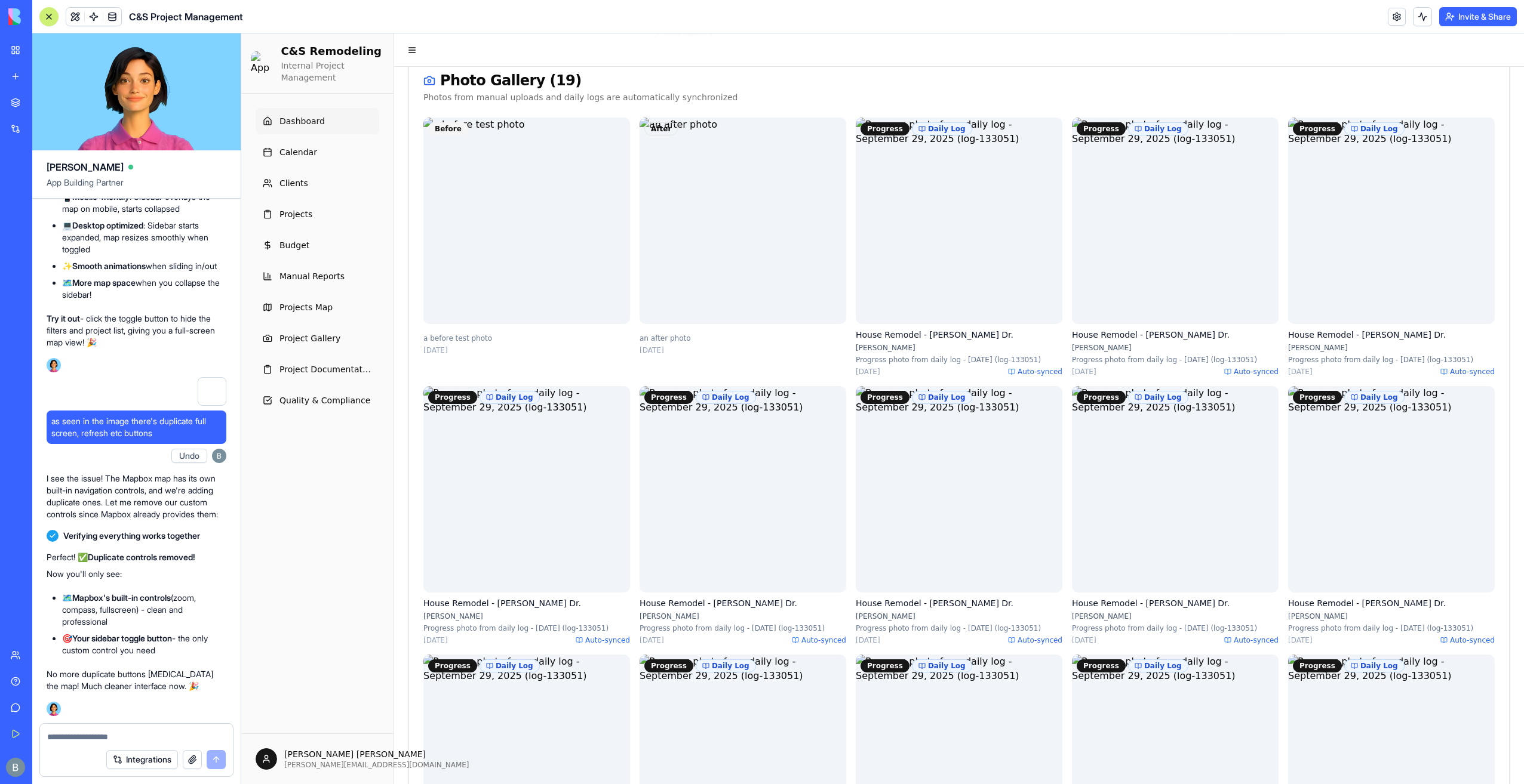
click at [119, 738] on textarea at bounding box center [136, 737] width 179 height 12
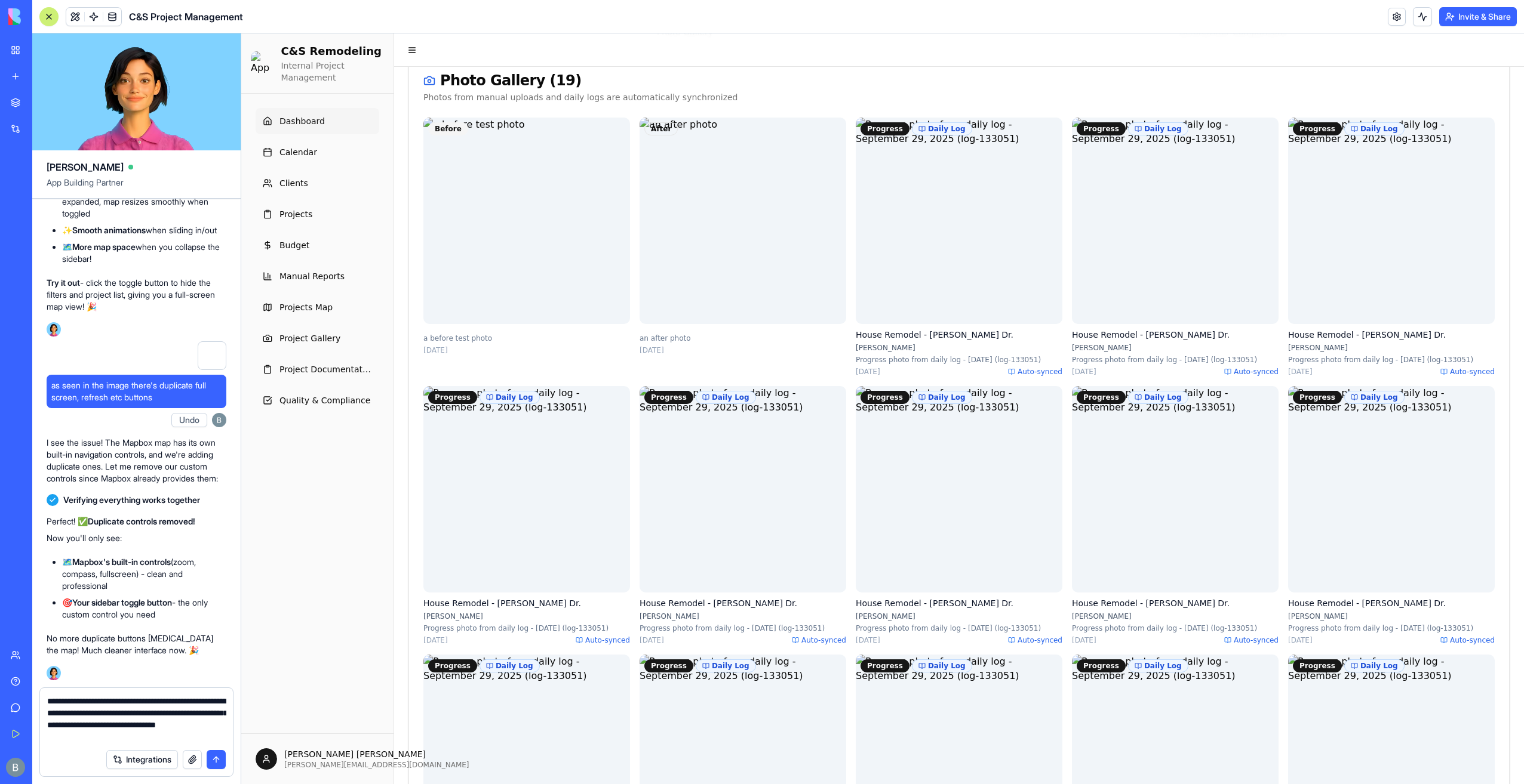
type textarea "**********"
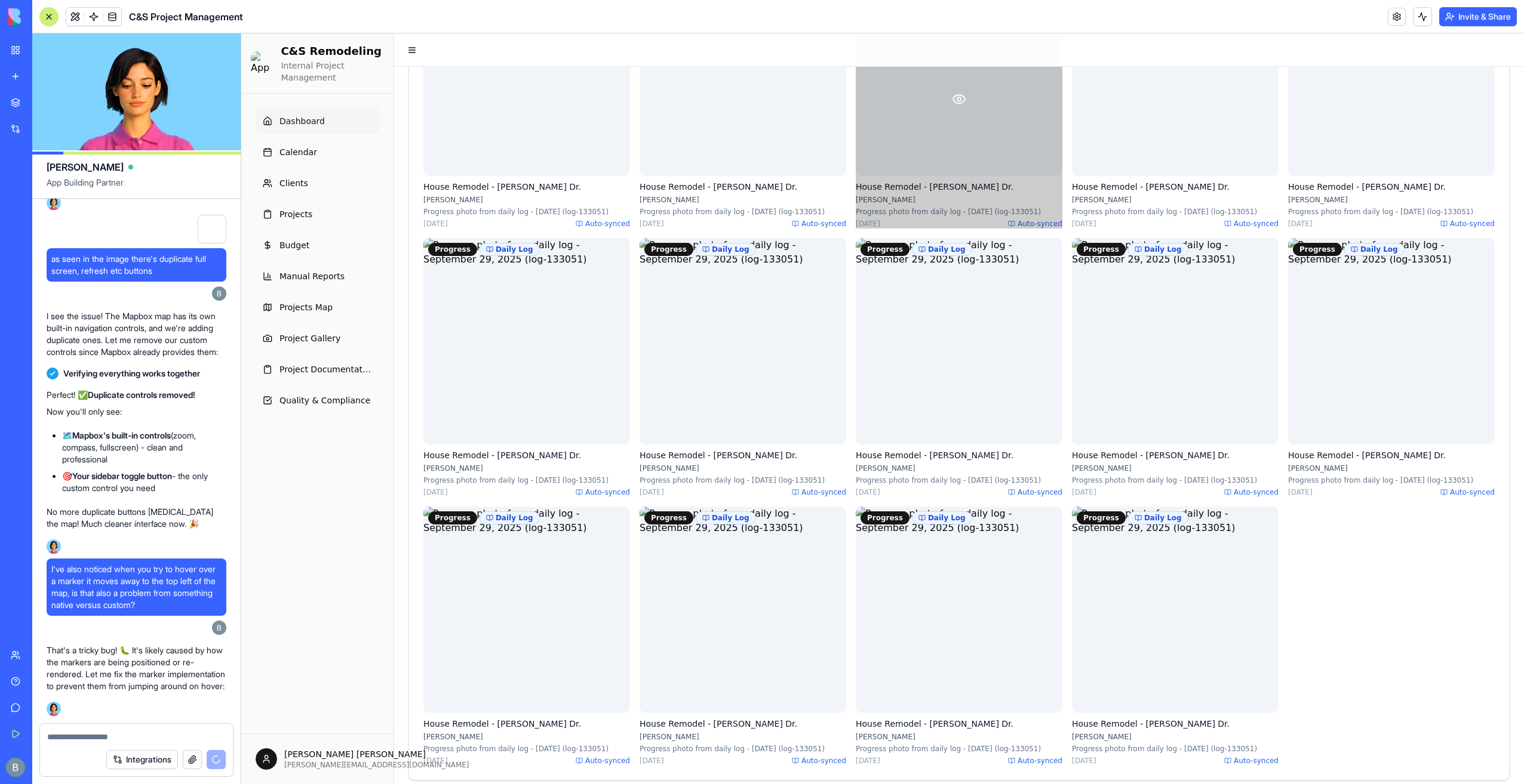
scroll to position [338, 0]
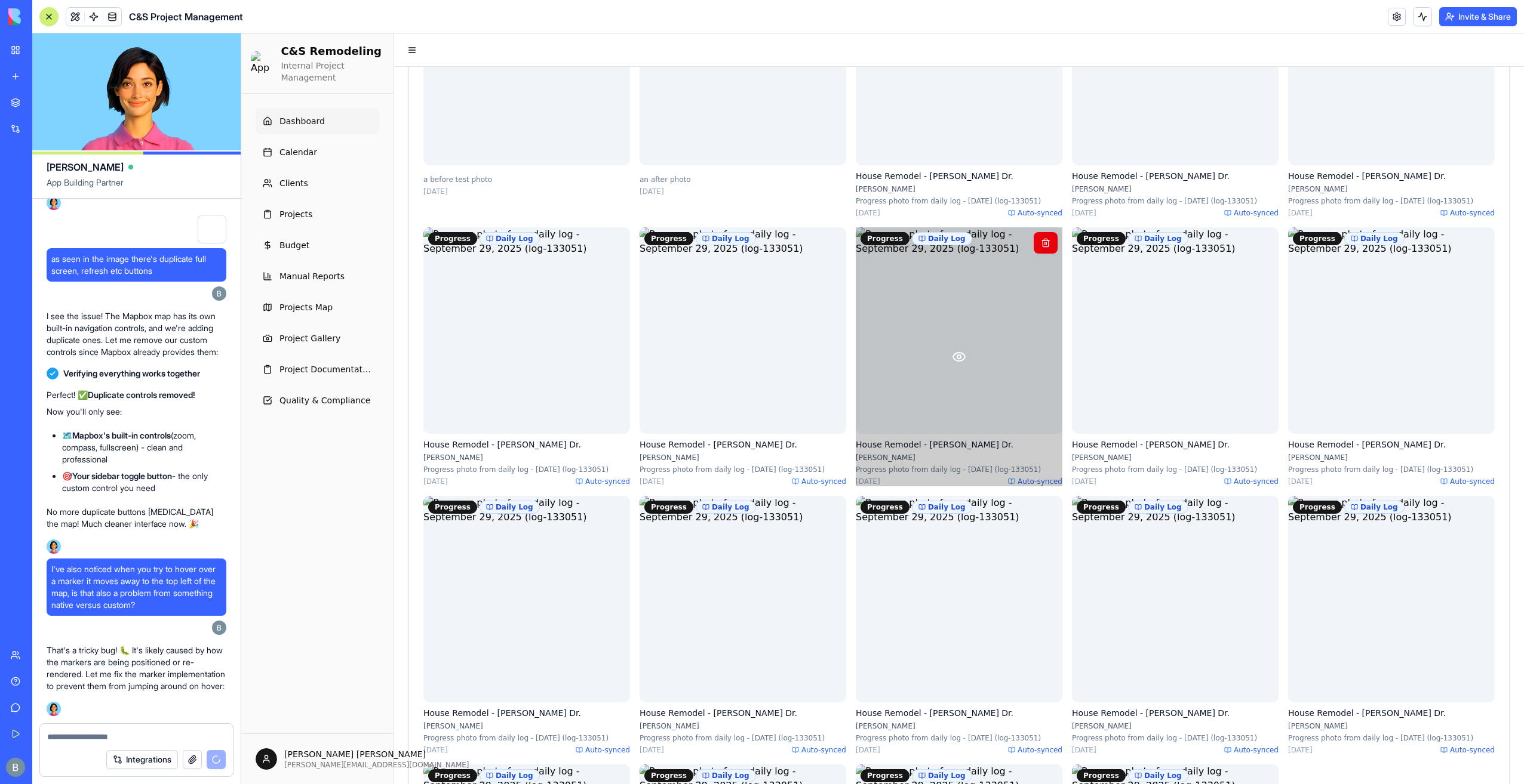
click at [953, 364] on icon at bounding box center [959, 356] width 14 height 14
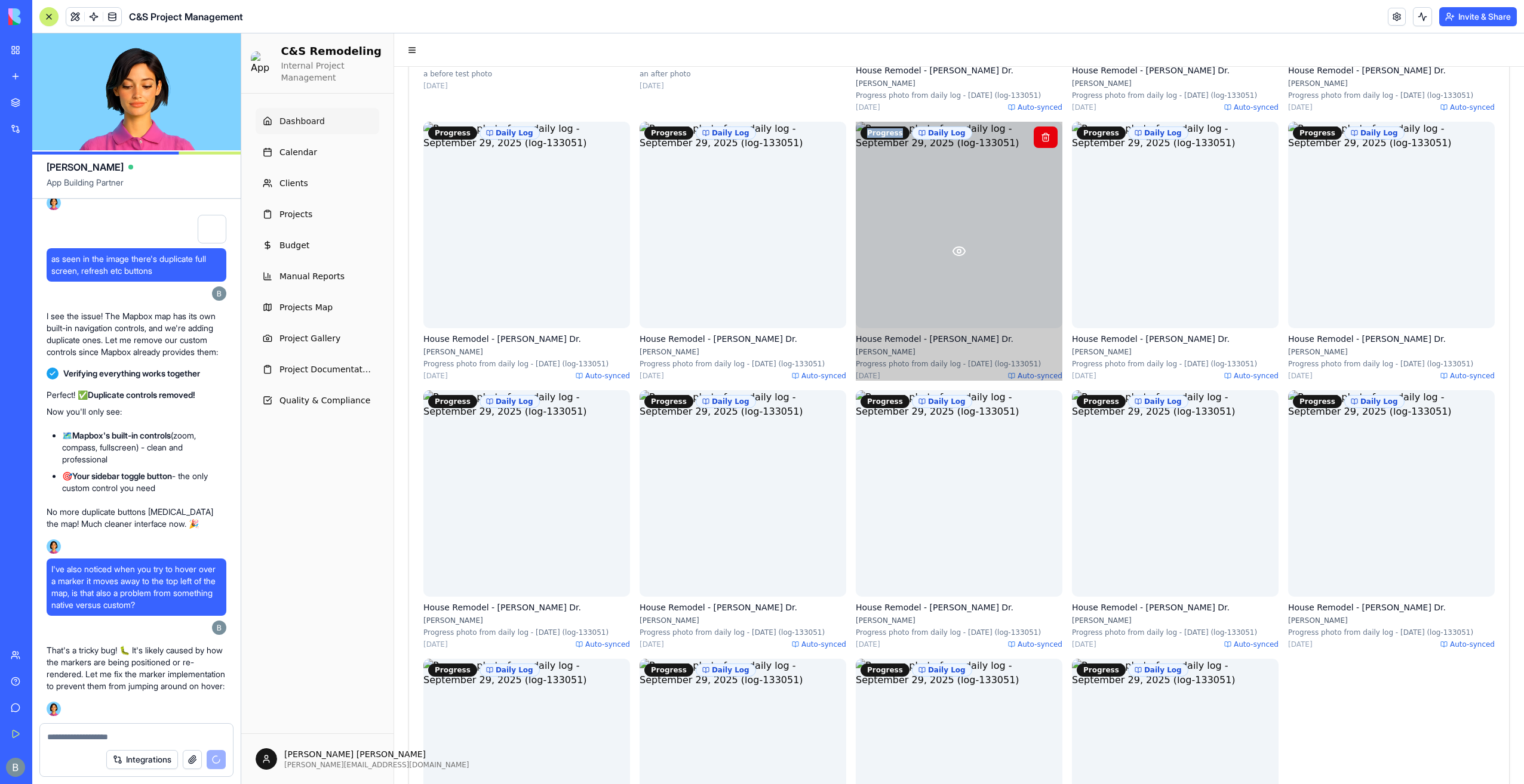
scroll to position [636, 0]
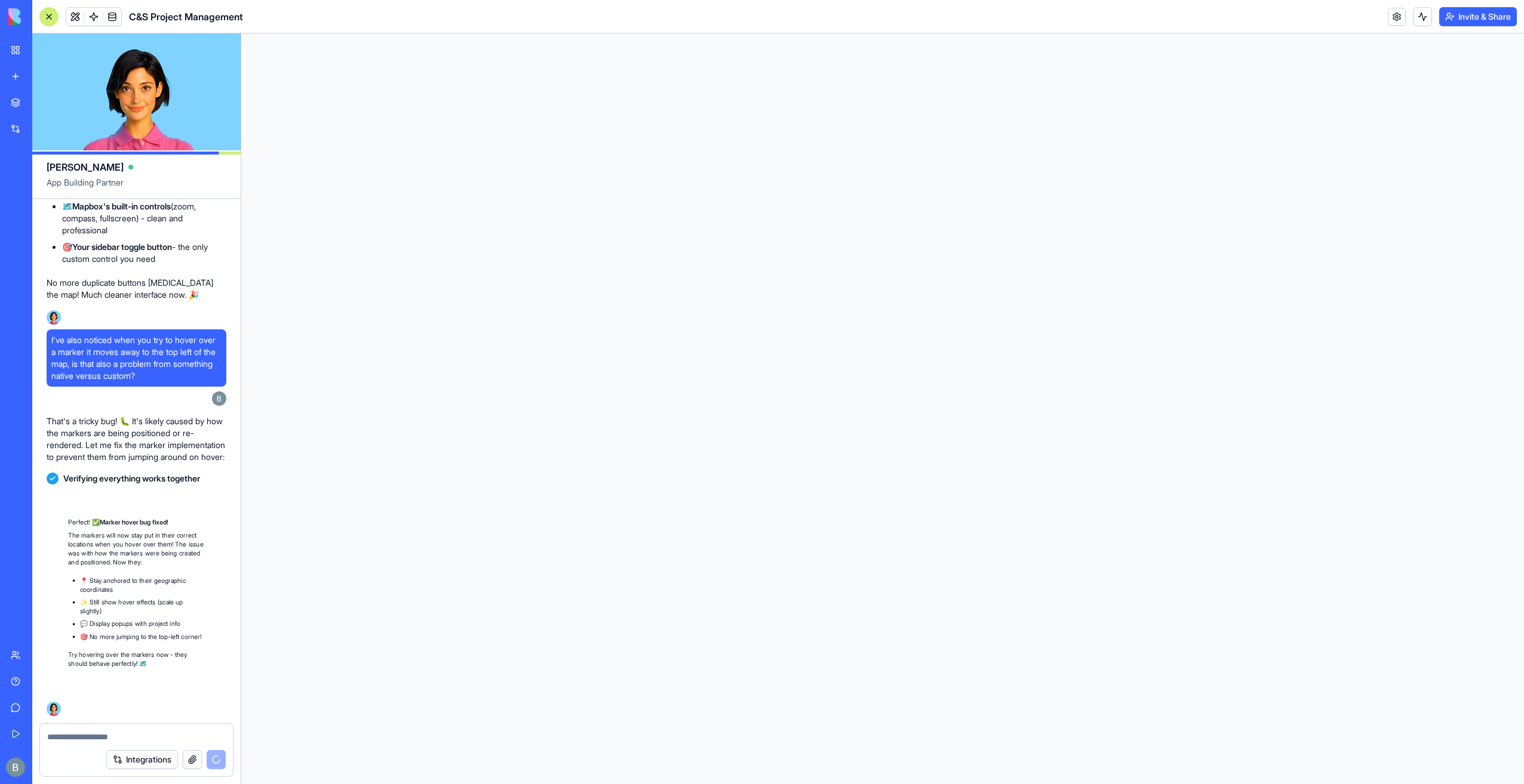
scroll to position [119640, 0]
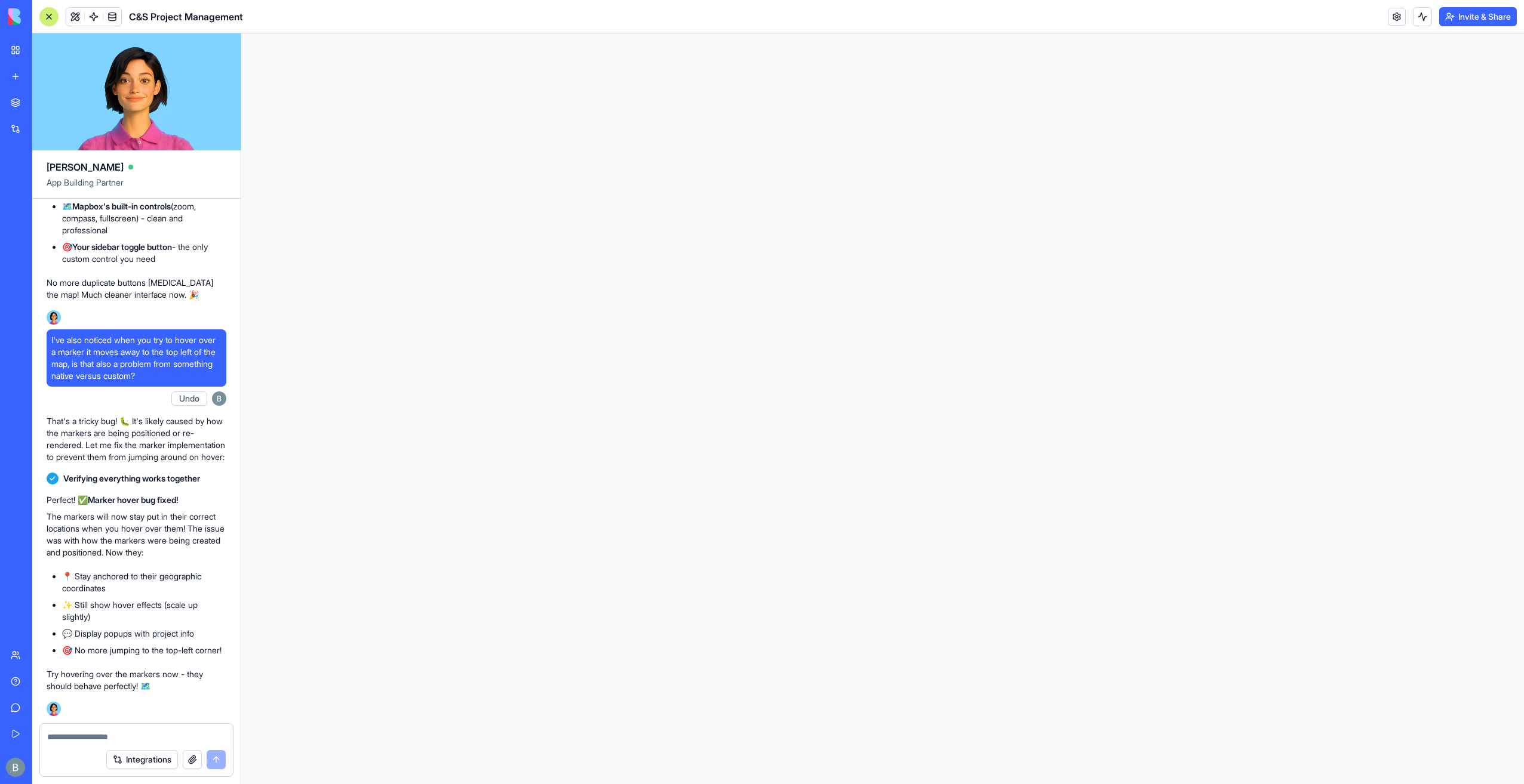
click at [77, 746] on div "Integrations" at bounding box center [136, 759] width 193 height 33
click at [84, 735] on textarea at bounding box center [136, 737] width 178 height 12
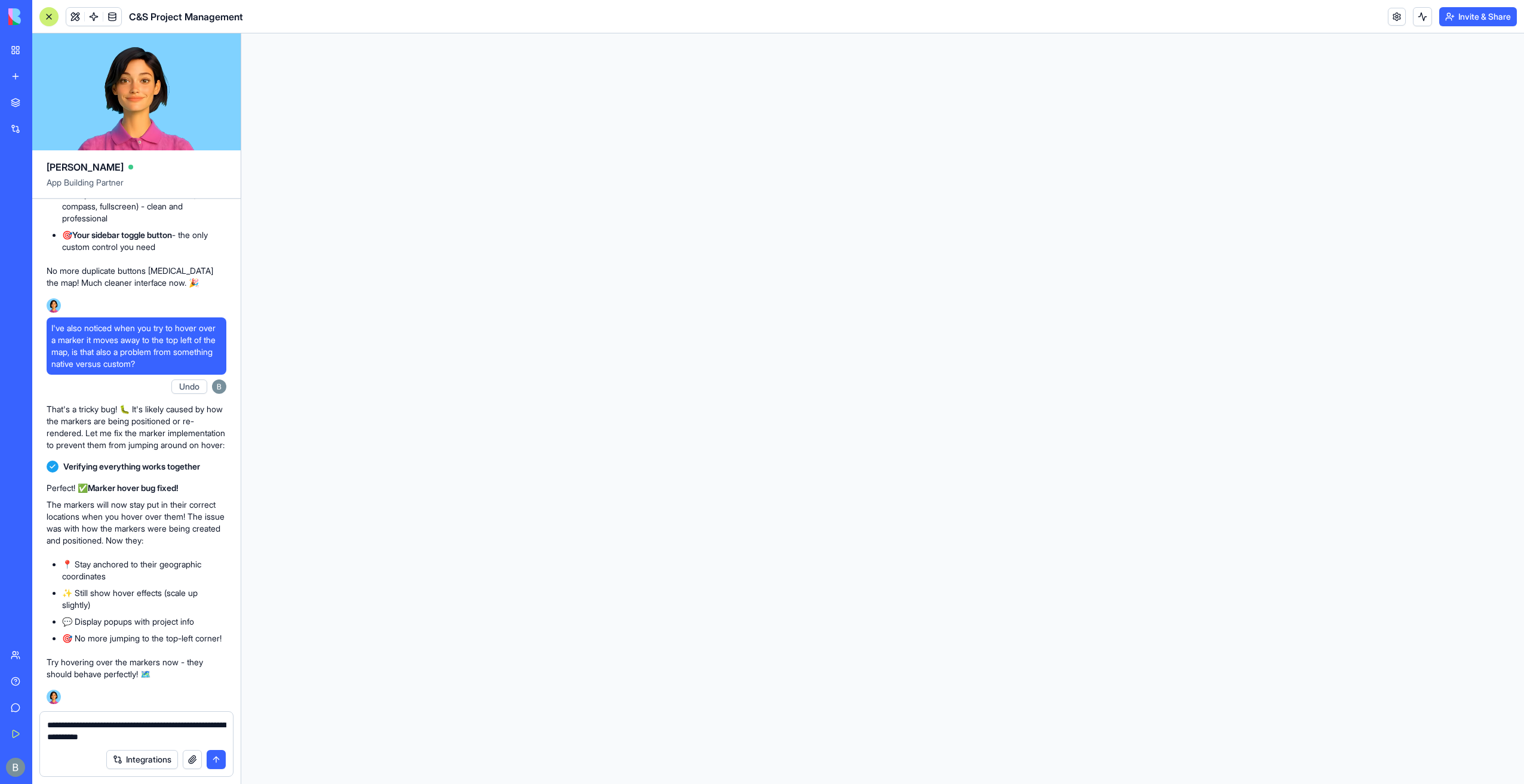
type textarea "**********"
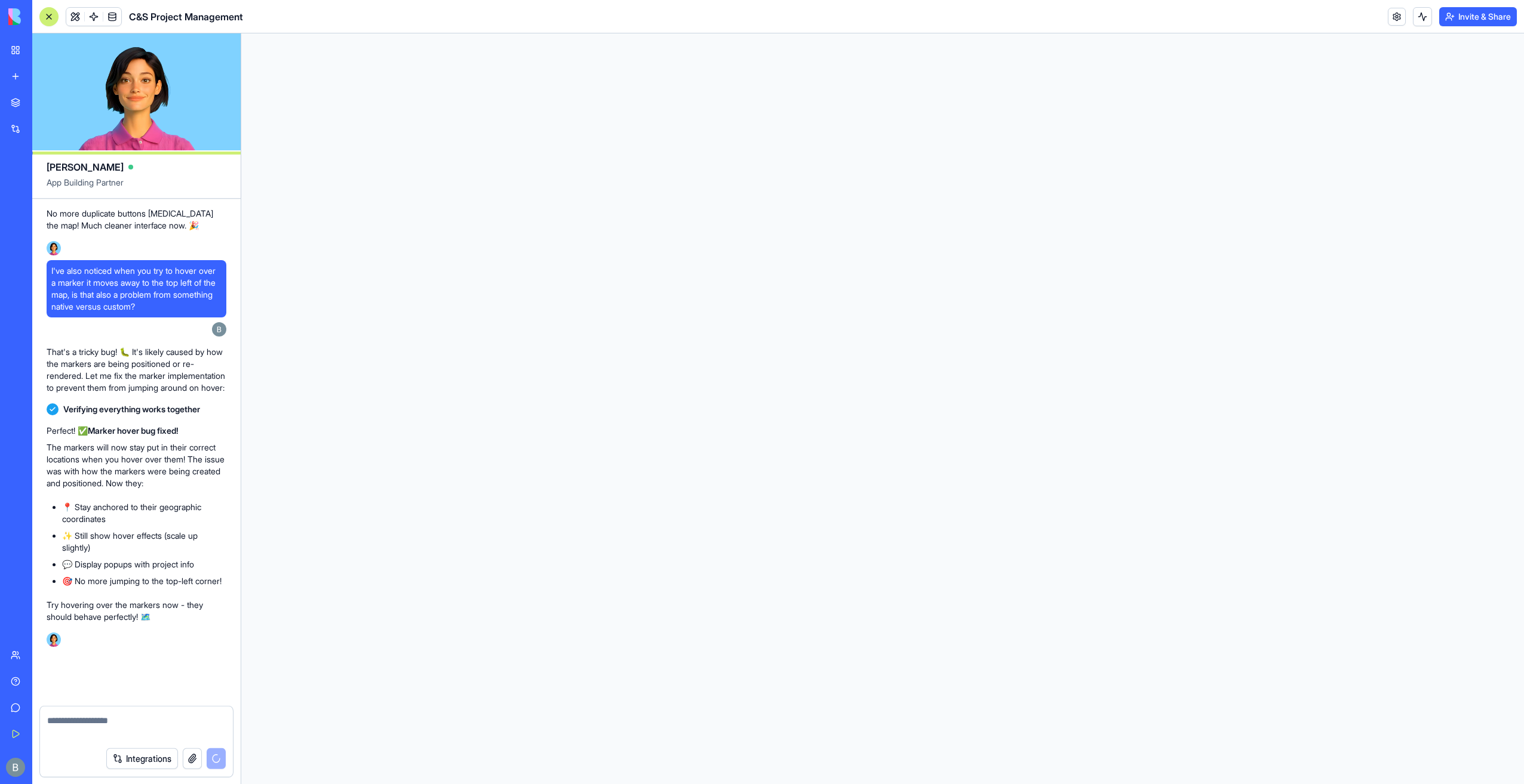
scroll to position [119697, 0]
